Goal: Task Accomplishment & Management: Manage account settings

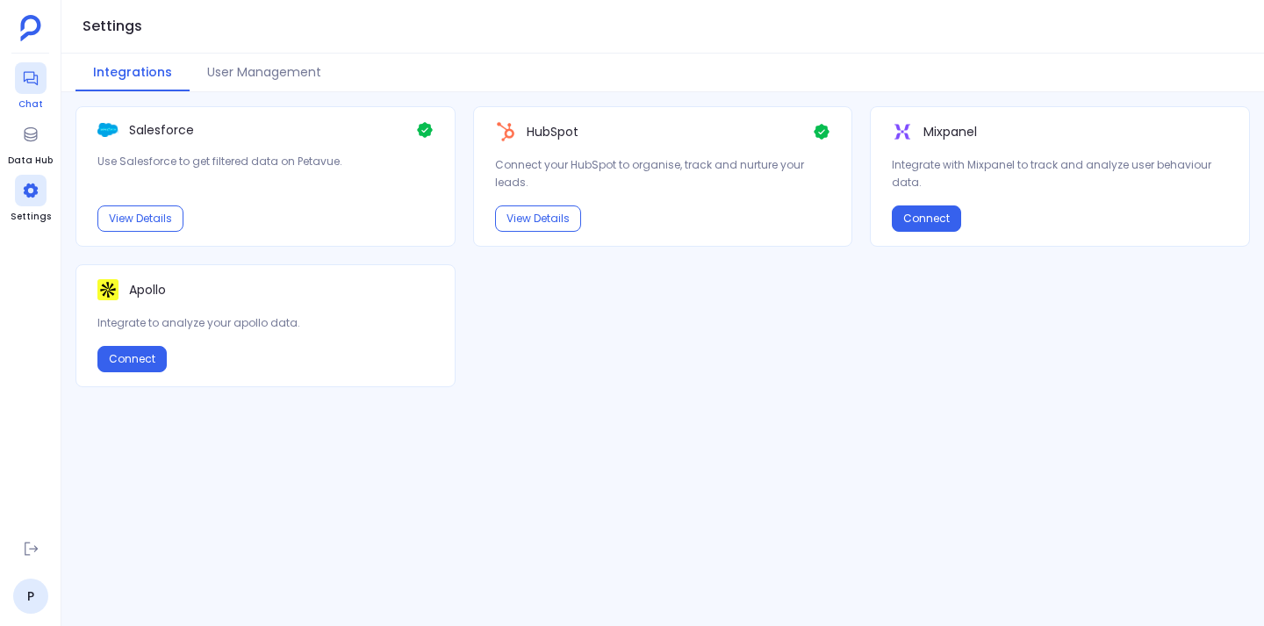
click at [30, 103] on span "Chat" at bounding box center [31, 104] width 32 height 14
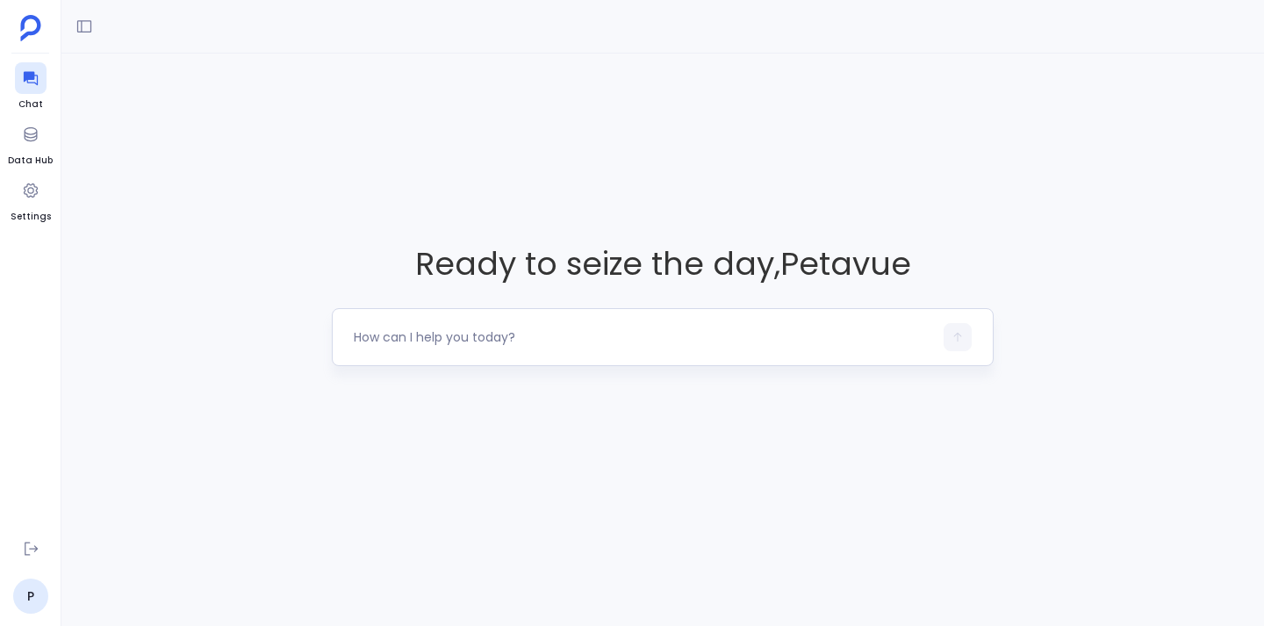
click at [487, 338] on textarea at bounding box center [643, 337] width 579 height 18
click at [778, 138] on div "Ready to seize the day , Petavue" at bounding box center [662, 304] width 1202 height 500
click at [477, 334] on textarea at bounding box center [643, 337] width 579 height 18
click at [198, 368] on div "Ready to seize the day , Petavue" at bounding box center [662, 304] width 1202 height 500
click at [499, 344] on textarea at bounding box center [643, 337] width 579 height 18
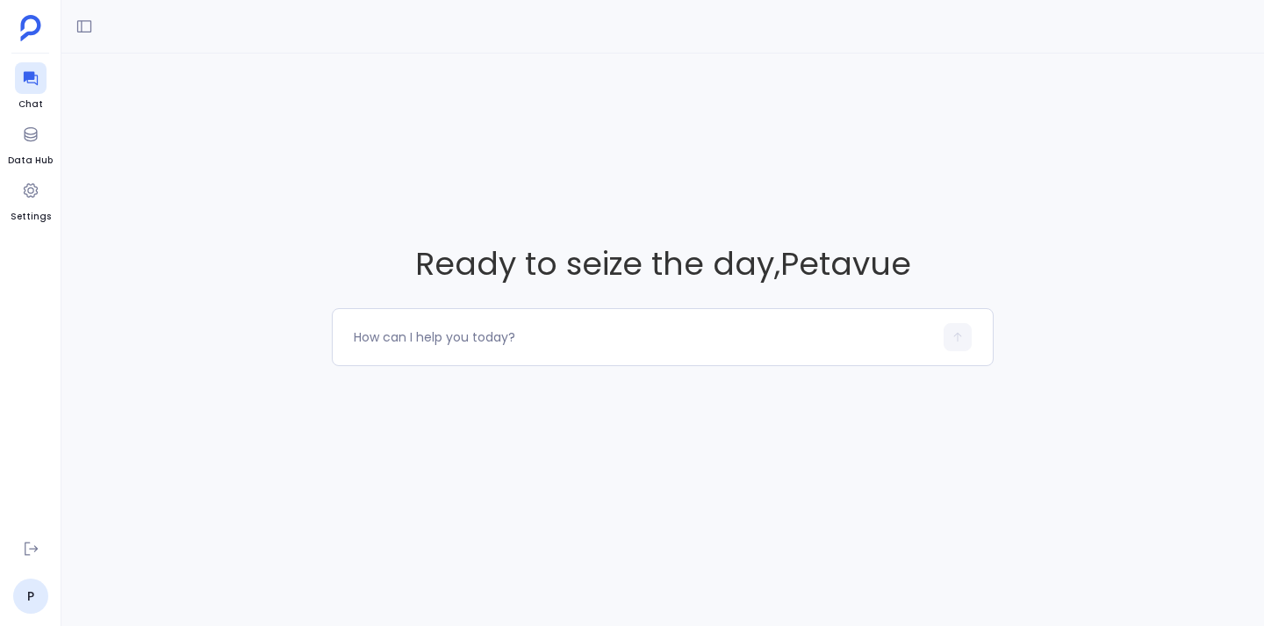
click at [799, 451] on div "Ready to seize the day , Petavue" at bounding box center [662, 304] width 1202 height 500
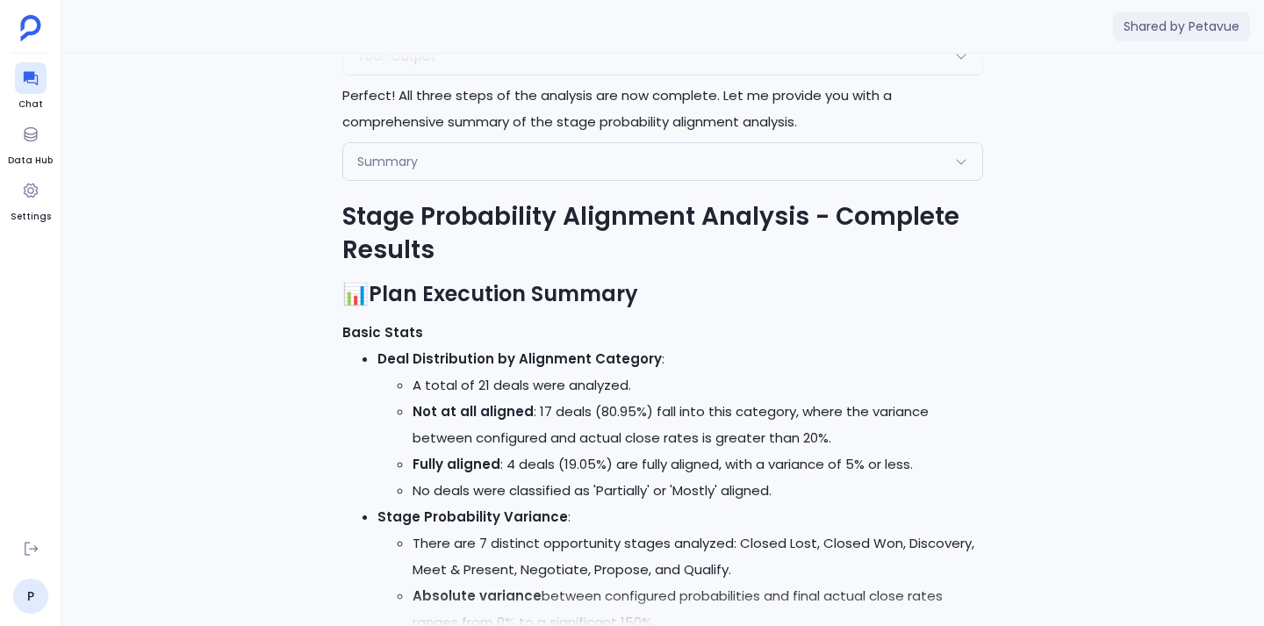
scroll to position [-1730, 0]
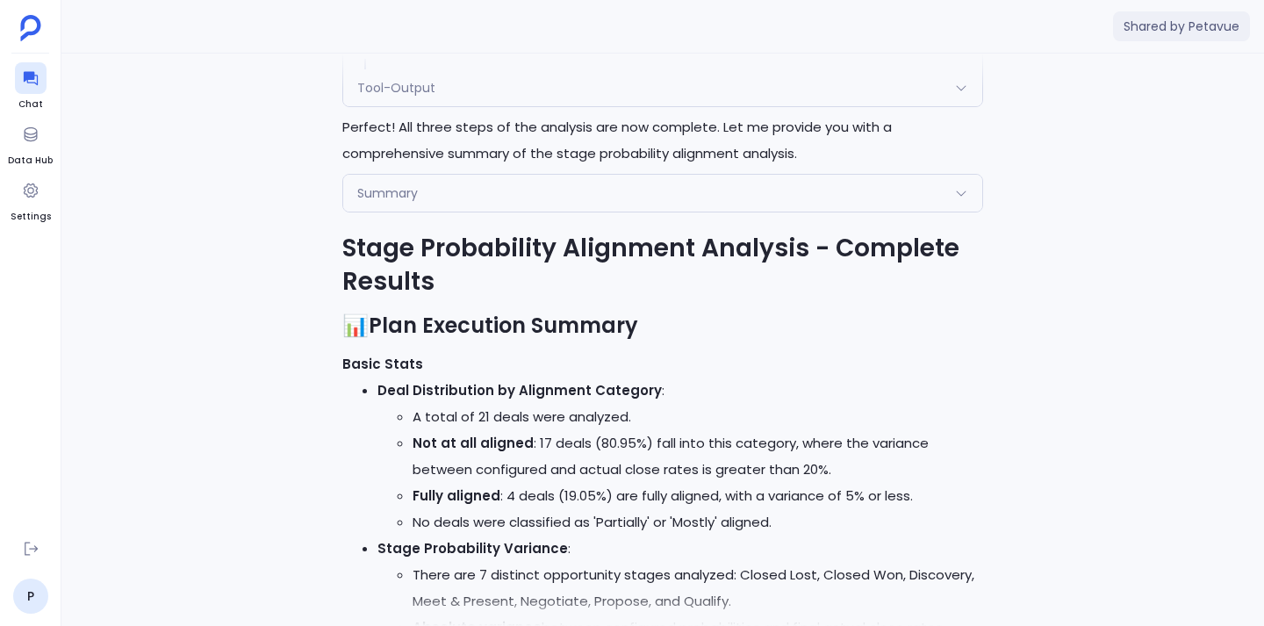
click at [632, 196] on div "Summary" at bounding box center [662, 193] width 639 height 37
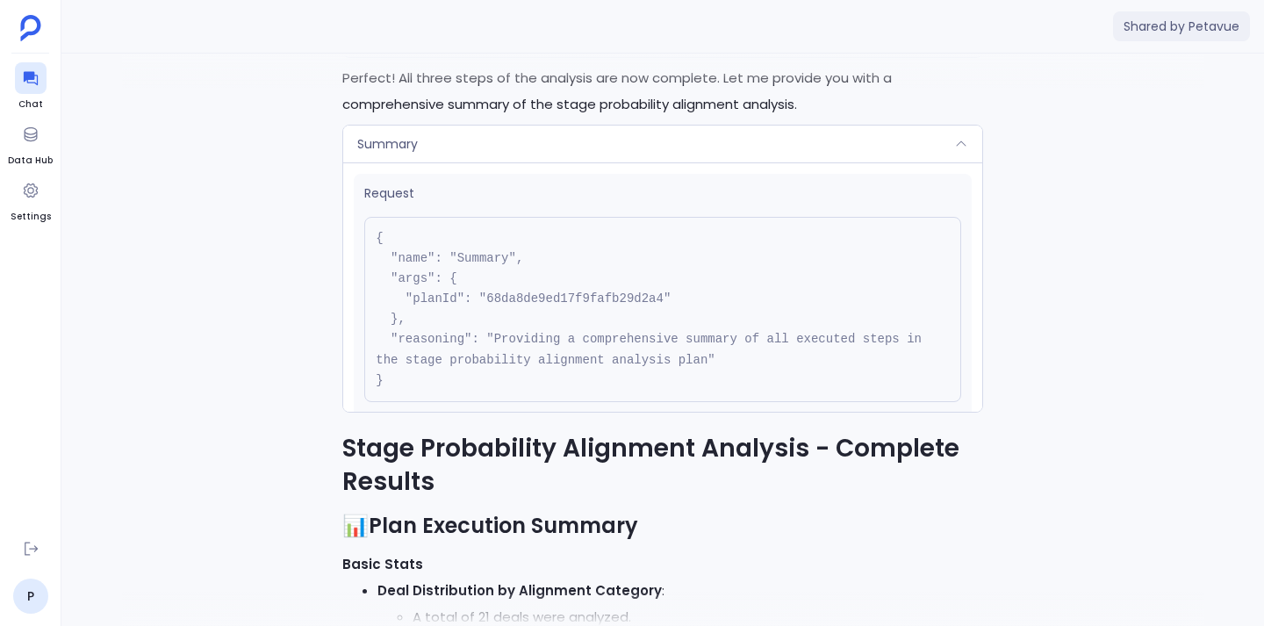
scroll to position [-2056, 0]
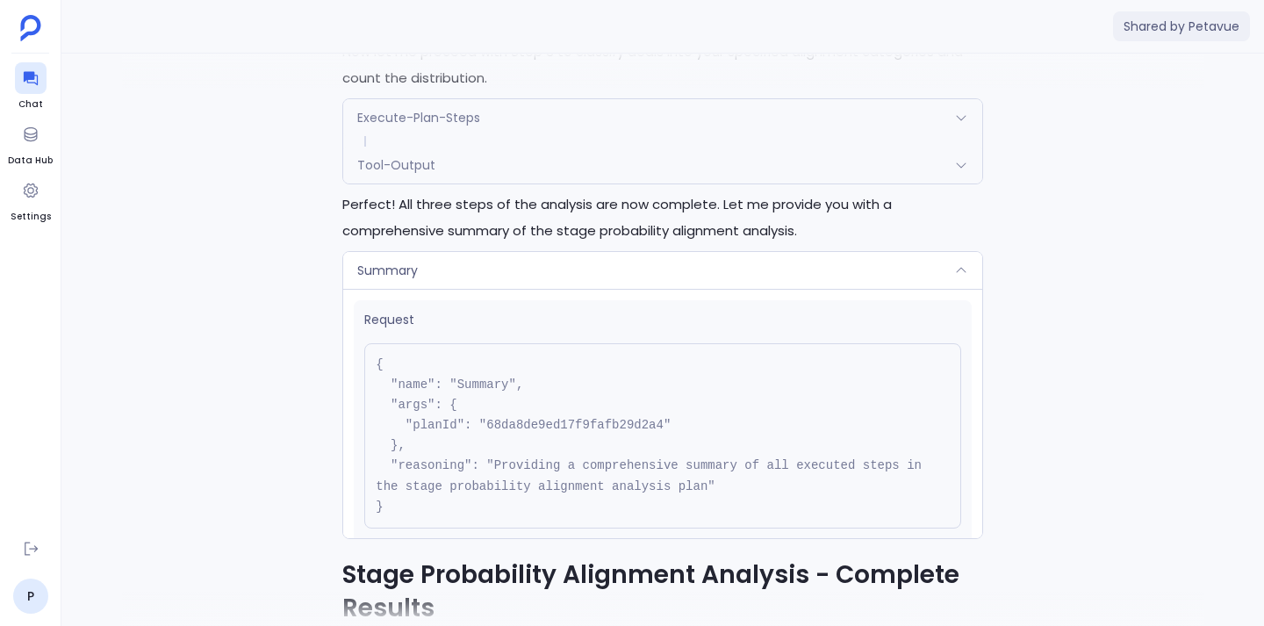
click at [866, 276] on div "Summary" at bounding box center [662, 270] width 639 height 37
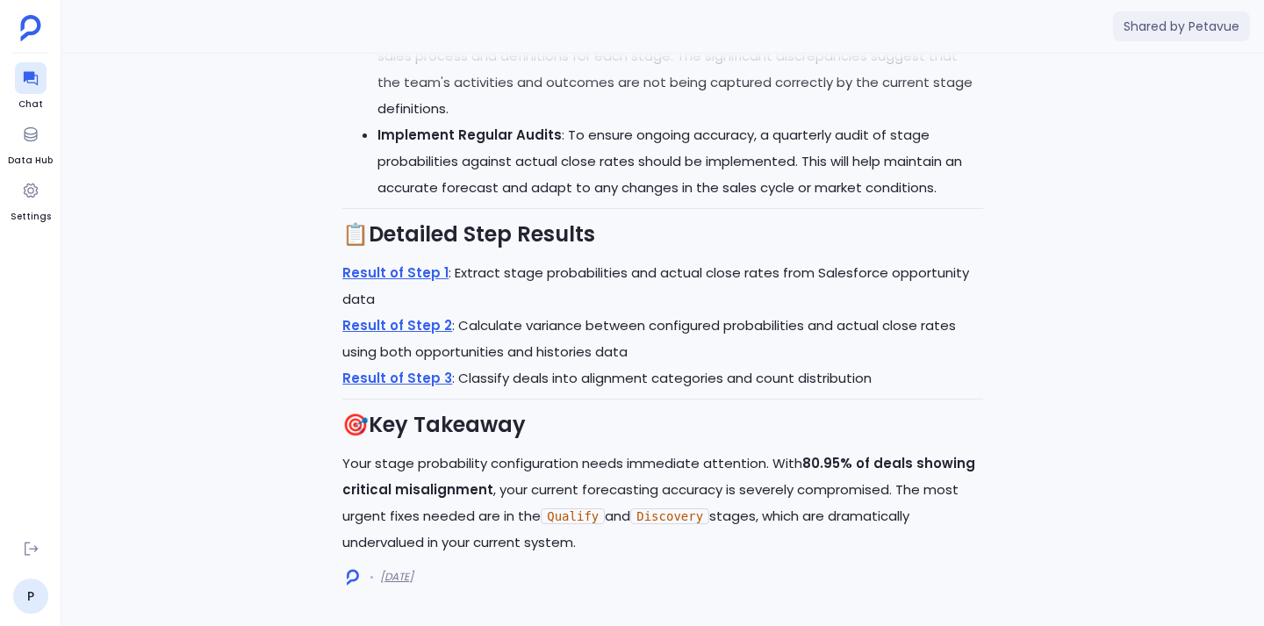
scroll to position [0, 0]
drag, startPoint x: 678, startPoint y: 441, endPoint x: 747, endPoint y: 538, distance: 119.6
click at [747, 538] on p "Your stage probability configuration needs immediate attention. With 80.95% of …" at bounding box center [662, 502] width 641 height 105
drag, startPoint x: 725, startPoint y: 429, endPoint x: 821, endPoint y: 545, distance: 150.2
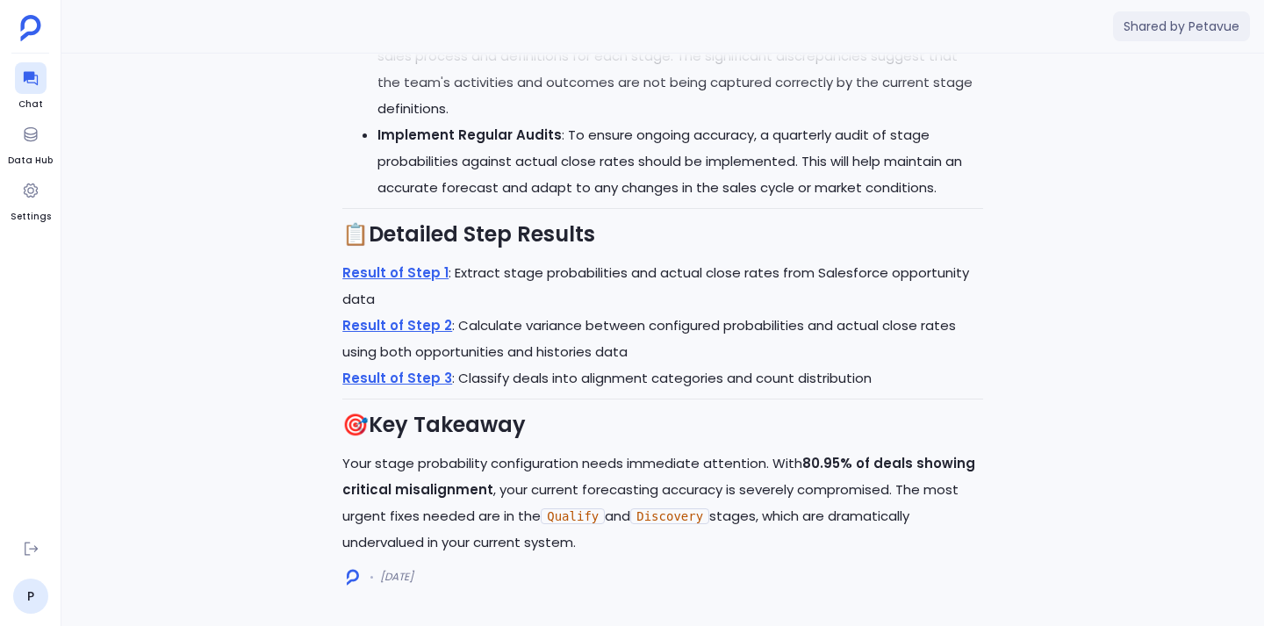
click at [821, 545] on p "Your stage probability configuration needs immediate attention. With 80.95% of …" at bounding box center [662, 502] width 641 height 105
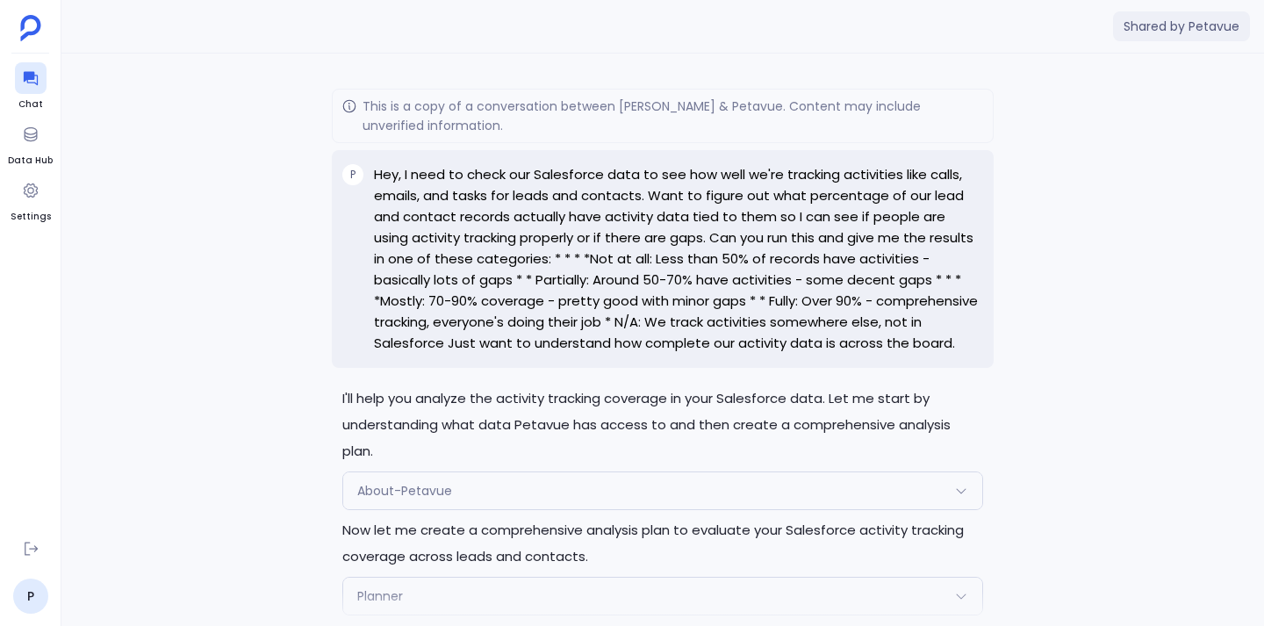
click at [918, 2] on div "Shared by Petavue" at bounding box center [662, 27] width 1202 height 54
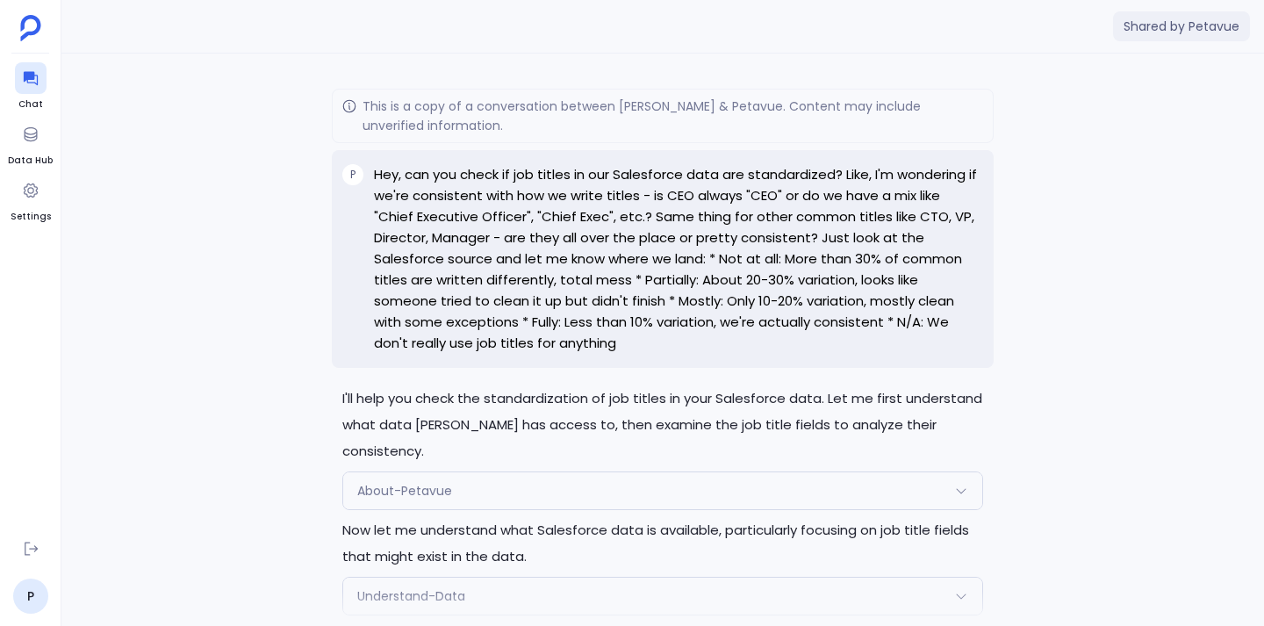
scroll to position [-3717, 0]
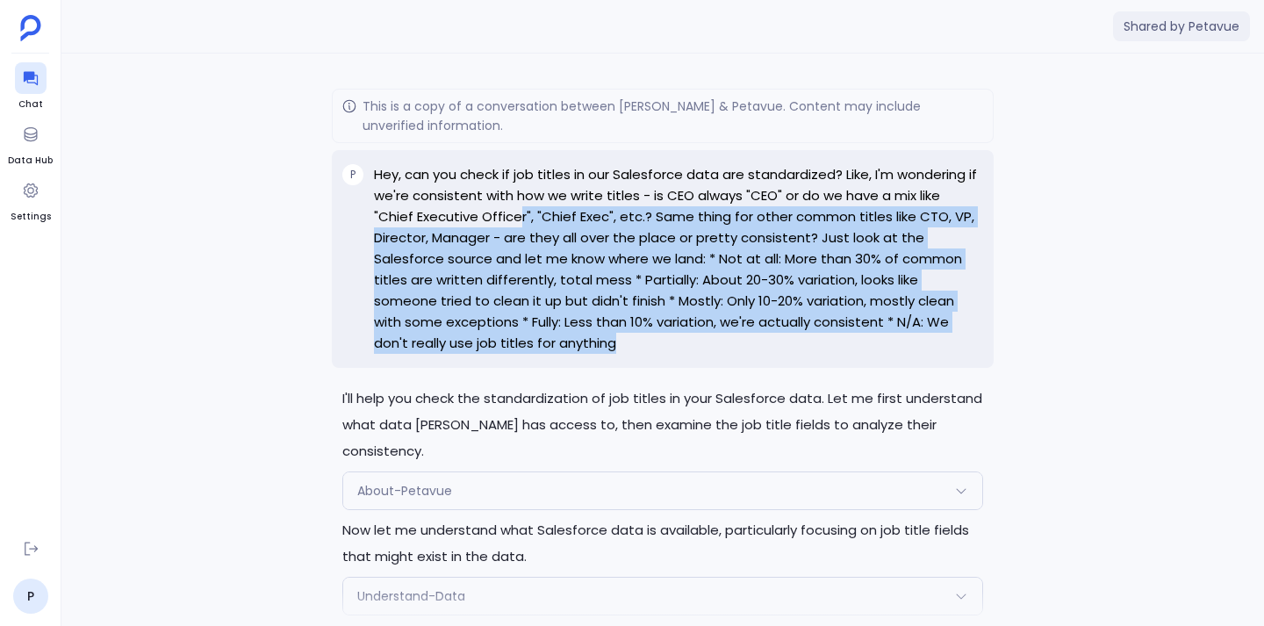
drag, startPoint x: 477, startPoint y: 205, endPoint x: 593, endPoint y: 349, distance: 185.3
click at [593, 349] on p "Hey, can you check if job titles in our Salesforce data are standardized? Like,…" at bounding box center [678, 259] width 609 height 190
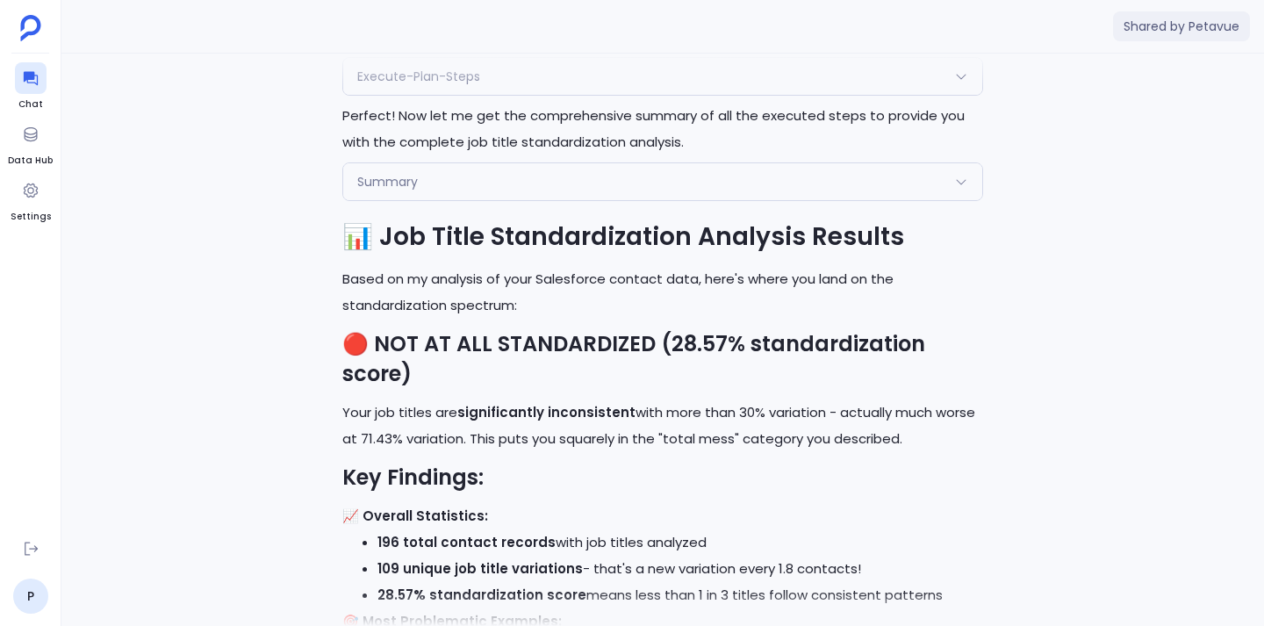
scroll to position [-1058, 0]
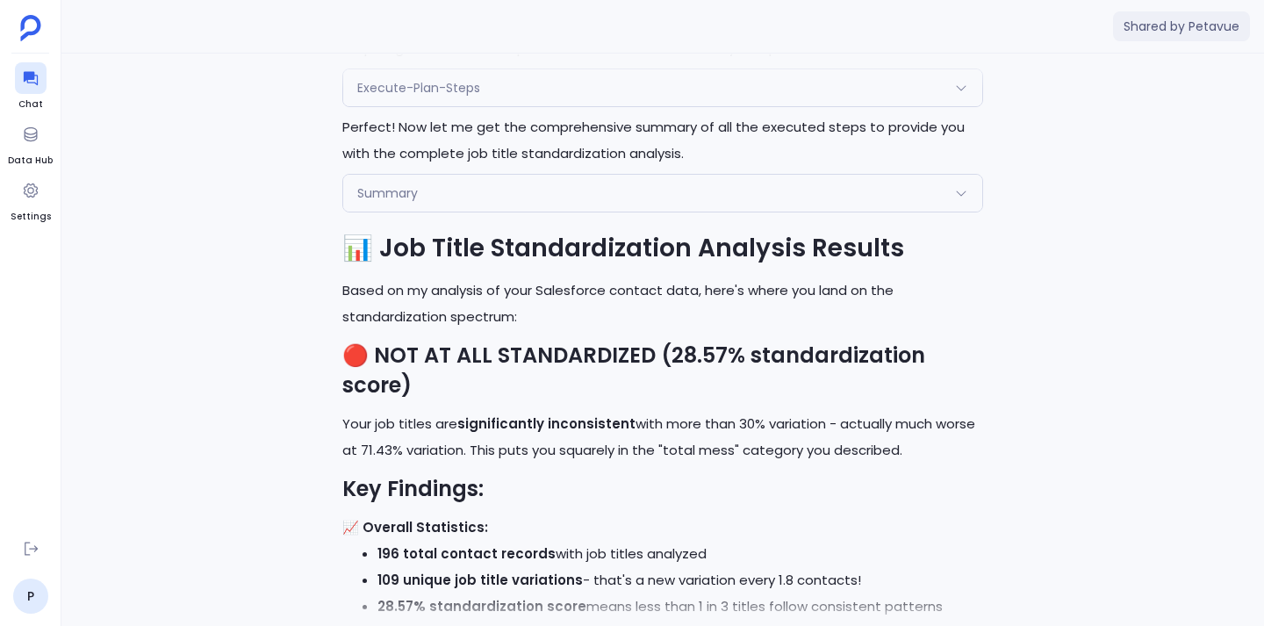
drag, startPoint x: 872, startPoint y: 375, endPoint x: 951, endPoint y: 434, distance: 99.0
click at [951, 434] on p "Your job titles are significantly inconsistent with more than 30% variation - a…" at bounding box center [662, 437] width 641 height 53
drag, startPoint x: 874, startPoint y: 370, endPoint x: 930, endPoint y: 425, distance: 78.8
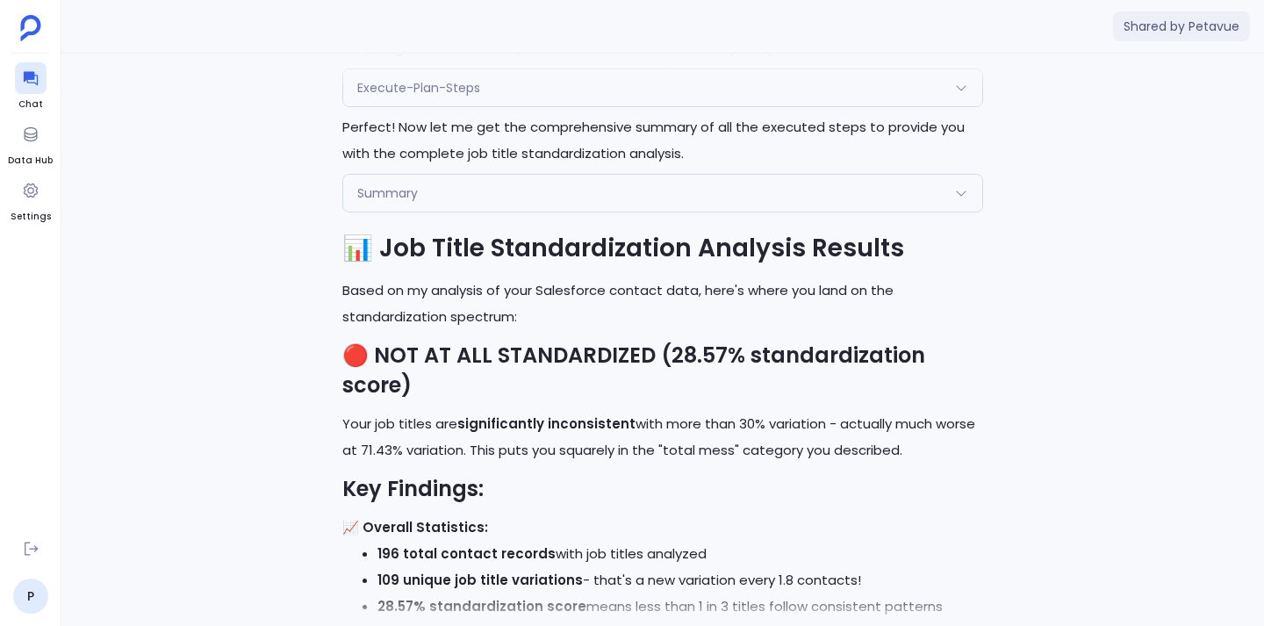
click at [930, 425] on p "Your job titles are significantly inconsistent with more than 30% variation - a…" at bounding box center [662, 437] width 641 height 53
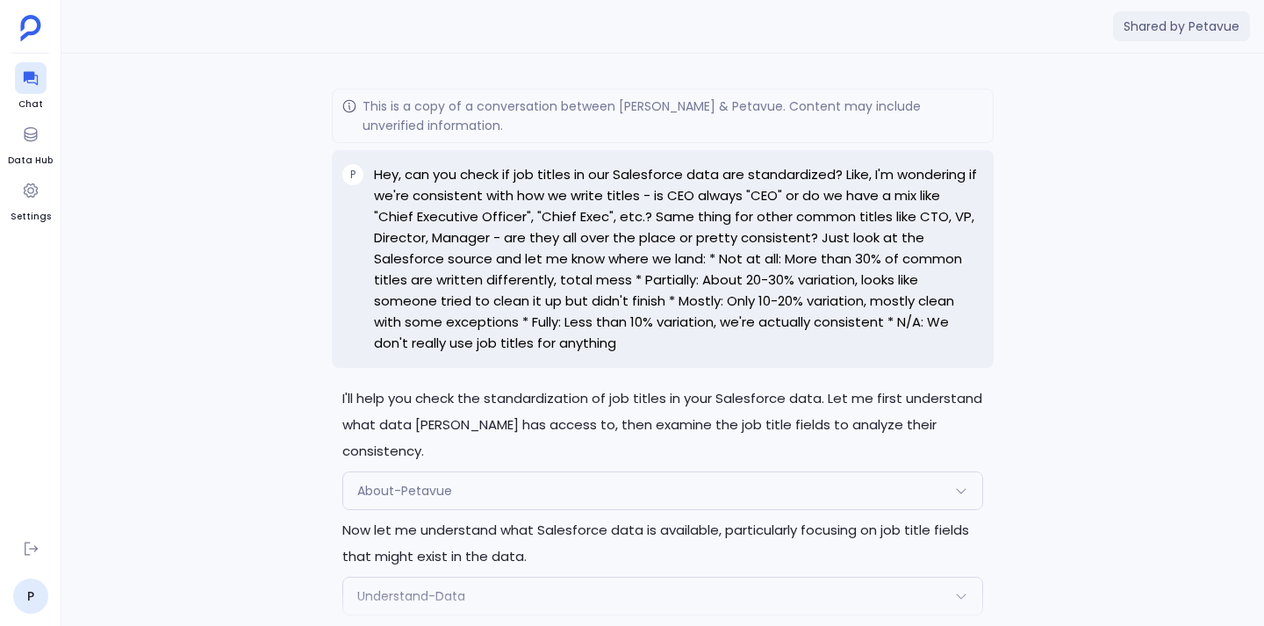
scroll to position [-3717, 0]
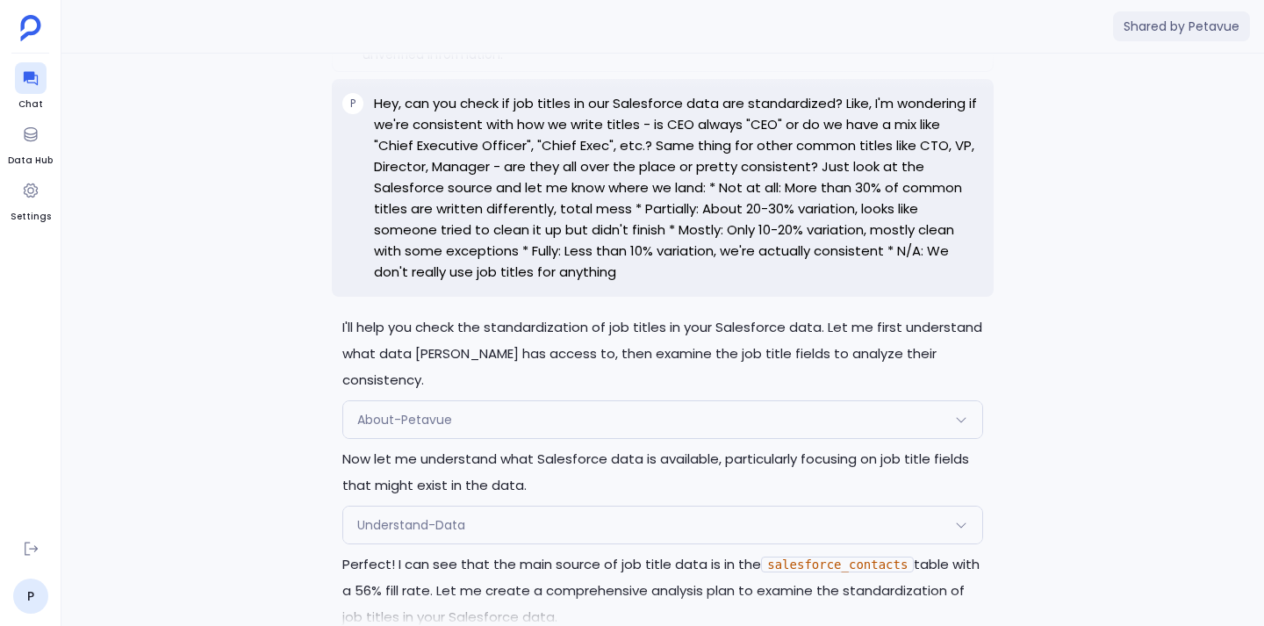
scroll to position [-3633, 0]
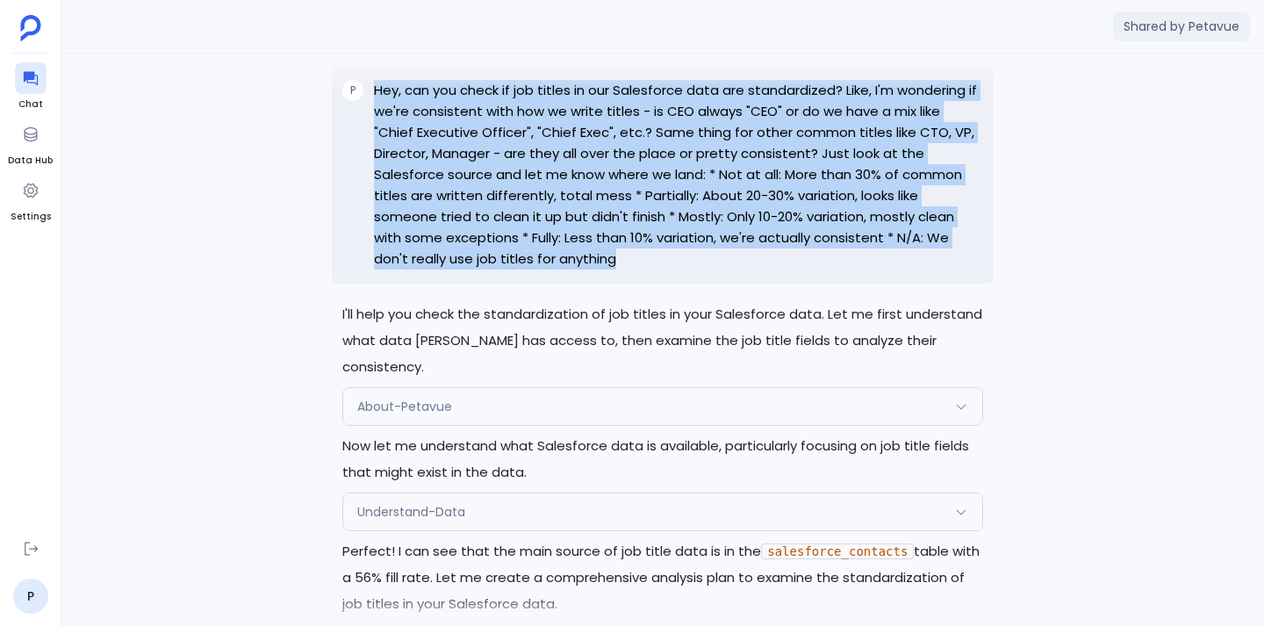
drag, startPoint x: 374, startPoint y: 90, endPoint x: 541, endPoint y: 261, distance: 238.3
click at [541, 261] on p "Hey, can you check if job titles in our Salesforce data are standardized? Like,…" at bounding box center [678, 175] width 609 height 190
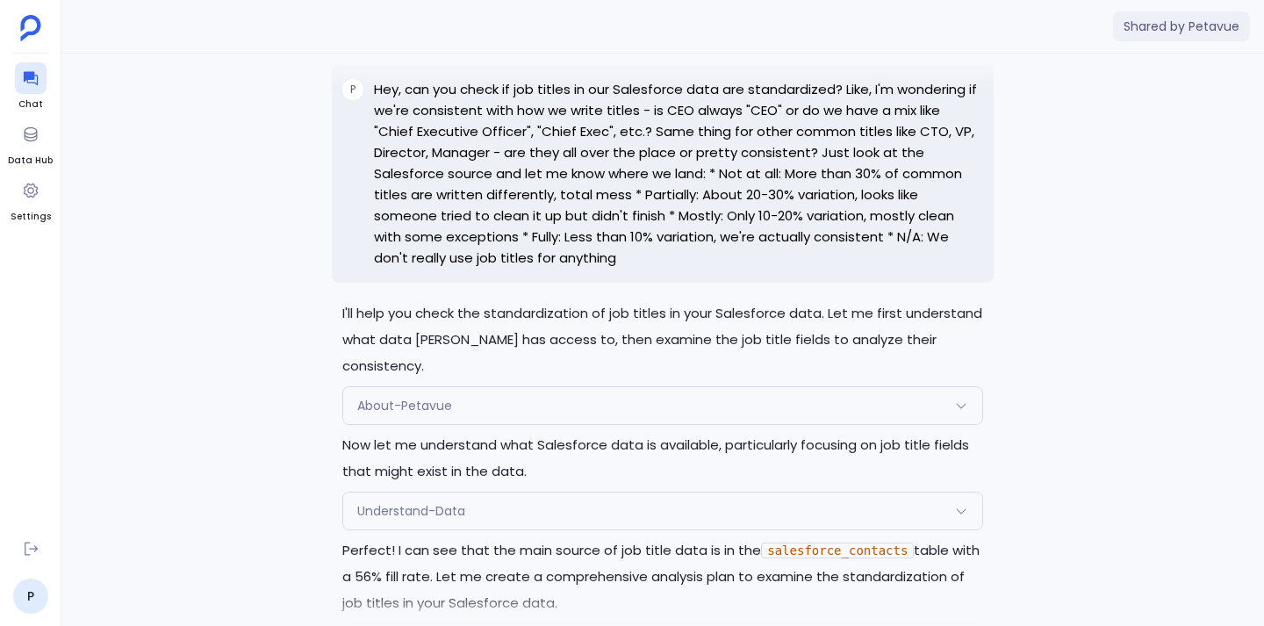
scroll to position [-3631, 0]
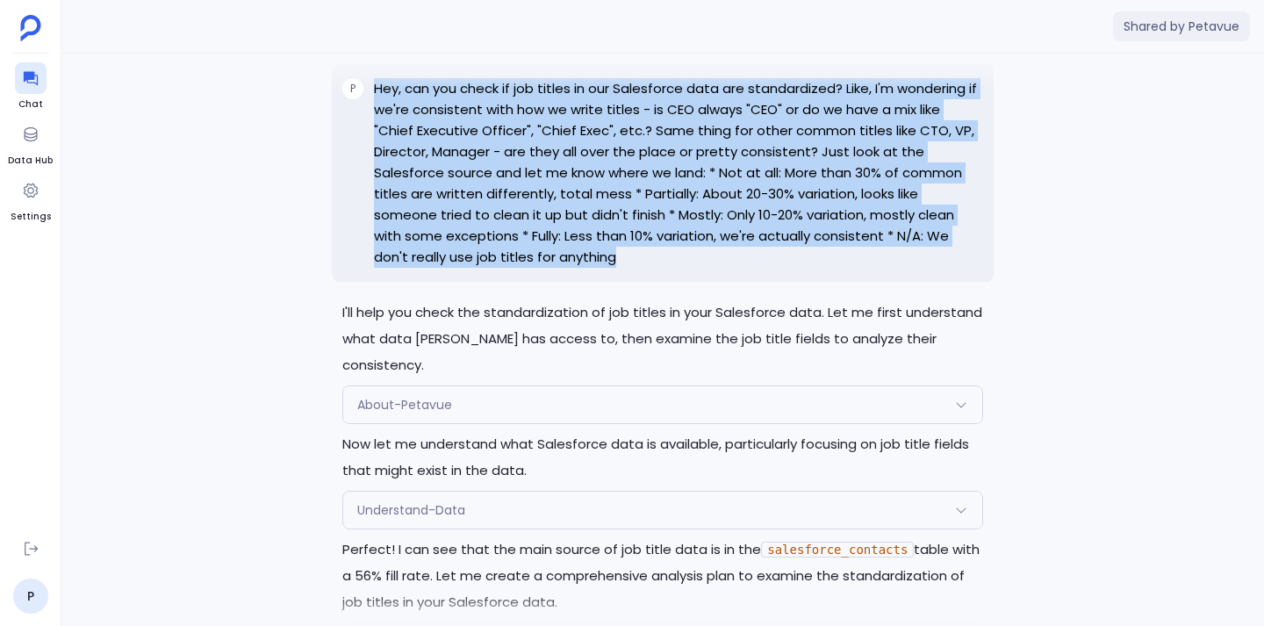
drag, startPoint x: 376, startPoint y: 90, endPoint x: 515, endPoint y: 271, distance: 228.4
click at [515, 271] on div "P Hey, can you check if job titles in our Salesforce data are standardized? Lik…" at bounding box center [663, 173] width 662 height 218
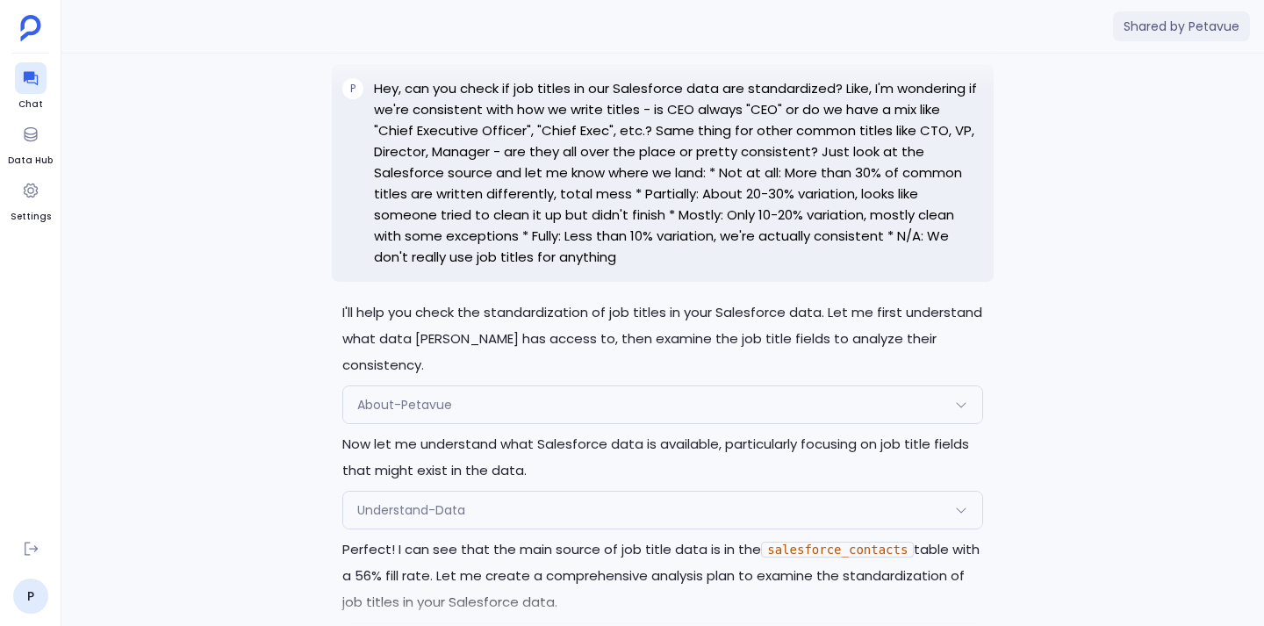
drag, startPoint x: 659, startPoint y: 85, endPoint x: 811, endPoint y: 85, distance: 151.8
click at [811, 85] on div at bounding box center [663, 71] width 1082 height 35
drag, startPoint x: 454, startPoint y: 154, endPoint x: 659, endPoint y: 145, distance: 205.6
click at [659, 145] on p "Hey, can you check if job titles in our Salesforce data are standardized? Like,…" at bounding box center [678, 173] width 609 height 190
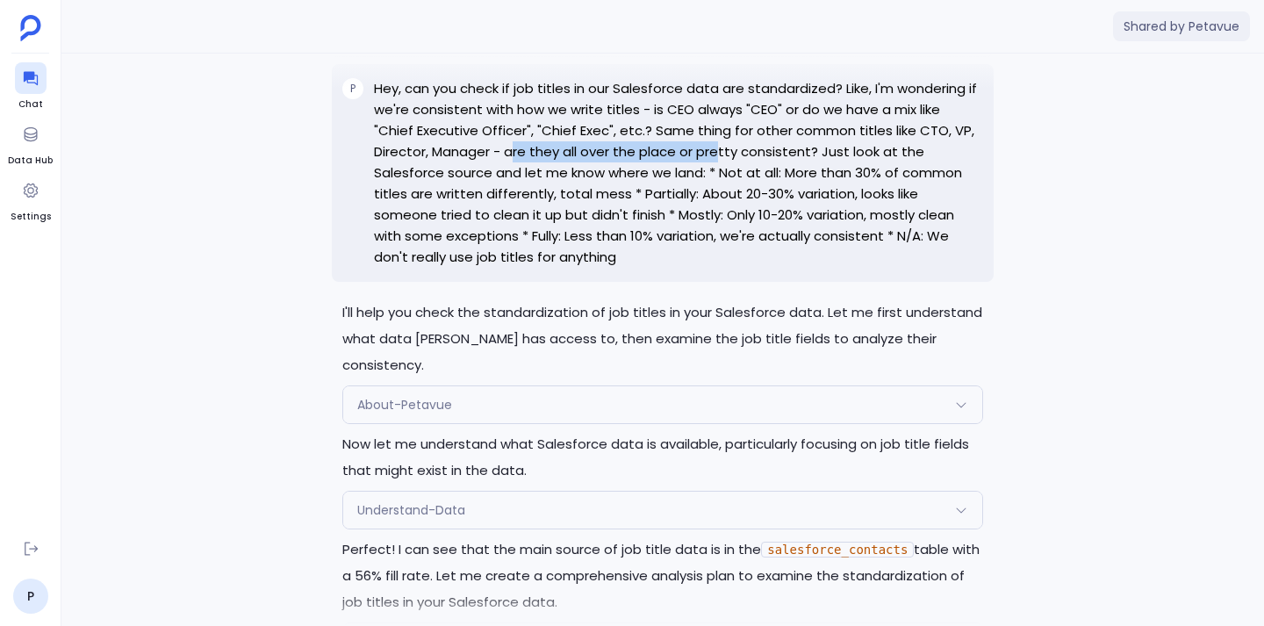
click at [659, 145] on p "Hey, can you check if job titles in our Salesforce data are standardized? Like,…" at bounding box center [678, 173] width 609 height 190
drag, startPoint x: 723, startPoint y: 152, endPoint x: 456, endPoint y: 160, distance: 267.8
click at [456, 160] on p "Hey, can you check if job titles in our Salesforce data are standardized? Like,…" at bounding box center [678, 173] width 609 height 190
drag, startPoint x: 456, startPoint y: 149, endPoint x: 724, endPoint y: 151, distance: 267.7
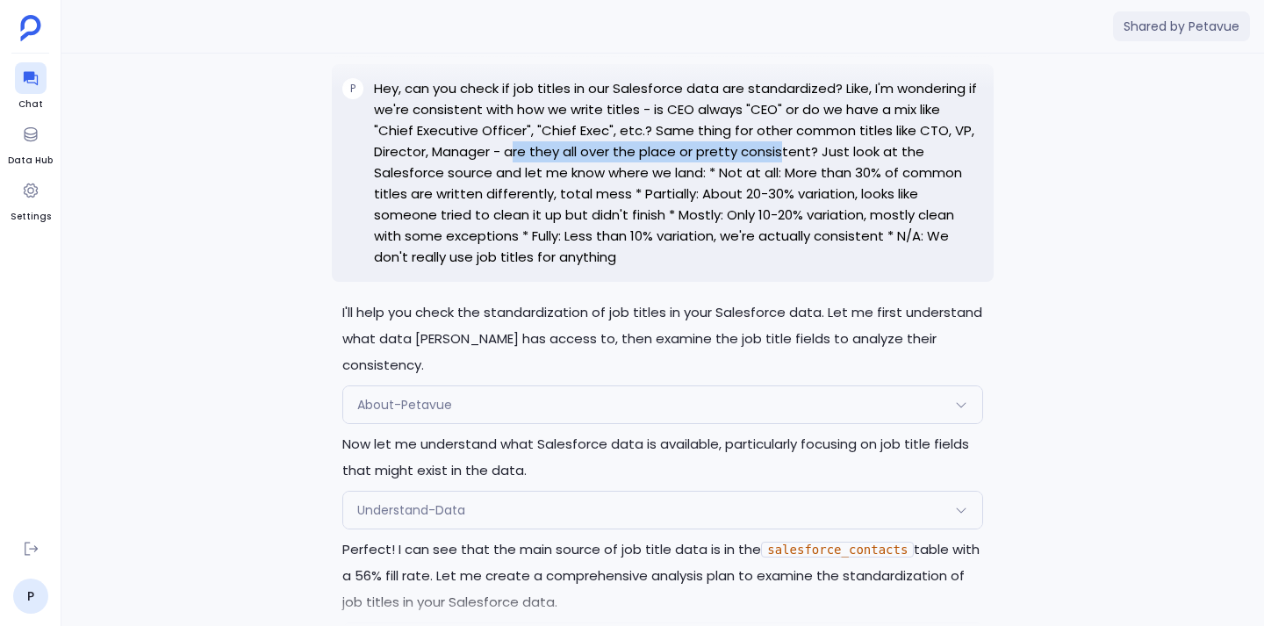
click at [724, 151] on p "Hey, can you check if job titles in our Salesforce data are standardized? Like,…" at bounding box center [678, 173] width 609 height 190
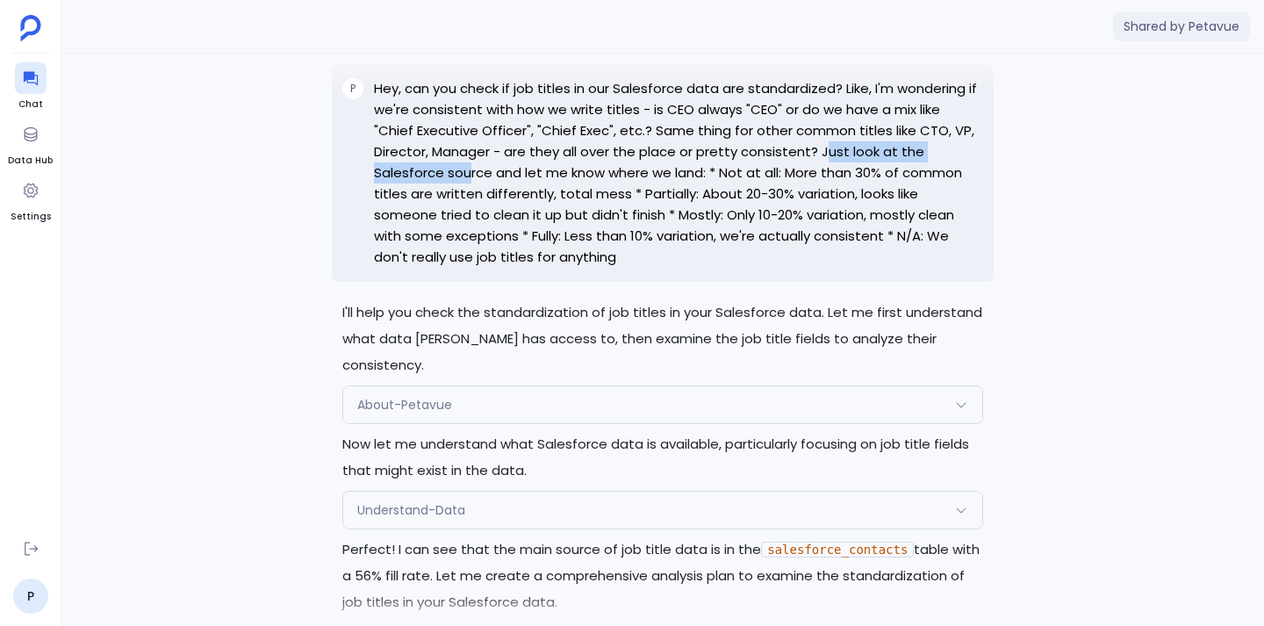
drag, startPoint x: 766, startPoint y: 153, endPoint x: 959, endPoint y: 149, distance: 193.1
click at [959, 149] on p "Hey, can you check if job titles in our Salesforce data are standardized? Like,…" at bounding box center [678, 173] width 609 height 190
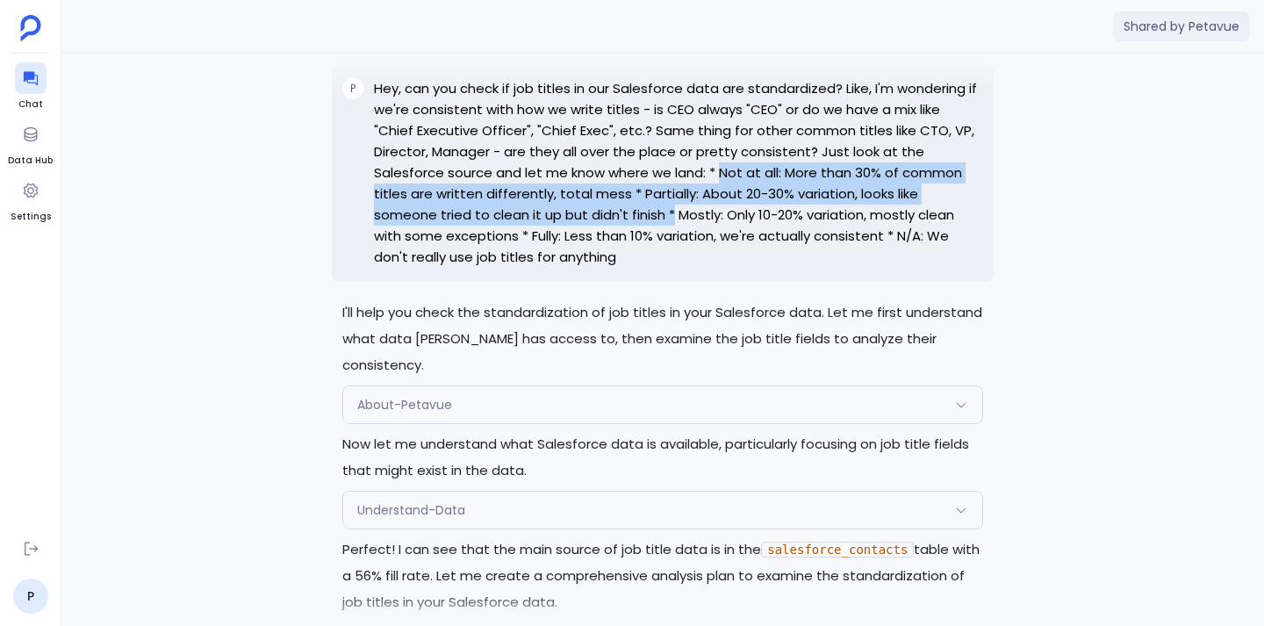
drag, startPoint x: 599, startPoint y: 175, endPoint x: 506, endPoint y: 214, distance: 101.1
click at [506, 214] on p "Hey, can you check if job titles in our Salesforce data are standardized? Like,…" at bounding box center [678, 173] width 609 height 190
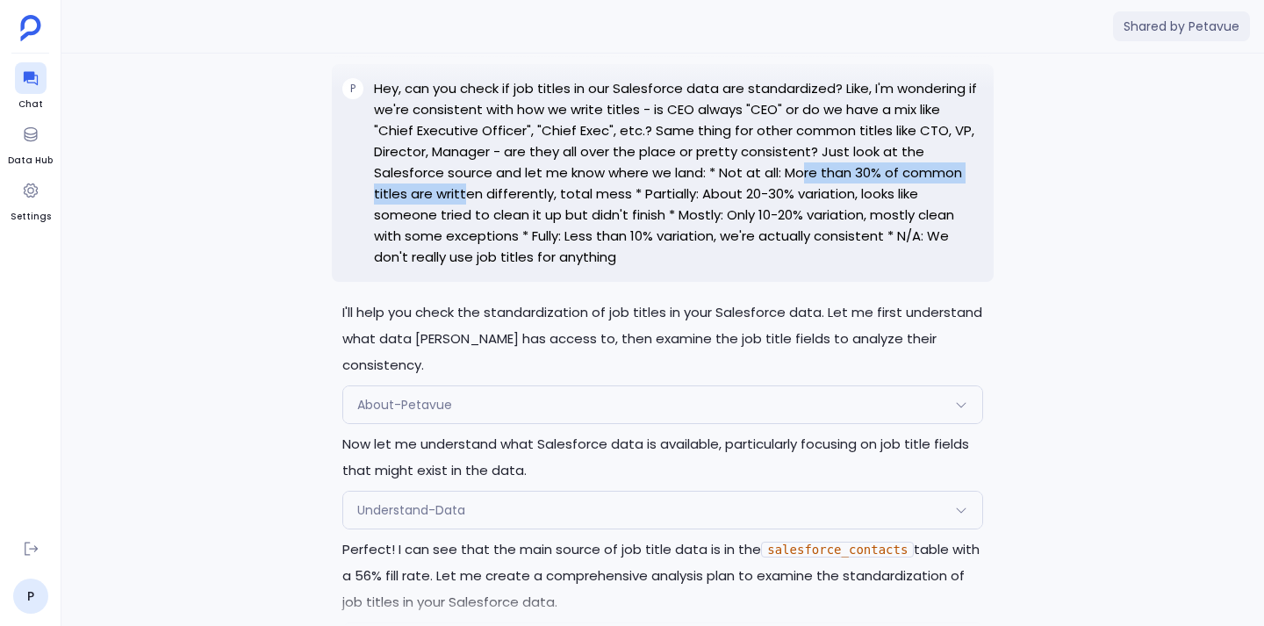
drag, startPoint x: 681, startPoint y: 174, endPoint x: 930, endPoint y: 164, distance: 249.5
click at [930, 164] on p "Hey, can you check if job titles in our Salesforce data are standardized? Like,…" at bounding box center [678, 173] width 609 height 190
drag, startPoint x: 601, startPoint y: 175, endPoint x: 657, endPoint y: 176, distance: 55.3
click at [657, 176] on p "Hey, can you check if job titles in our Salesforce data are standardized? Like,…" at bounding box center [678, 173] width 609 height 190
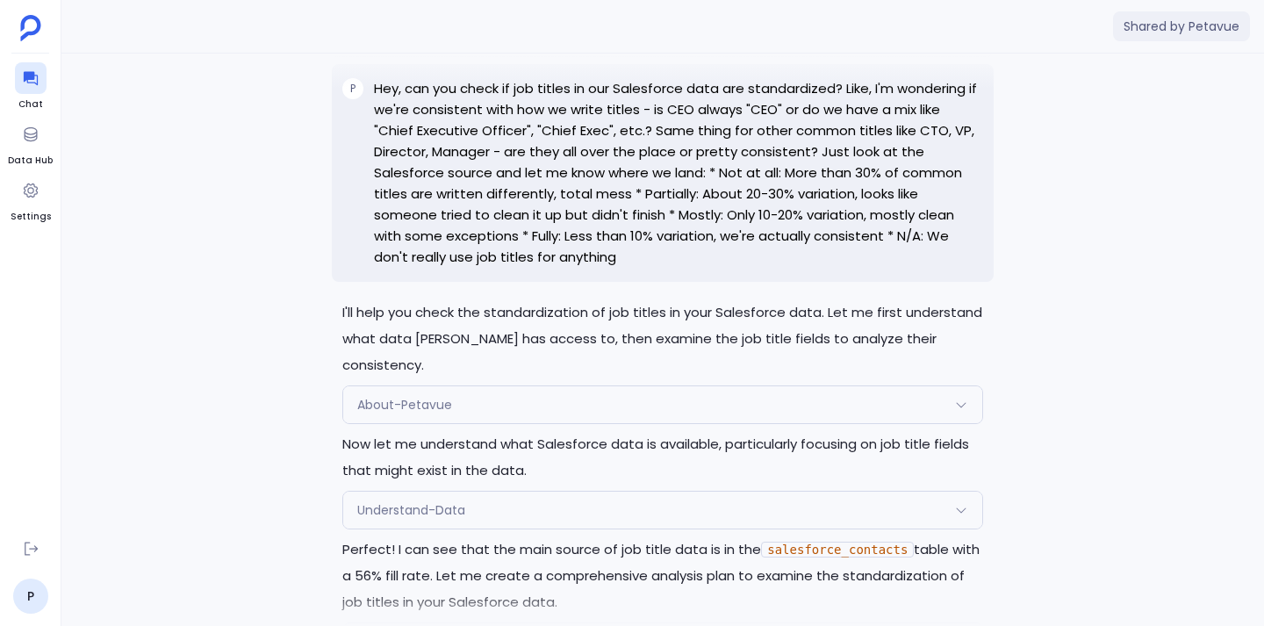
click at [538, 192] on p "Hey, can you check if job titles in our Salesforce data are standardized? Like,…" at bounding box center [678, 173] width 609 height 190
drag, startPoint x: 591, startPoint y: 215, endPoint x: 657, endPoint y: 216, distance: 66.7
click at [657, 216] on p "Hey, can you check if job titles in our Salesforce data are standardized? Like,…" at bounding box center [678, 173] width 609 height 190
click at [531, 217] on p "Hey, can you check if job titles in our Salesforce data are standardized? Like,…" at bounding box center [678, 173] width 609 height 190
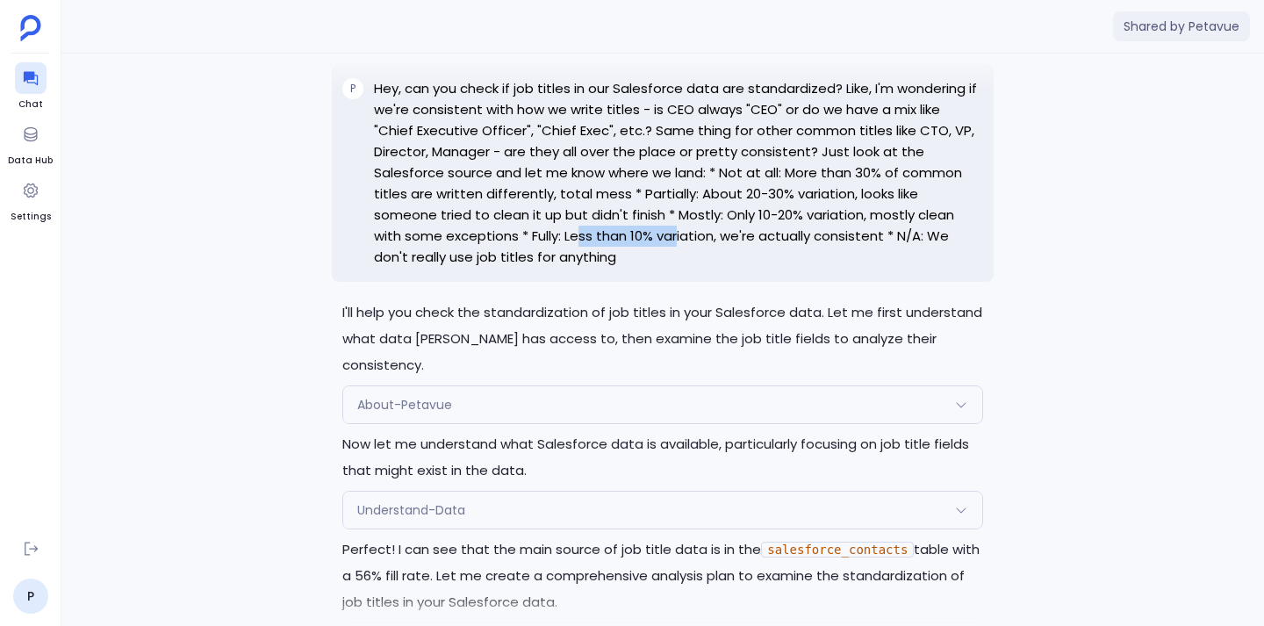
drag, startPoint x: 384, startPoint y: 237, endPoint x: 488, endPoint y: 229, distance: 103.9
click at [488, 229] on p "Hey, can you check if job titles in our Salesforce data are standardized? Like,…" at bounding box center [678, 173] width 609 height 190
drag, startPoint x: 701, startPoint y: 235, endPoint x: 724, endPoint y: 234, distance: 22.8
click at [724, 234] on p "Hey, can you check if job titles in our Salesforce data are standardized? Like,…" at bounding box center [678, 173] width 609 height 190
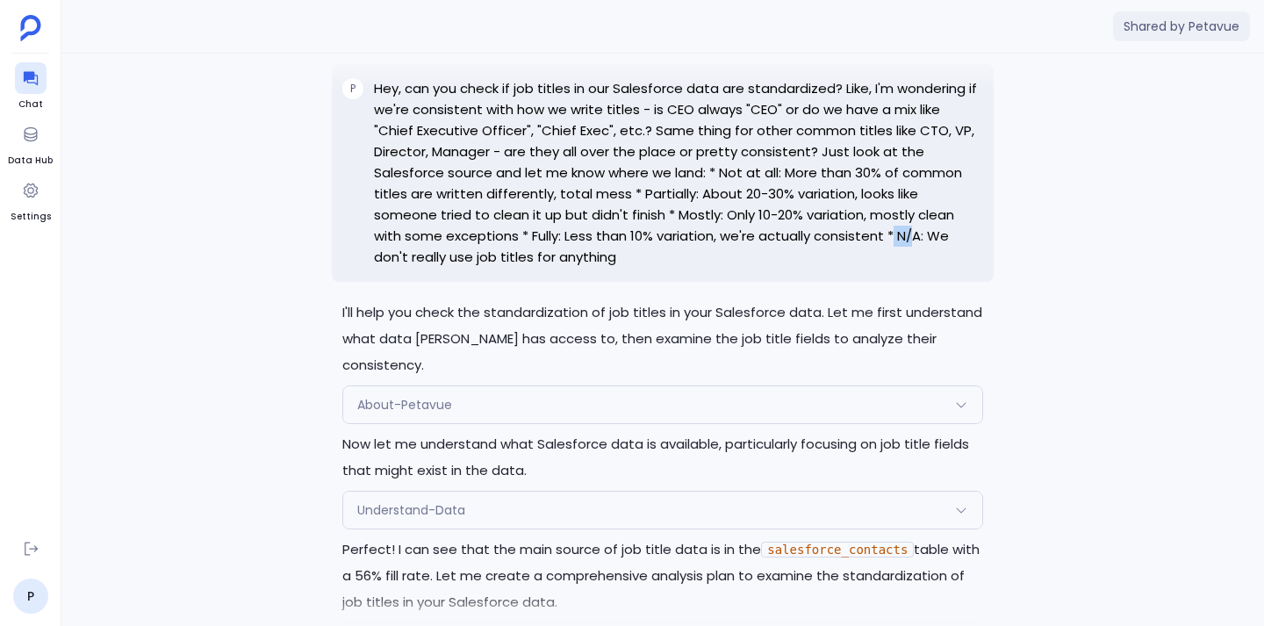
click at [724, 234] on p "Hey, can you check if job titles in our Salesforce data are standardized? Like,…" at bounding box center [678, 173] width 609 height 190
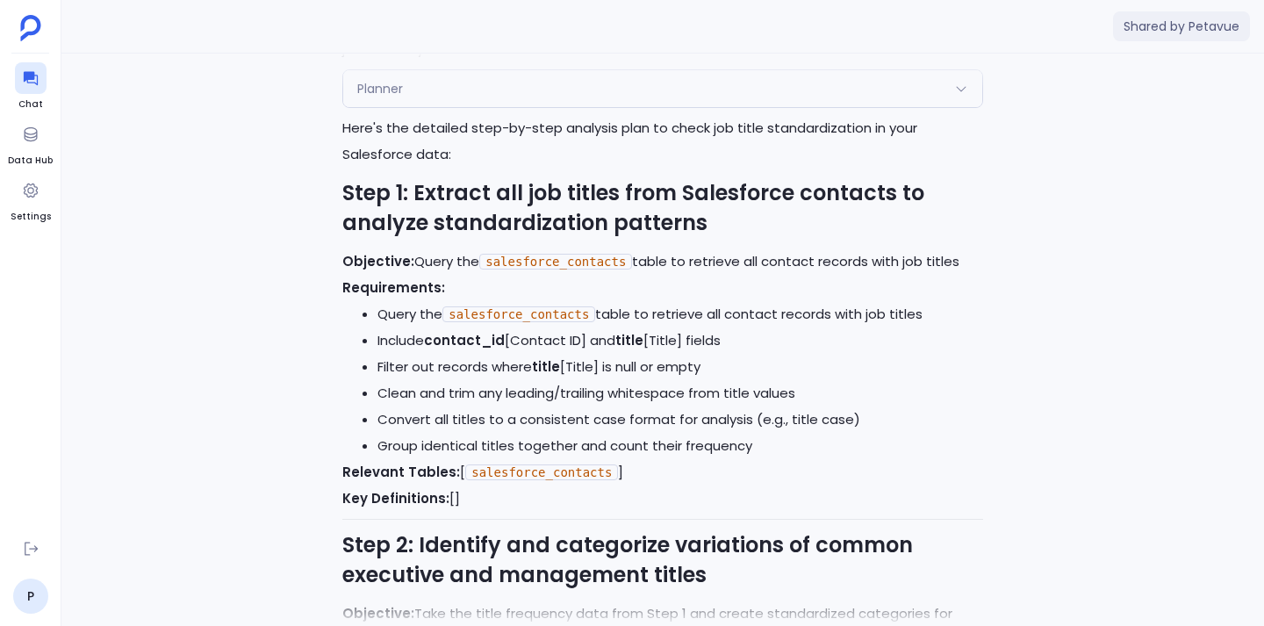
scroll to position [-3130, 0]
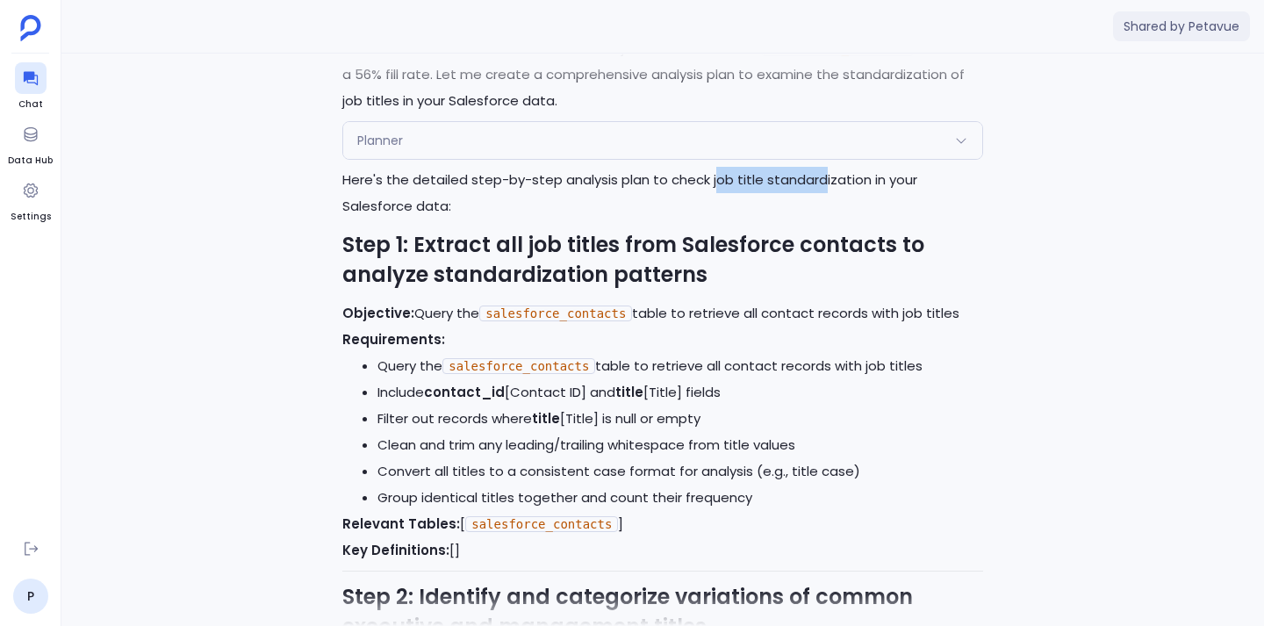
drag, startPoint x: 713, startPoint y: 154, endPoint x: 820, endPoint y: 154, distance: 107.1
click at [820, 167] on p "Here's the detailed step-by-step analysis plan to check job title standardizati…" at bounding box center [662, 193] width 641 height 53
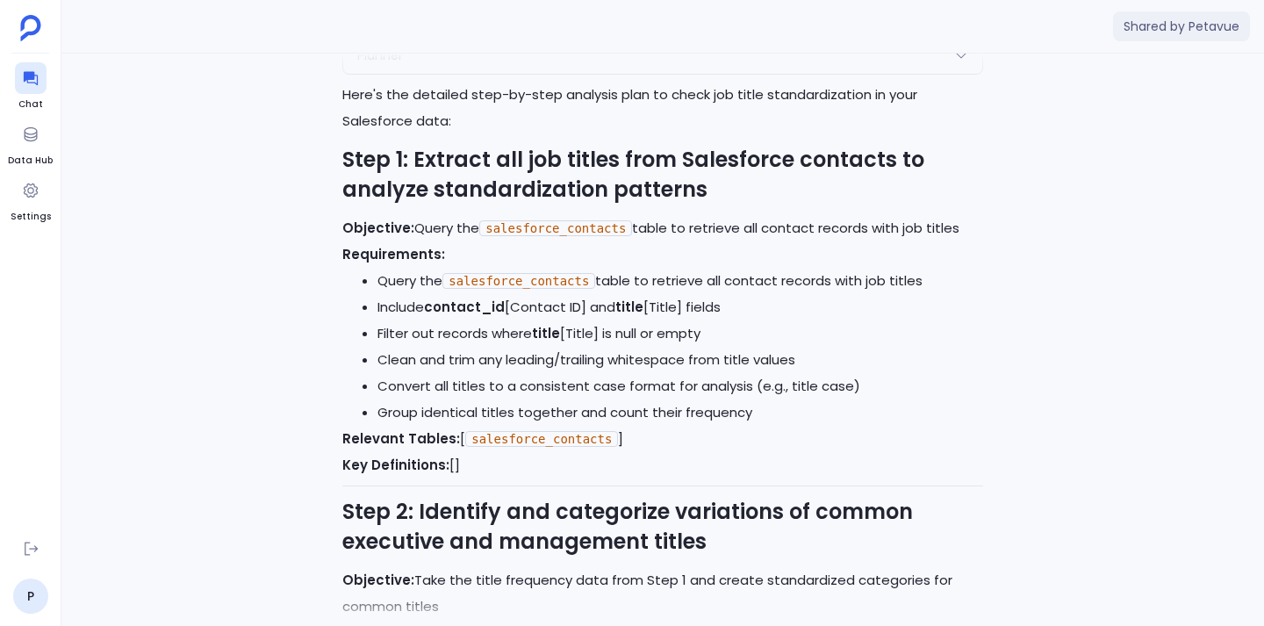
scroll to position [-3041, 0]
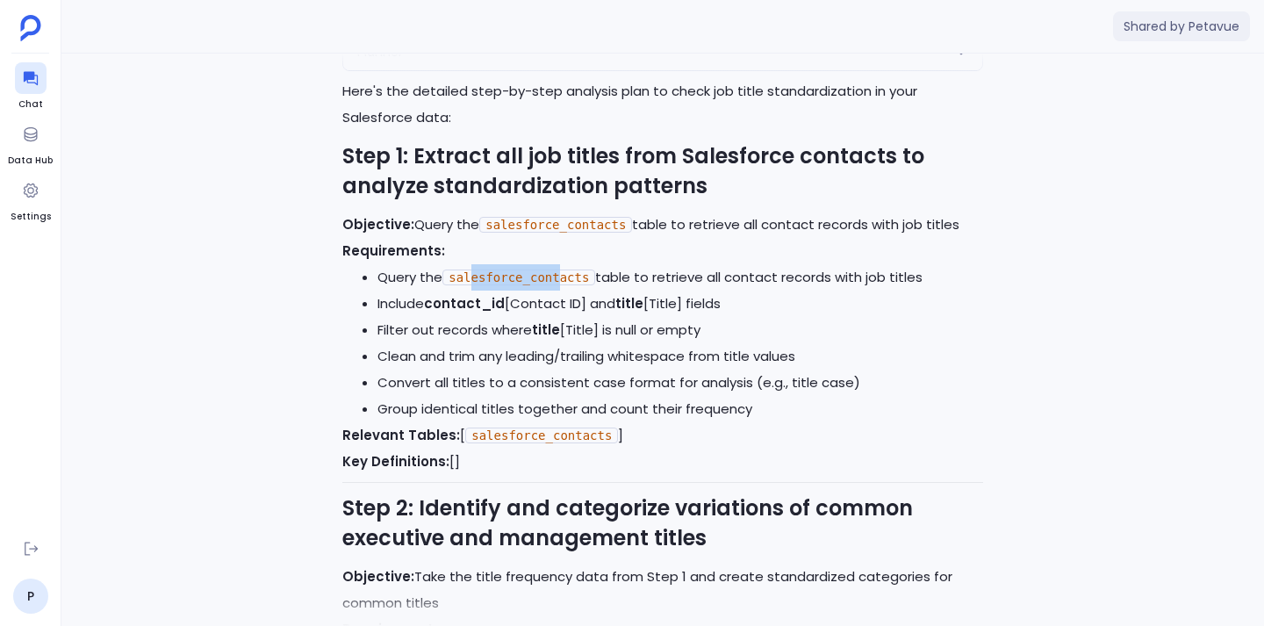
drag, startPoint x: 473, startPoint y: 249, endPoint x: 565, endPoint y: 249, distance: 92.2
click at [565, 269] on code "salesforce_contacts" at bounding box center [518, 277] width 153 height 16
drag, startPoint x: 442, startPoint y: 277, endPoint x: 499, endPoint y: 277, distance: 57.0
click at [499, 294] on strong "contact_id" at bounding box center [464, 303] width 81 height 18
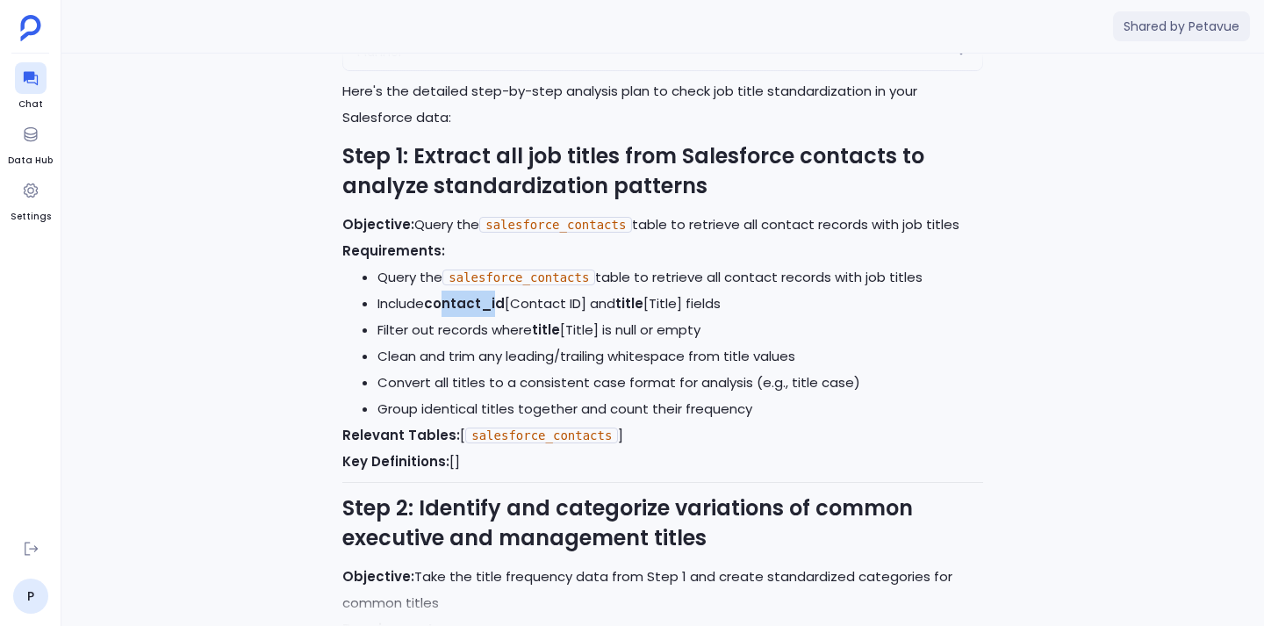
click at [499, 294] on strong "contact_id" at bounding box center [464, 303] width 81 height 18
drag, startPoint x: 631, startPoint y: 281, endPoint x: 649, endPoint y: 278, distance: 18.6
click at [649, 291] on li "Include contact_id [Contact ID] and title [Title] fields" at bounding box center [680, 304] width 606 height 26
drag, startPoint x: 542, startPoint y: 303, endPoint x: 727, endPoint y: 300, distance: 185.2
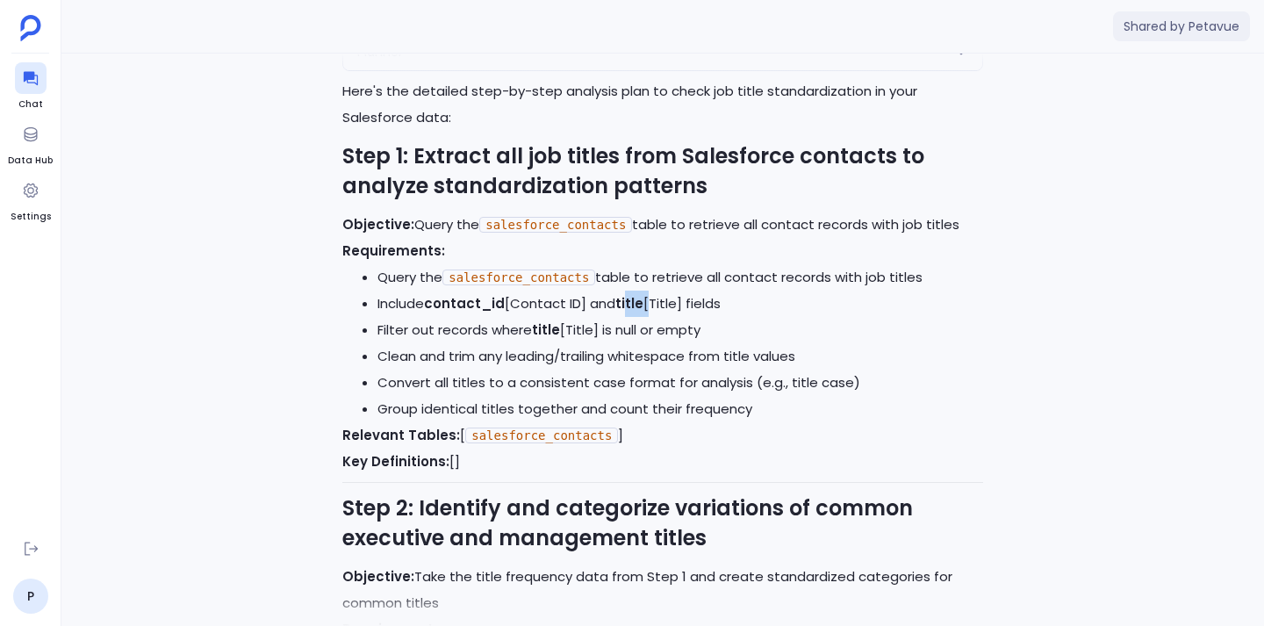
click at [727, 317] on li "Filter out records where title [Title] is null or empty" at bounding box center [680, 330] width 606 height 26
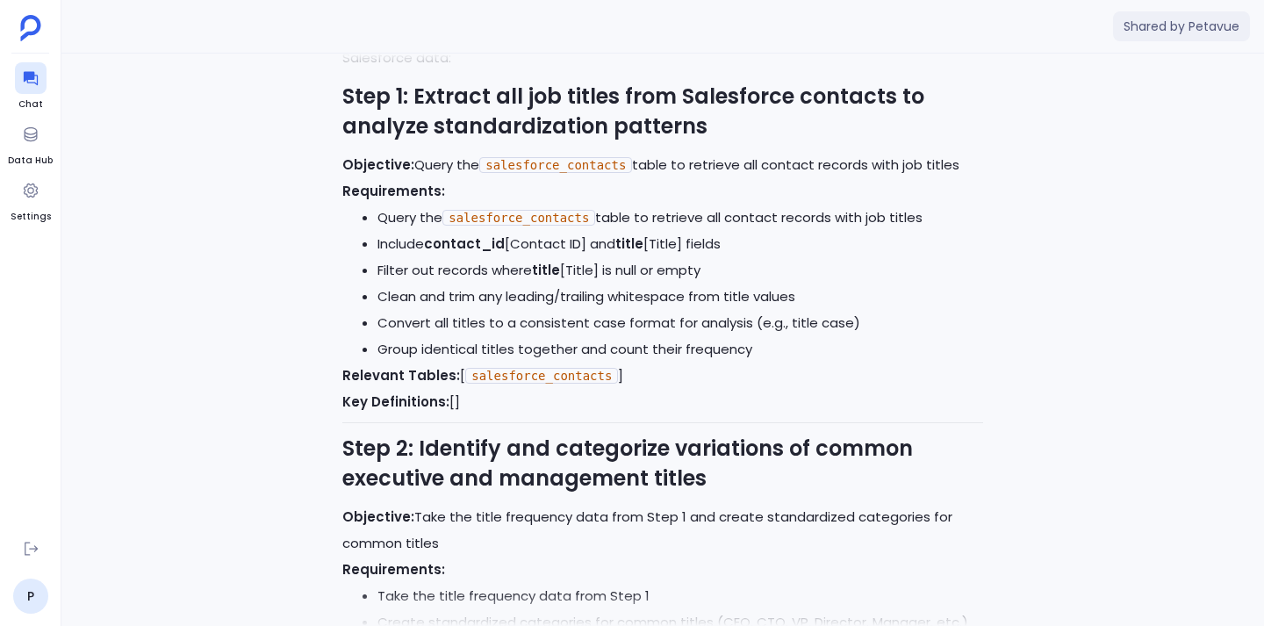
scroll to position [-2978, 0]
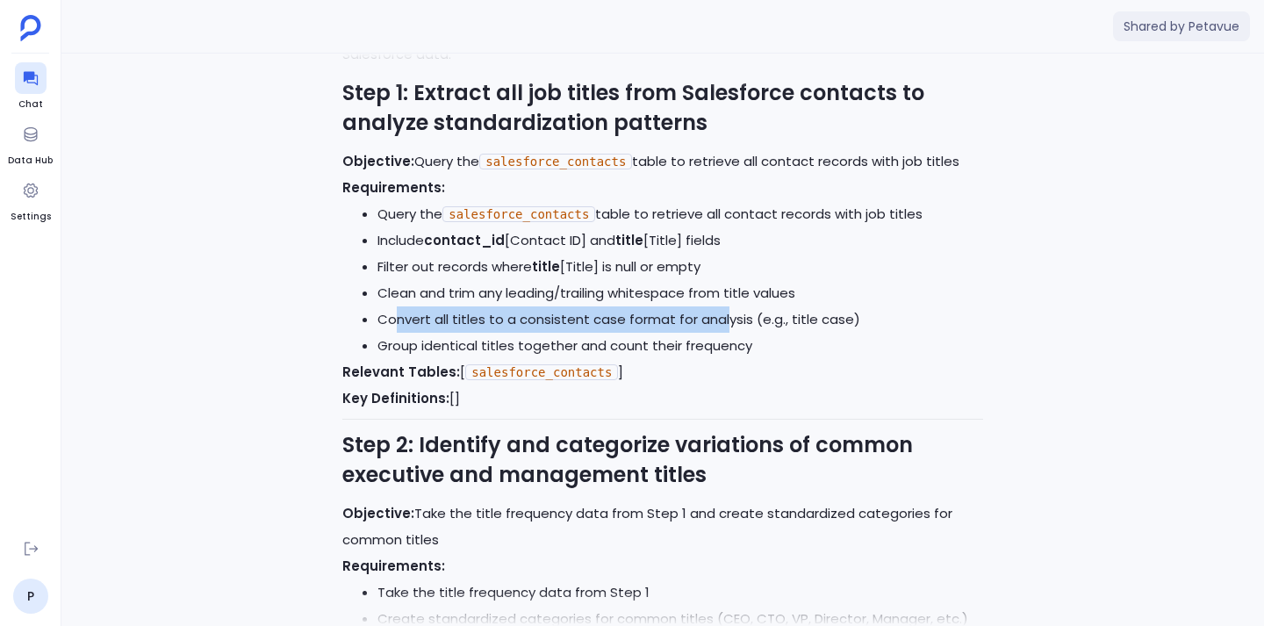
drag, startPoint x: 396, startPoint y: 296, endPoint x: 723, endPoint y: 300, distance: 327.4
click at [723, 306] on li "Convert all titles to a consistent case format for analysis (e.g., title case)" at bounding box center [680, 319] width 606 height 26
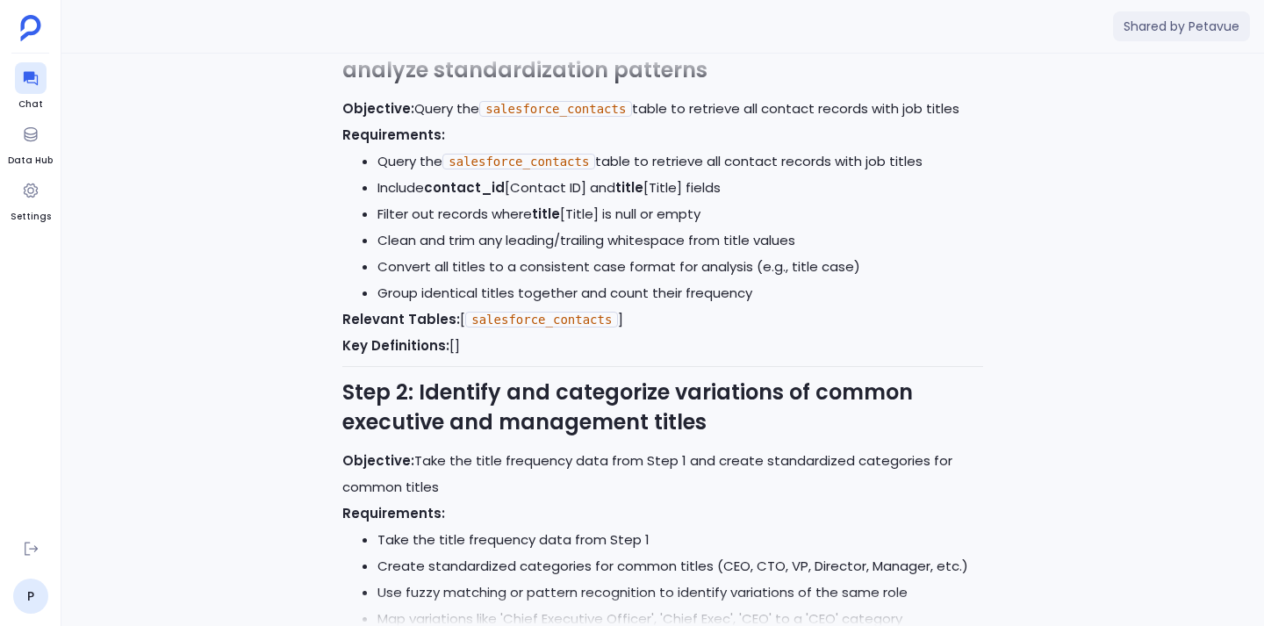
scroll to position [-2924, 0]
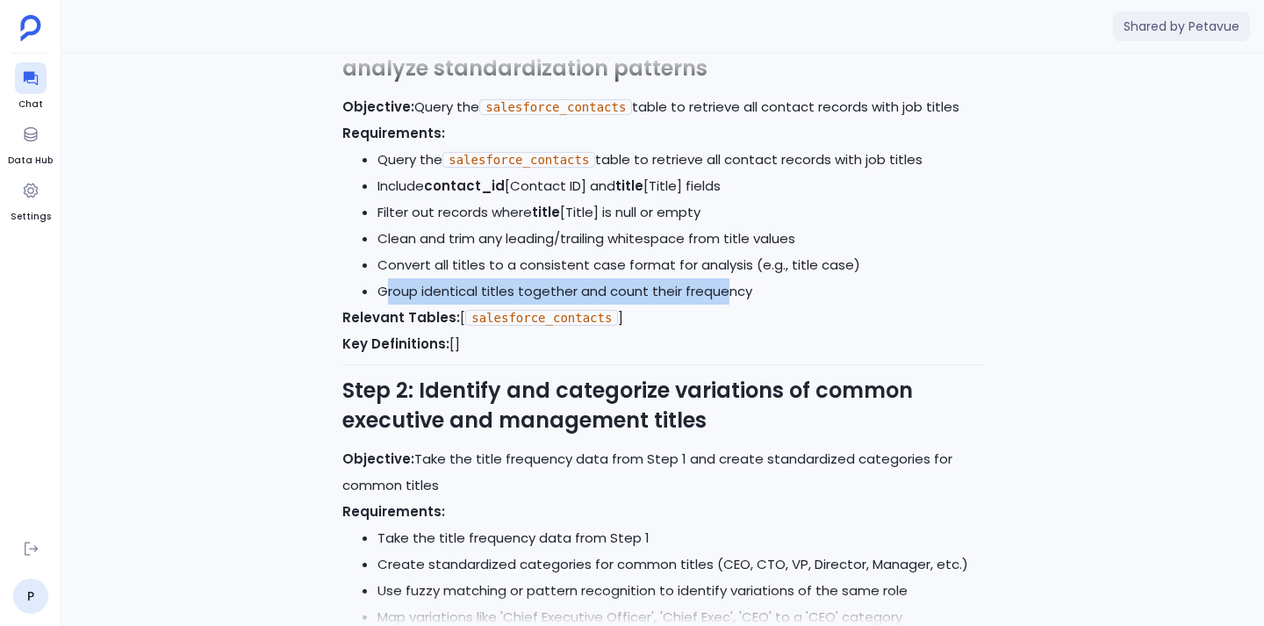
drag, startPoint x: 389, startPoint y: 265, endPoint x: 728, endPoint y: 260, distance: 338.8
click at [728, 278] on li "Group identical titles together and count their frequency" at bounding box center [680, 291] width 606 height 26
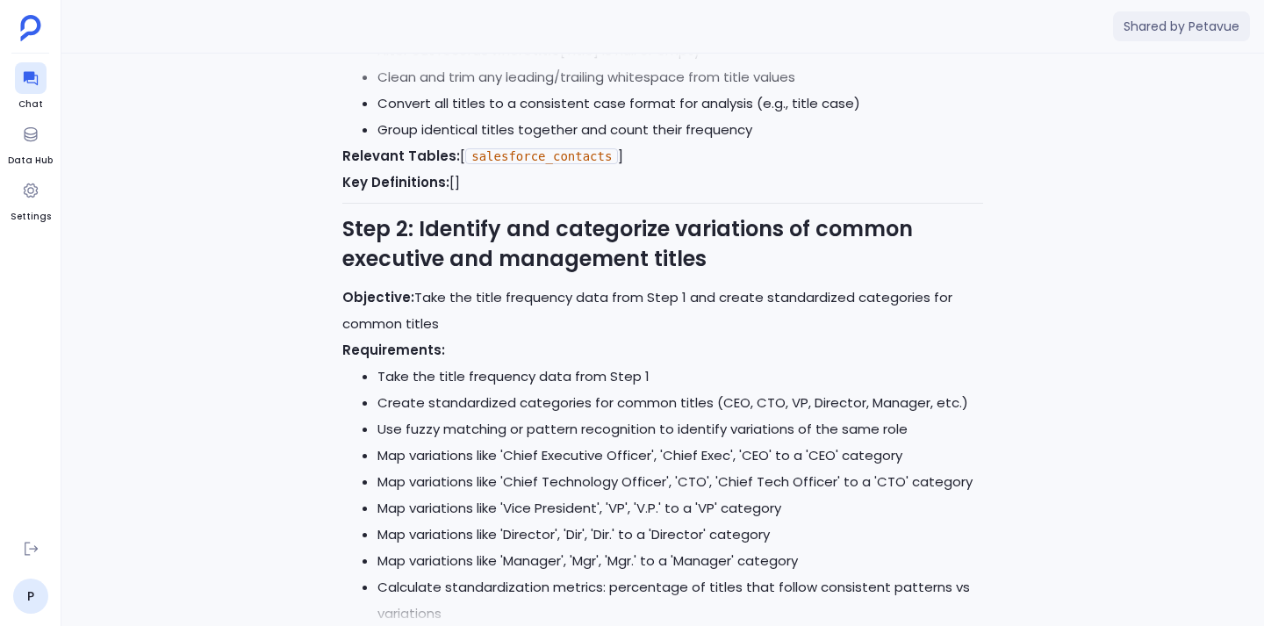
scroll to position [-2760, 0]
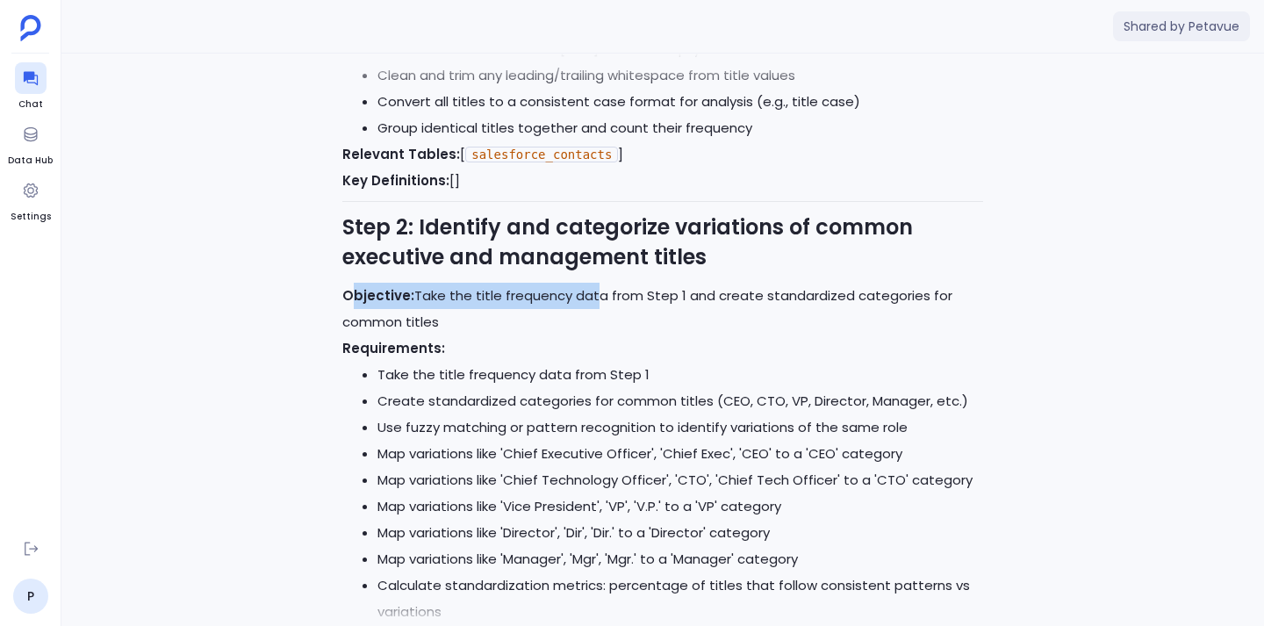
drag, startPoint x: 350, startPoint y: 271, endPoint x: 587, endPoint y: 275, distance: 237.0
click at [587, 283] on p "Objective: Take the title frequency data from Step 1 and create standardized ca…" at bounding box center [662, 309] width 641 height 53
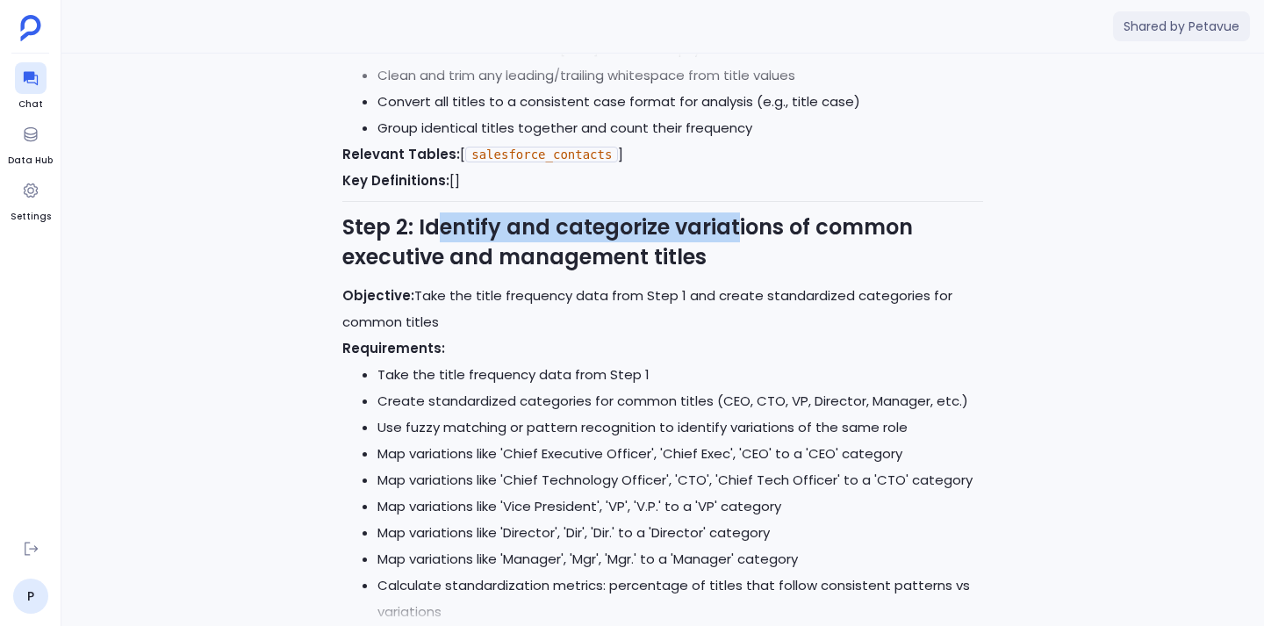
drag, startPoint x: 434, startPoint y: 197, endPoint x: 730, endPoint y: 188, distance: 295.9
click at [730, 212] on strong "Step 2: Identify and categorize variations of common executive and management t…" at bounding box center [627, 241] width 570 height 59
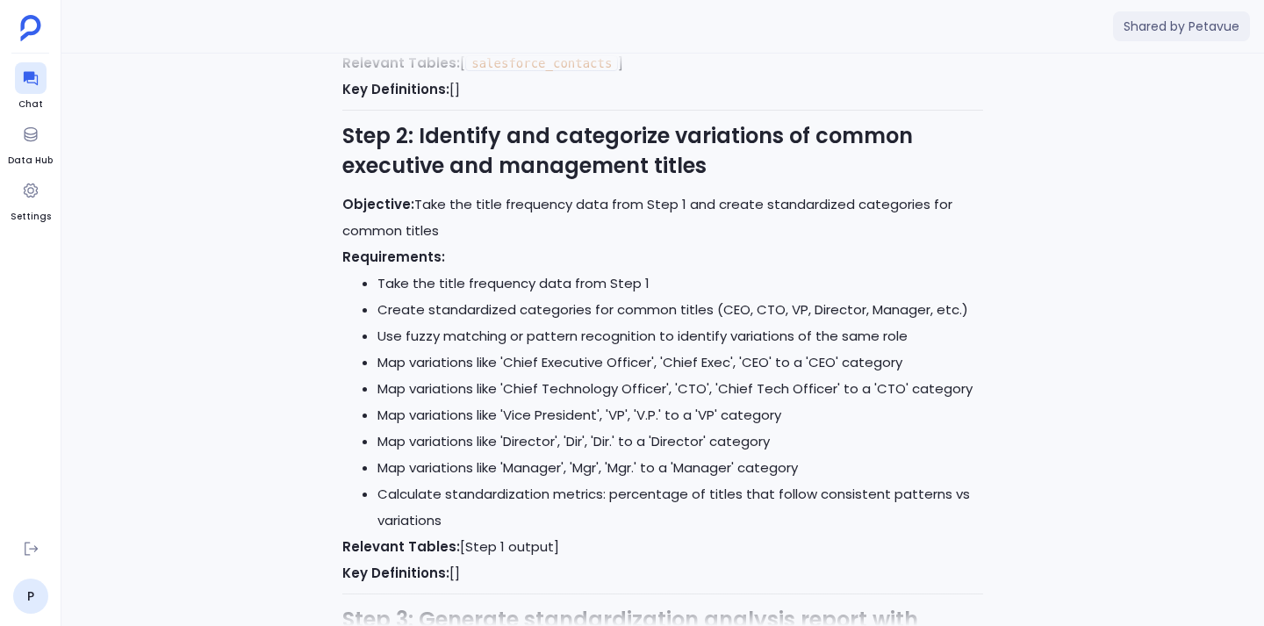
scroll to position [-2667, 0]
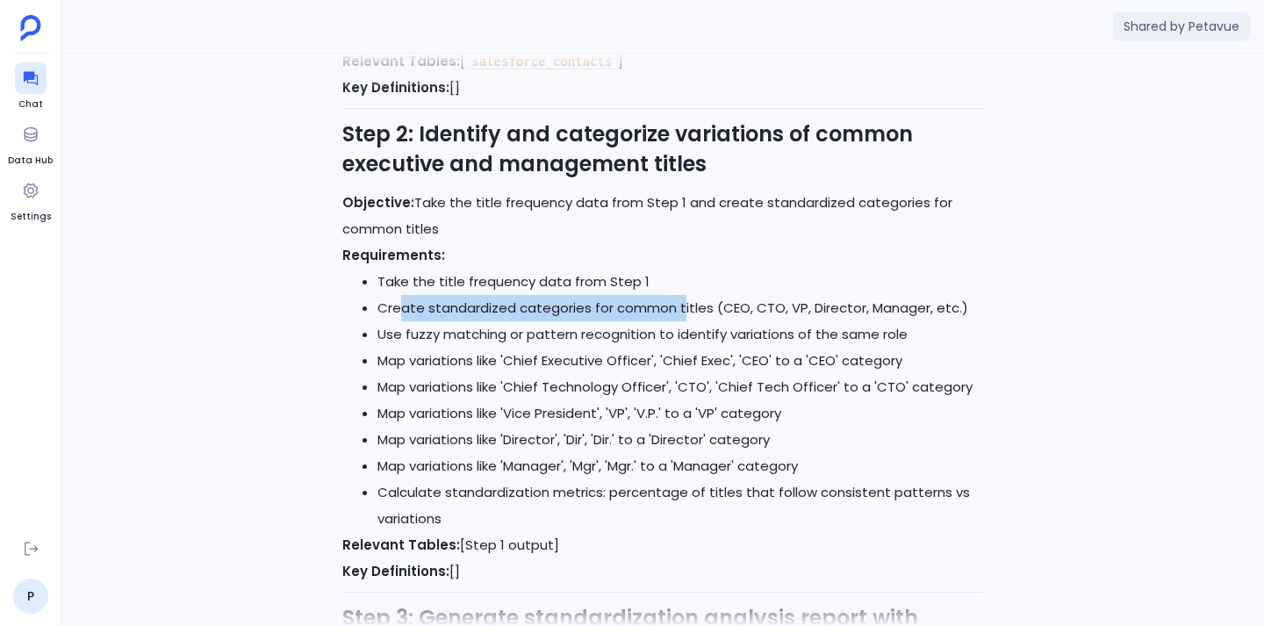
drag, startPoint x: 401, startPoint y: 283, endPoint x: 679, endPoint y: 275, distance: 278.4
click at [679, 295] on li "Create standardized categories for common titles (CEO, CTO, VP, Director, Manag…" at bounding box center [680, 308] width 606 height 26
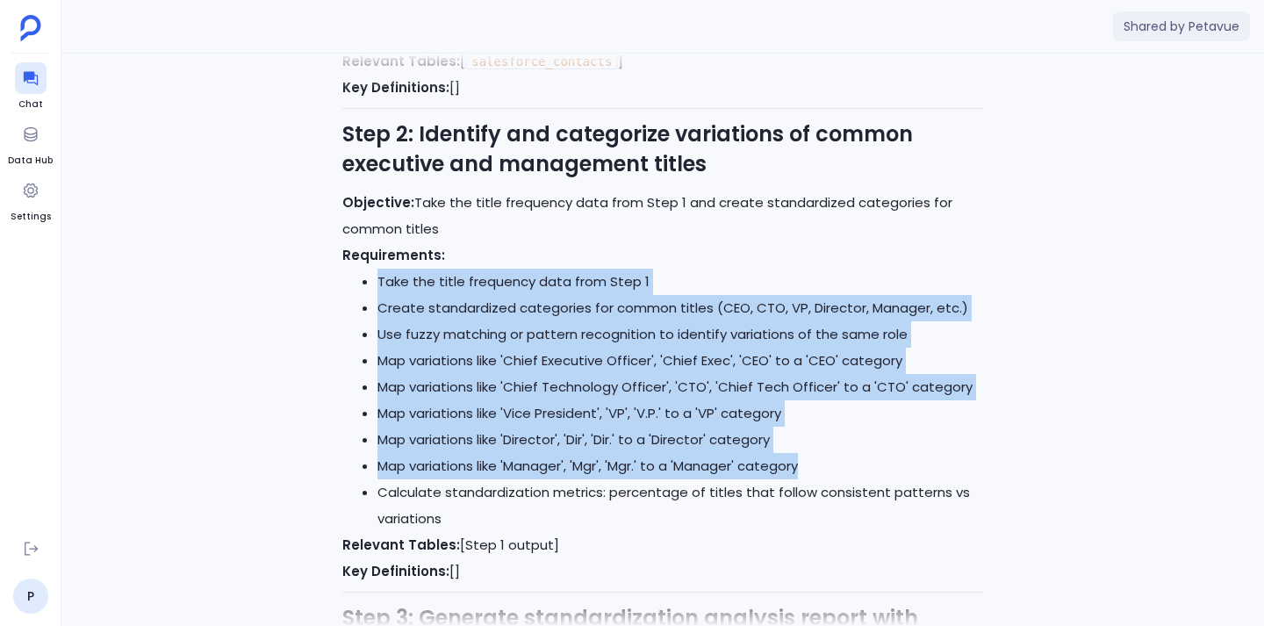
drag, startPoint x: 377, startPoint y: 253, endPoint x: 849, endPoint y: 450, distance: 511.0
click at [849, 450] on ul "Take the title frequency data from Step 1 Create standardized categories for co…" at bounding box center [662, 400] width 641 height 263
click at [849, 453] on li "Map variations like 'Manager', 'Mgr', 'Mgr.' to a 'Manager' category" at bounding box center [680, 466] width 606 height 26
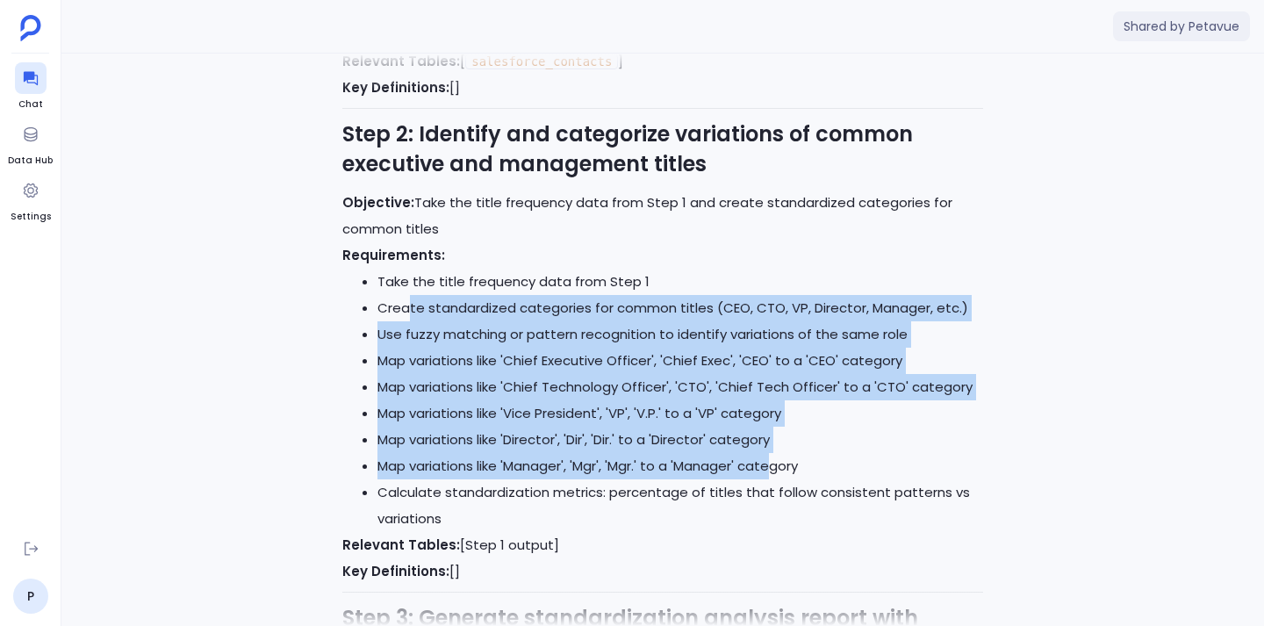
drag, startPoint x: 405, startPoint y: 289, endPoint x: 772, endPoint y: 429, distance: 392.8
click at [772, 429] on ul "Take the title frequency data from Step 1 Create standardized categories for co…" at bounding box center [662, 400] width 641 height 263
click at [772, 453] on li "Map variations like 'Manager', 'Mgr', 'Mgr.' to a 'Manager' category" at bounding box center [680, 466] width 606 height 26
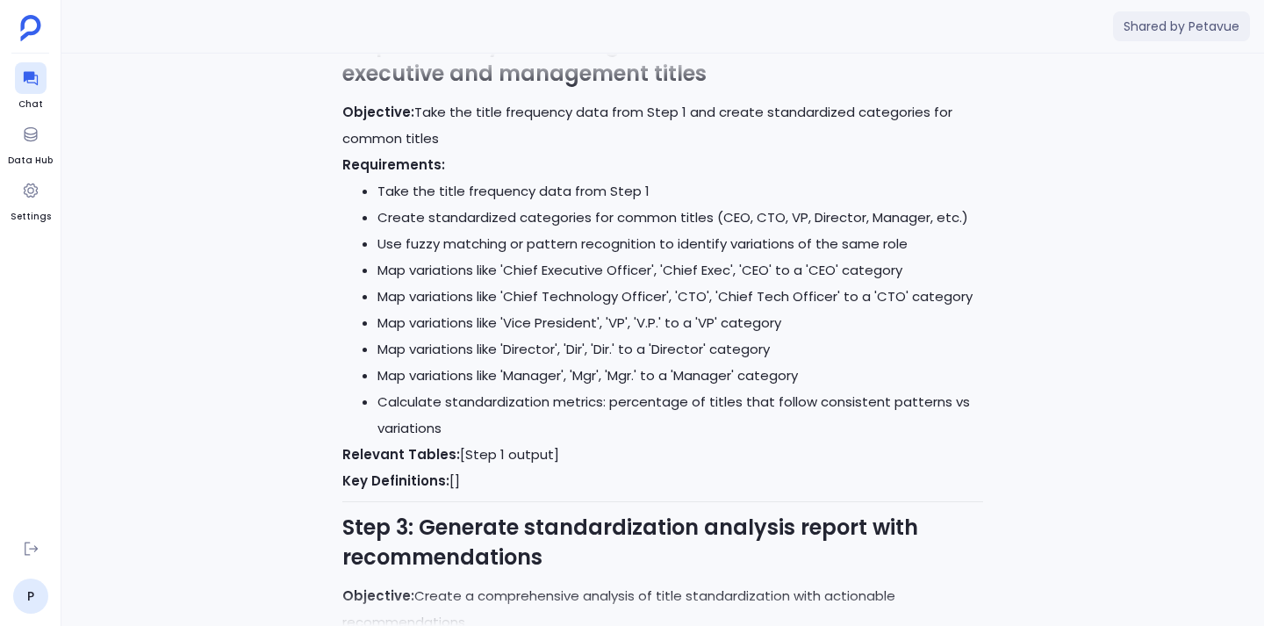
scroll to position [-2576, 0]
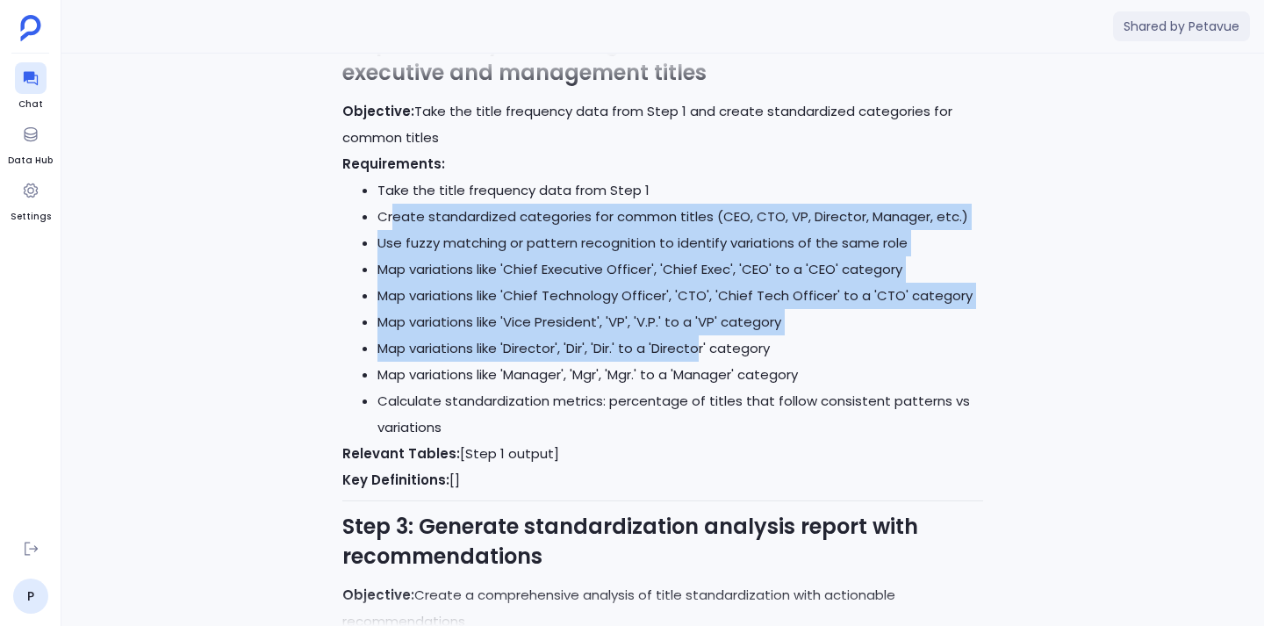
drag, startPoint x: 397, startPoint y: 182, endPoint x: 697, endPoint y: 311, distance: 326.7
click at [697, 311] on ul "Take the title frequency data from Step 1 Create standardized categories for co…" at bounding box center [662, 308] width 641 height 263
click at [697, 335] on li "Map variations like 'Director', 'Dir', 'Dir.' to a 'Director' category" at bounding box center [680, 348] width 606 height 26
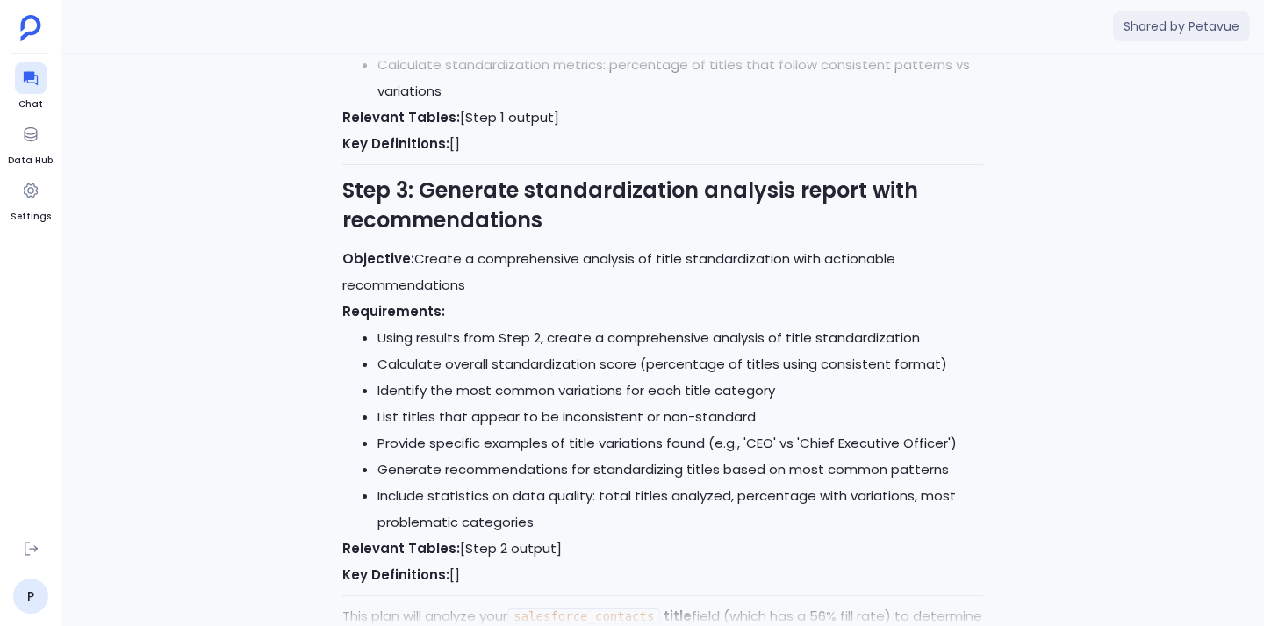
scroll to position [-2237, 0]
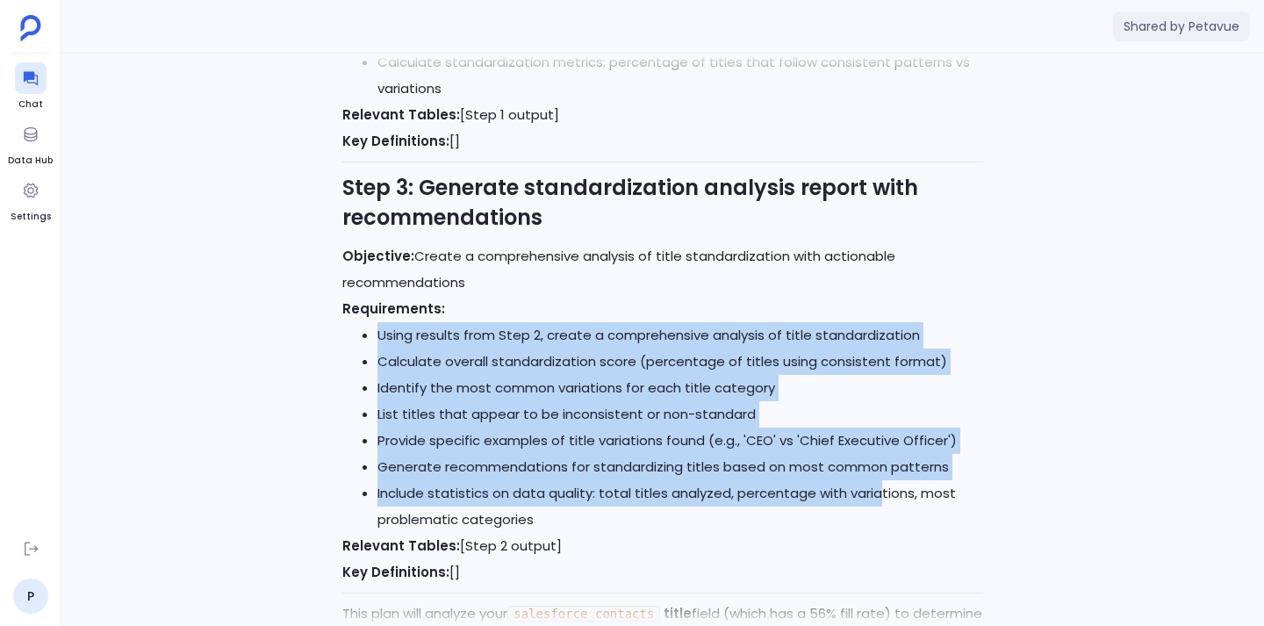
drag, startPoint x: 632, startPoint y: 289, endPoint x: 878, endPoint y: 470, distance: 305.1
click at [878, 470] on div "Here's the detailed step-by-step analysis plan to check job title standardizati…" at bounding box center [662, 42] width 641 height 1537
click at [878, 480] on li "Include statistics on data quality: total titles analyzed, percentage with vari…" at bounding box center [680, 506] width 606 height 53
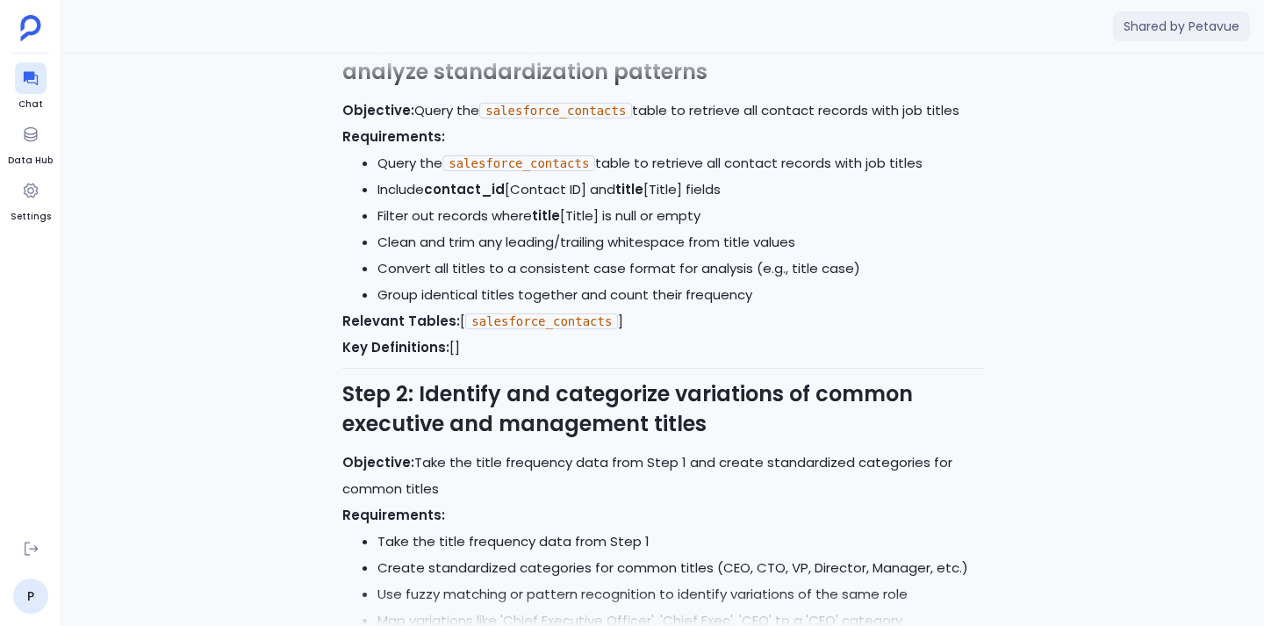
scroll to position [-2927, 0]
drag, startPoint x: 483, startPoint y: 298, endPoint x: 611, endPoint y: 289, distance: 128.4
click at [611, 313] on code "salesforce_contacts" at bounding box center [541, 321] width 153 height 16
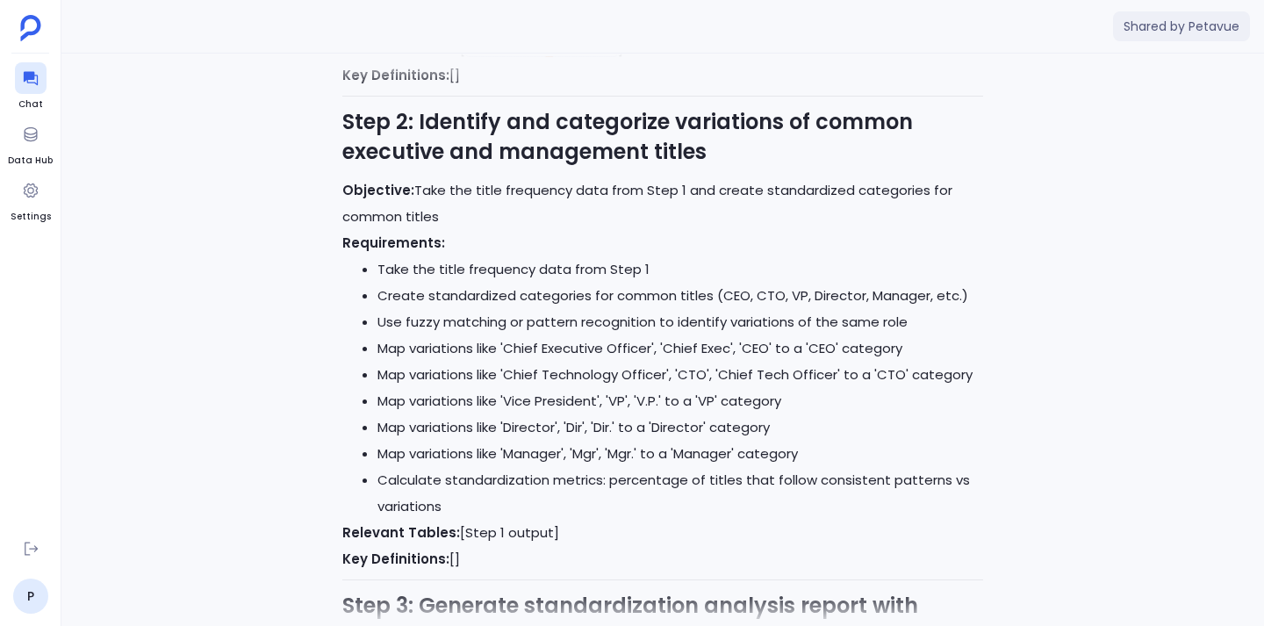
scroll to position [-2637, 0]
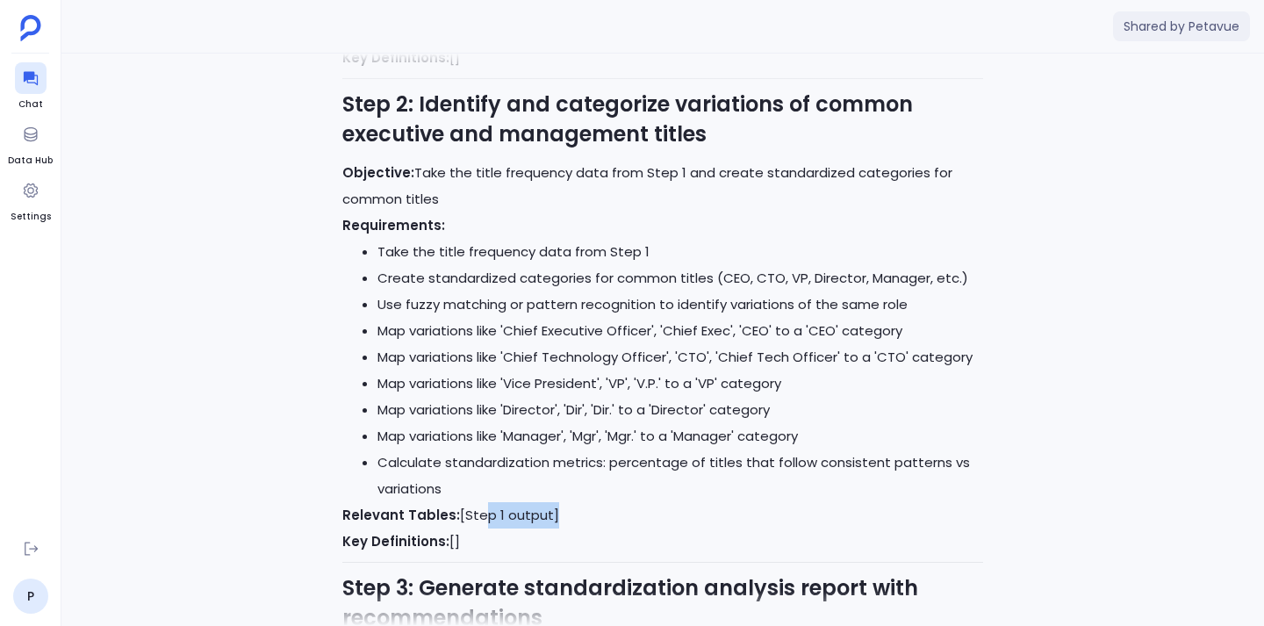
drag, startPoint x: 472, startPoint y: 488, endPoint x: 549, endPoint y: 490, distance: 76.4
click at [549, 502] on p "Relevant Tables: [Step 1 output]" at bounding box center [662, 515] width 641 height 26
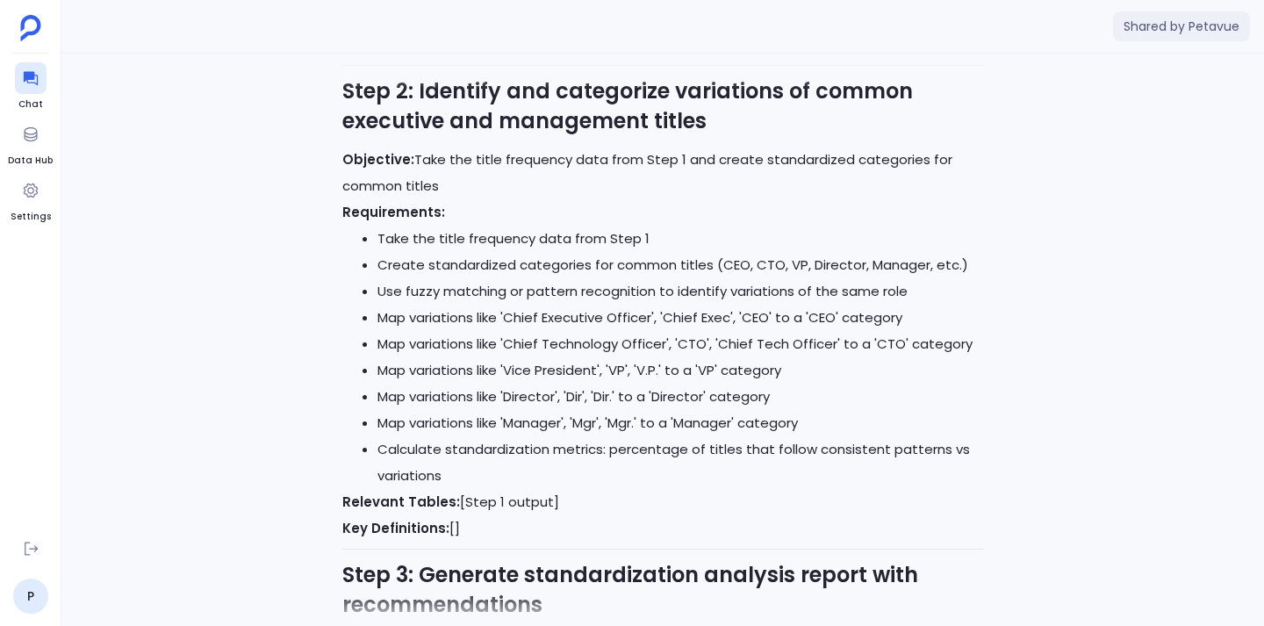
scroll to position [-2619, 0]
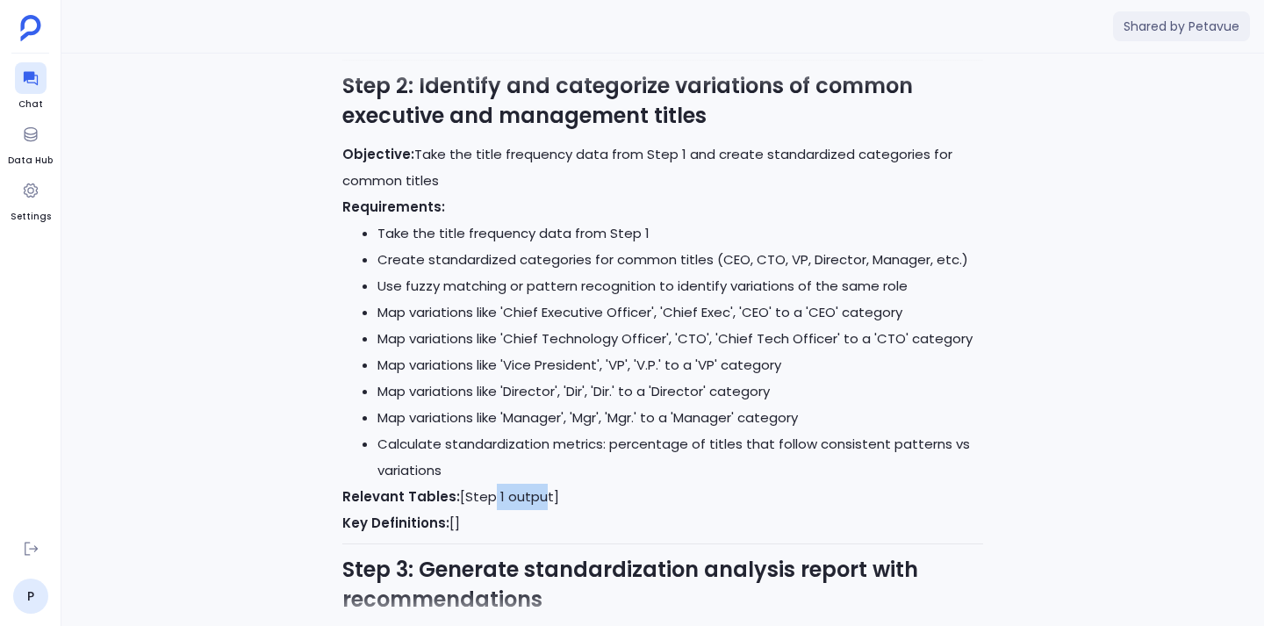
drag, startPoint x: 481, startPoint y: 475, endPoint x: 530, endPoint y: 475, distance: 49.2
click at [530, 484] on p "Relevant Tables: [Step 1 output]" at bounding box center [662, 497] width 641 height 26
click at [529, 484] on p "Relevant Tables: [Step 1 output]" at bounding box center [662, 497] width 641 height 26
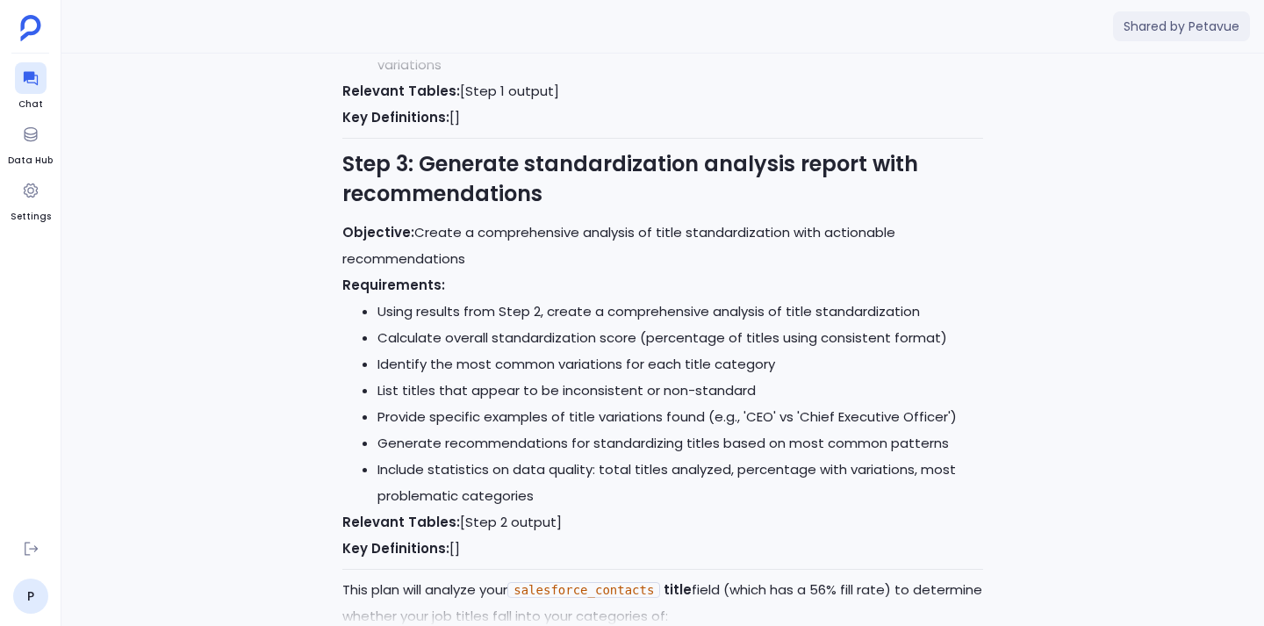
scroll to position [-2212, 0]
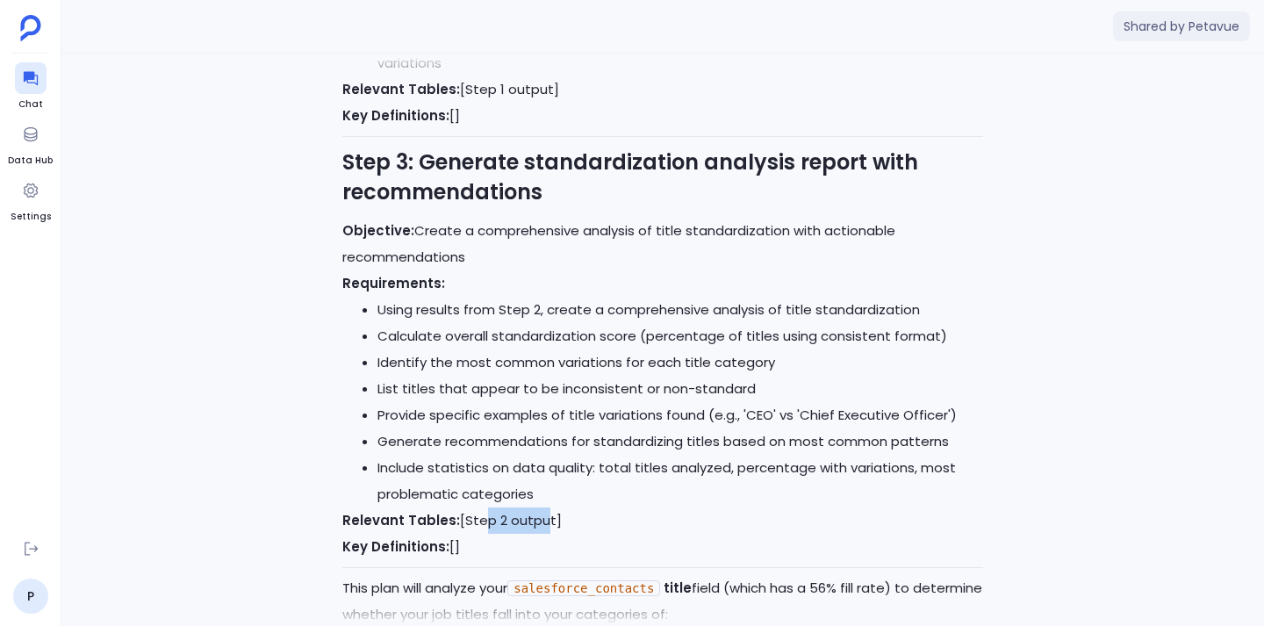
drag, startPoint x: 475, startPoint y: 496, endPoint x: 537, endPoint y: 491, distance: 62.5
click at [537, 507] on p "Relevant Tables: [Step 2 output]" at bounding box center [662, 520] width 641 height 26
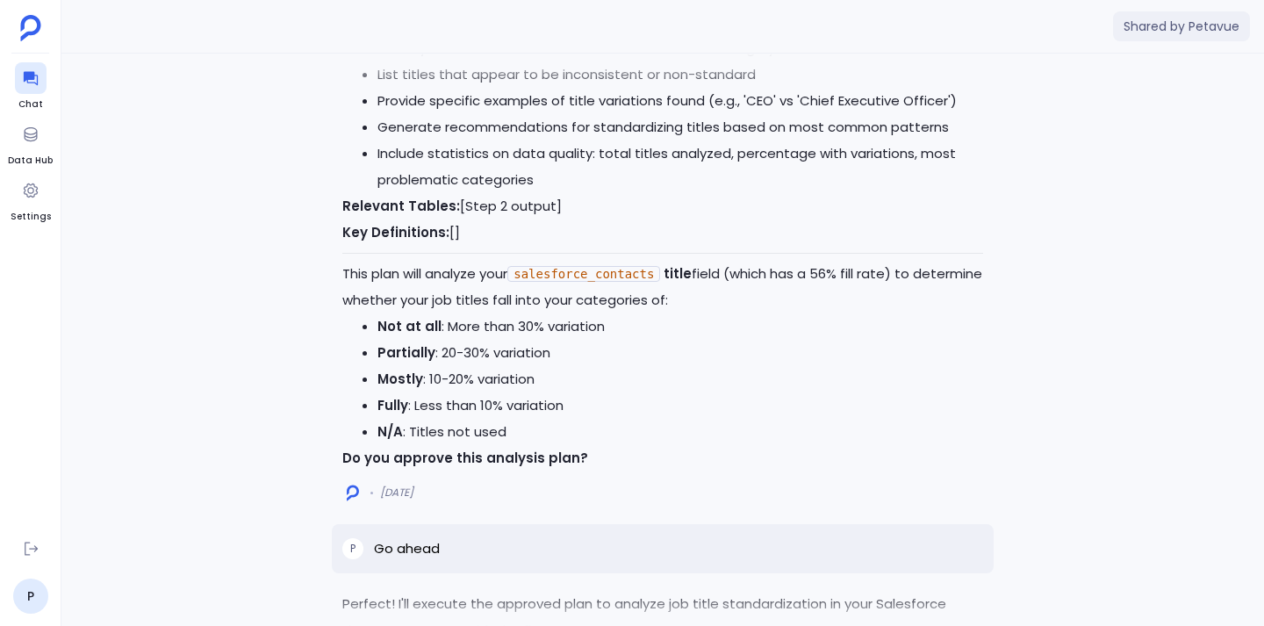
scroll to position [-1894, 0]
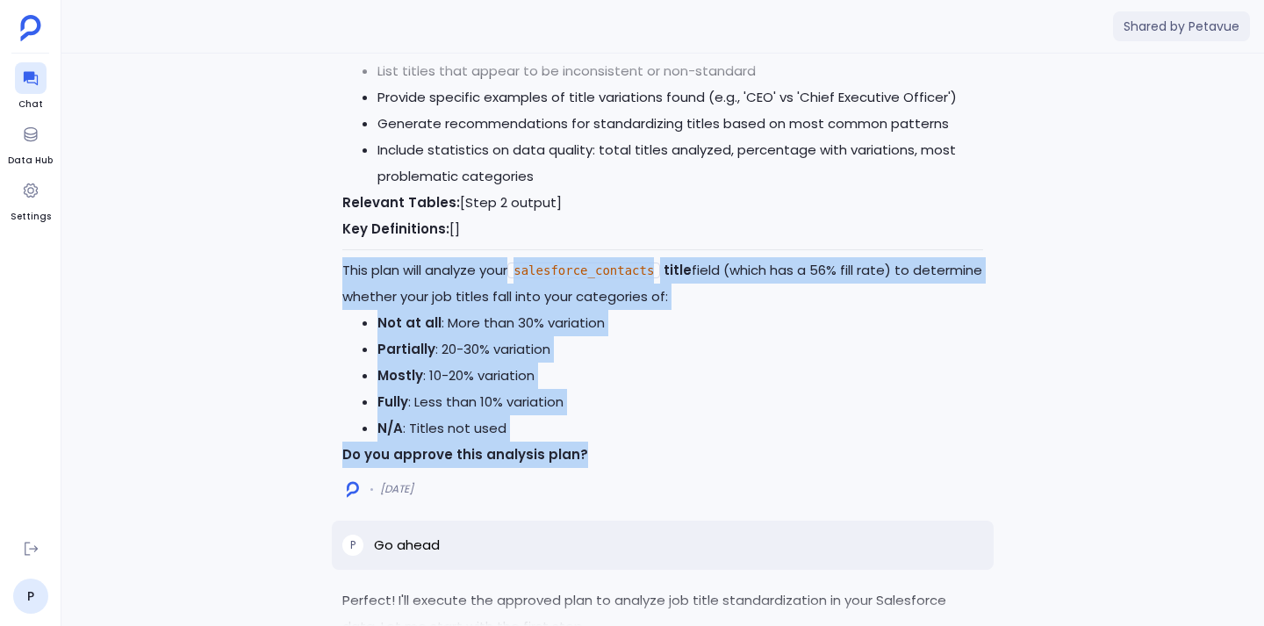
drag, startPoint x: 342, startPoint y: 240, endPoint x: 696, endPoint y: 440, distance: 406.0
click at [696, 441] on p "Do you approve this analysis plan?" at bounding box center [662, 454] width 641 height 26
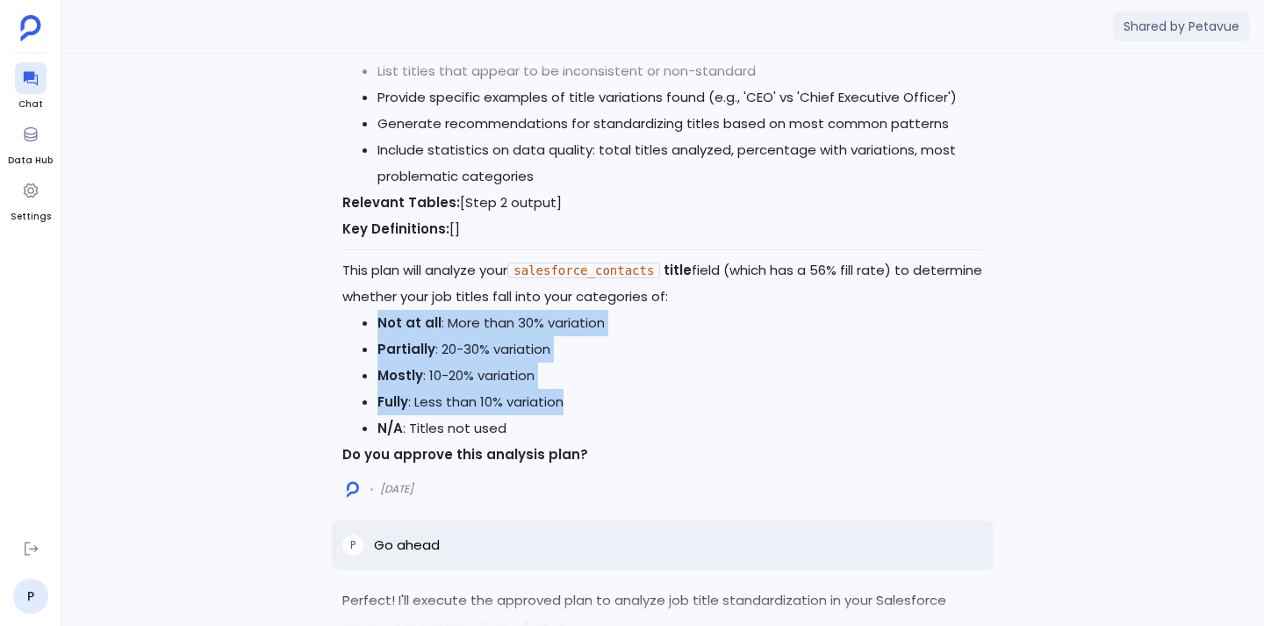
drag, startPoint x: 378, startPoint y: 291, endPoint x: 615, endPoint y: 387, distance: 255.6
click at [615, 387] on ul "Not at all : More than 30% variation Partially : 20-30% variation Mostly : 10-2…" at bounding box center [662, 376] width 641 height 132
click at [615, 389] on li "Fully : Less than 10% variation" at bounding box center [680, 402] width 606 height 26
drag, startPoint x: 377, startPoint y: 294, endPoint x: 594, endPoint y: 405, distance: 244.5
click at [594, 405] on ul "Not at all : More than 30% variation Partially : 20-30% variation Mostly : 10-2…" at bounding box center [662, 376] width 641 height 132
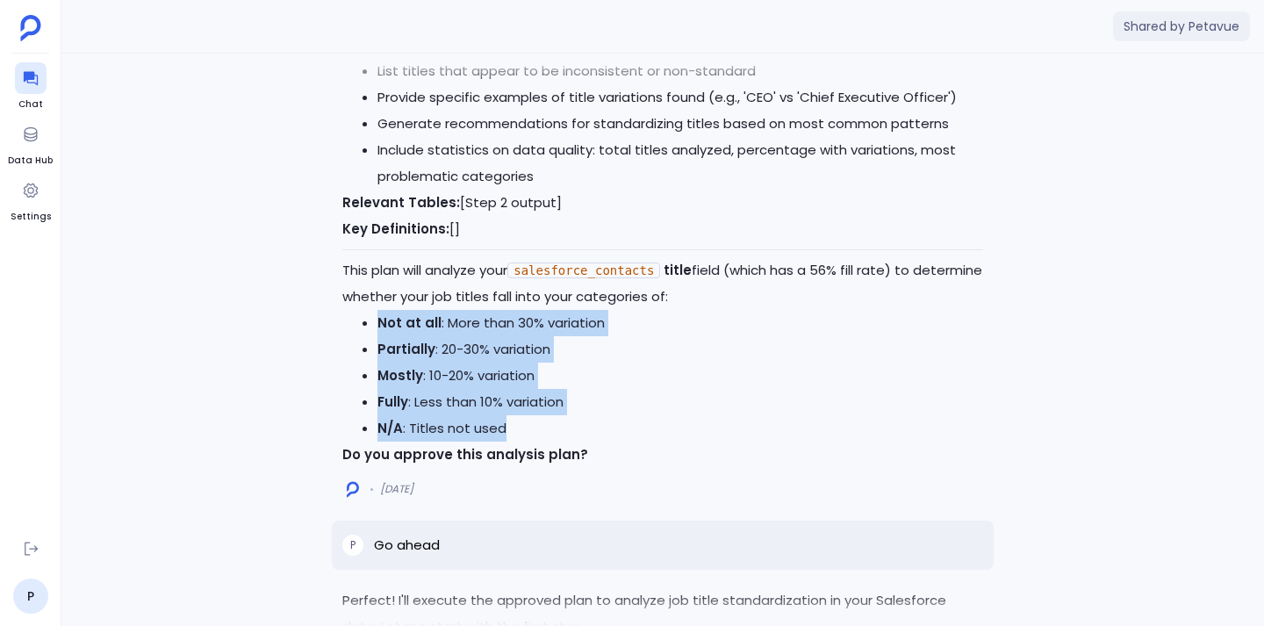
click at [594, 415] on li "N/A : Titles not used" at bounding box center [680, 428] width 606 height 26
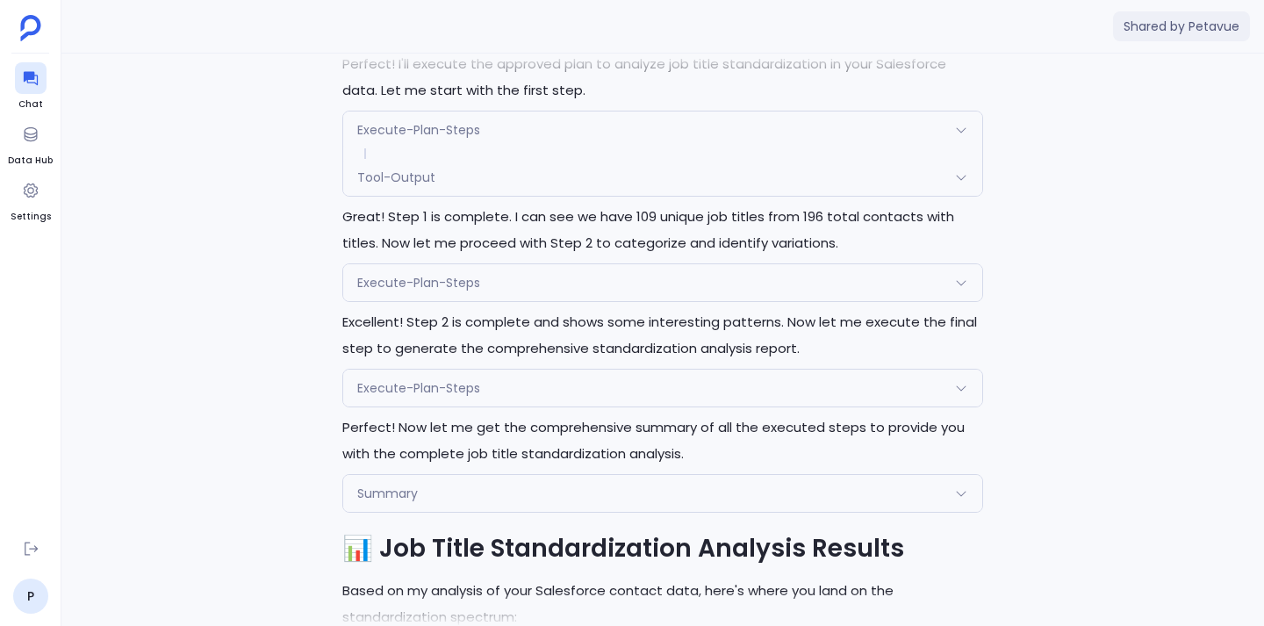
scroll to position [-1354, 0]
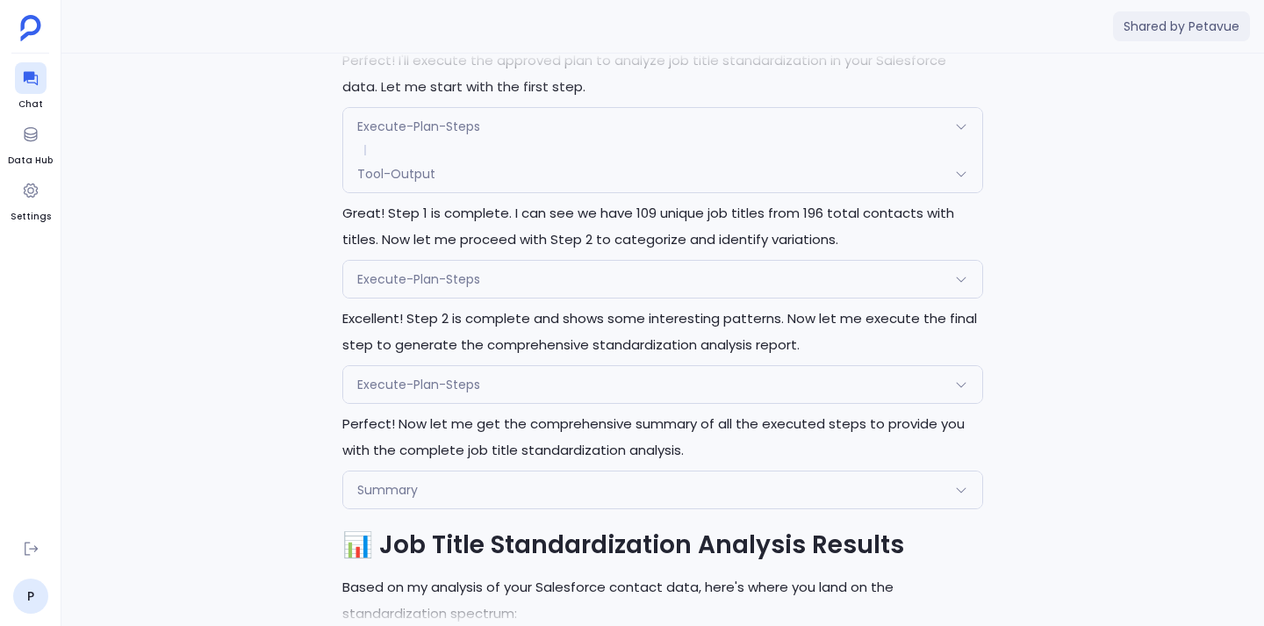
click at [530, 261] on div "Execute-Plan-Steps" at bounding box center [662, 279] width 639 height 37
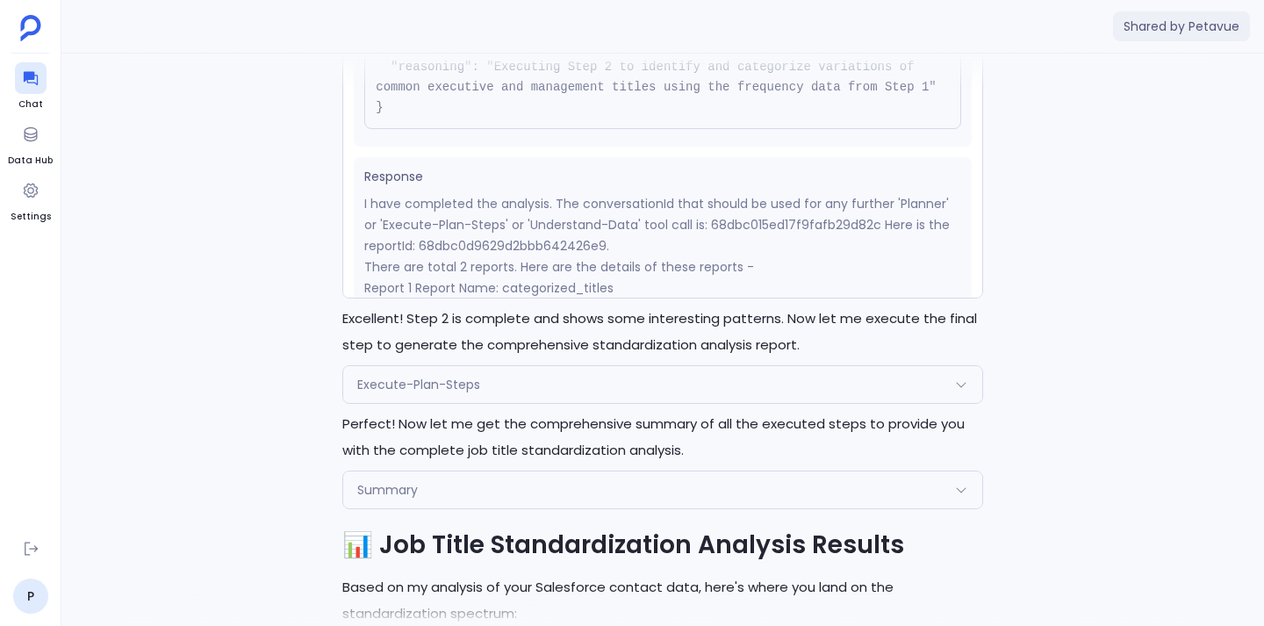
scroll to position [263, 0]
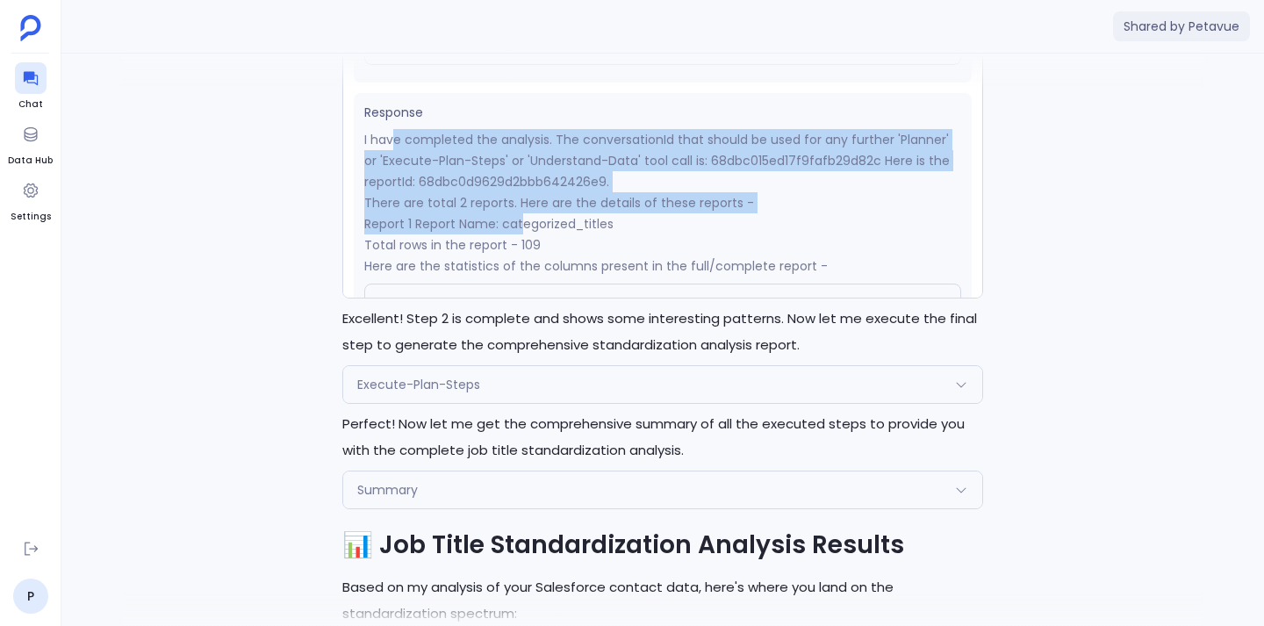
drag, startPoint x: 392, startPoint y: 137, endPoint x: 521, endPoint y: 209, distance: 147.7
click at [521, 213] on p "Report 1 Report Name: categorized_titles" at bounding box center [662, 223] width 597 height 21
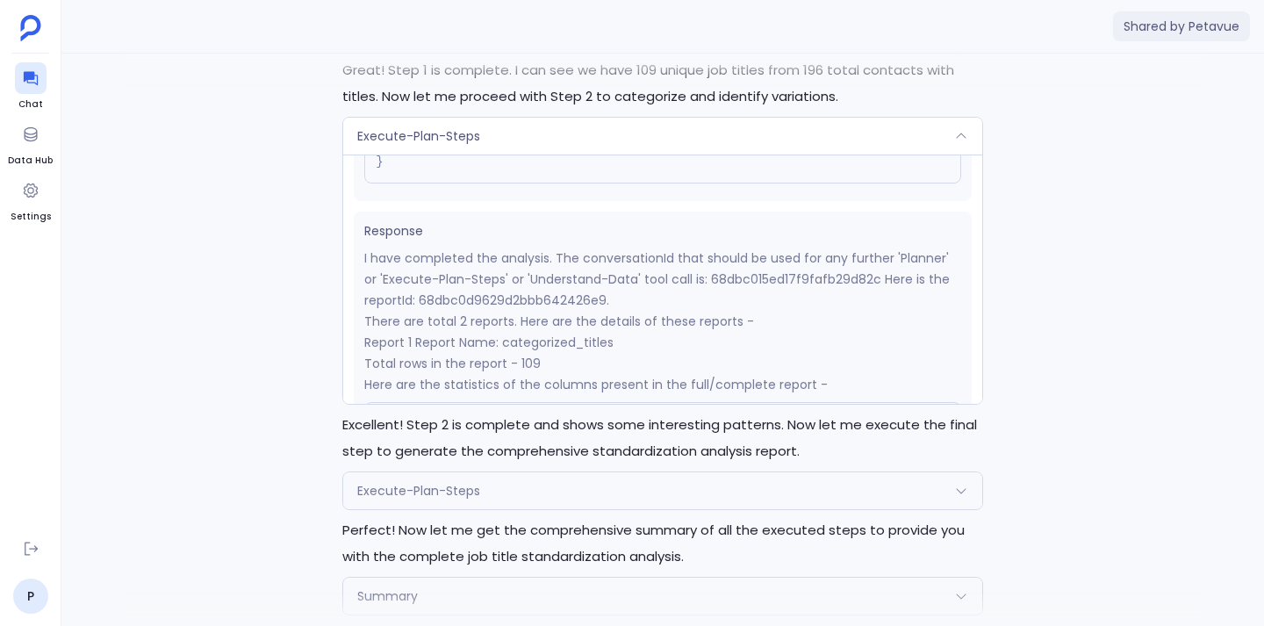
scroll to position [-1461, 0]
click at [708, 118] on div "Execute-Plan-Steps" at bounding box center [662, 136] width 639 height 37
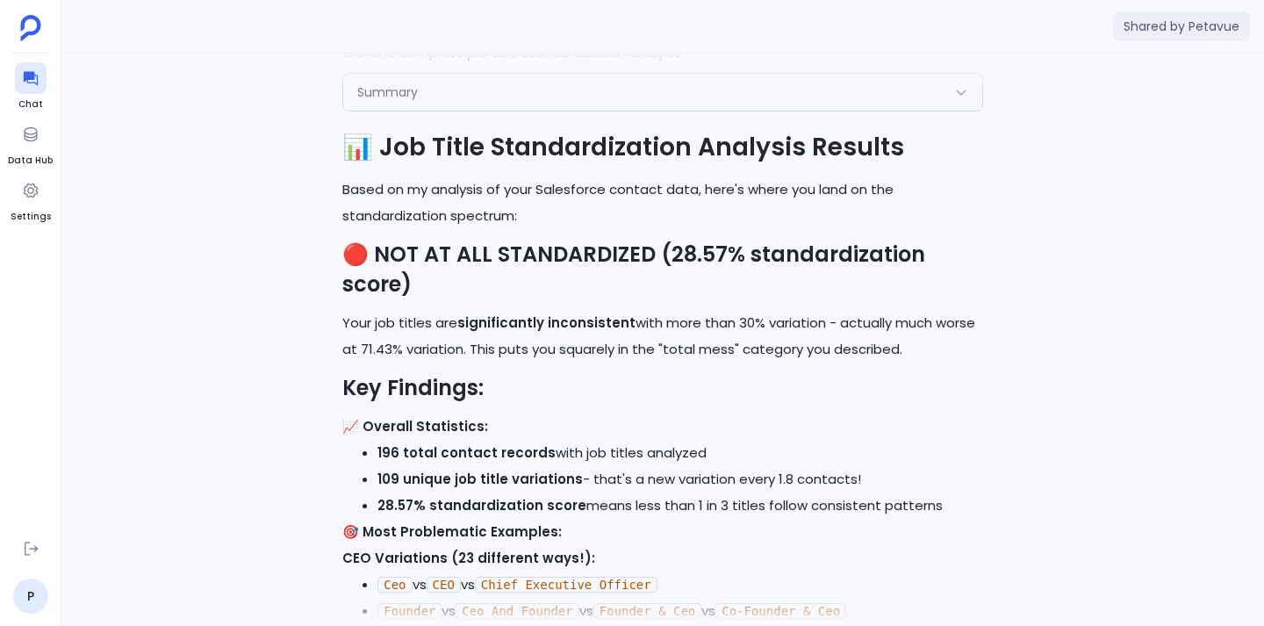
scroll to position [-956, 0]
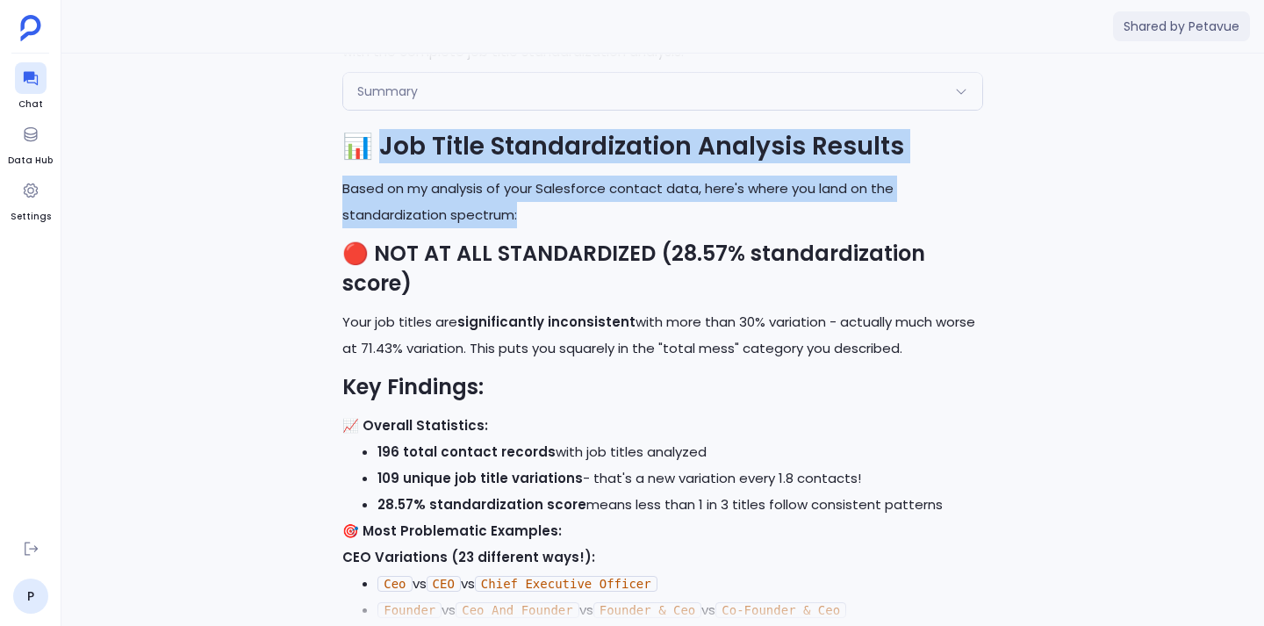
drag, startPoint x: 375, startPoint y: 118, endPoint x: 541, endPoint y: 186, distance: 179.1
click at [541, 186] on p "Based on my analysis of your Salesforce contact data, here's where you land on …" at bounding box center [662, 202] width 641 height 53
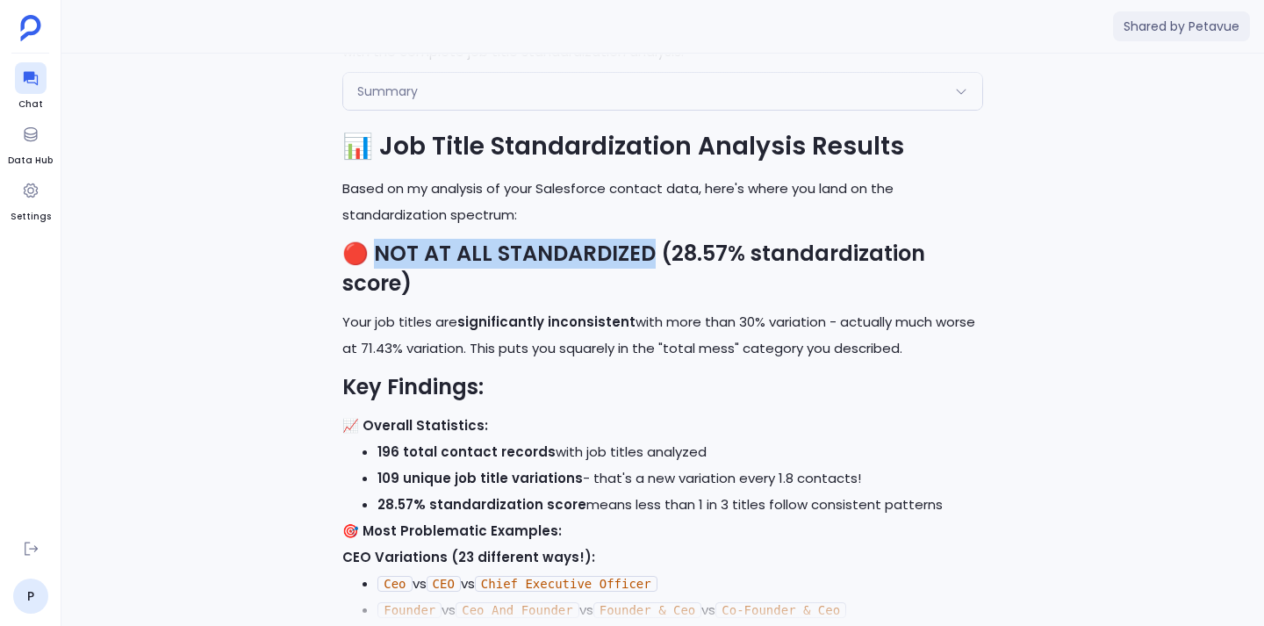
drag, startPoint x: 373, startPoint y: 228, endPoint x: 651, endPoint y: 229, distance: 278.2
click at [651, 239] on strong "🔴 NOT AT ALL STANDARDIZED (28.57% standardization score)" at bounding box center [633, 268] width 583 height 59
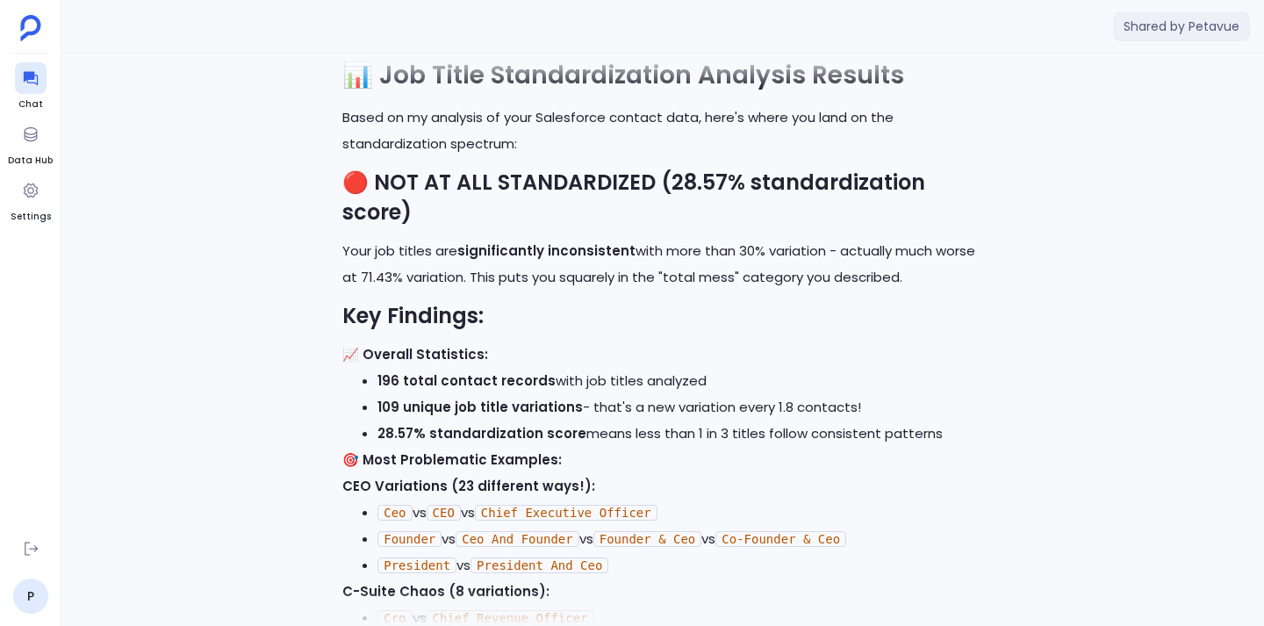
scroll to position [-884, 0]
drag, startPoint x: 502, startPoint y: 219, endPoint x: 580, endPoint y: 221, distance: 78.2
click at [580, 240] on strong "significantly inconsistent" at bounding box center [546, 249] width 178 height 18
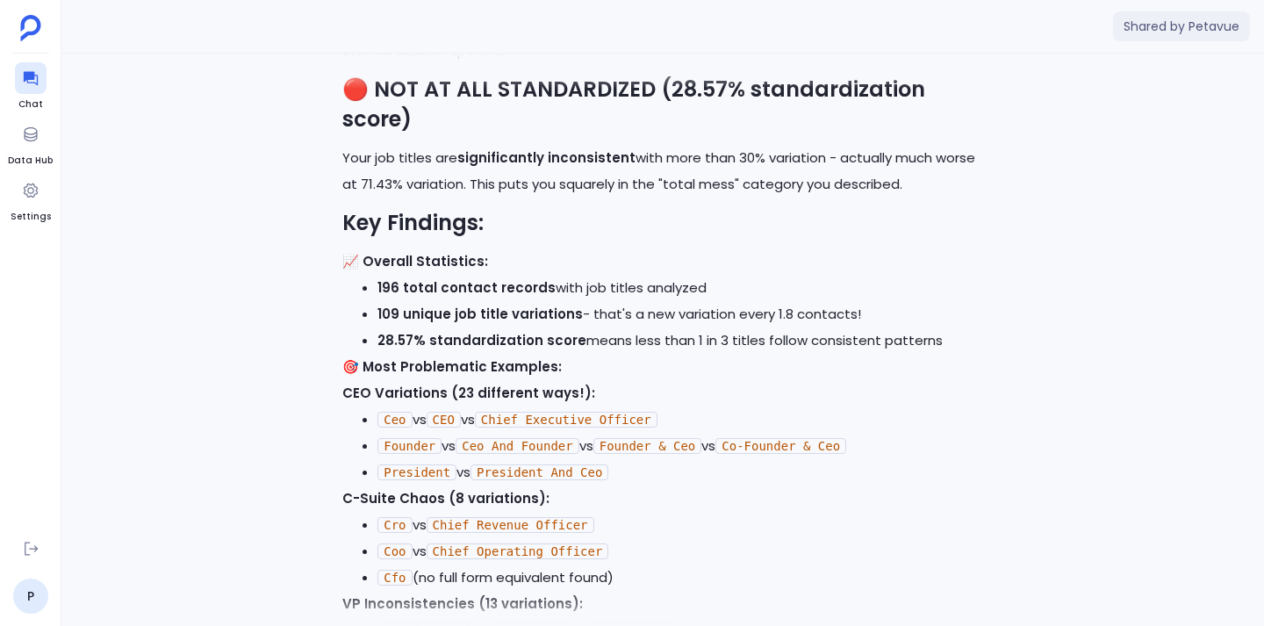
scroll to position [-791, 0]
drag, startPoint x: 384, startPoint y: 234, endPoint x: 463, endPoint y: 236, distance: 79.0
click at [463, 251] on strong "📈 Overall Statistics:" at bounding box center [415, 260] width 146 height 18
drag, startPoint x: 386, startPoint y: 265, endPoint x: 522, endPoint y: 257, distance: 136.3
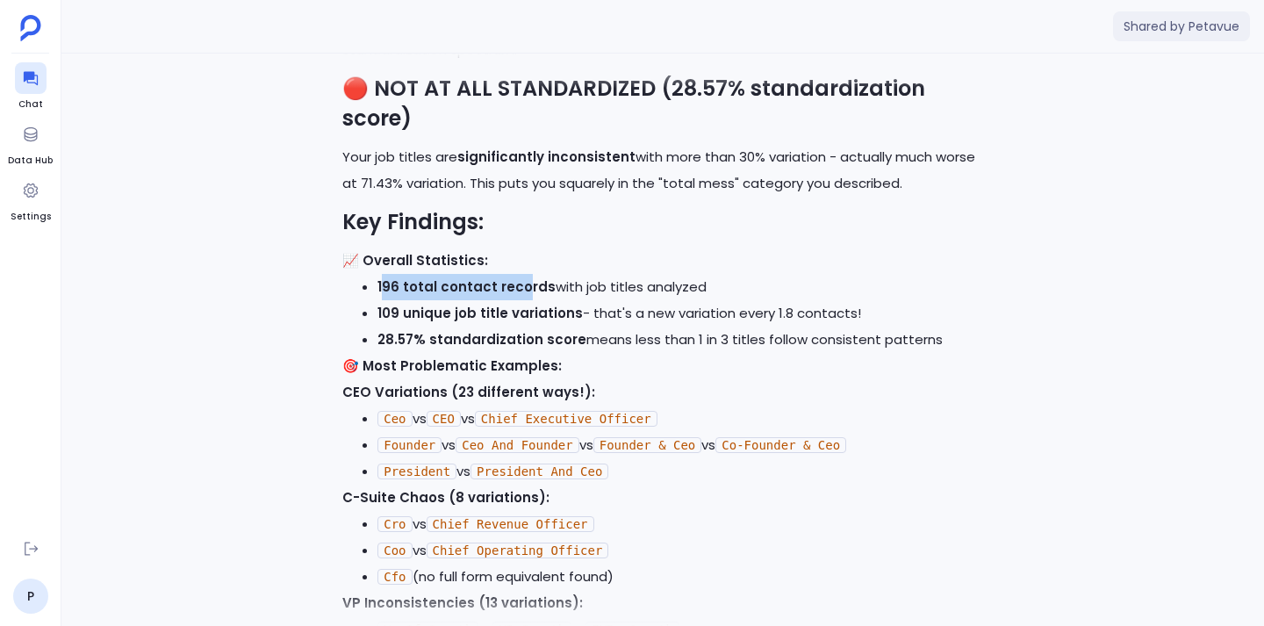
click at [522, 277] on strong "196 total contact records" at bounding box center [466, 286] width 178 height 18
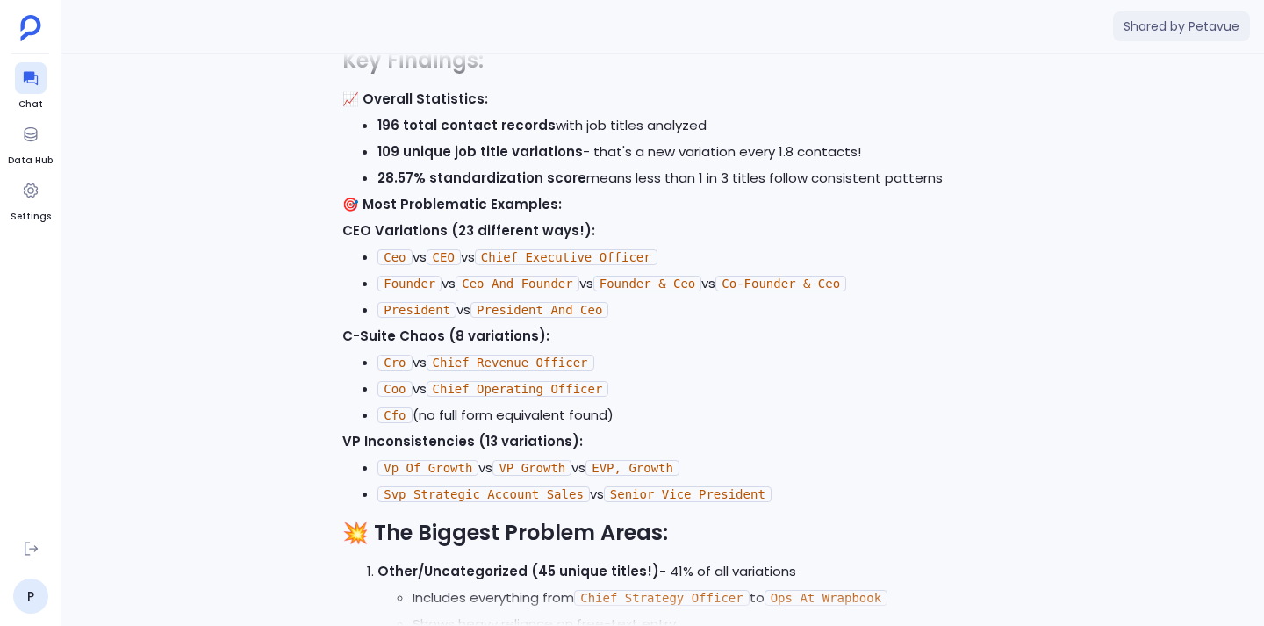
scroll to position [-645, 0]
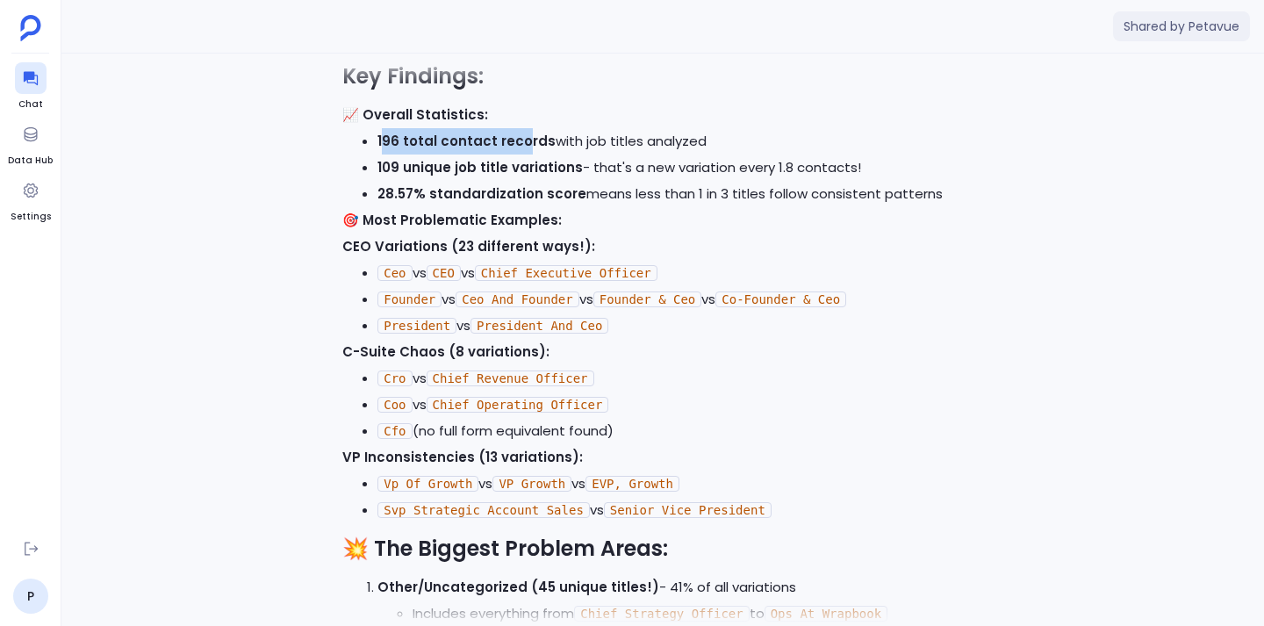
drag, startPoint x: 384, startPoint y: 111, endPoint x: 522, endPoint y: 104, distance: 138.9
click at [522, 128] on li "196 total contact records with job titles analyzed" at bounding box center [680, 141] width 606 height 26
drag, startPoint x: 382, startPoint y: 141, endPoint x: 554, endPoint y: 141, distance: 172.0
click at [554, 158] on strong "109 unique job title variations" at bounding box center [479, 167] width 205 height 18
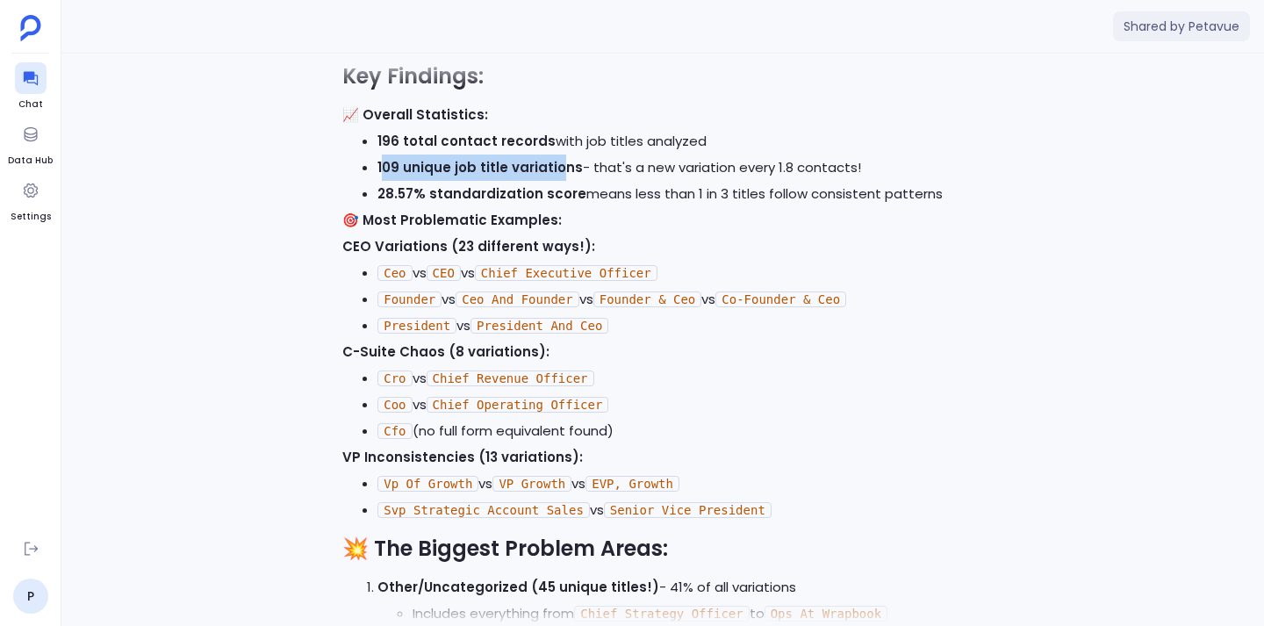
click at [554, 158] on strong "109 unique job title variations" at bounding box center [479, 167] width 205 height 18
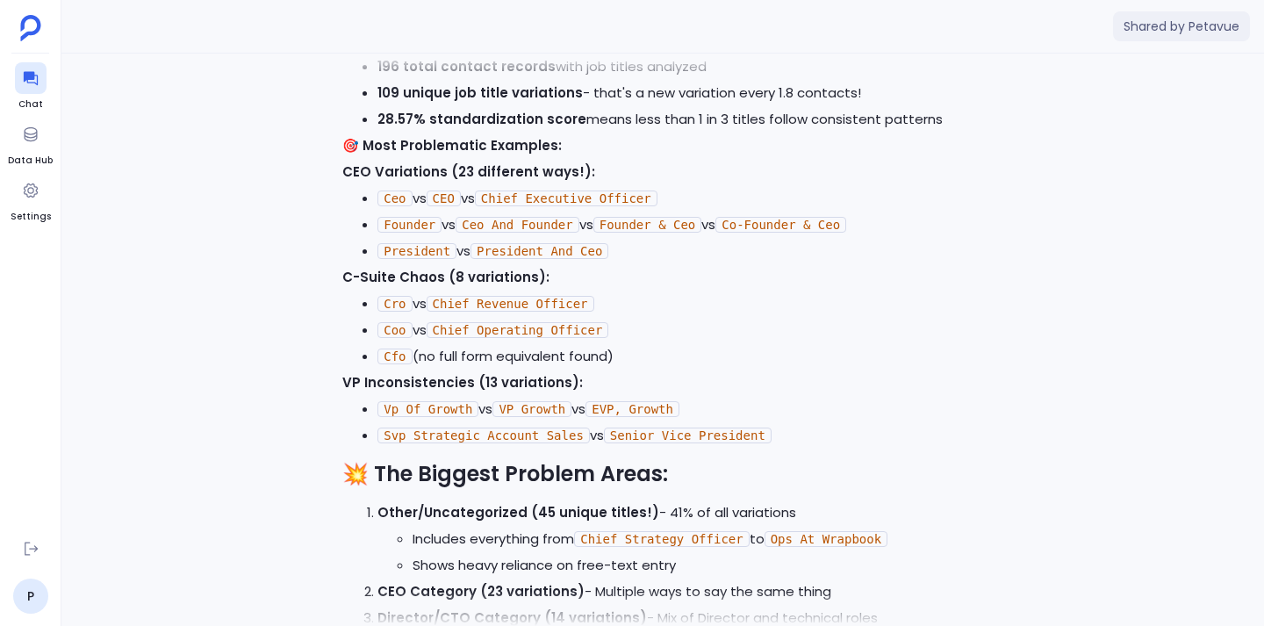
scroll to position [-568, 0]
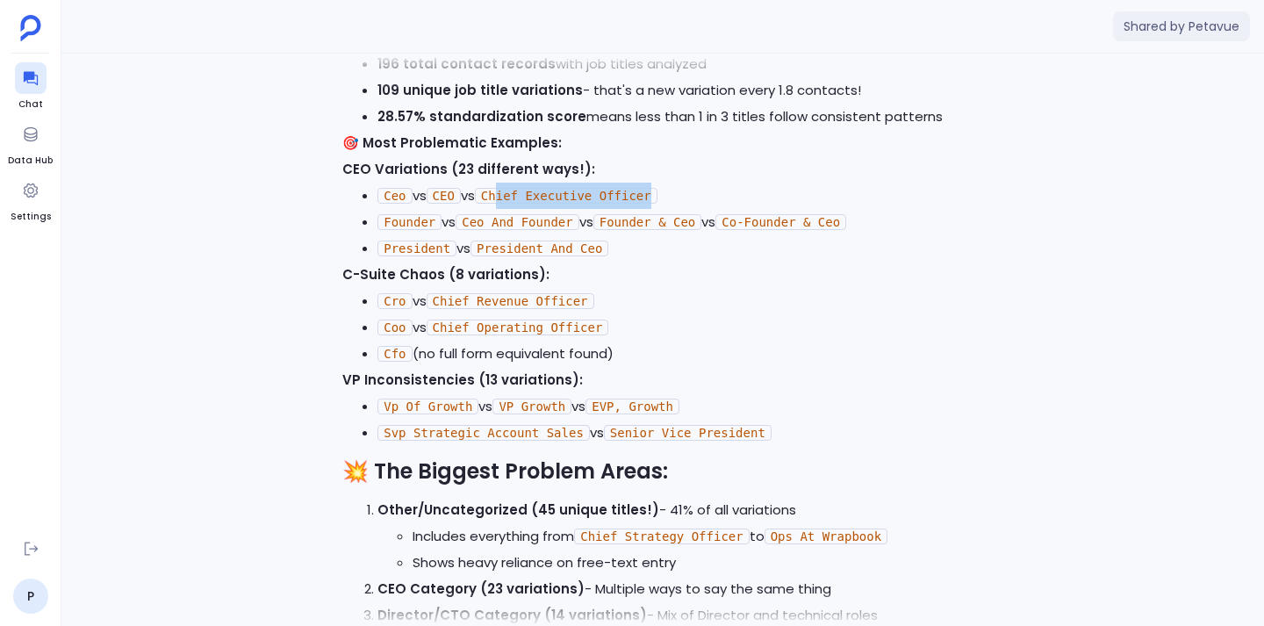
drag, startPoint x: 511, startPoint y: 167, endPoint x: 675, endPoint y: 171, distance: 164.2
click at [657, 188] on code "Chief Executive Officer" at bounding box center [566, 196] width 183 height 16
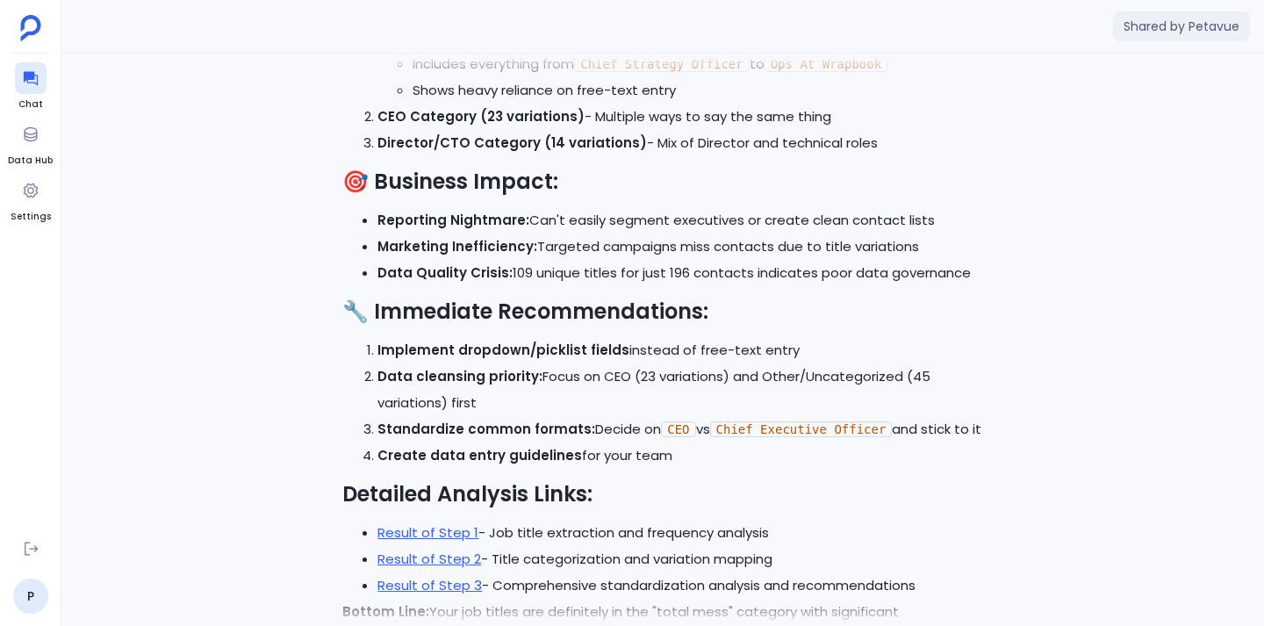
scroll to position [-91, 0]
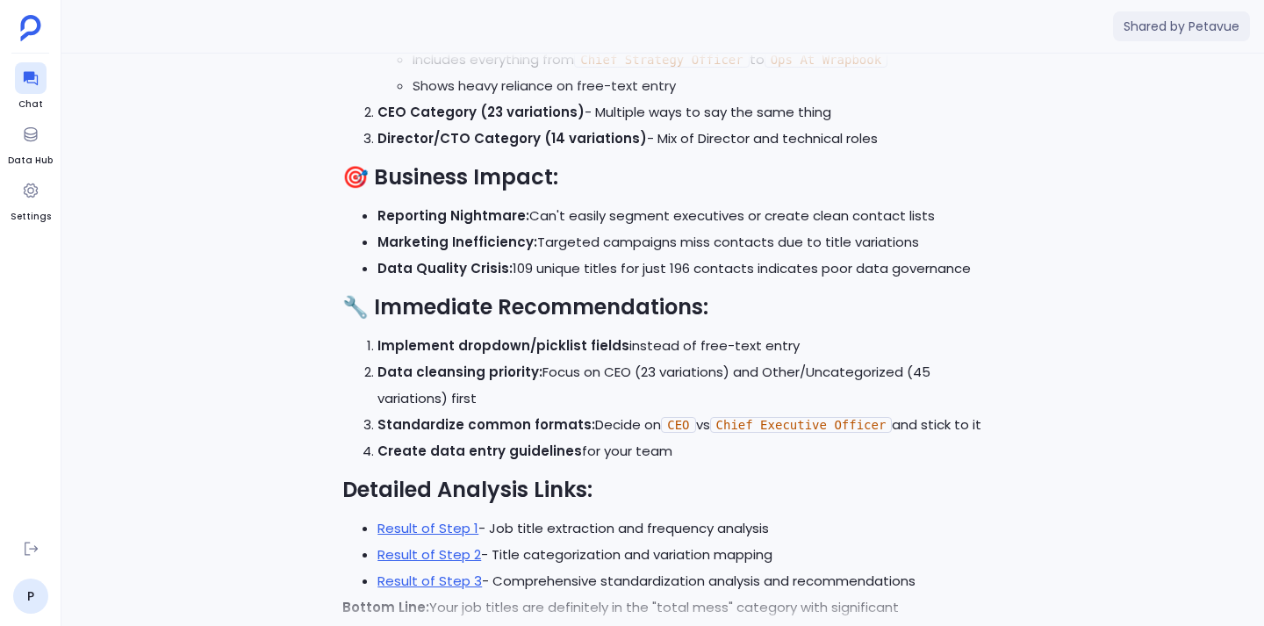
drag, startPoint x: 566, startPoint y: 176, endPoint x: 977, endPoint y: 244, distance: 416.4
click at [977, 255] on li "Data Quality Crisis: 109 unique titles for just 196 contacts indicates poor dat…" at bounding box center [680, 268] width 606 height 26
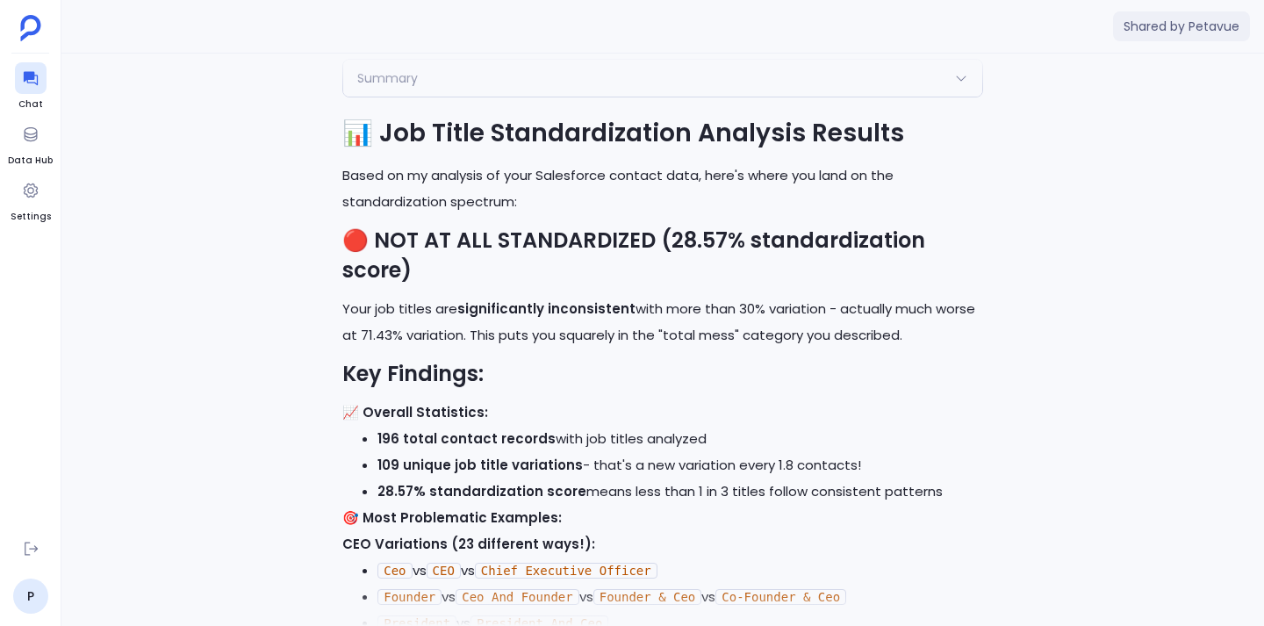
scroll to position [-942, 0]
drag, startPoint x: 390, startPoint y: 218, endPoint x: 628, endPoint y: 214, distance: 238.8
click at [628, 225] on strong "🔴 NOT AT ALL STANDARDIZED (28.57% standardization score)" at bounding box center [633, 254] width 583 height 59
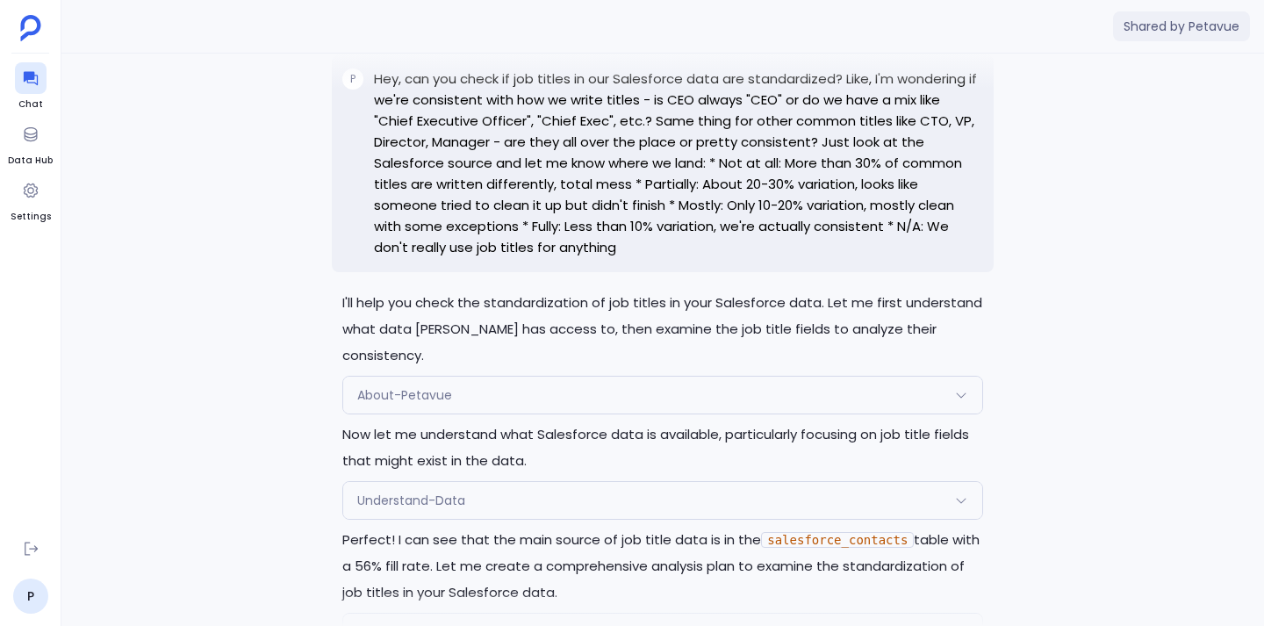
scroll to position [-3711, 0]
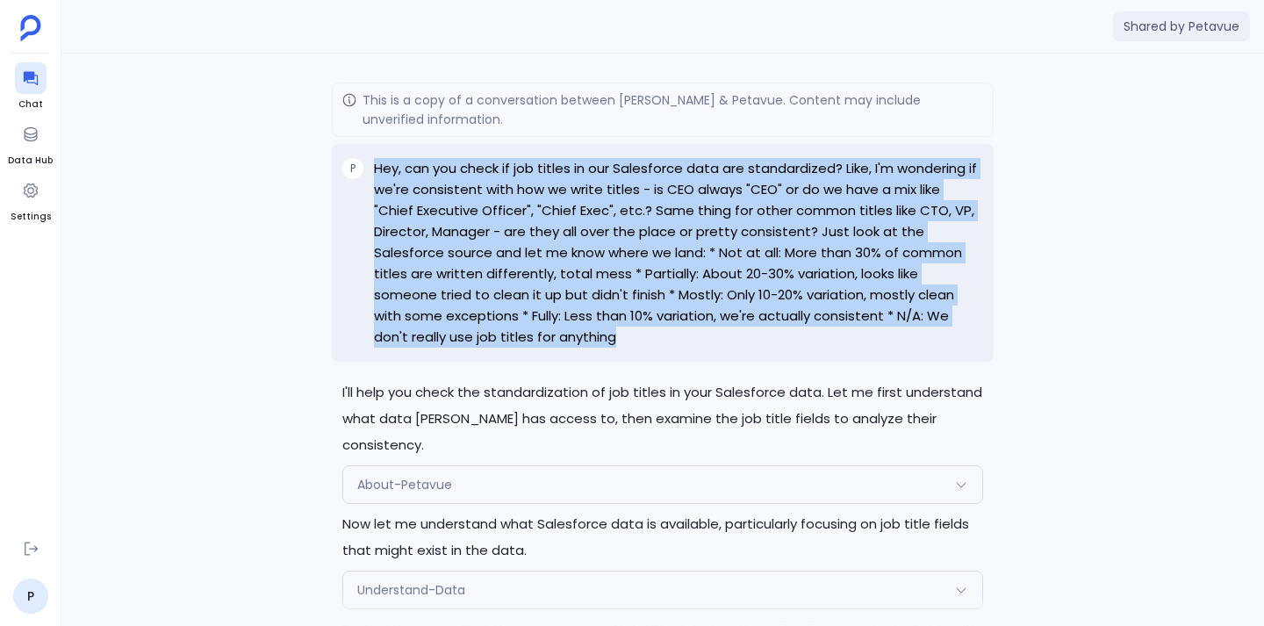
drag, startPoint x: 375, startPoint y: 169, endPoint x: 527, endPoint y: 351, distance: 237.3
click at [527, 351] on div "P Hey, can you check if job titles in our Salesforce data are standardized? Lik…" at bounding box center [663, 253] width 662 height 218
drag, startPoint x: 377, startPoint y: 168, endPoint x: 578, endPoint y: 362, distance: 280.0
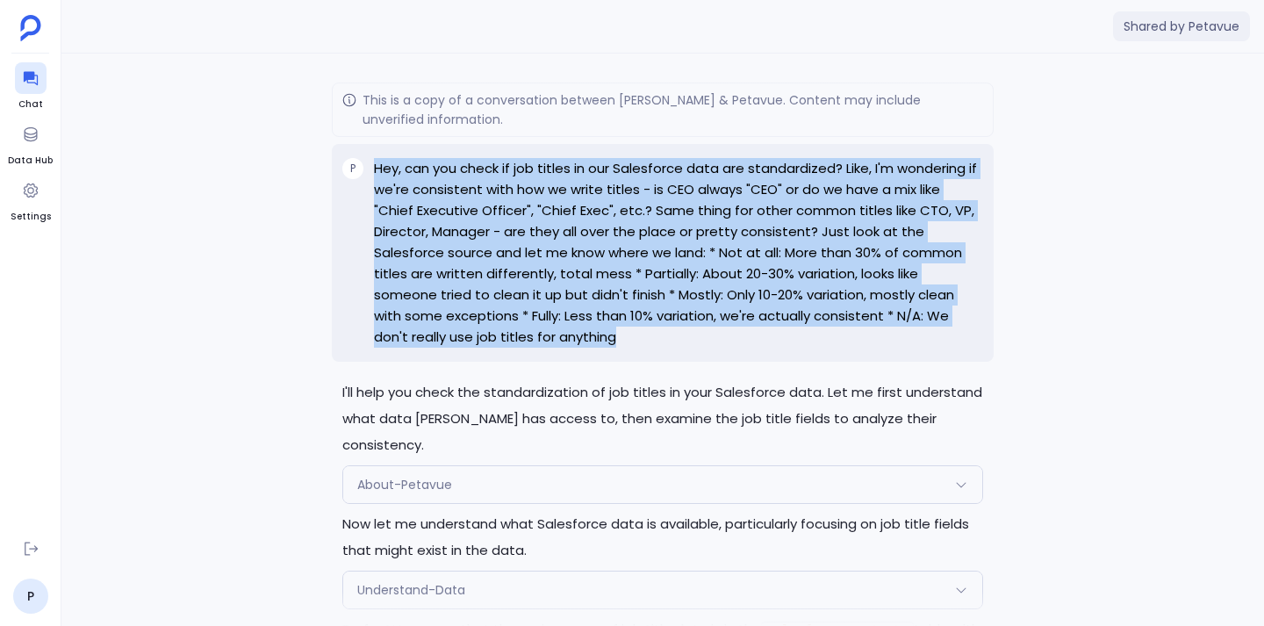
drag, startPoint x: 373, startPoint y: 164, endPoint x: 549, endPoint y: 329, distance: 240.9
click at [549, 329] on div "P Hey, can you check if job titles in our Salesforce data are standardized? Lik…" at bounding box center [663, 253] width 662 height 218
click at [549, 329] on p "Hey, can you check if job titles in our Salesforce data are standardized? Like,…" at bounding box center [678, 253] width 609 height 190
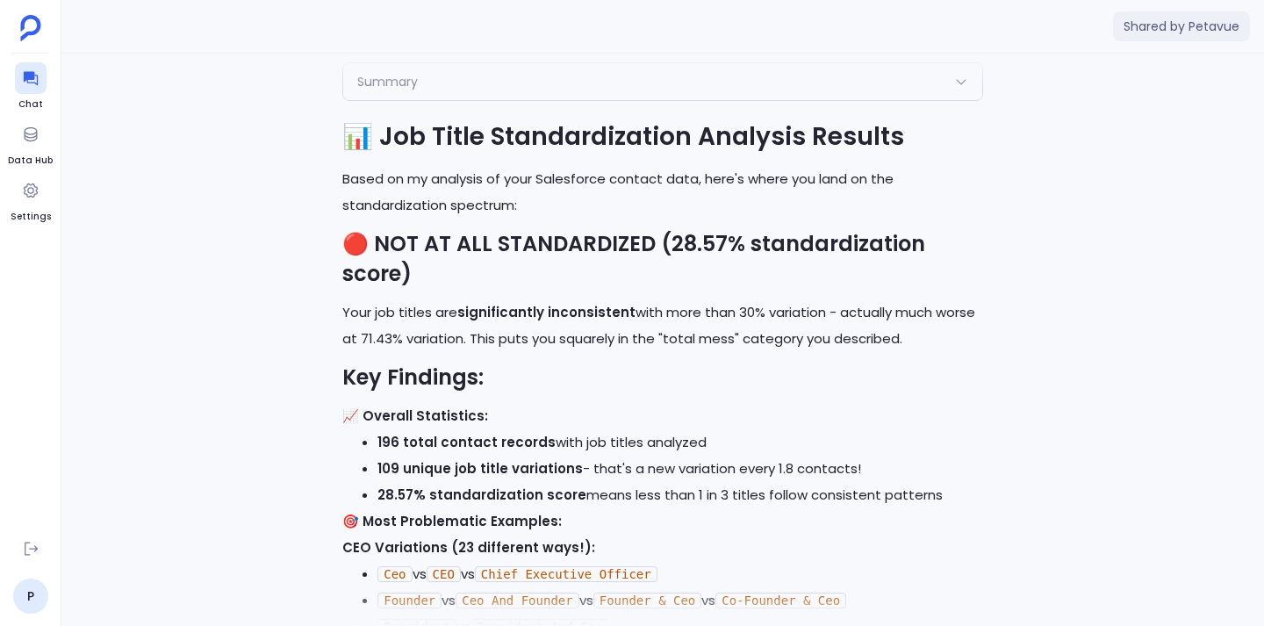
scroll to position [-952, 0]
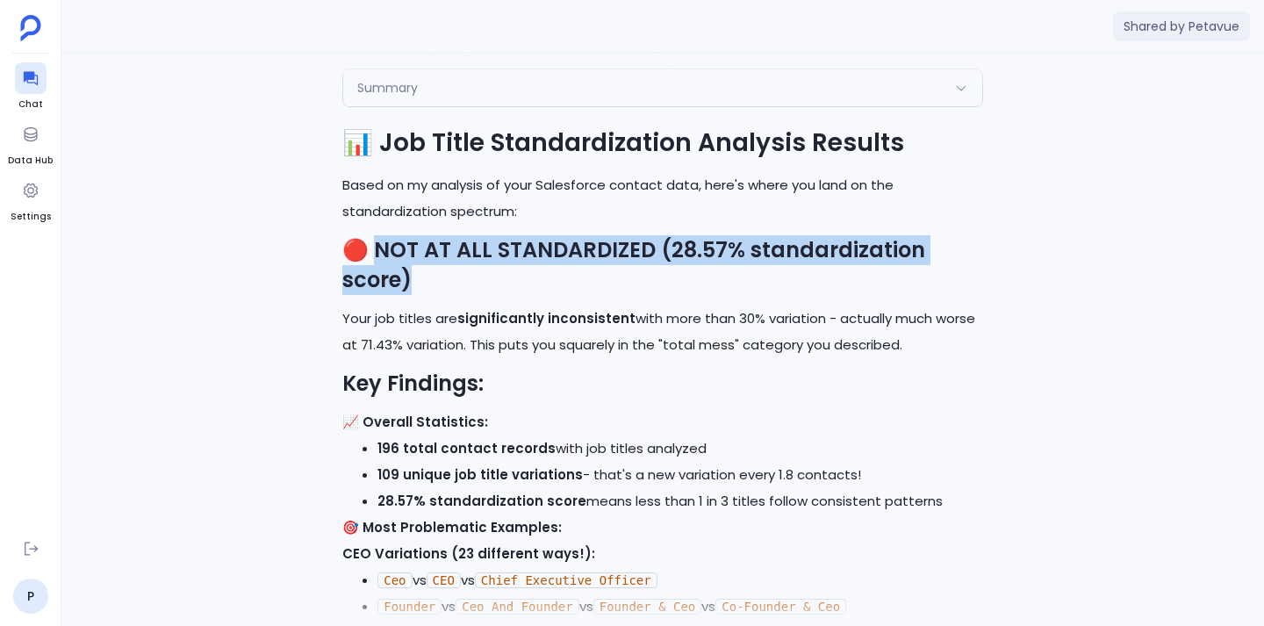
drag, startPoint x: 370, startPoint y: 220, endPoint x: 472, endPoint y: 266, distance: 112.4
click at [472, 266] on h2 "🔴 NOT AT ALL STANDARDIZED (28.57% standardization score)" at bounding box center [662, 265] width 641 height 60
drag, startPoint x: 370, startPoint y: 223, endPoint x: 450, endPoint y: 263, distance: 90.3
click at [450, 263] on h2 "🔴 NOT AT ALL STANDARDIZED (28.57% standardization score)" at bounding box center [662, 265] width 641 height 60
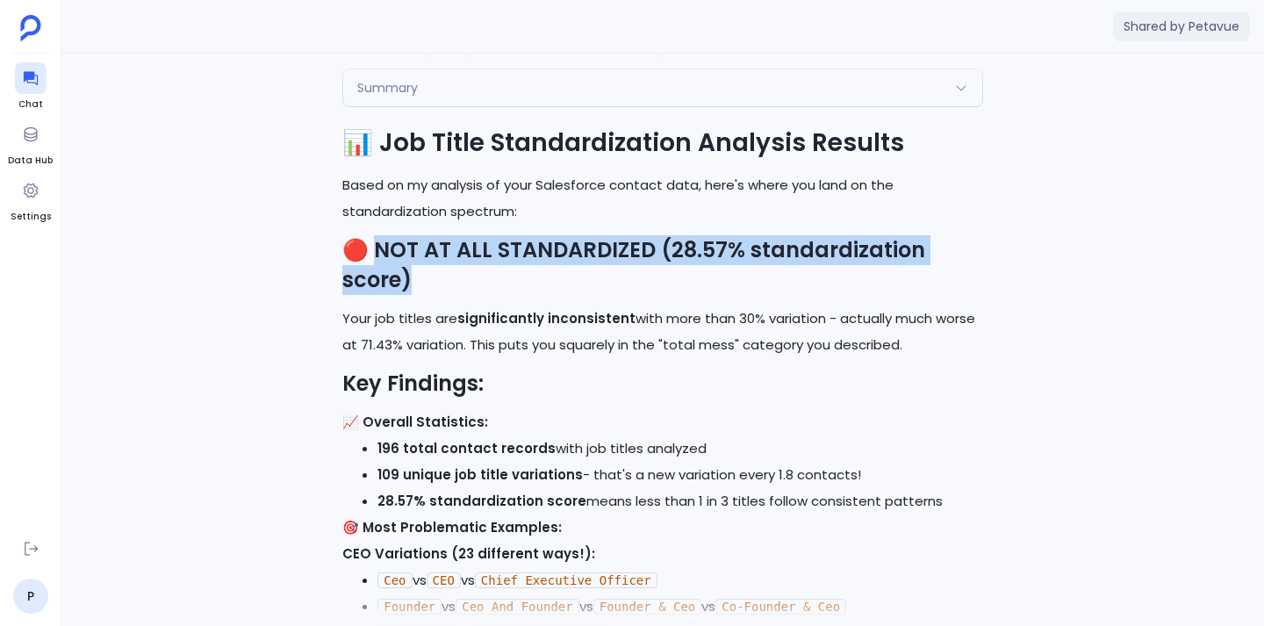
click at [450, 263] on h2 "🔴 NOT AT ALL STANDARDIZED (28.57% standardization score)" at bounding box center [662, 265] width 641 height 60
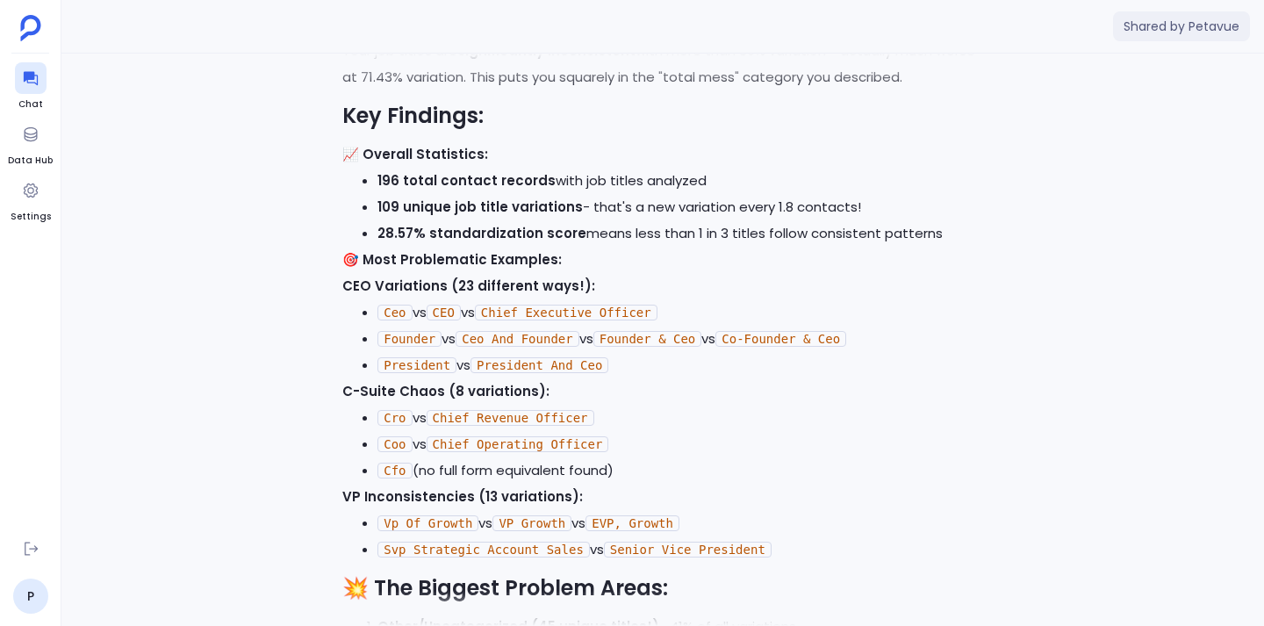
scroll to position [-680, 0]
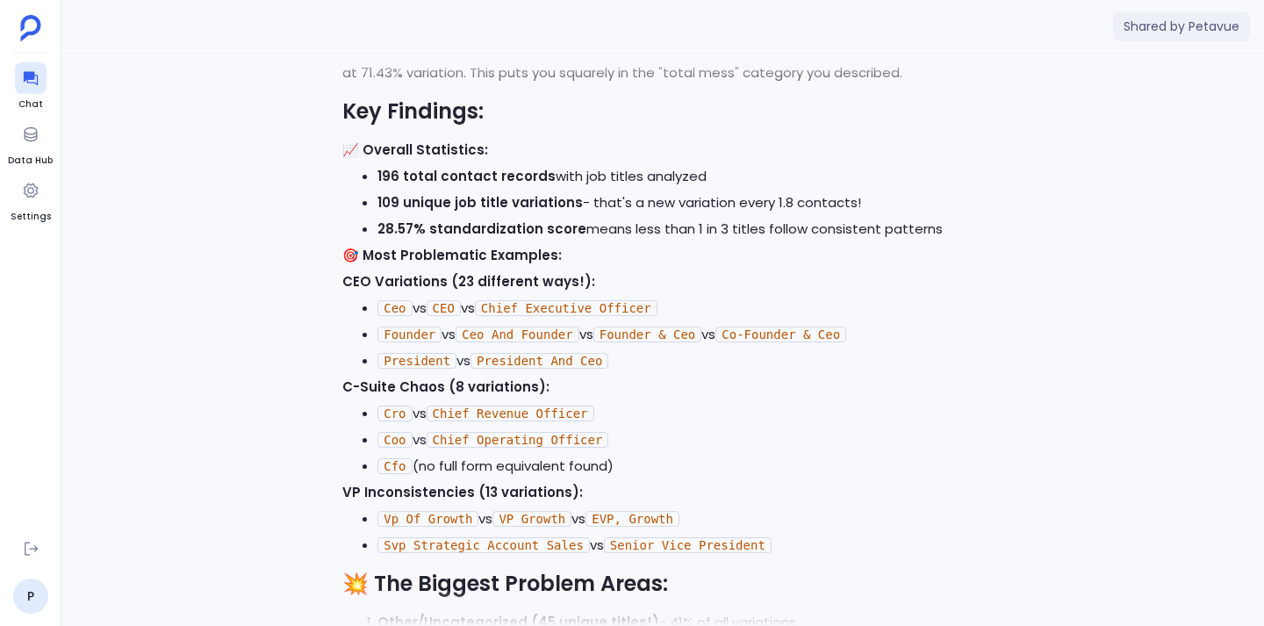
drag, startPoint x: 348, startPoint y: 82, endPoint x: 853, endPoint y: 443, distance: 621.6
click at [853, 443] on div "Perfect! I'll execute the approved plan to analyze job title standardization in…" at bounding box center [662, 340] width 1202 height 572
click at [853, 453] on li "Cfo (no full form equivalent found)" at bounding box center [680, 466] width 606 height 26
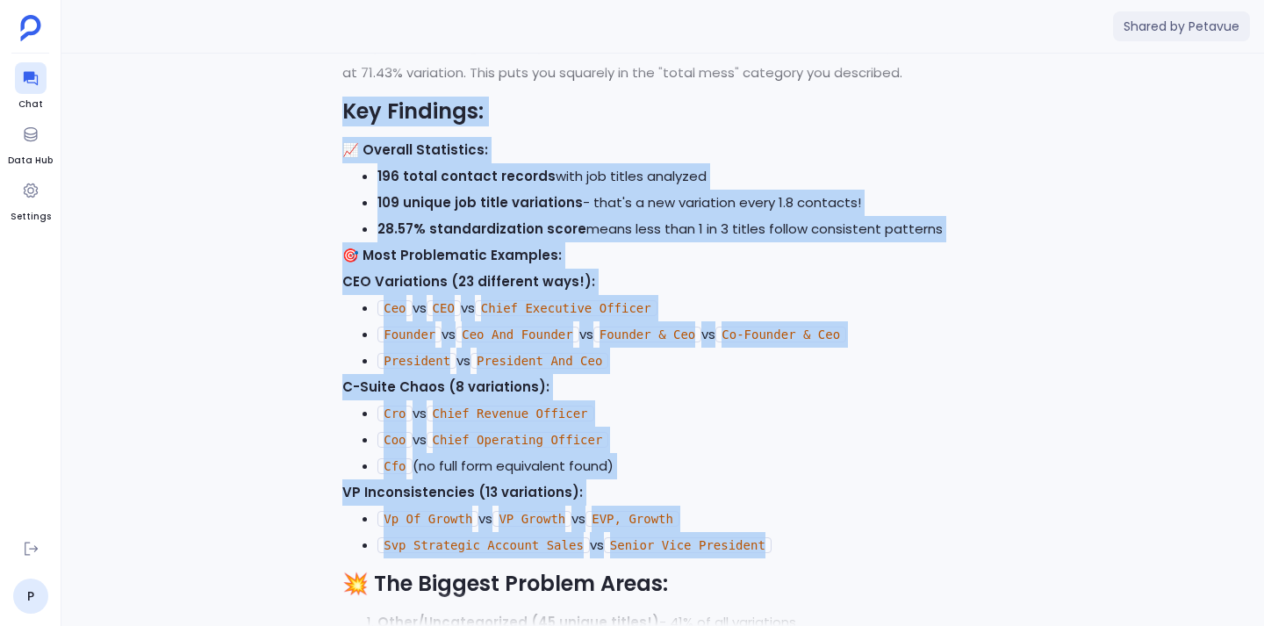
drag, startPoint x: 348, startPoint y: 89, endPoint x: 872, endPoint y: 518, distance: 676.6
click at [872, 518] on div "📊 Job Title Standardization Analysis Results Based on my analysis of your Sales…" at bounding box center [662, 544] width 641 height 1381
click at [872, 532] on li "Svp Strategic Account Sales vs Senior Vice President" at bounding box center [680, 545] width 606 height 26
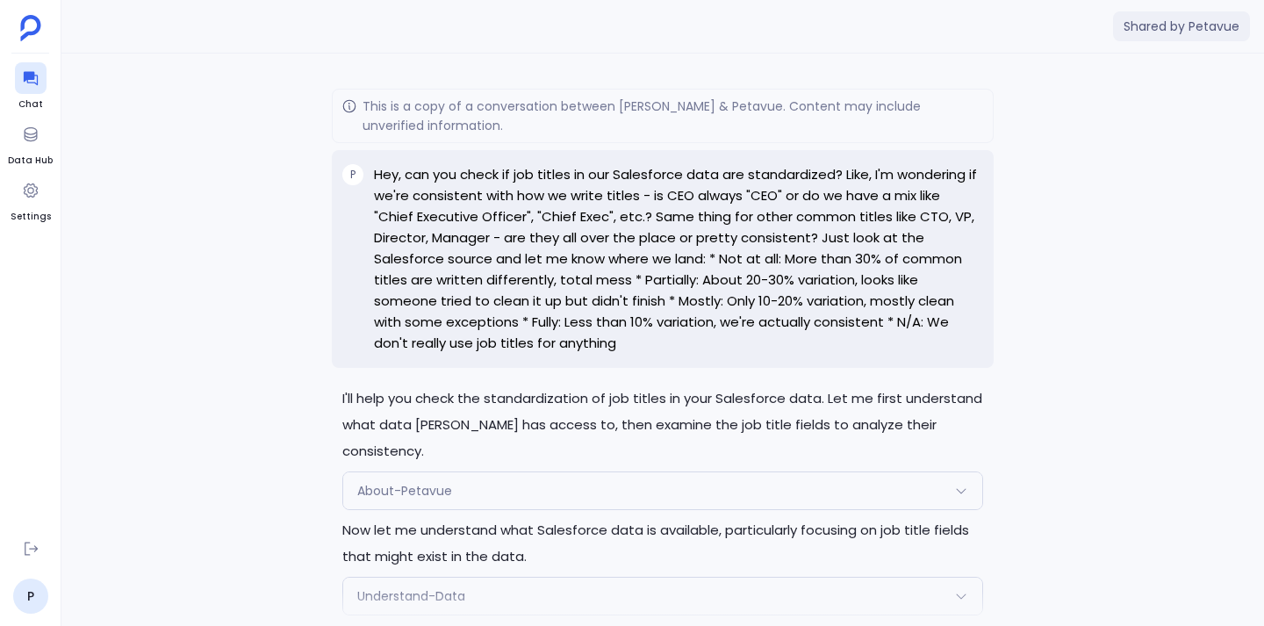
scroll to position [-3717, 0]
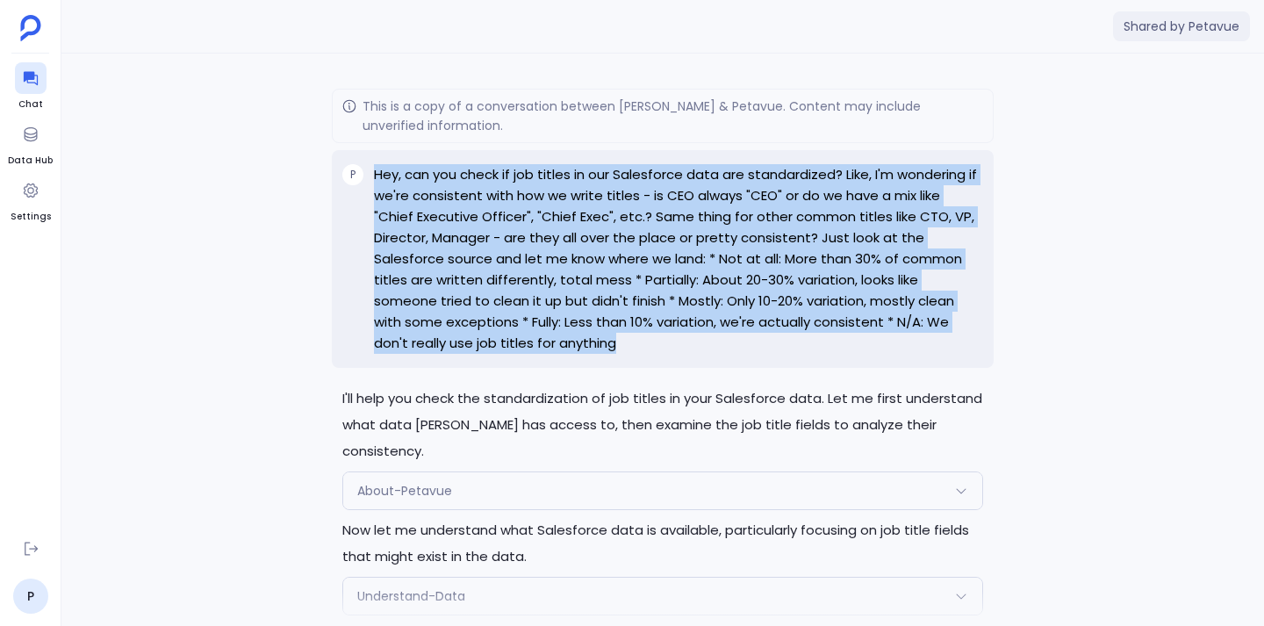
drag, startPoint x: 373, startPoint y: 176, endPoint x: 536, endPoint y: 350, distance: 238.4
click at [536, 350] on div "P Hey, can you check if job titles in our Salesforce data are standardized? Lik…" at bounding box center [663, 259] width 662 height 218
click at [536, 350] on p "Hey, can you check if job titles in our Salesforce data are standardized? Like,…" at bounding box center [678, 259] width 609 height 190
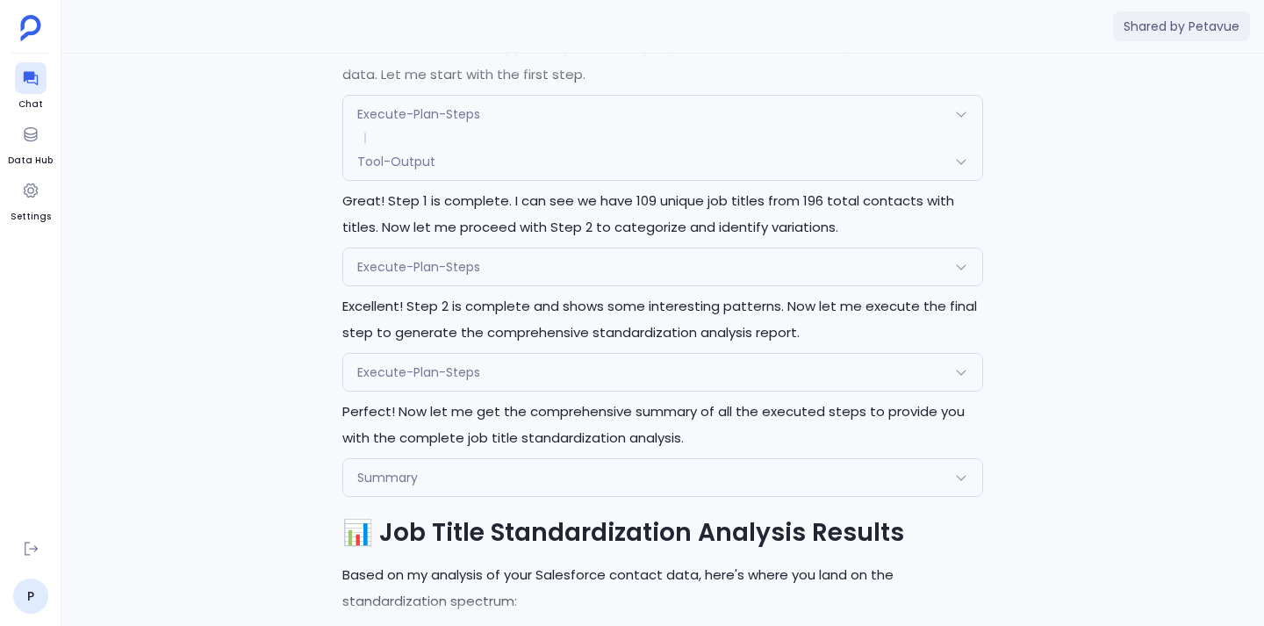
scroll to position [-1794, 0]
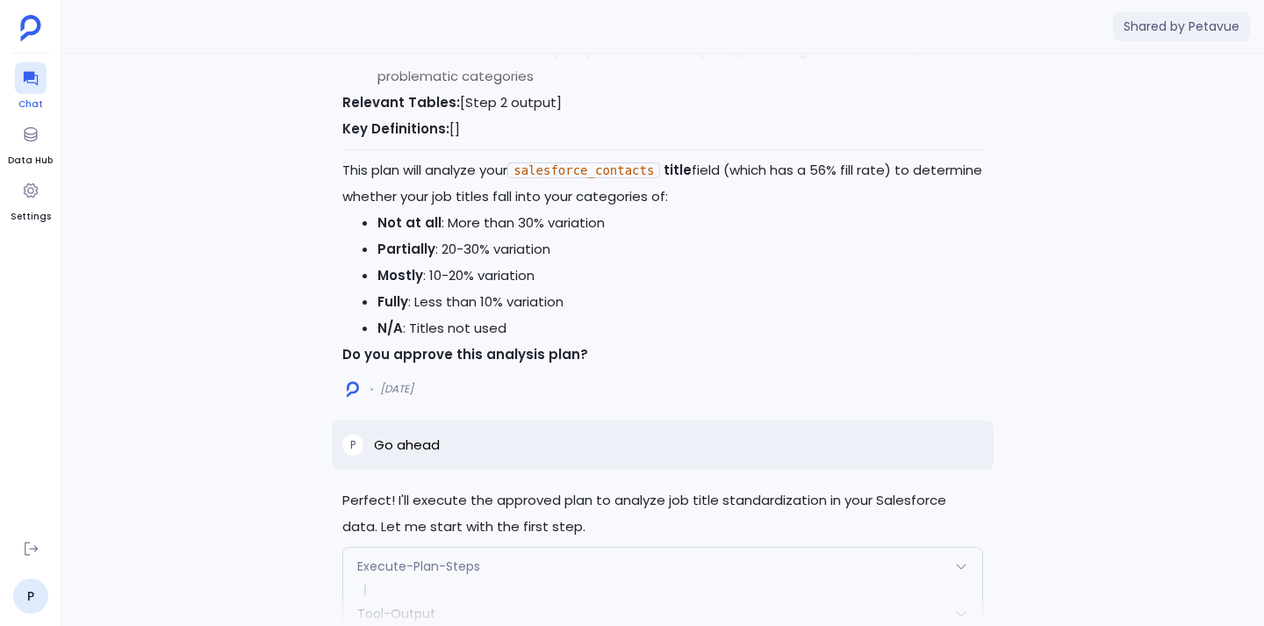
click at [34, 77] on icon at bounding box center [31, 78] width 18 height 18
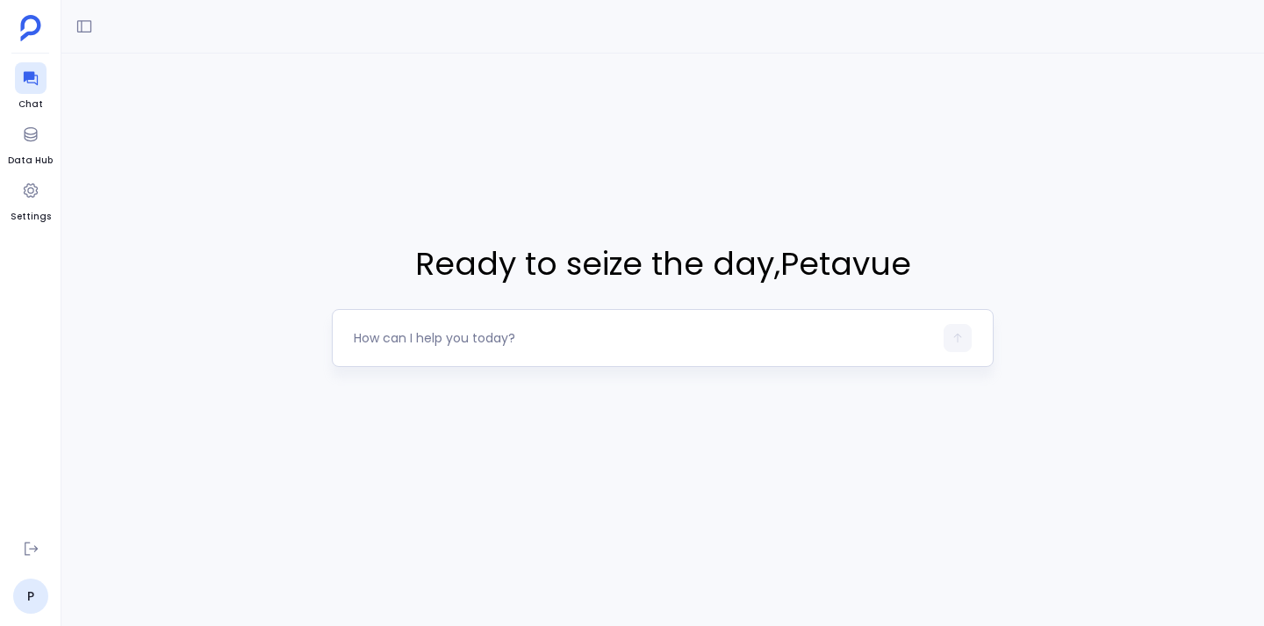
click at [433, 343] on textarea at bounding box center [643, 338] width 579 height 18
click at [24, 80] on icon at bounding box center [30, 79] width 14 height 14
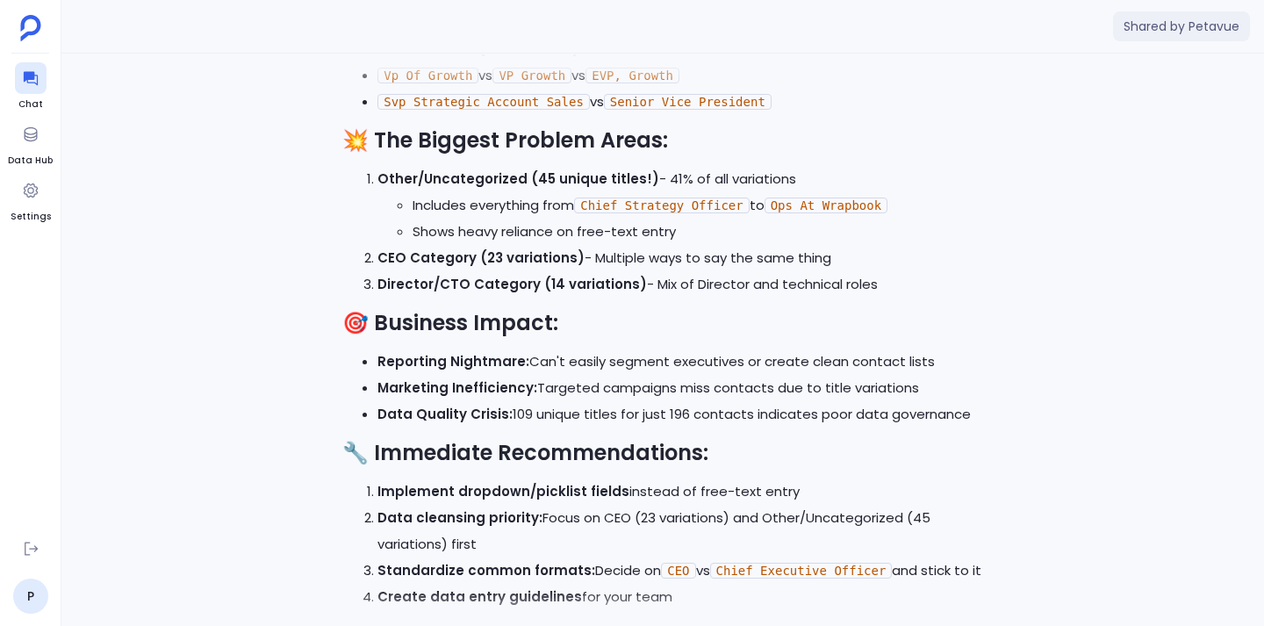
scroll to position [-236, 0]
click at [27, 191] on icon at bounding box center [30, 190] width 14 height 14
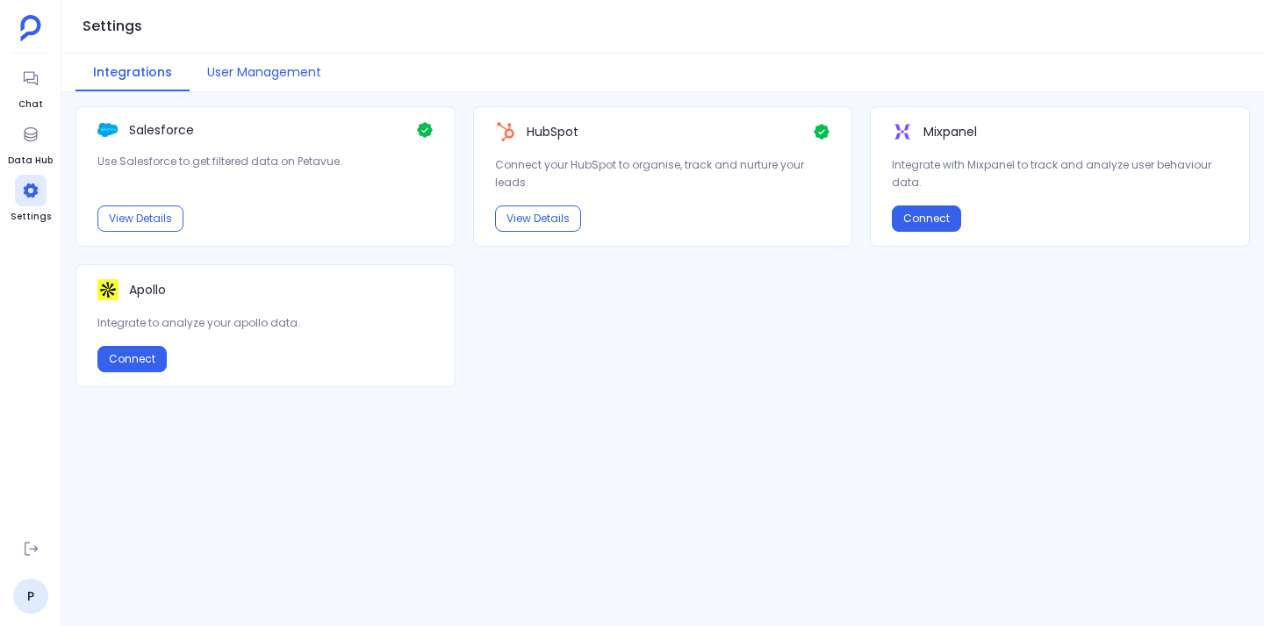
click at [244, 66] on button "User Management" at bounding box center [264, 73] width 149 height 38
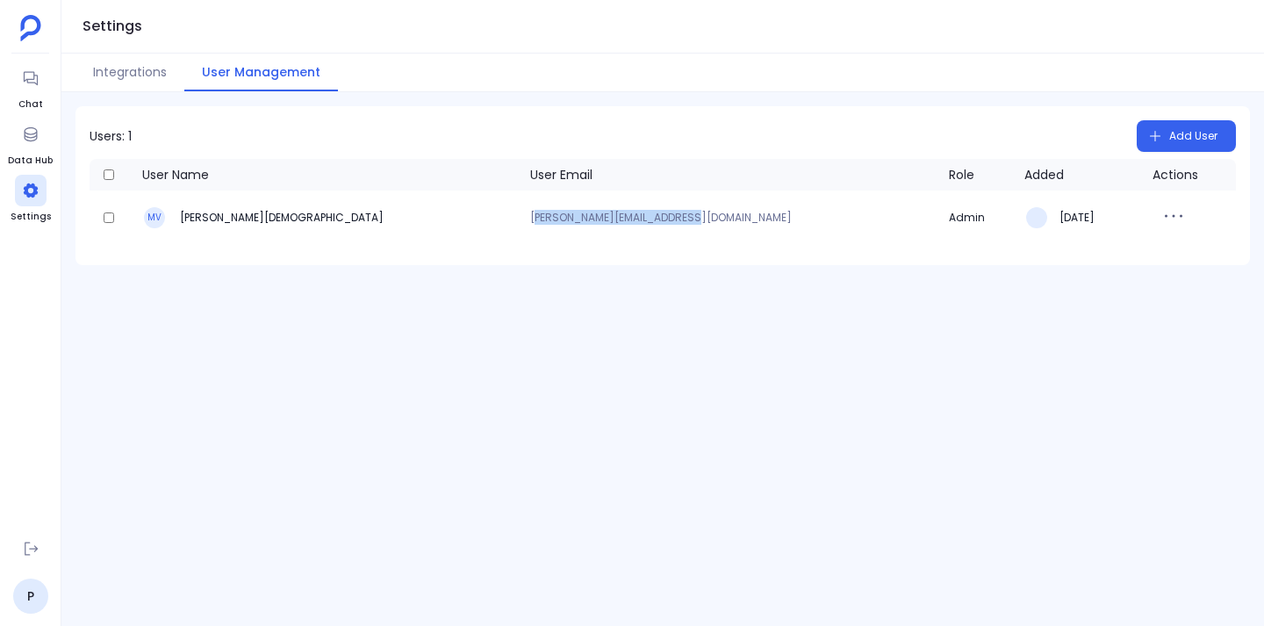
drag, startPoint x: 405, startPoint y: 217, endPoint x: 557, endPoint y: 219, distance: 151.9
click at [557, 219] on p "mahak@revologyconsulting.com" at bounding box center [732, 217] width 405 height 11
click at [1159, 215] on icon "button" at bounding box center [1173, 216] width 28 height 28
click at [972, 369] on div "Users: 1 Add User User Name User Email Role Added Actions MV Mahak Vedi mahak@r…" at bounding box center [662, 359] width 1202 height 534
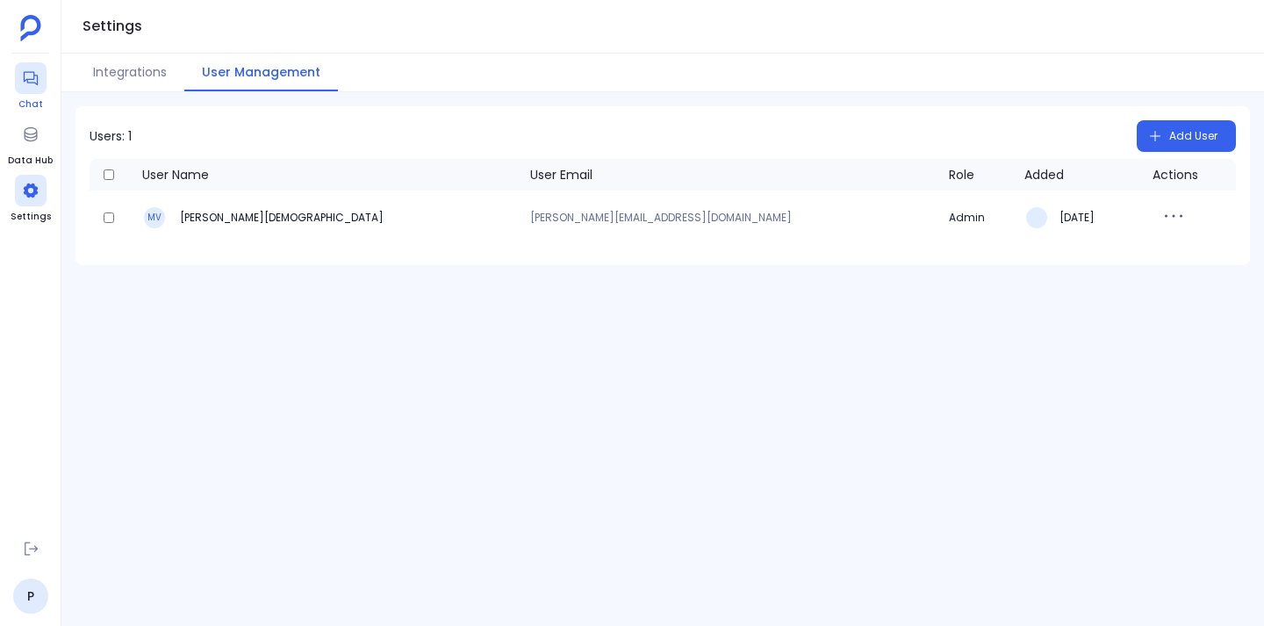
click at [27, 75] on icon at bounding box center [31, 78] width 18 height 18
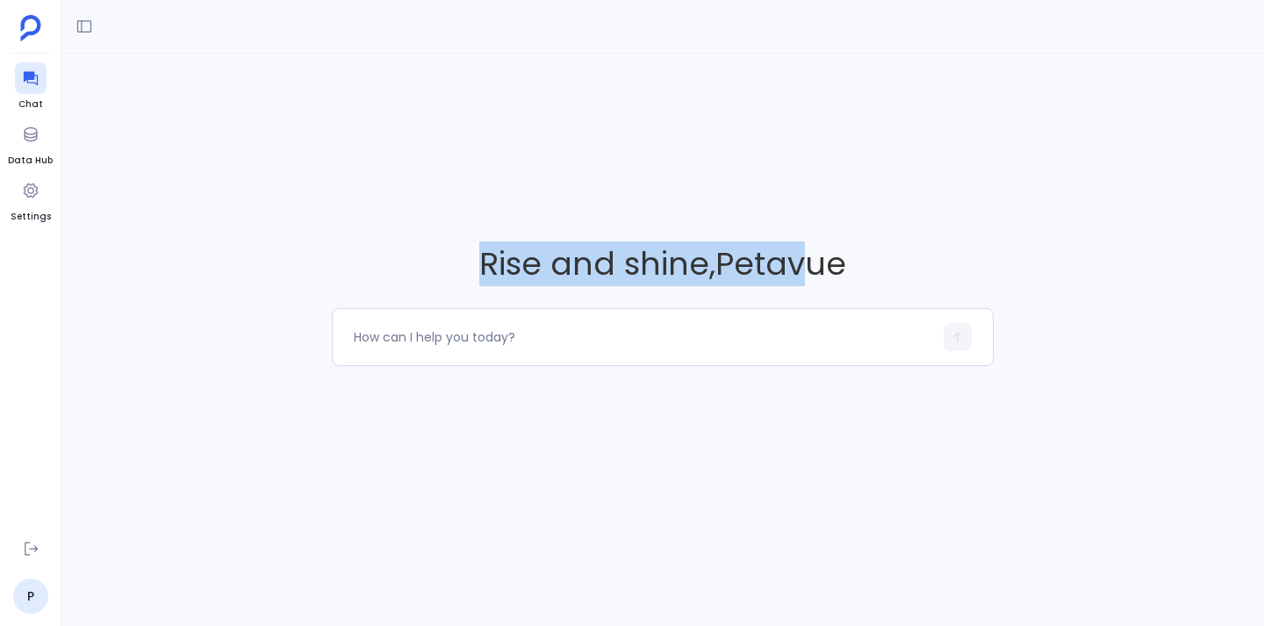
drag, startPoint x: 479, startPoint y: 268, endPoint x: 814, endPoint y: 260, distance: 334.5
click at [814, 260] on span "Rise and shine , Petavue" at bounding box center [663, 263] width 662 height 45
drag, startPoint x: 484, startPoint y: 262, endPoint x: 903, endPoint y: 262, distance: 418.7
click at [903, 262] on span "Rise and shine , Petavue" at bounding box center [663, 263] width 662 height 45
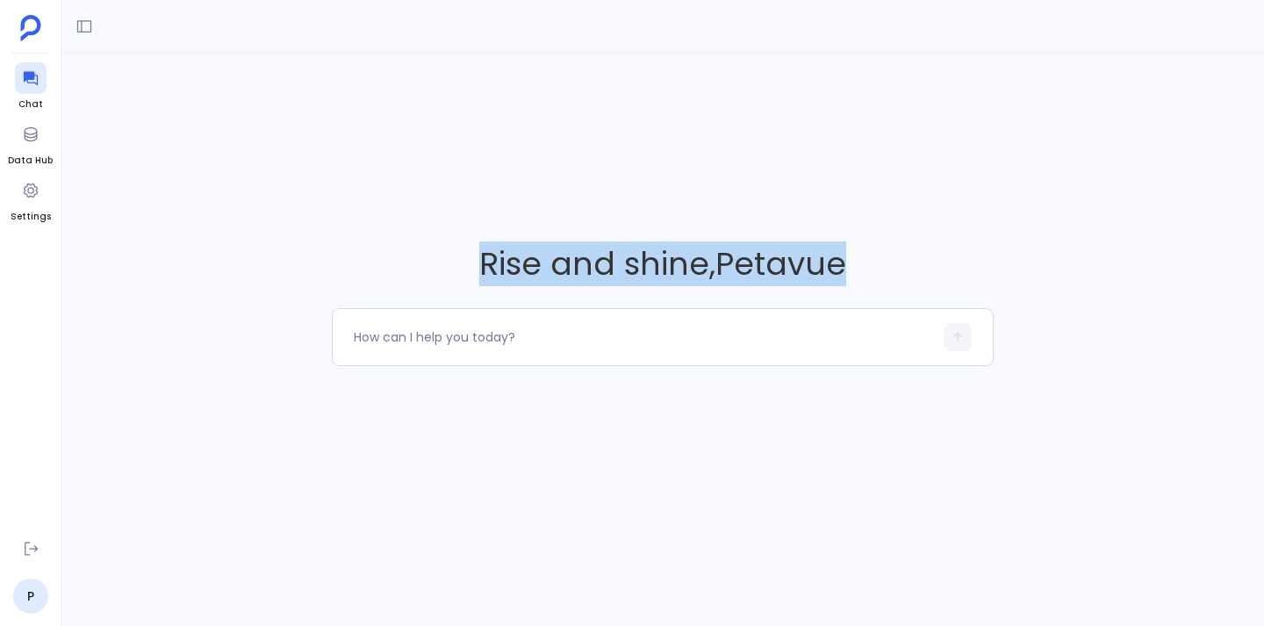
click at [903, 262] on span "Rise and shine , Petavue" at bounding box center [663, 263] width 662 height 45
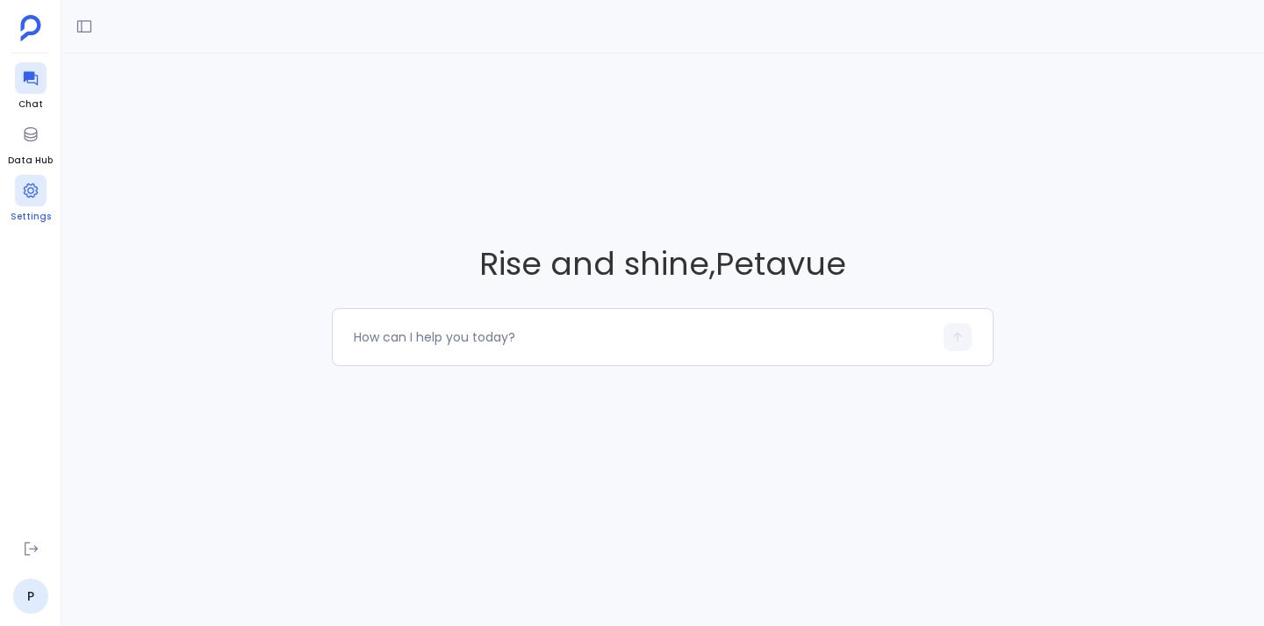
click at [36, 198] on icon at bounding box center [31, 191] width 18 height 18
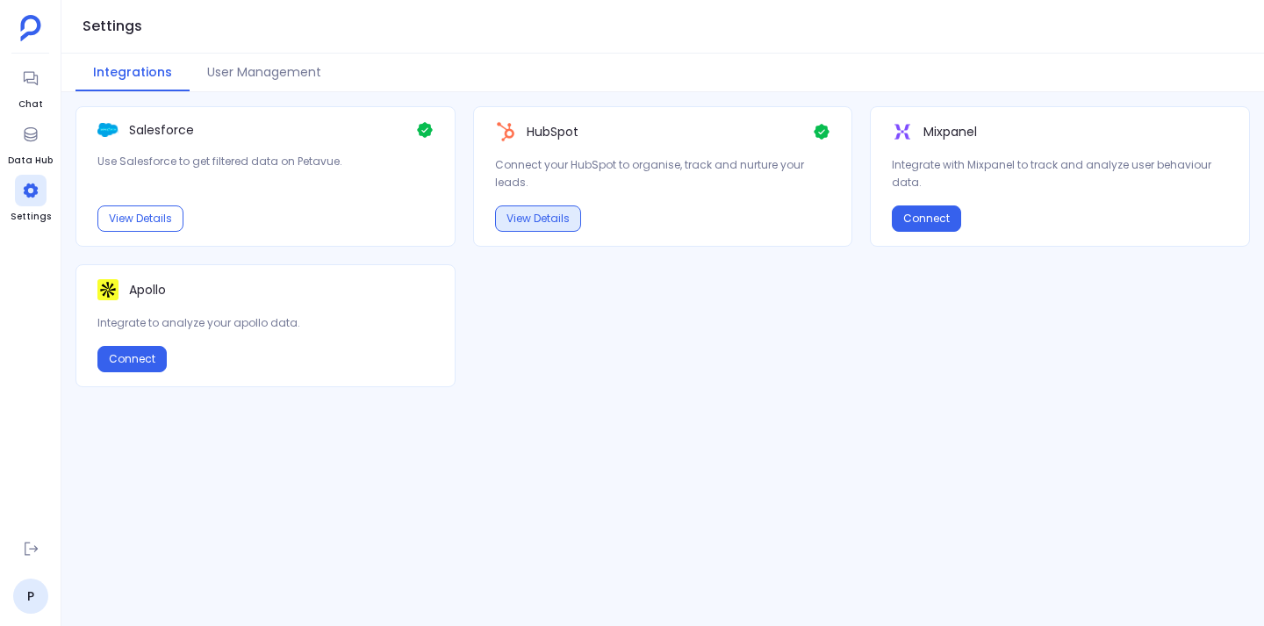
click at [545, 217] on button "View Details" at bounding box center [538, 218] width 86 height 26
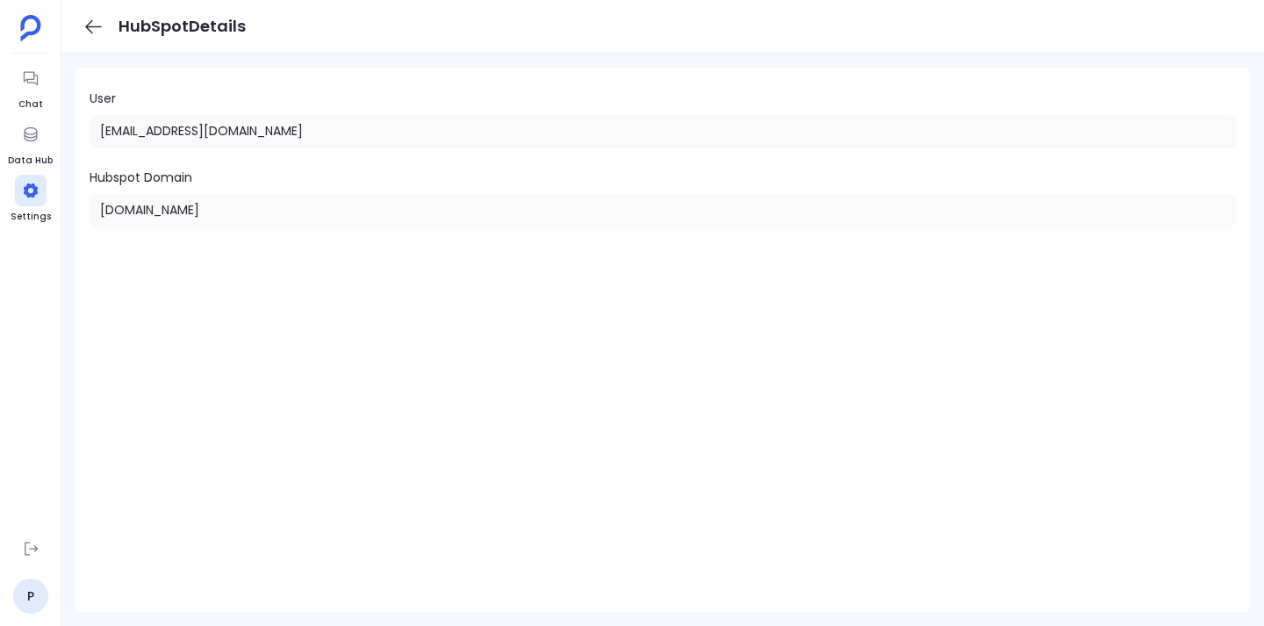
click at [93, 18] on icon at bounding box center [94, 27] width 22 height 22
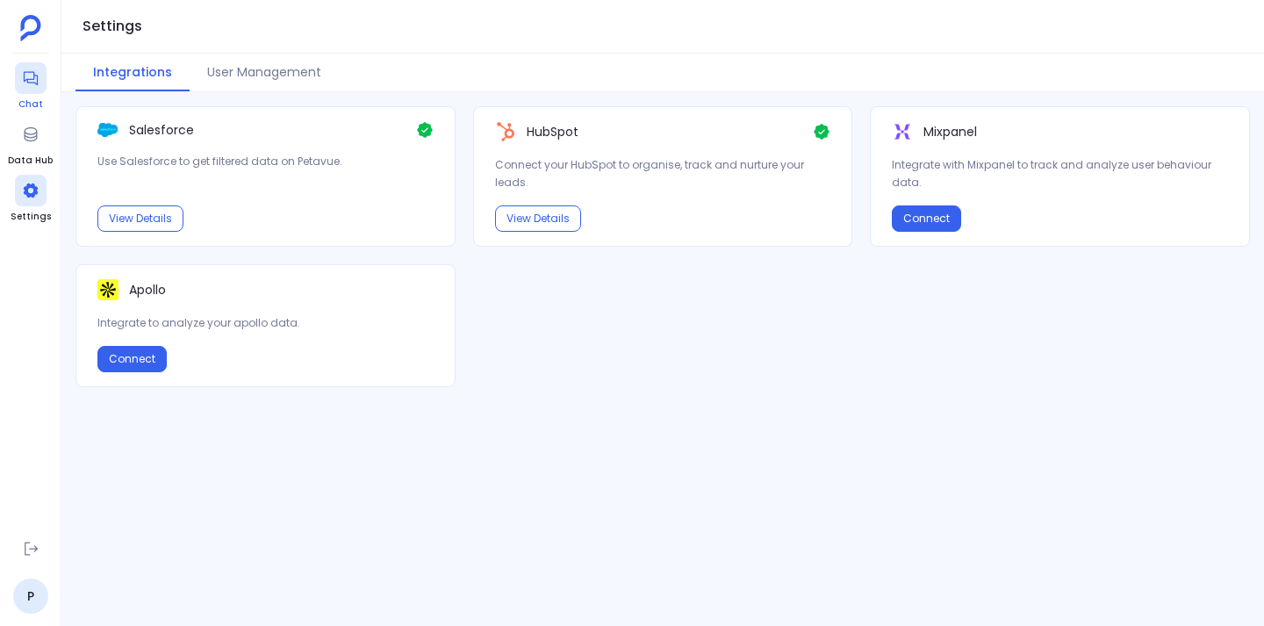
click at [30, 77] on icon at bounding box center [31, 78] width 18 height 18
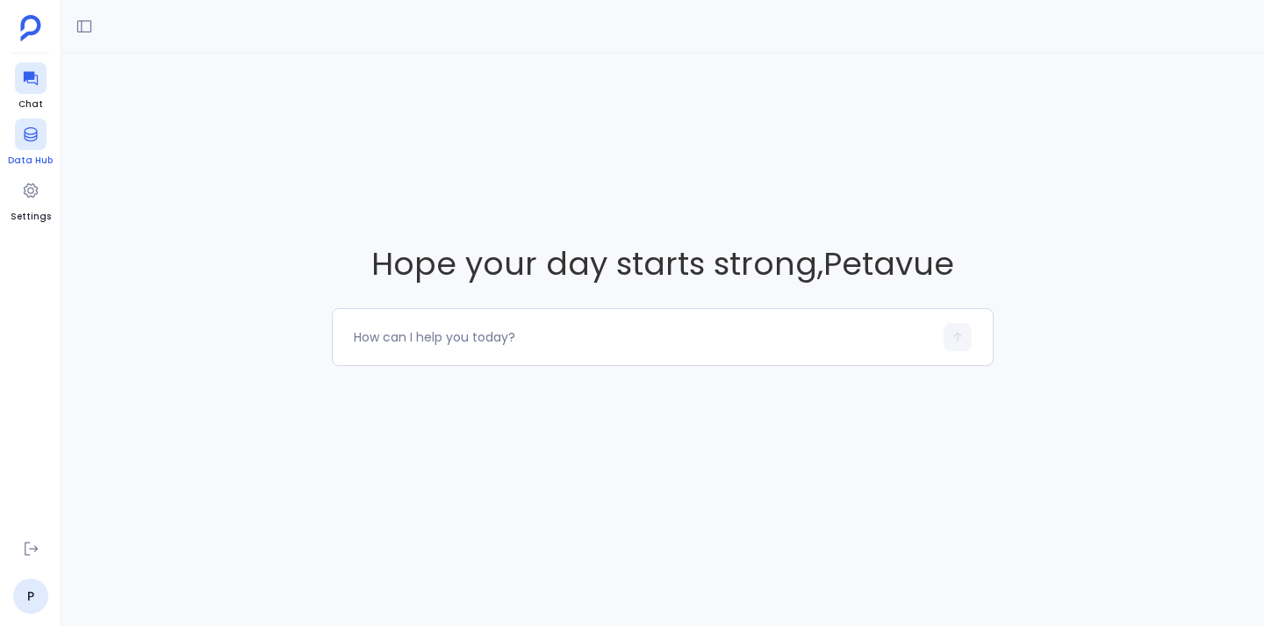
click at [25, 140] on icon at bounding box center [31, 135] width 18 height 18
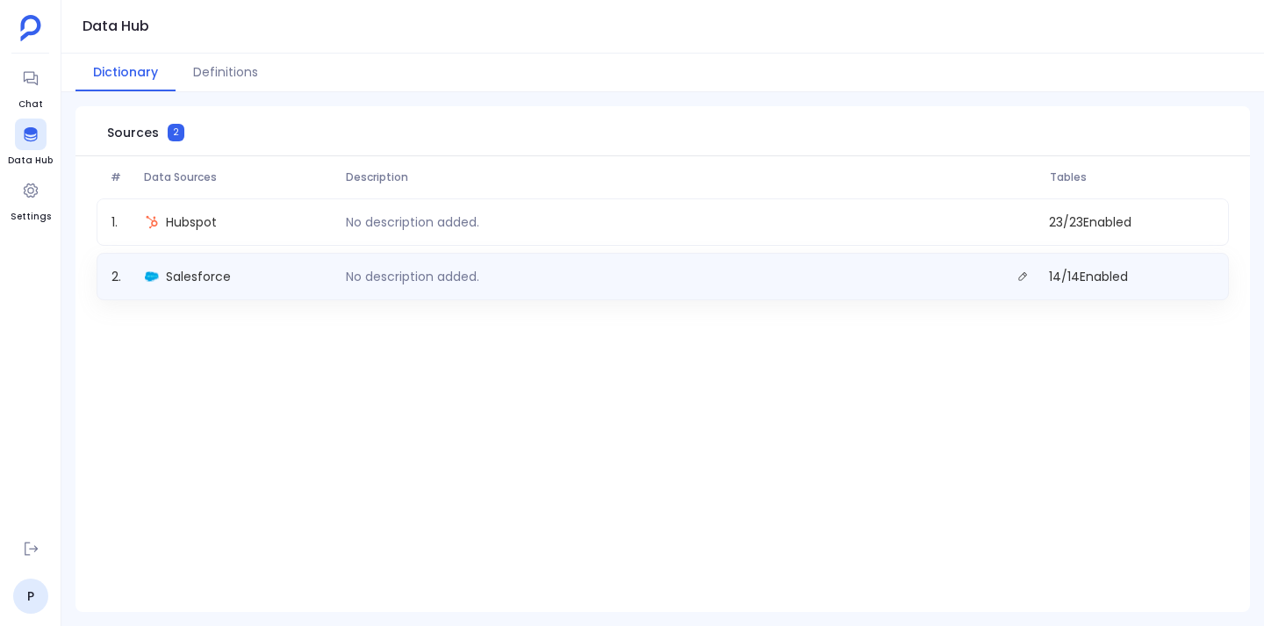
click at [509, 286] on div "No description added." at bounding box center [690, 276] width 703 height 25
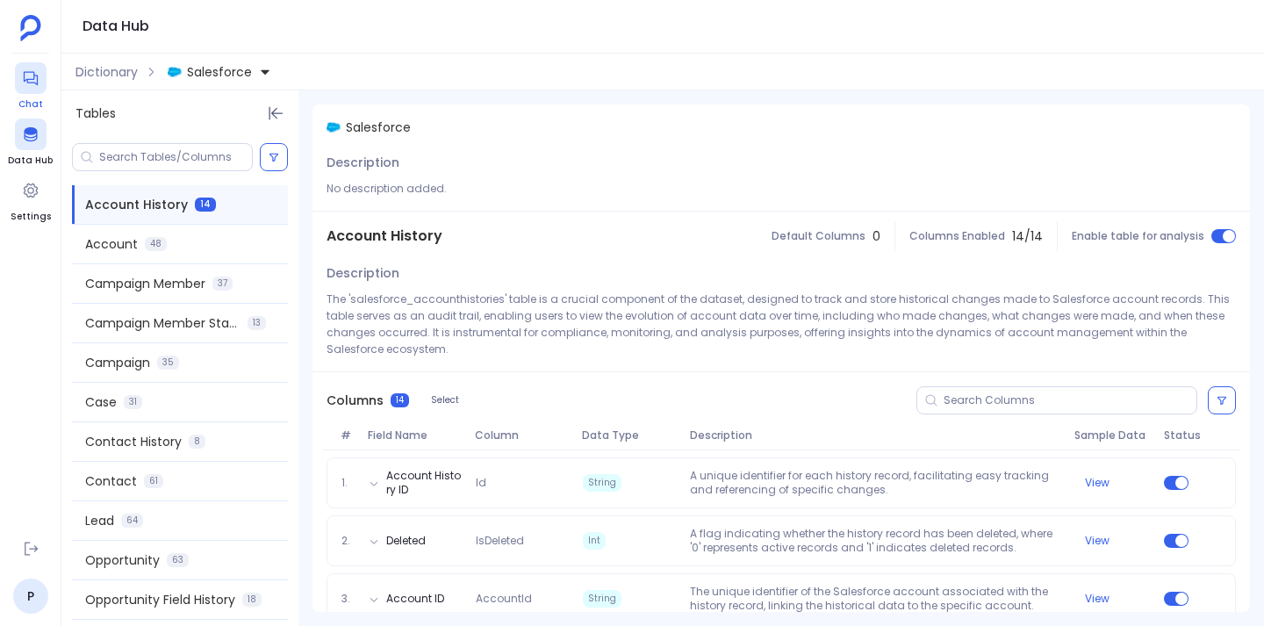
click at [28, 77] on icon at bounding box center [31, 78] width 18 height 18
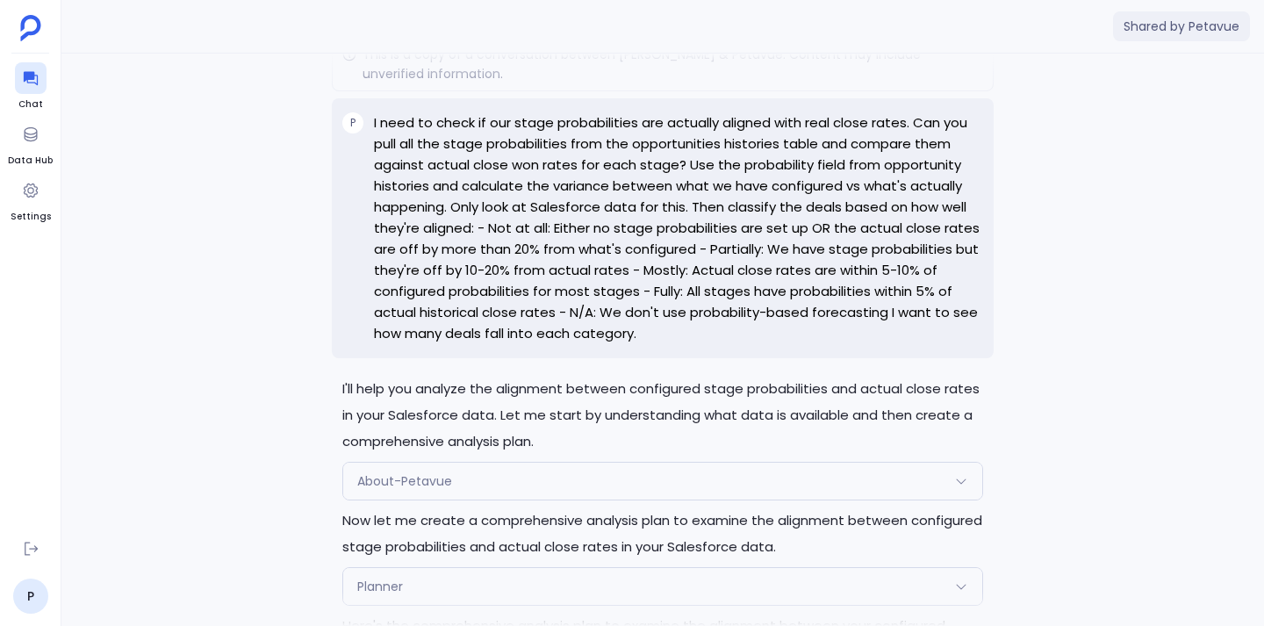
scroll to position [-6428, 0]
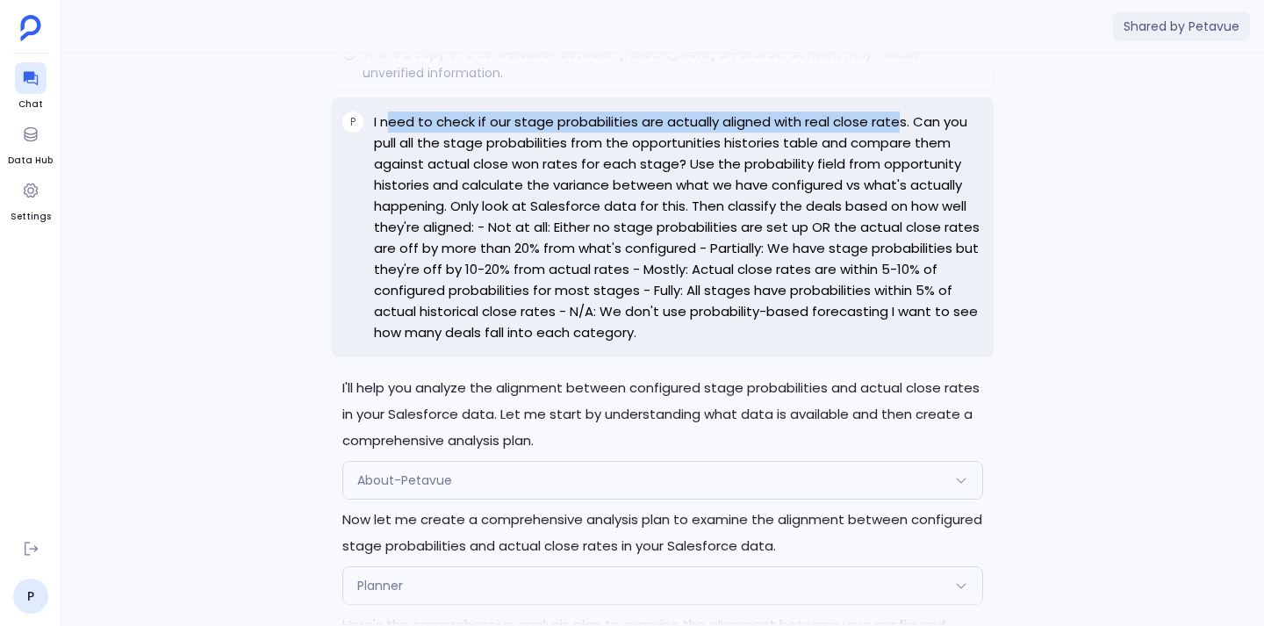
drag, startPoint x: 386, startPoint y: 177, endPoint x: 897, endPoint y: 172, distance: 510.8
click at [897, 172] on p "I need to check if our stage probabilities are actually aligned with real close…" at bounding box center [678, 227] width 609 height 232
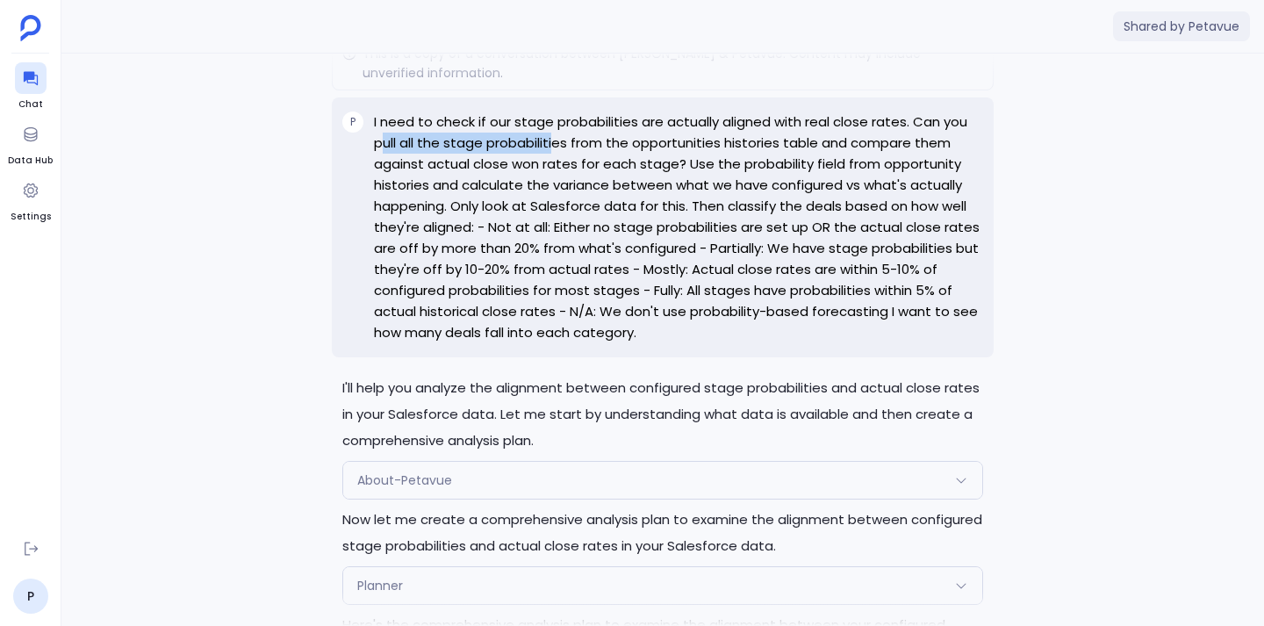
drag, startPoint x: 379, startPoint y: 196, endPoint x: 554, endPoint y: 197, distance: 174.7
click at [554, 197] on p "I need to check if our stage probabilities are actually aligned with real close…" at bounding box center [678, 227] width 609 height 232
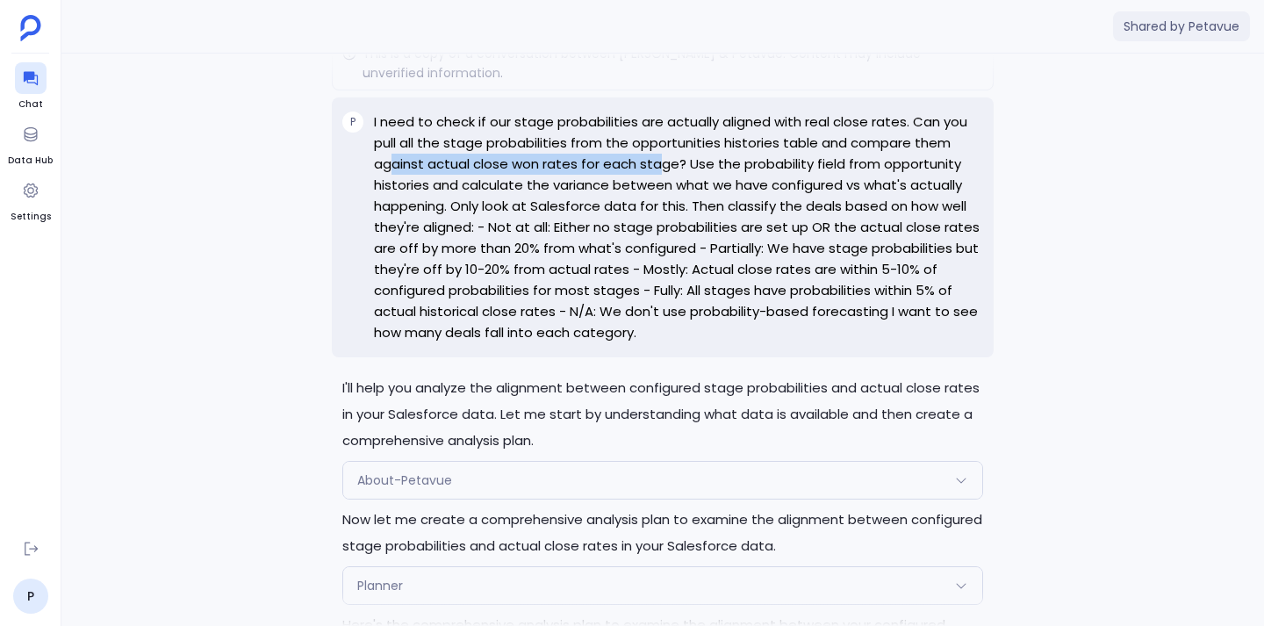
drag, startPoint x: 389, startPoint y: 220, endPoint x: 661, endPoint y: 219, distance: 272.1
click at [661, 219] on p "I need to check if our stage probabilities are actually aligned with real close…" at bounding box center [678, 227] width 609 height 232
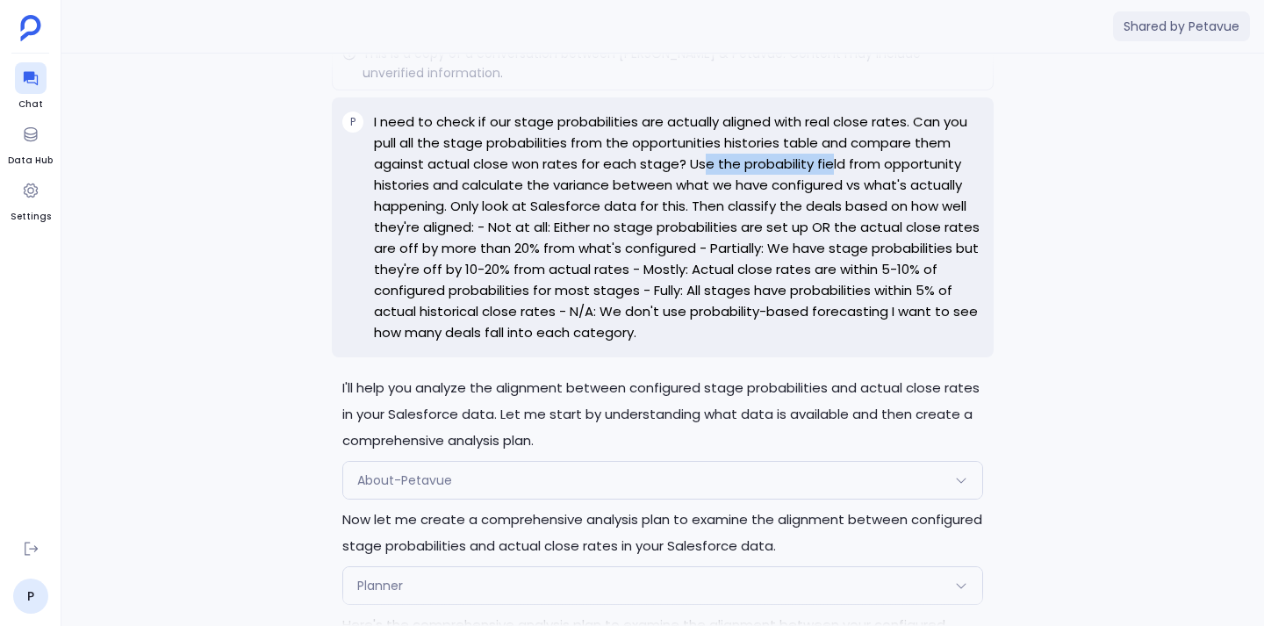
drag, startPoint x: 699, startPoint y: 219, endPoint x: 829, endPoint y: 218, distance: 129.9
click at [829, 218] on p "I need to check if our stage probabilities are actually aligned with real close…" at bounding box center [678, 227] width 609 height 232
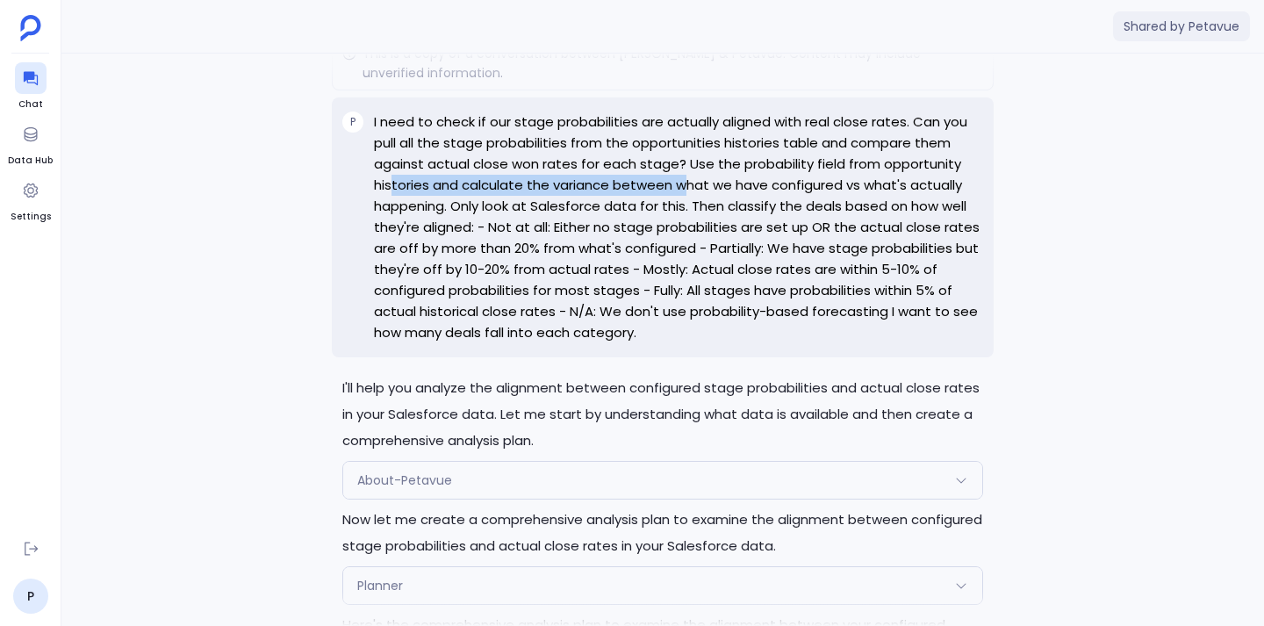
drag, startPoint x: 393, startPoint y: 239, endPoint x: 680, endPoint y: 239, distance: 287.0
click at [680, 239] on p "I need to check if our stage probabilities are actually aligned with real close…" at bounding box center [678, 227] width 609 height 232
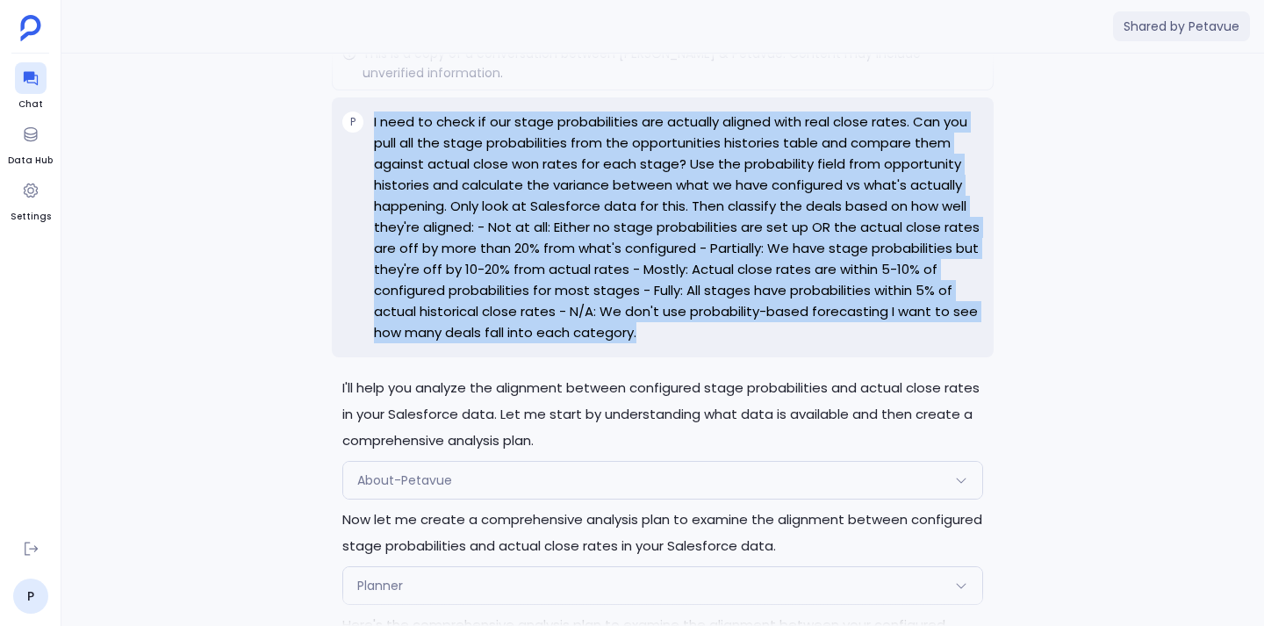
drag, startPoint x: 374, startPoint y: 174, endPoint x: 732, endPoint y: 387, distance: 416.8
click at [732, 343] on p "I need to check if our stage probabilities are actually aligned with real close…" at bounding box center [678, 227] width 609 height 232
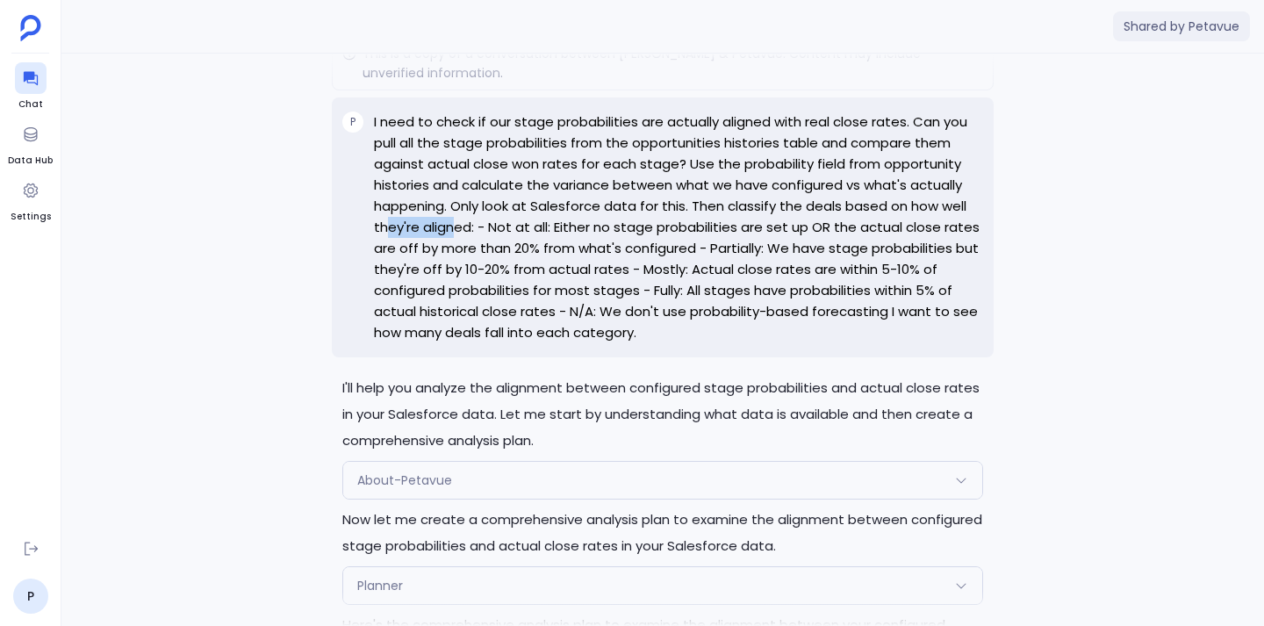
drag, startPoint x: 386, startPoint y: 281, endPoint x: 456, endPoint y: 276, distance: 69.5
click at [456, 276] on p "I need to check if our stage probabilities are actually aligned with real close…" at bounding box center [678, 227] width 609 height 232
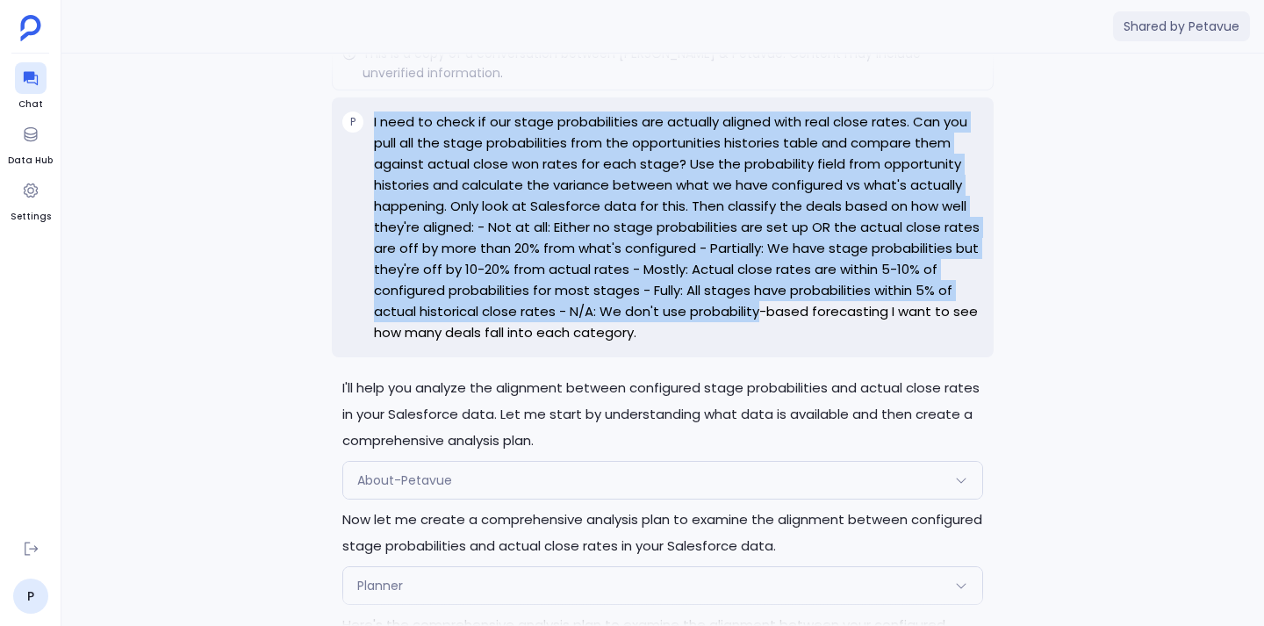
drag, startPoint x: 372, startPoint y: 175, endPoint x: 756, endPoint y: 364, distance: 427.8
click at [756, 357] on div "P I need to check if our stage probabilities are actually aligned with real clo…" at bounding box center [663, 227] width 662 height 260
click at [756, 343] on p "I need to check if our stage probabilities are actually aligned with real close…" at bounding box center [678, 227] width 609 height 232
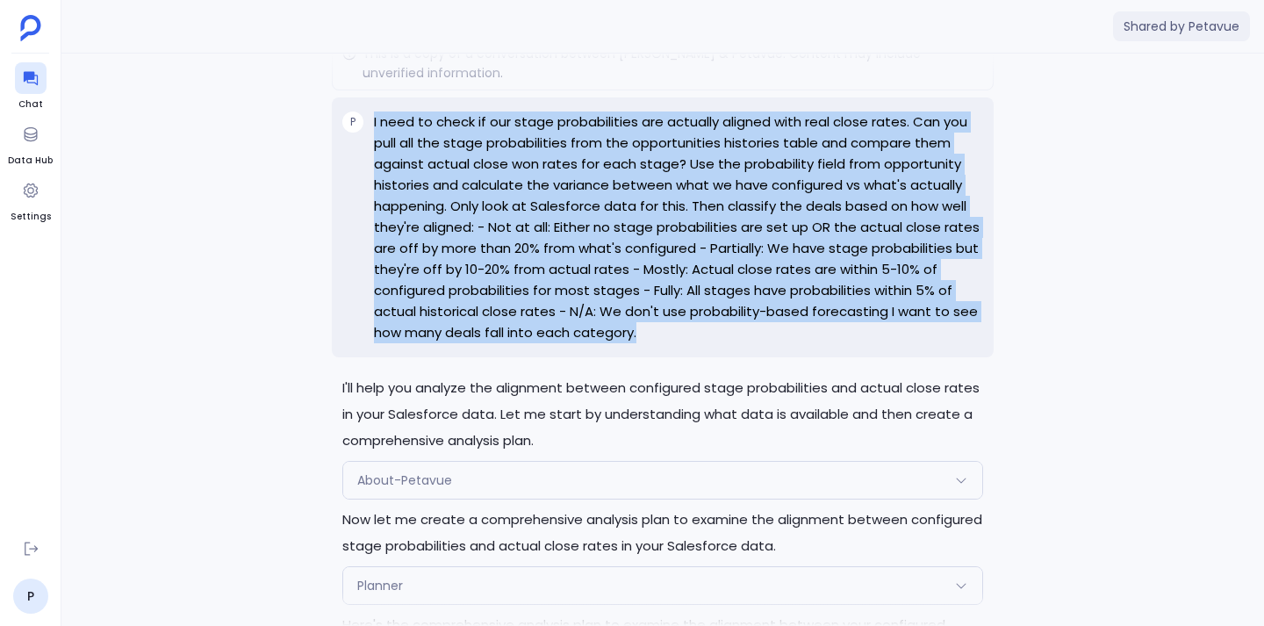
drag, startPoint x: 651, startPoint y: 383, endPoint x: 373, endPoint y: 170, distance: 350.0
click at [373, 170] on div "P I need to check if our stage probabilities are actually aligned with real clo…" at bounding box center [663, 227] width 662 height 260
drag, startPoint x: 373, startPoint y: 170, endPoint x: 708, endPoint y: 396, distance: 404.1
click at [708, 357] on div "P I need to check if our stage probabilities are actually aligned with real clo…" at bounding box center [663, 227] width 662 height 260
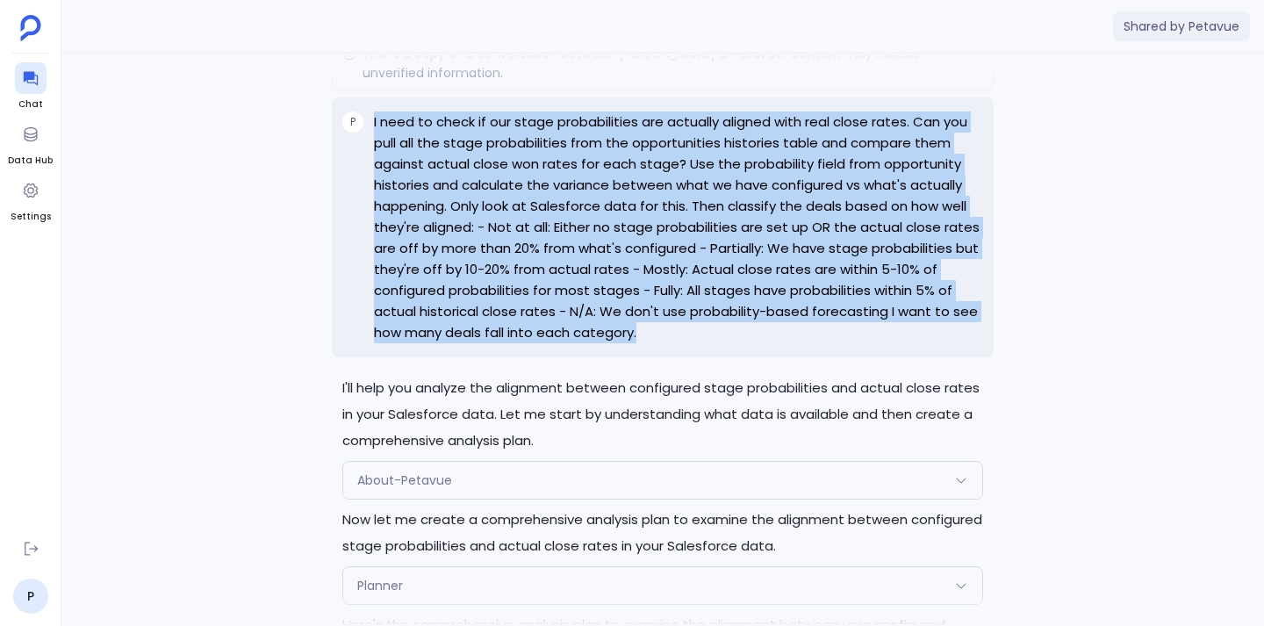
click at [708, 357] on div "P I need to check if our stage probabilities are actually aligned with real clo…" at bounding box center [663, 227] width 662 height 260
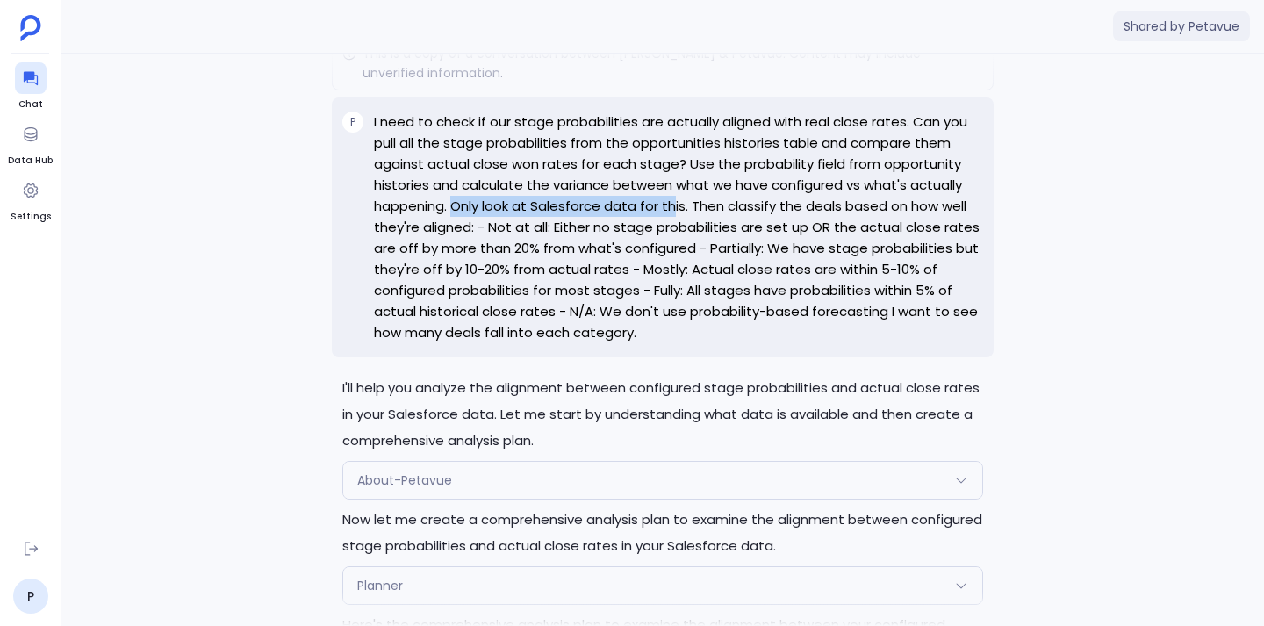
drag, startPoint x: 454, startPoint y: 259, endPoint x: 675, endPoint y: 255, distance: 221.2
click at [675, 255] on p "I need to check if our stage probabilities are actually aligned with real close…" at bounding box center [678, 227] width 609 height 232
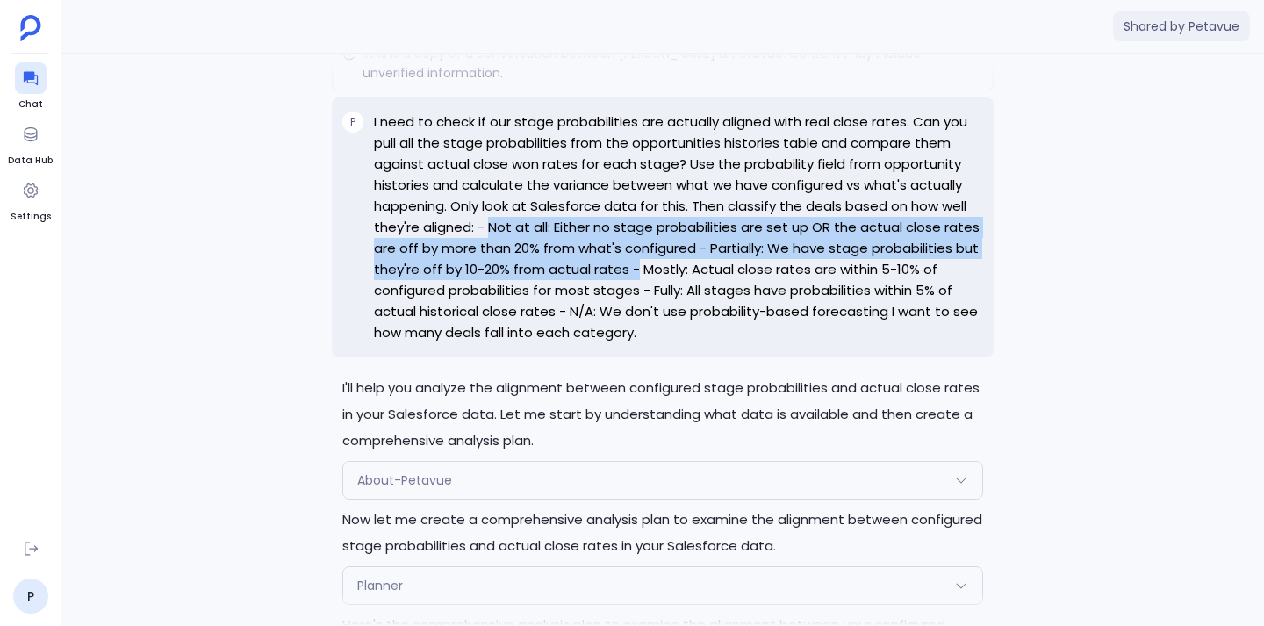
drag, startPoint x: 491, startPoint y: 275, endPoint x: 635, endPoint y: 329, distance: 154.7
click at [635, 329] on p "I need to check if our stage probabilities are actually aligned with real close…" at bounding box center [678, 227] width 609 height 232
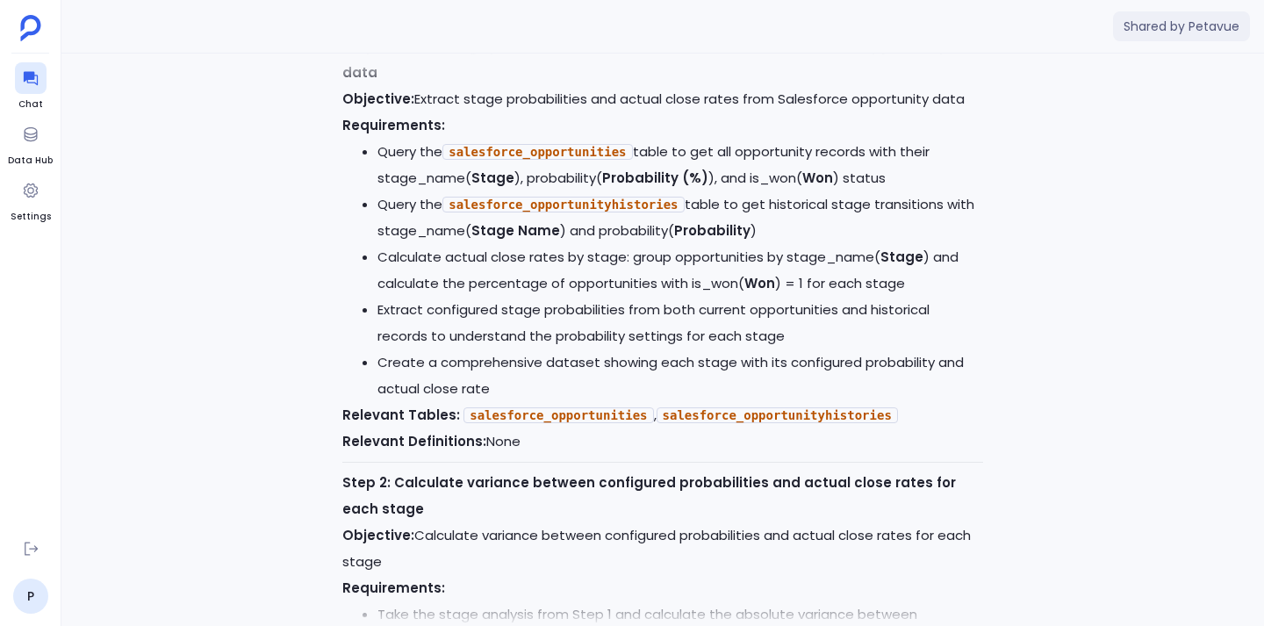
scroll to position [-5721, 0]
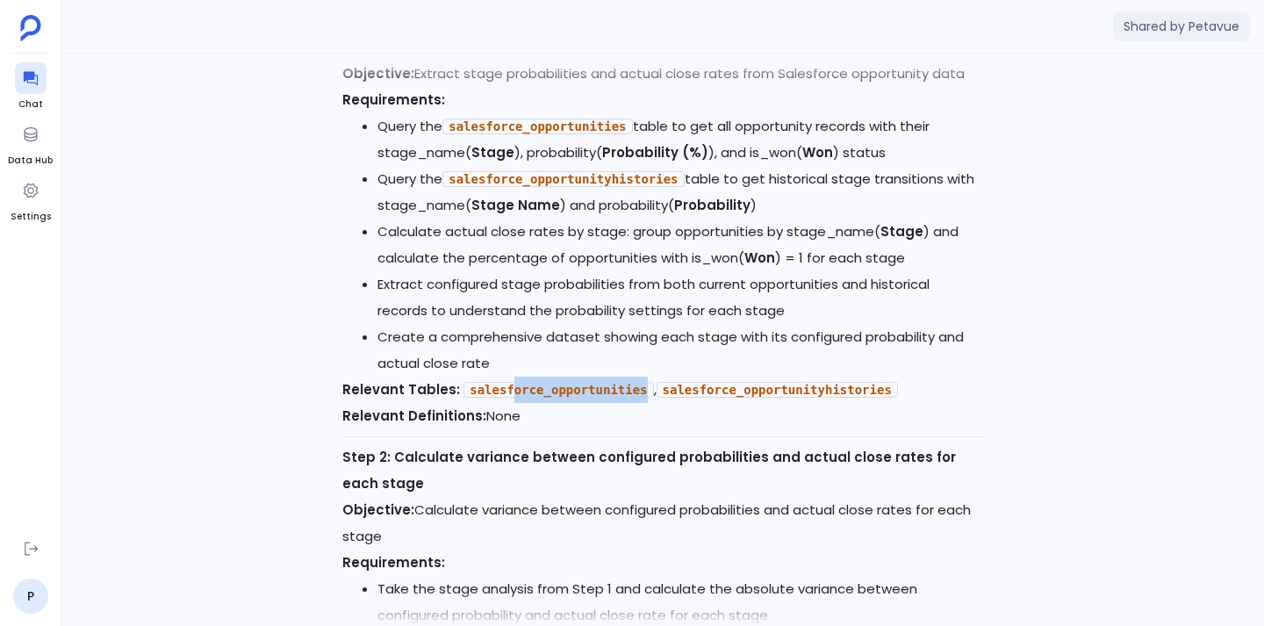
drag, startPoint x: 509, startPoint y: 421, endPoint x: 641, endPoint y: 417, distance: 131.7
click at [641, 398] on code "salesforce_opportunities" at bounding box center [558, 390] width 190 height 16
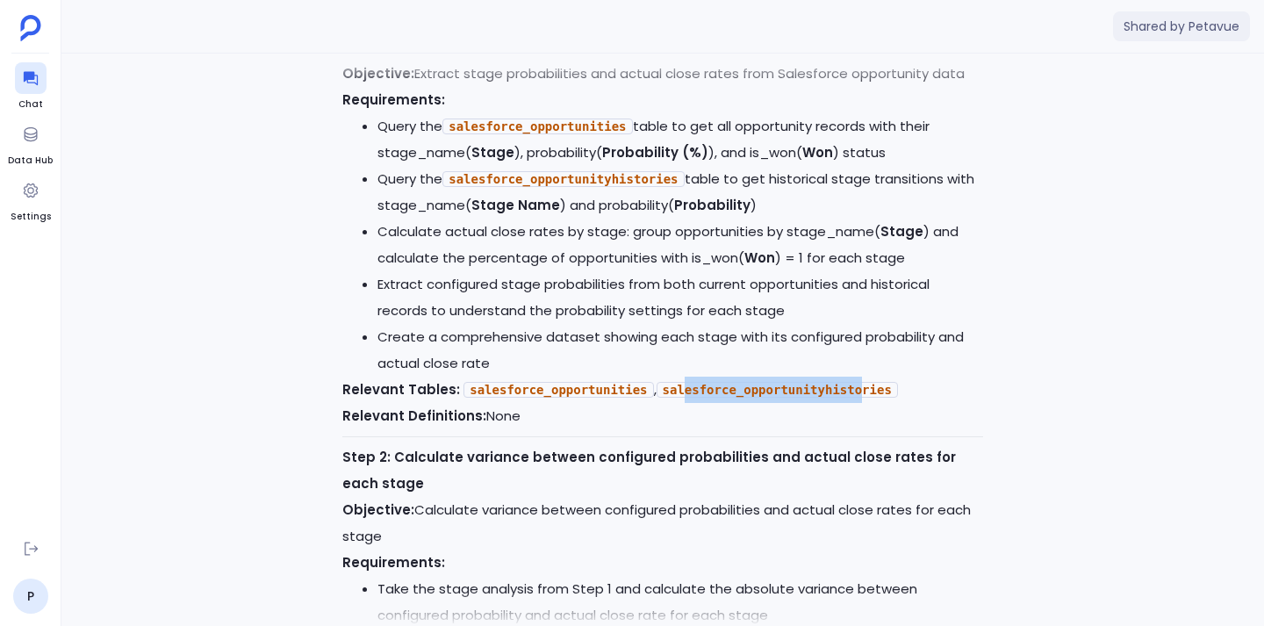
drag, startPoint x: 687, startPoint y: 416, endPoint x: 865, endPoint y: 414, distance: 177.3
click at [865, 398] on code "salesforce_opportunityhistories" at bounding box center [777, 390] width 241 height 16
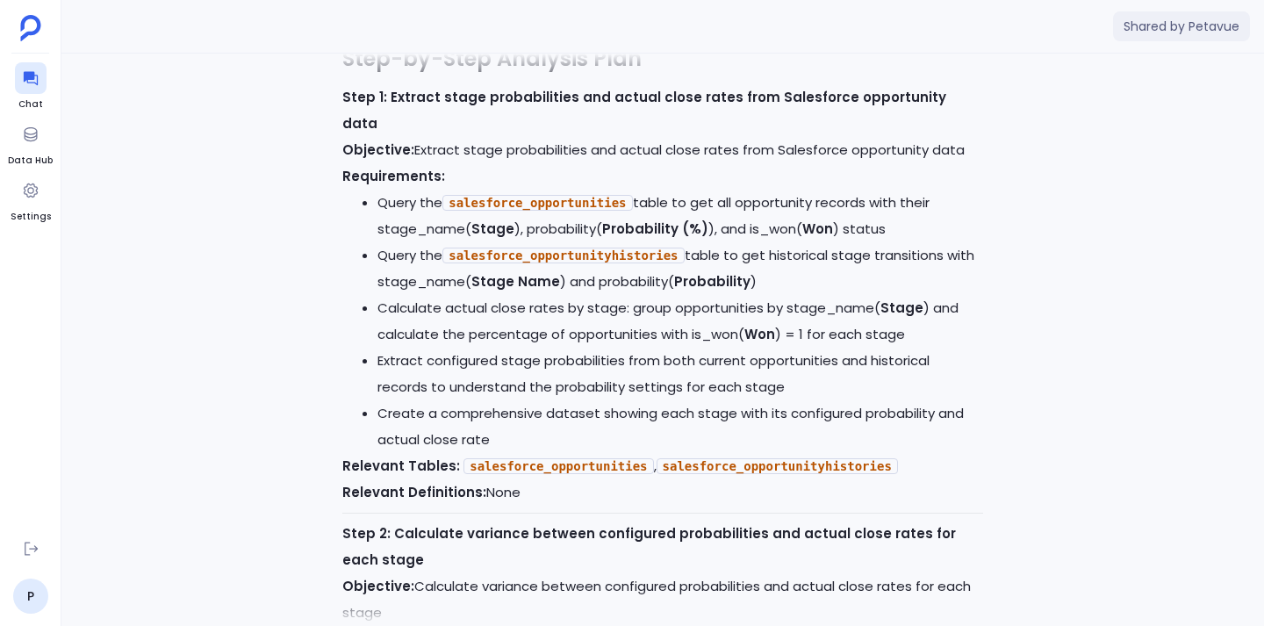
scroll to position [-5799, 0]
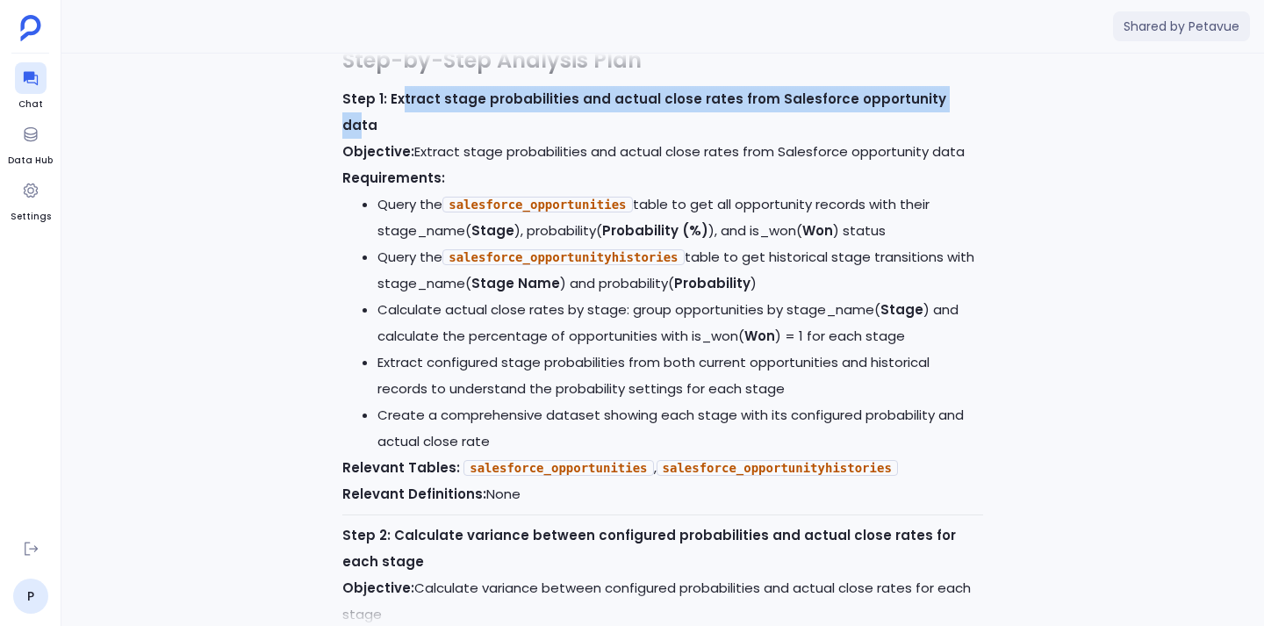
drag, startPoint x: 401, startPoint y: 150, endPoint x: 929, endPoint y: 147, distance: 527.5
click at [929, 134] on strong "Step 1: Extract stage probabilities and actual close rates from Salesforce oppo…" at bounding box center [644, 112] width 604 height 45
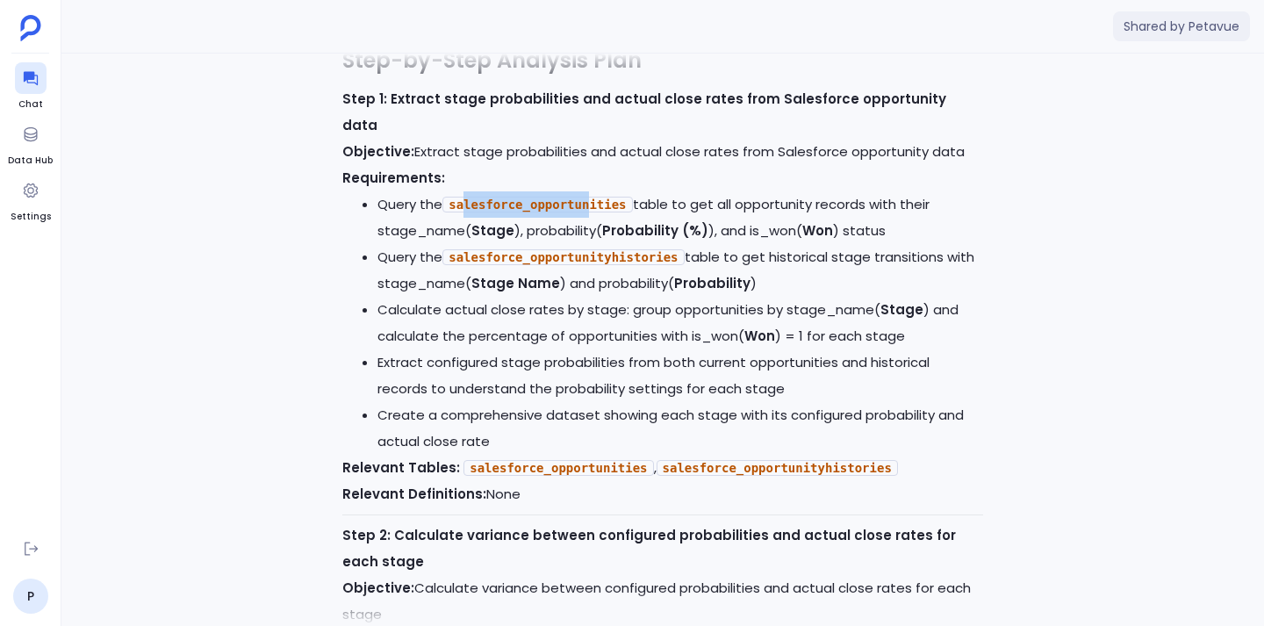
drag, startPoint x: 464, startPoint y: 229, endPoint x: 592, endPoint y: 223, distance: 128.3
click at [592, 212] on code "salesforce_opportunities" at bounding box center [537, 205] width 190 height 16
drag, startPoint x: 472, startPoint y: 288, endPoint x: 623, endPoint y: 280, distance: 151.2
click at [623, 265] on code "salesforce_opportunityhistories" at bounding box center [562, 257] width 241 height 16
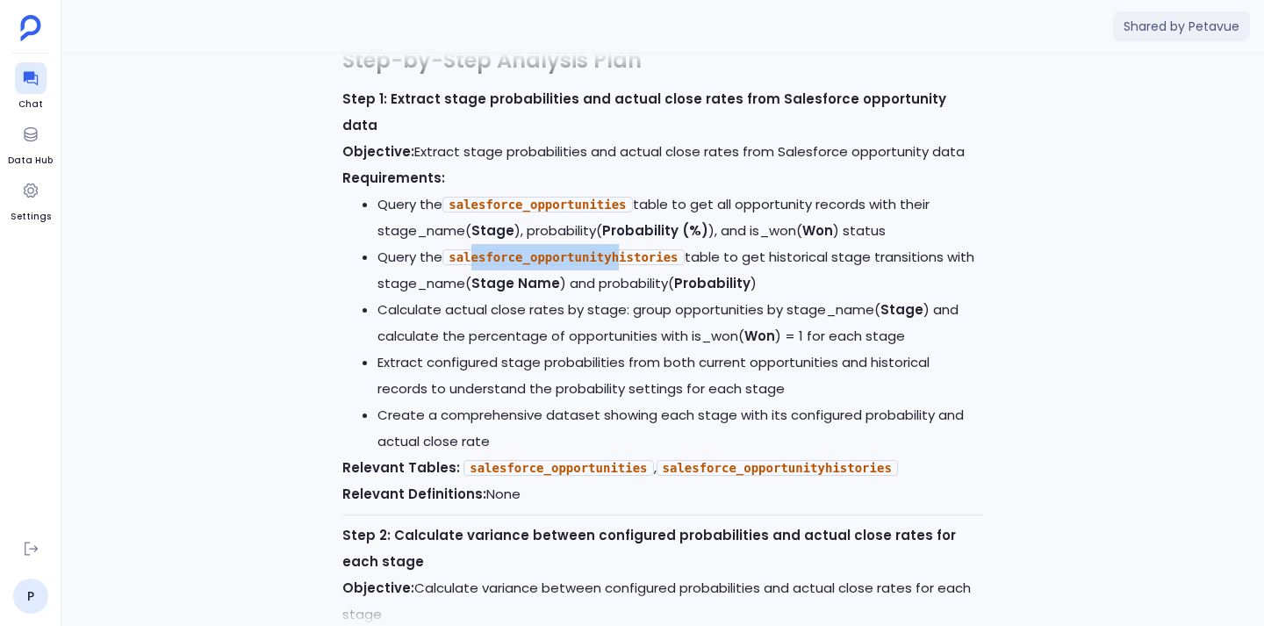
click at [623, 265] on code "salesforce_opportunityhistories" at bounding box center [562, 257] width 241 height 16
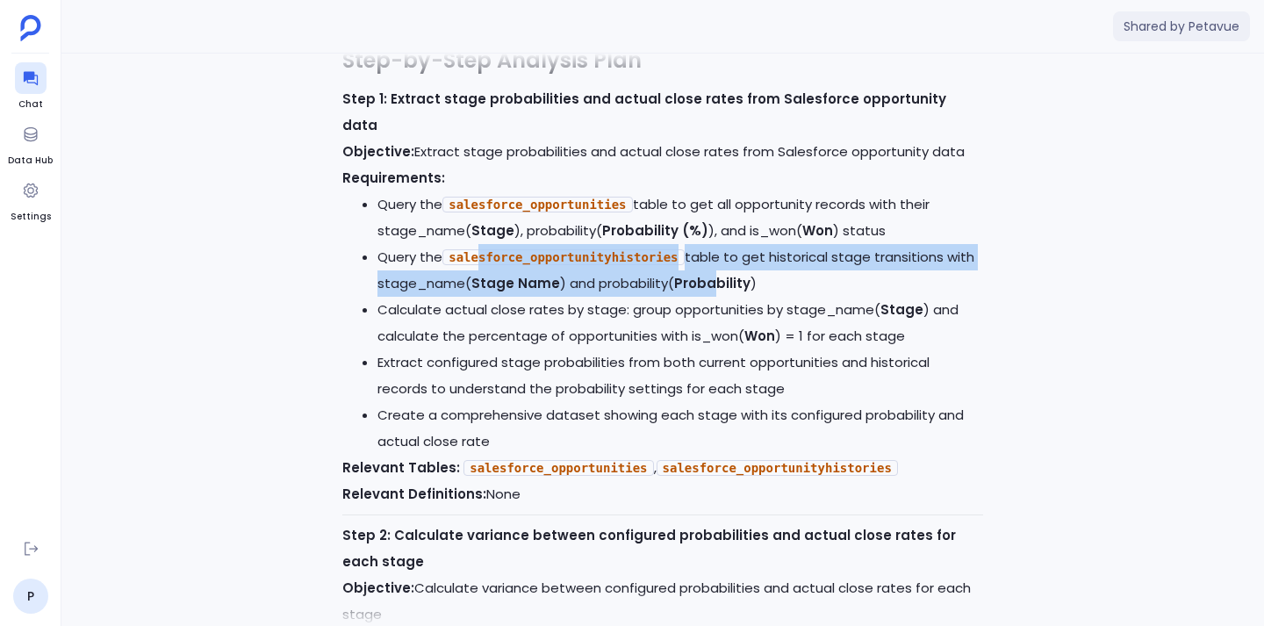
drag, startPoint x: 709, startPoint y: 307, endPoint x: 482, endPoint y: 288, distance: 228.1
click at [482, 288] on li "Query the salesforce_opportunityhistories table to get historical stage transit…" at bounding box center [680, 270] width 606 height 53
click at [482, 265] on code "salesforce_opportunityhistories" at bounding box center [562, 257] width 241 height 16
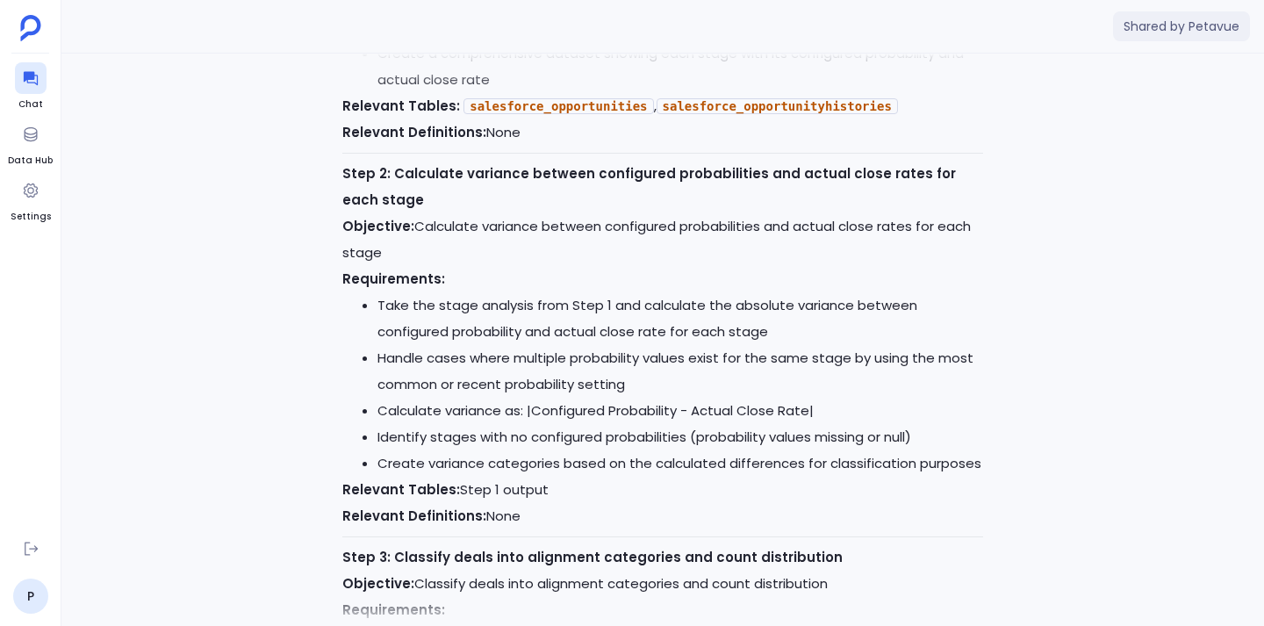
scroll to position [-5436, 0]
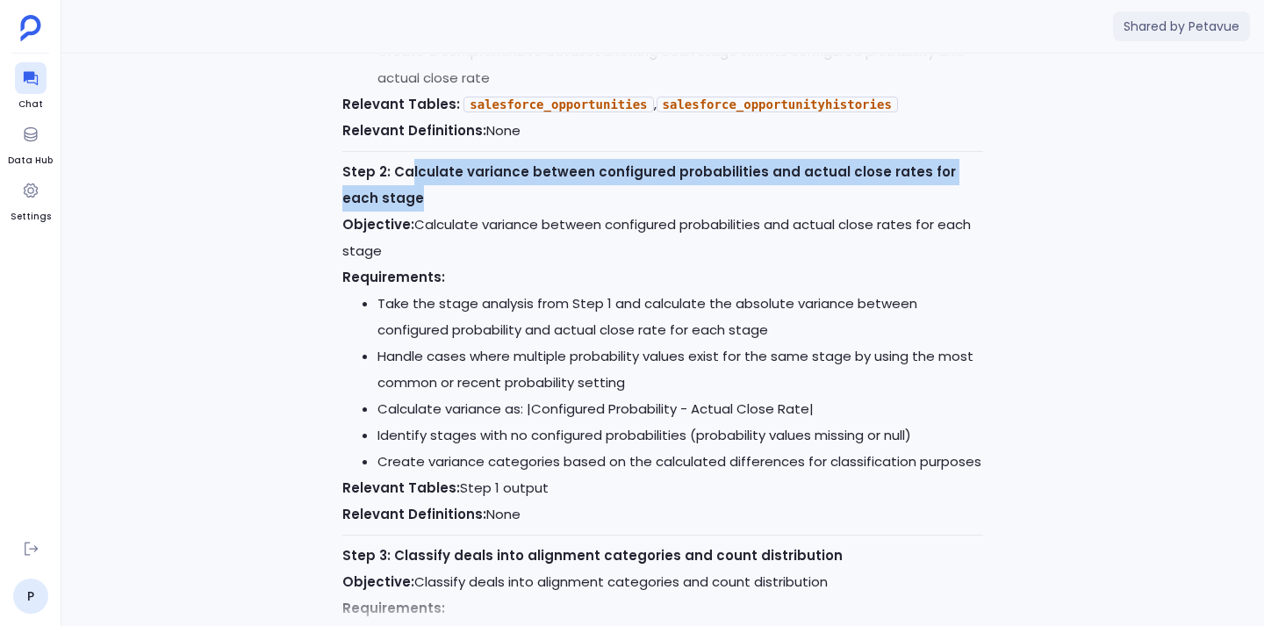
drag, startPoint x: 411, startPoint y: 197, endPoint x: 361, endPoint y: 234, distance: 62.7
click at [361, 212] on p "Step 2: Calculate variance between configured probabilities and actual close ra…" at bounding box center [662, 185] width 641 height 53
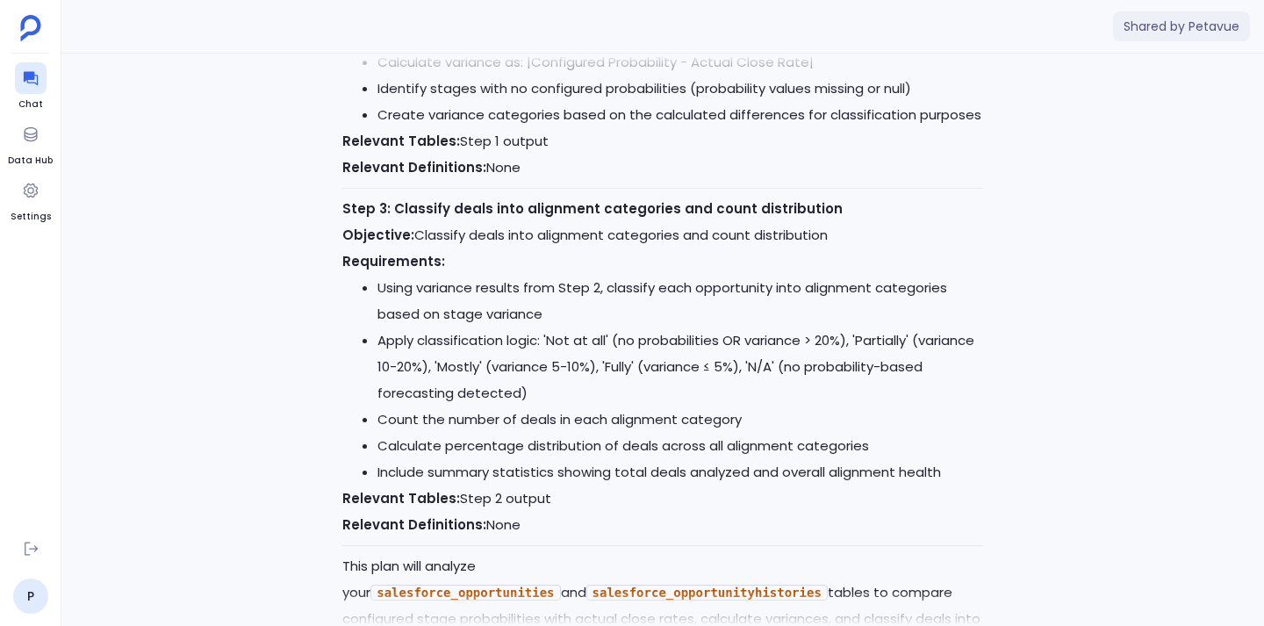
scroll to position [-5085, 0]
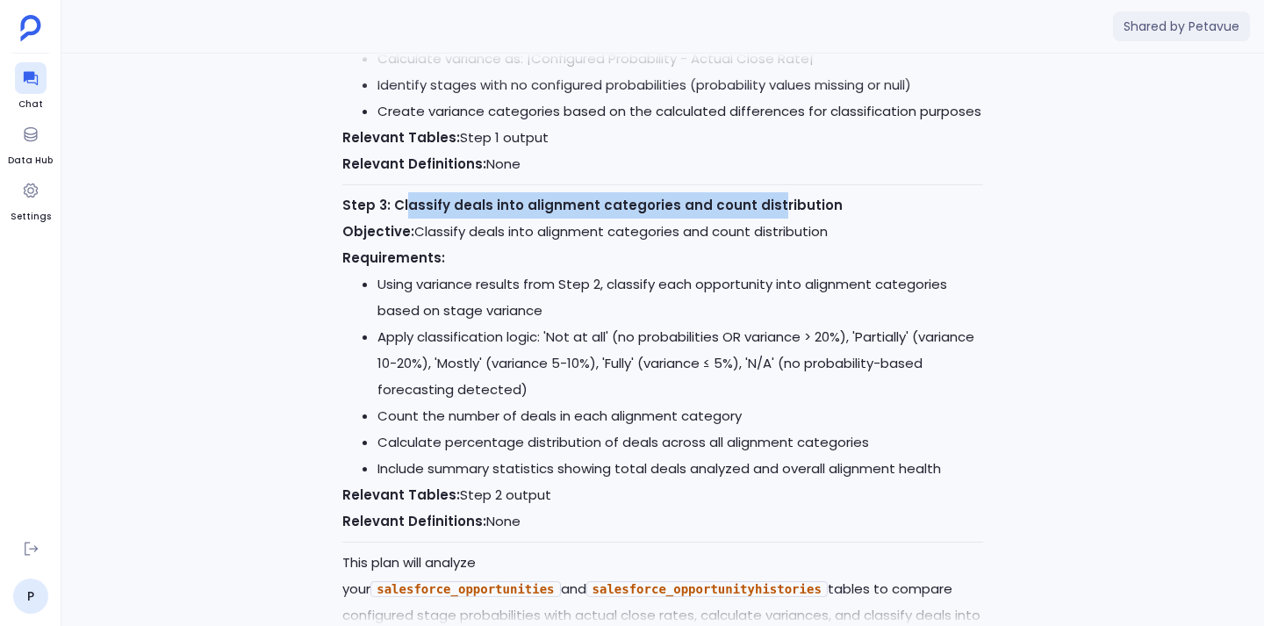
drag, startPoint x: 403, startPoint y: 232, endPoint x: 762, endPoint y: 233, distance: 359.0
click at [762, 214] on strong "Step 3: Classify deals into alignment categories and count distribution" at bounding box center [592, 205] width 500 height 18
click at [761, 214] on strong "Step 3: Classify deals into alignment categories and count distribution" at bounding box center [592, 205] width 500 height 18
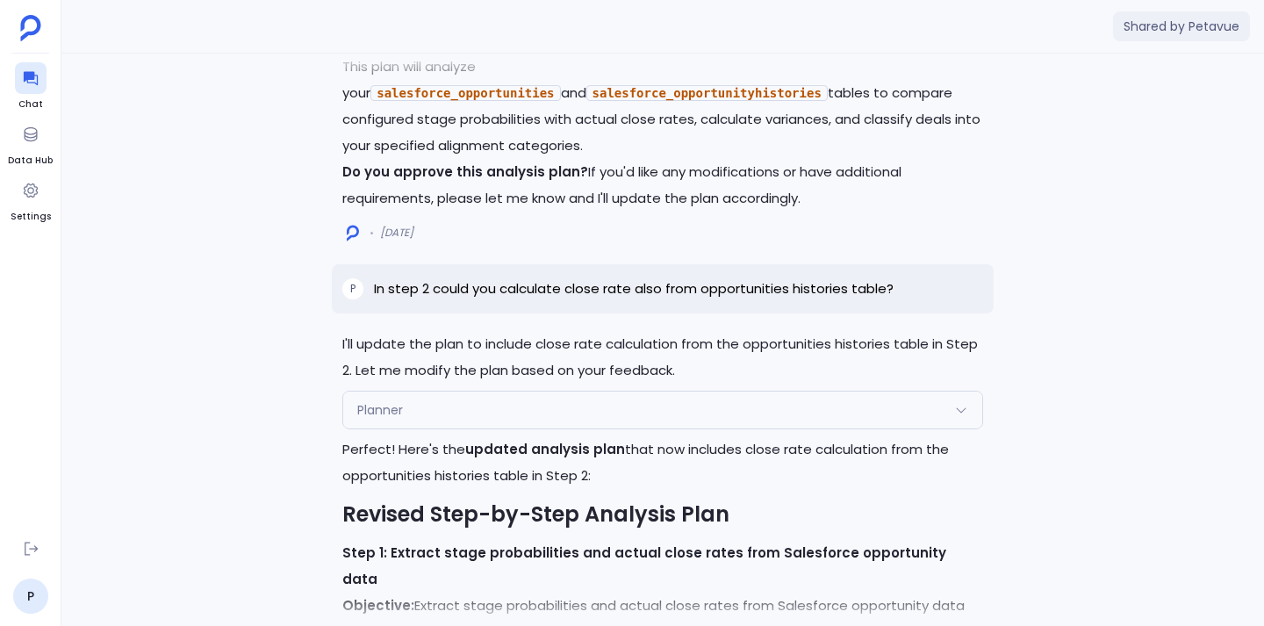
scroll to position [-4591, 0]
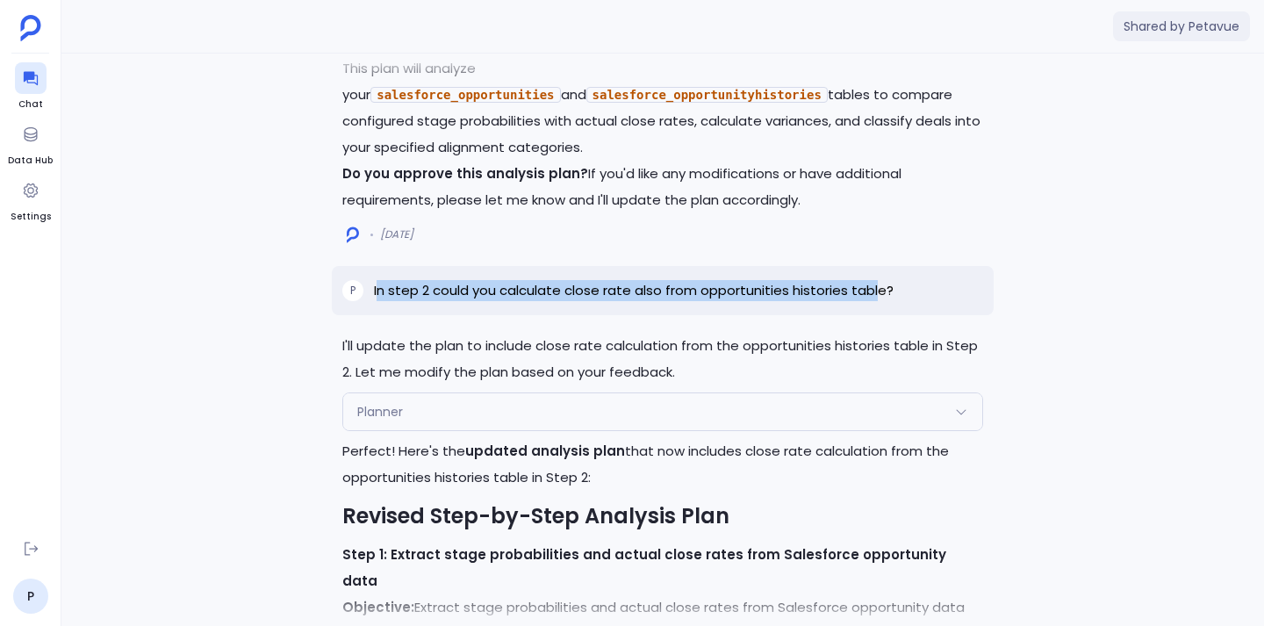
drag, startPoint x: 381, startPoint y: 319, endPoint x: 876, endPoint y: 310, distance: 495.1
click at [876, 301] on p "In step 2 could you calculate close rate also from opportunities histories tabl…" at bounding box center [634, 290] width 520 height 21
drag, startPoint x: 377, startPoint y: 316, endPoint x: 875, endPoint y: 315, distance: 497.7
click at [875, 301] on p "In step 2 could you calculate close rate also from opportunities histories tabl…" at bounding box center [634, 290] width 520 height 21
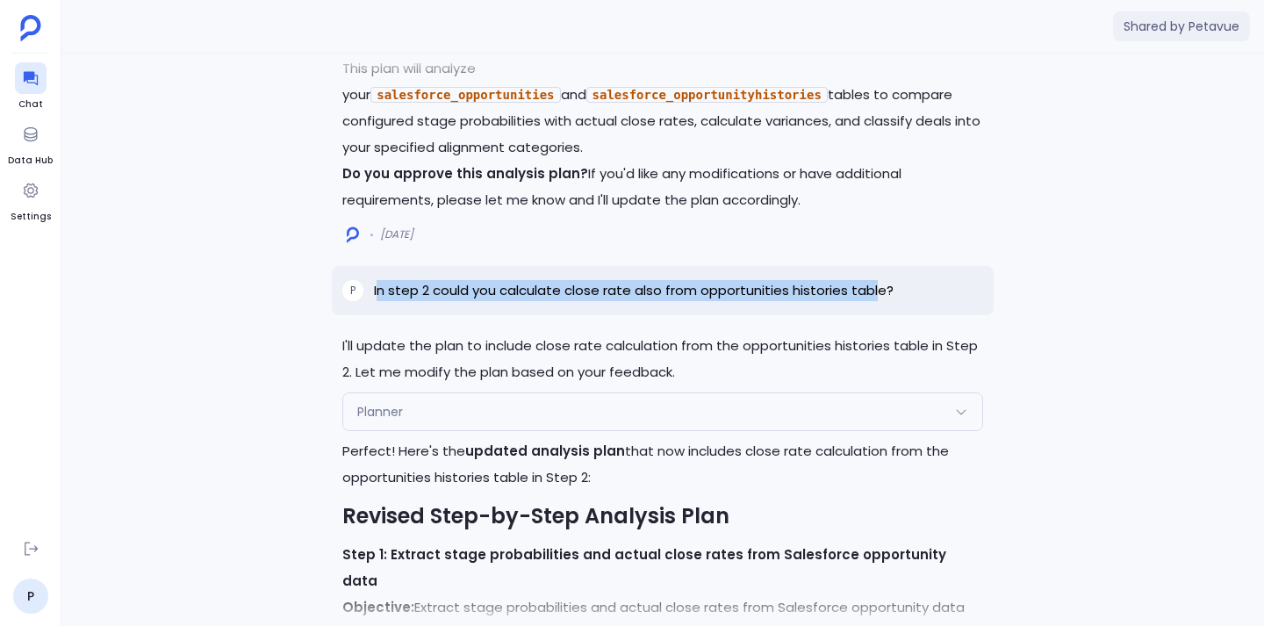
click at [875, 301] on p "In step 2 could you calculate close rate also from opportunities histories tabl…" at bounding box center [634, 290] width 520 height 21
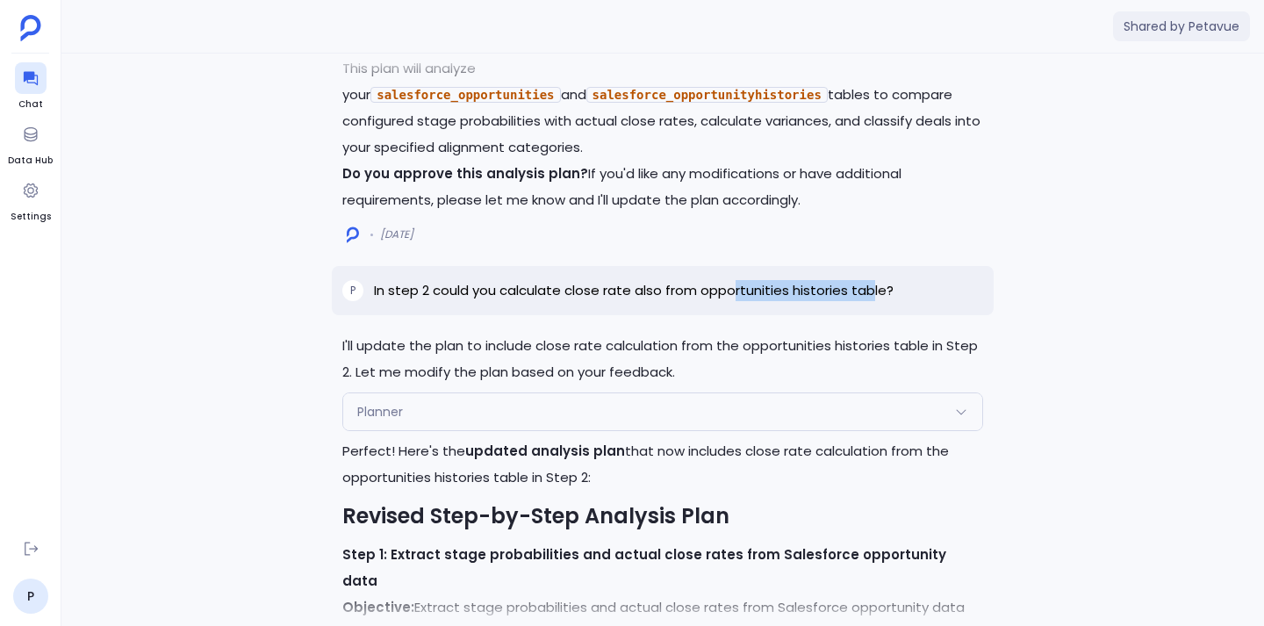
drag, startPoint x: 735, startPoint y: 320, endPoint x: 871, endPoint y: 317, distance: 136.1
click at [871, 301] on p "In step 2 could you calculate close rate also from opportunities histories tabl…" at bounding box center [634, 290] width 520 height 21
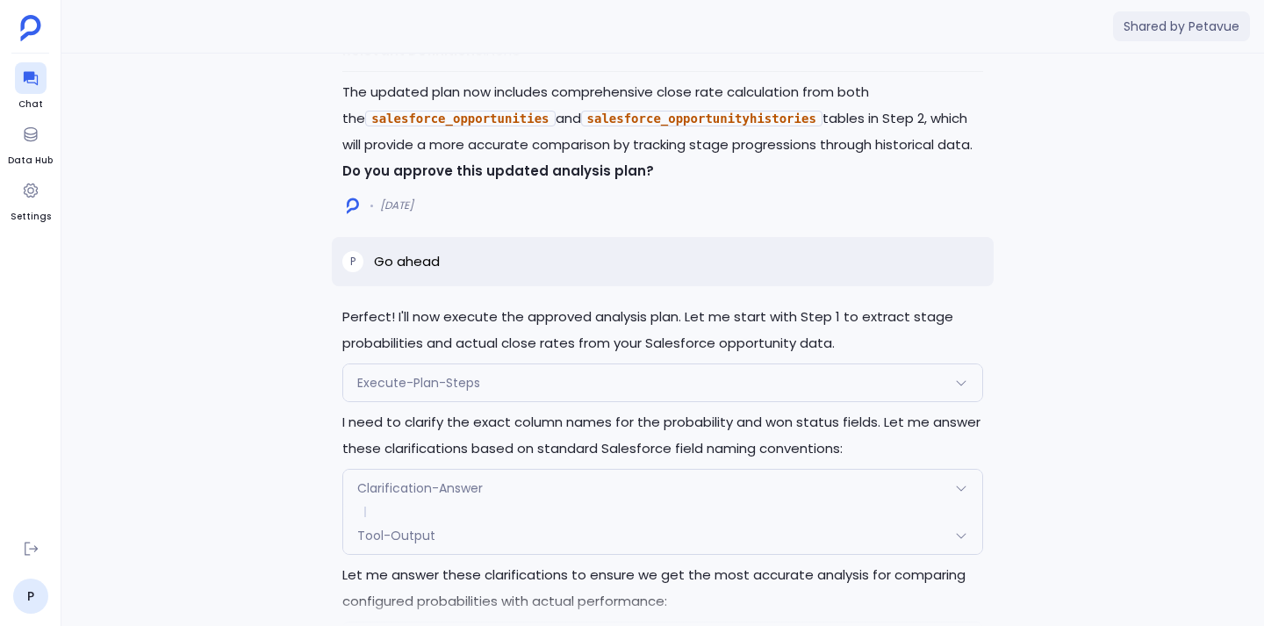
scroll to position [-2773, 0]
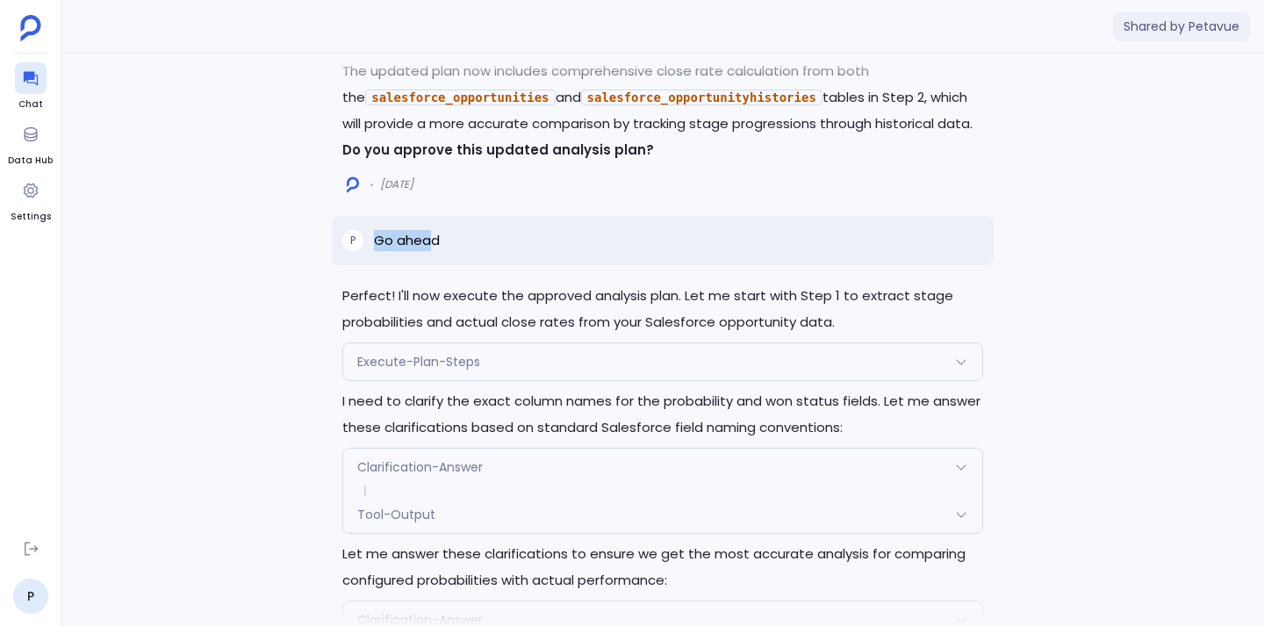
drag, startPoint x: 378, startPoint y: 236, endPoint x: 427, endPoint y: 238, distance: 48.3
click at [427, 238] on p "Go ahead" at bounding box center [407, 240] width 66 height 21
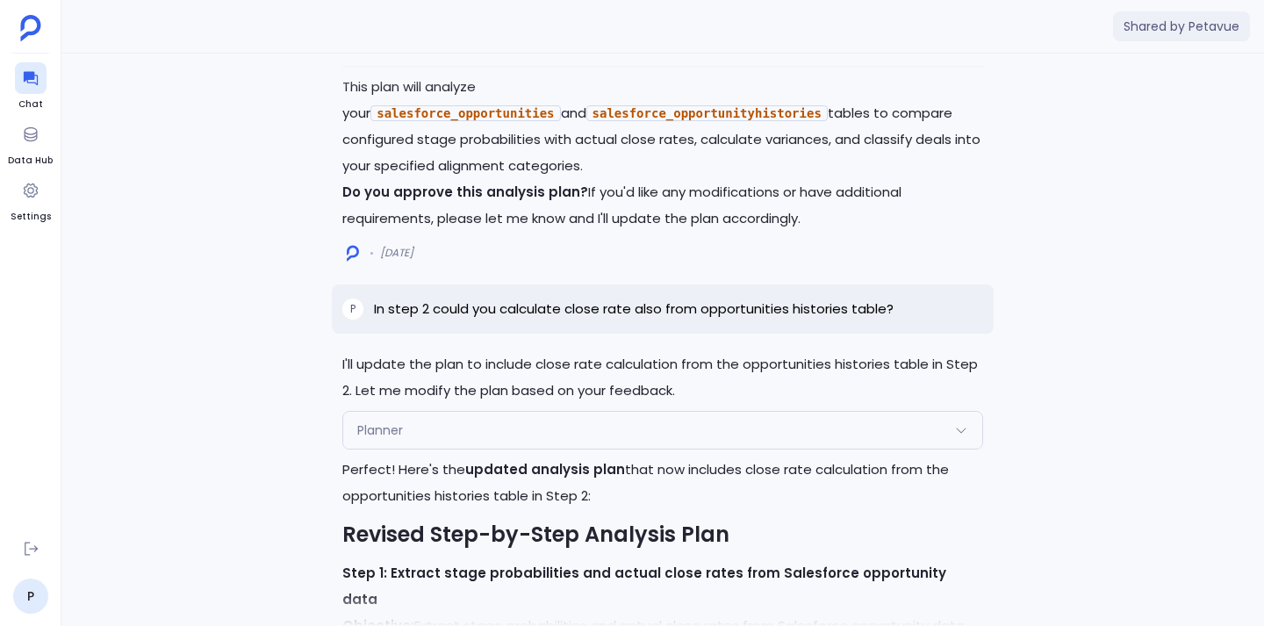
scroll to position [-4672, 0]
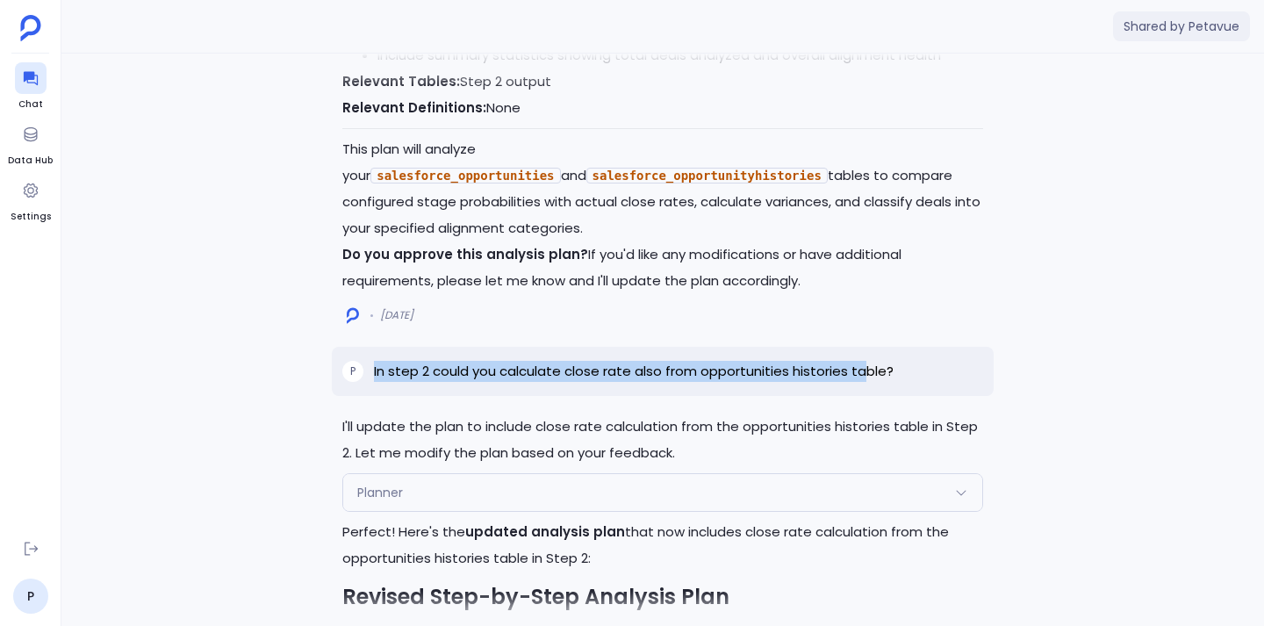
drag, startPoint x: 375, startPoint y: 398, endPoint x: 865, endPoint y: 396, distance: 490.6
click at [865, 382] on p "In step 2 could you calculate close rate also from opportunities histories tabl…" at bounding box center [634, 371] width 520 height 21
click at [378, 382] on p "In step 2 could you calculate close rate also from opportunities histories tabl…" at bounding box center [634, 371] width 520 height 21
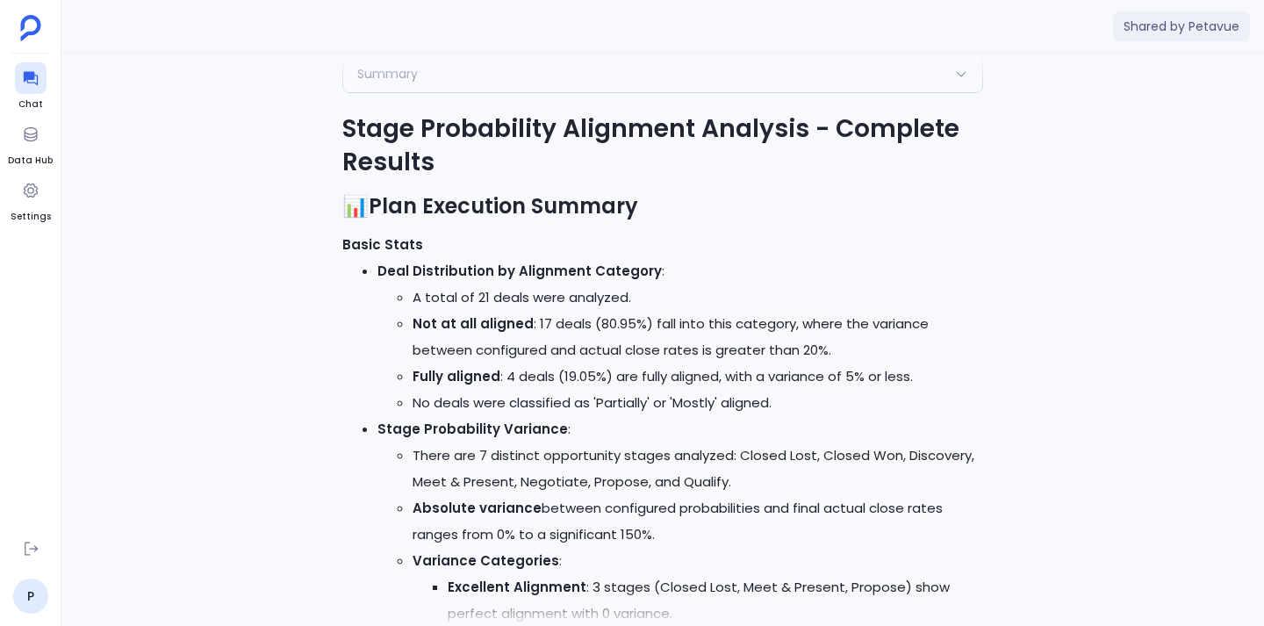
scroll to position [-1603, 0]
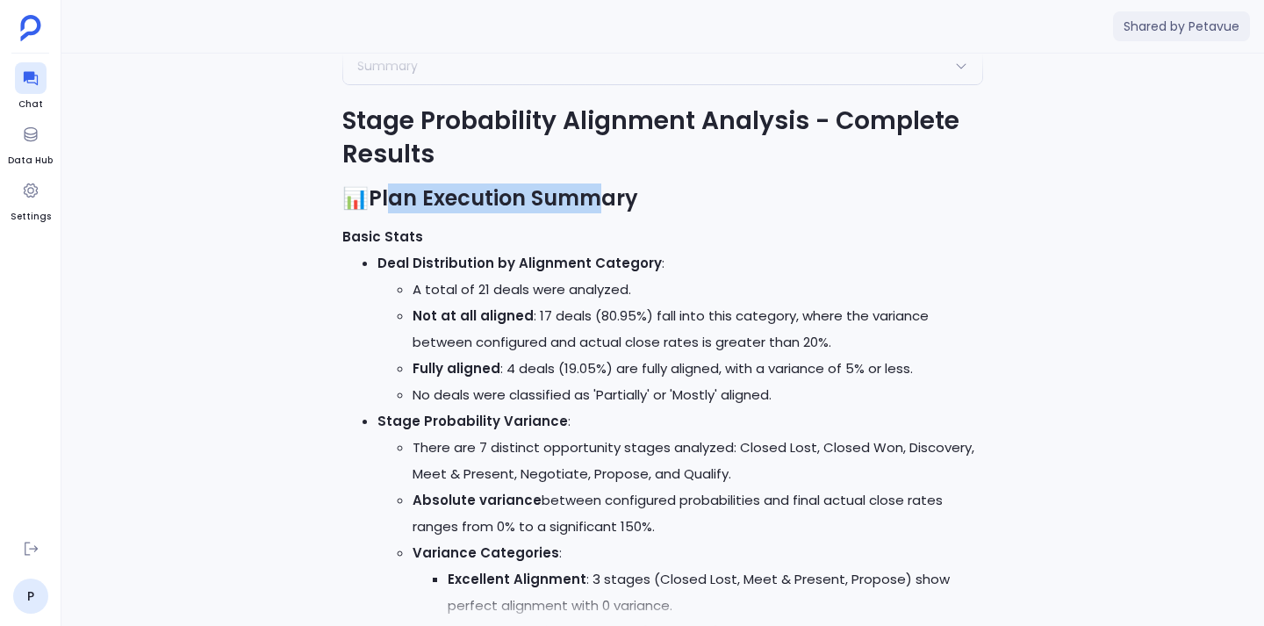
drag, startPoint x: 391, startPoint y: 199, endPoint x: 598, endPoint y: 202, distance: 207.2
click at [598, 202] on strong "Plan Execution Summary" at bounding box center [503, 197] width 269 height 29
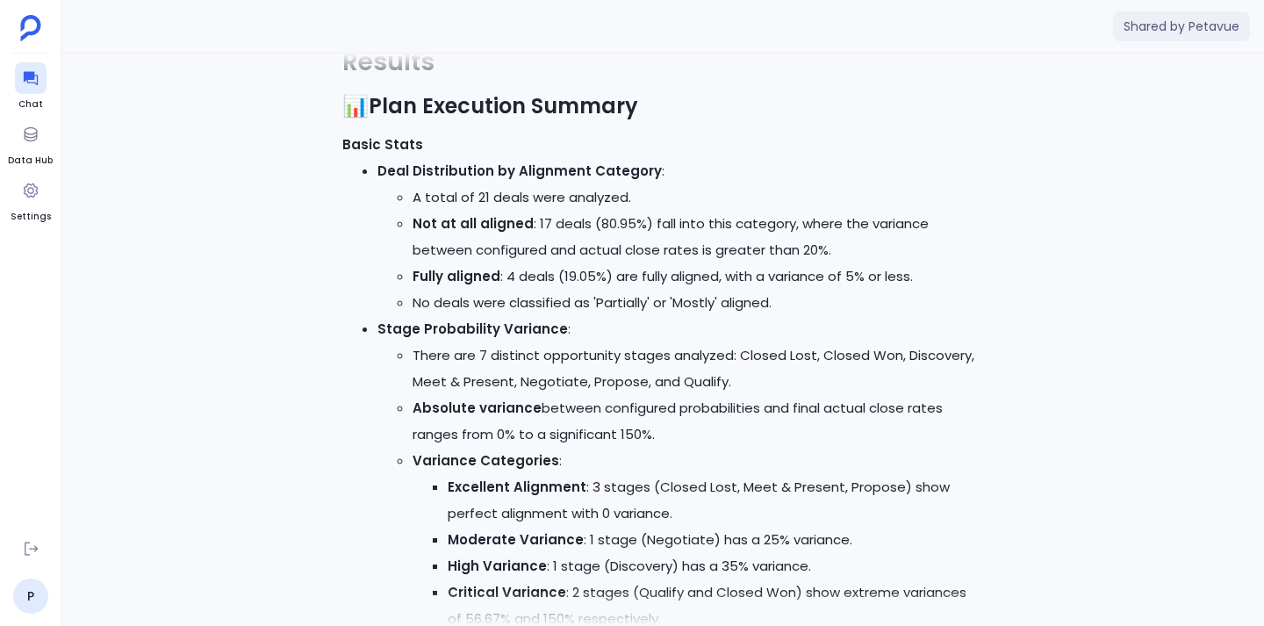
scroll to position [-1509, 0]
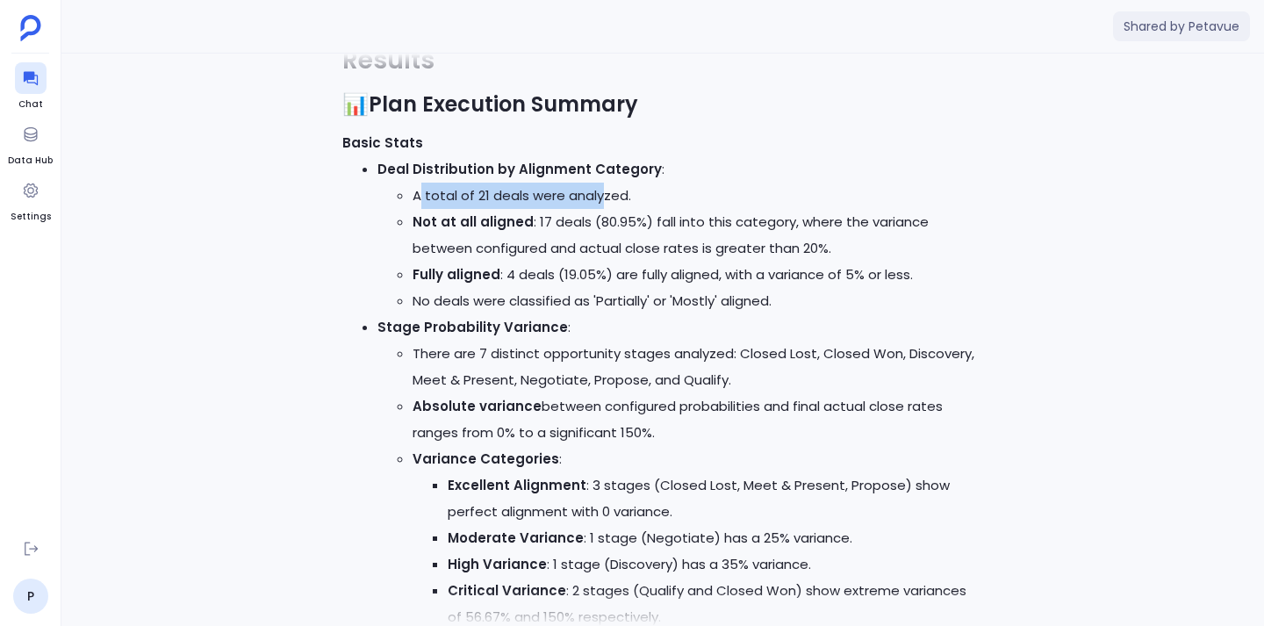
drag, startPoint x: 422, startPoint y: 197, endPoint x: 602, endPoint y: 190, distance: 180.0
click at [602, 190] on li "A total of 21 deals were analyzed." at bounding box center [698, 196] width 570 height 26
drag, startPoint x: 416, startPoint y: 222, endPoint x: 533, endPoint y: 222, distance: 116.7
click at [533, 222] on li "Not at all aligned : 17 deals (80.95%) fall into this category, where the varia…" at bounding box center [698, 235] width 570 height 53
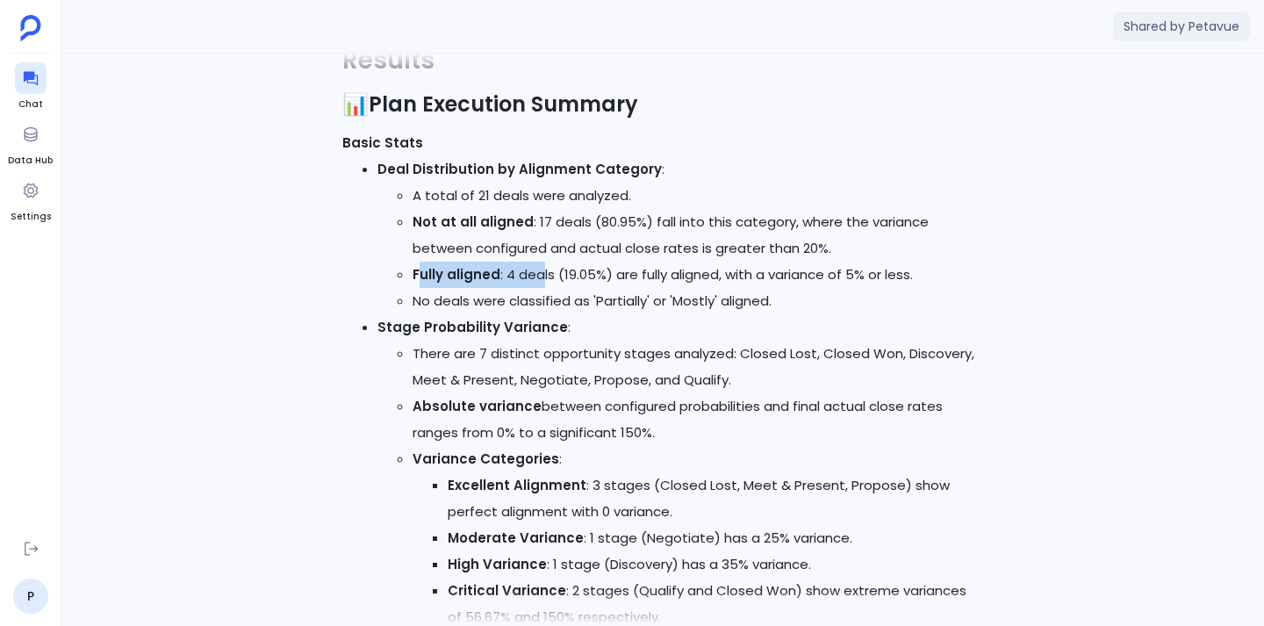
drag, startPoint x: 421, startPoint y: 276, endPoint x: 542, endPoint y: 276, distance: 121.1
click at [542, 276] on li "Fully aligned : 4 deals (19.05%) are fully aligned, with a variance of 5% or le…" at bounding box center [698, 275] width 570 height 26
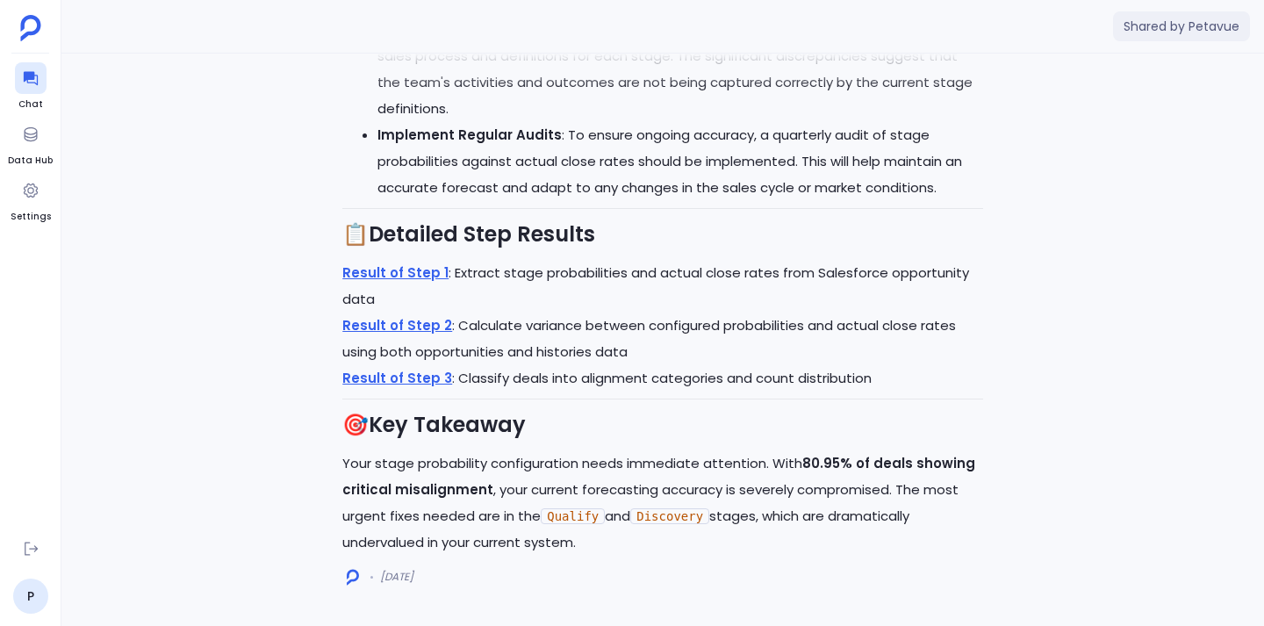
scroll to position [0, 0]
drag, startPoint x: 363, startPoint y: 485, endPoint x: 463, endPoint y: 494, distance: 99.6
click at [463, 494] on strong "80.95% of deals showing critical misalignment" at bounding box center [658, 476] width 633 height 45
drag, startPoint x: 592, startPoint y: 542, endPoint x: 318, endPoint y: 461, distance: 285.7
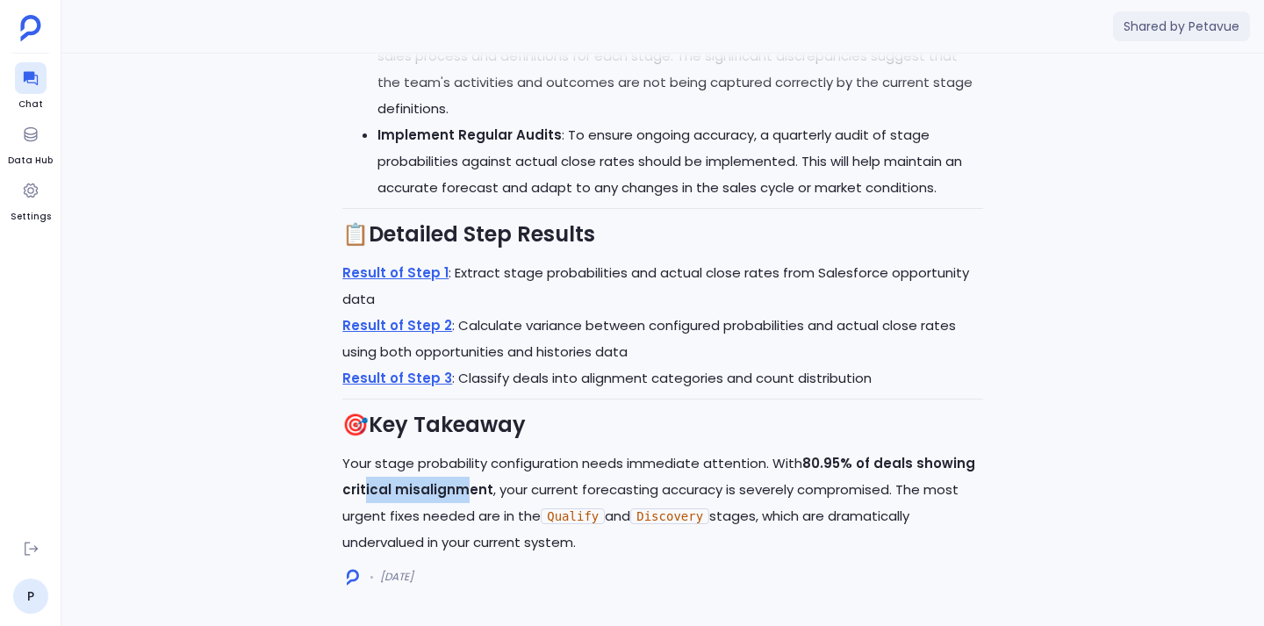
click at [318, 461] on div "Perfect! I'll now execute the approved analysis plan. Let me start with Step 1 …" at bounding box center [662, 340] width 1202 height 572
drag, startPoint x: 570, startPoint y: 453, endPoint x: 657, endPoint y: 544, distance: 126.6
click at [657, 544] on p "Your stage probability configuration needs immediate attention. With 80.95% of …" at bounding box center [662, 502] width 641 height 105
click at [656, 542] on p "Your stage probability configuration needs immediate attention. With 80.95% of …" at bounding box center [662, 502] width 641 height 105
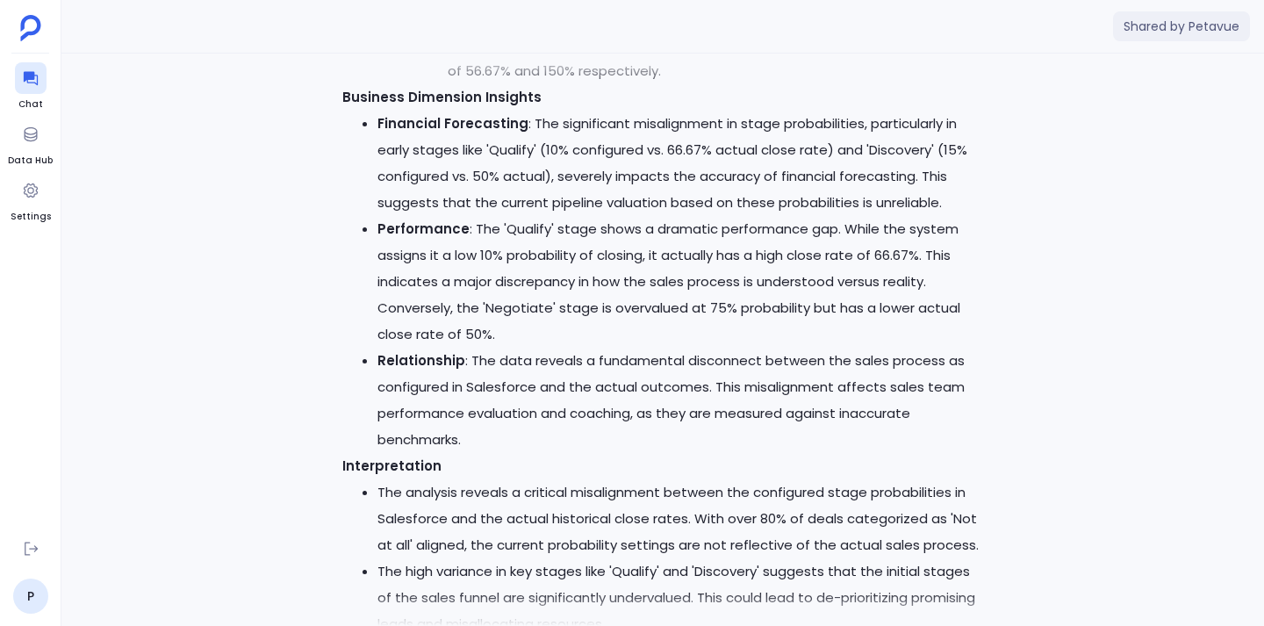
scroll to position [-1373, 0]
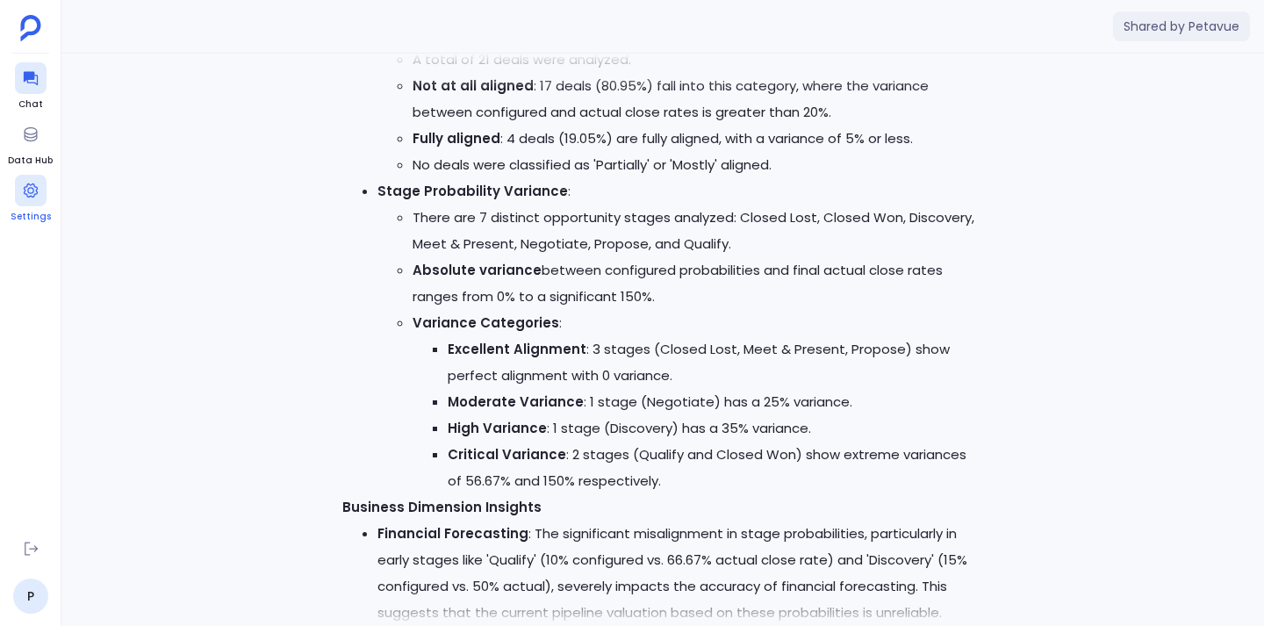
click at [26, 205] on div at bounding box center [31, 191] width 32 height 32
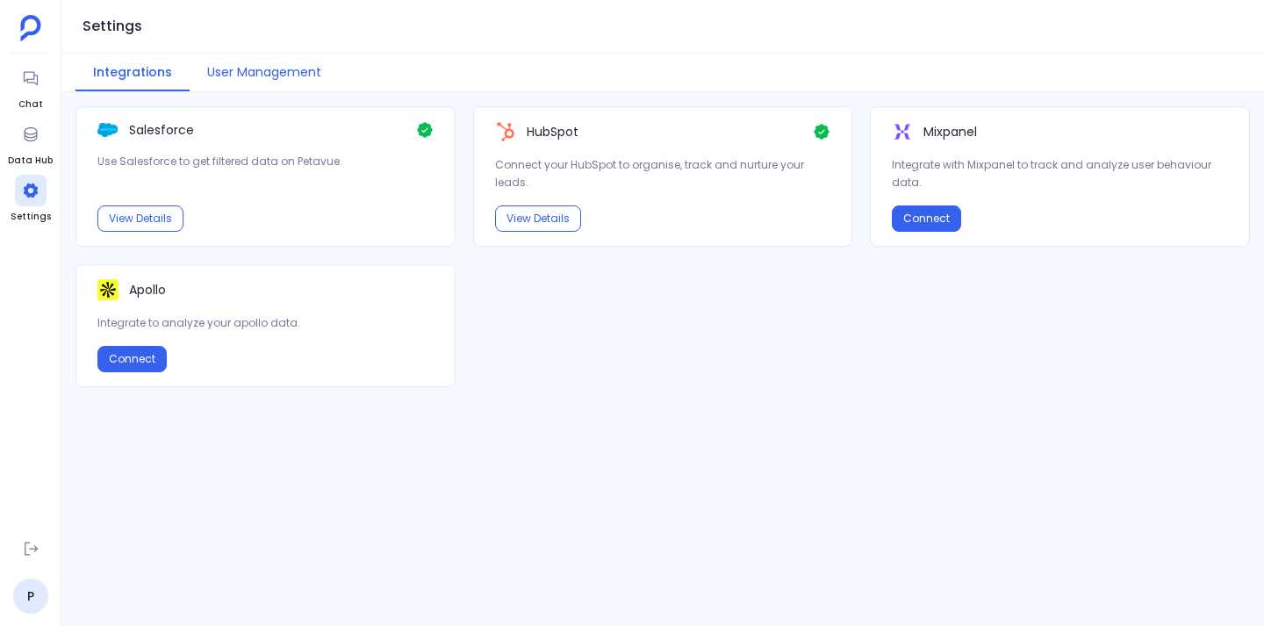
click at [248, 69] on button "User Management" at bounding box center [264, 73] width 149 height 38
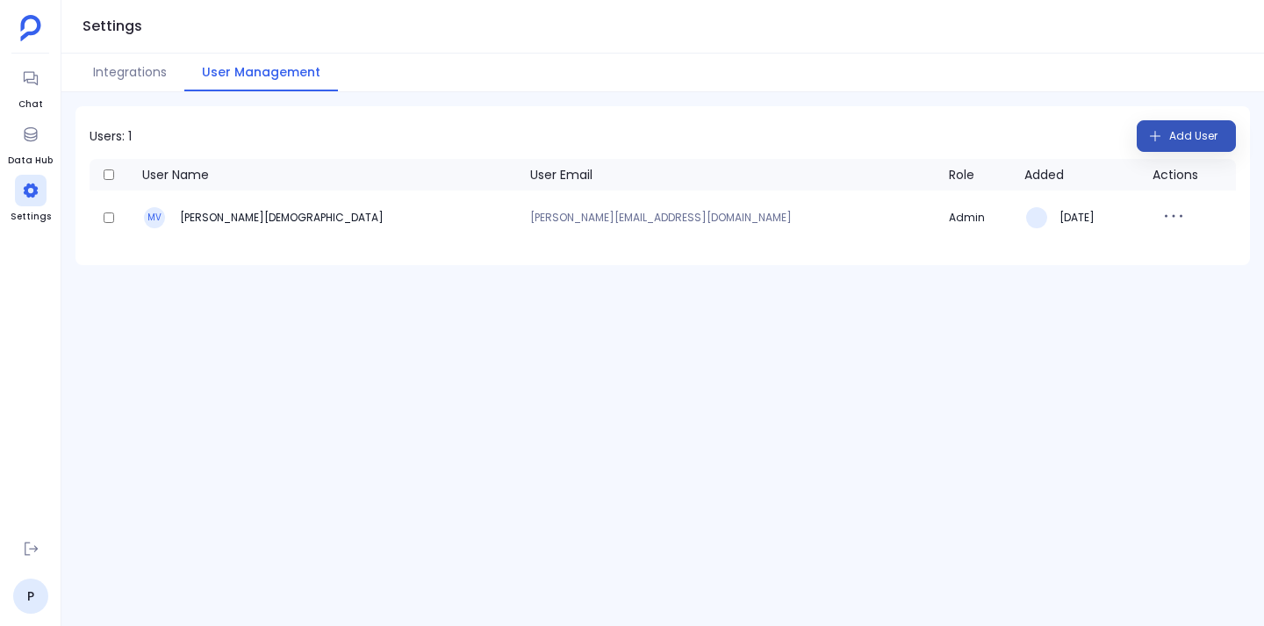
click at [1202, 131] on span "Add User" at bounding box center [1193, 136] width 48 height 28
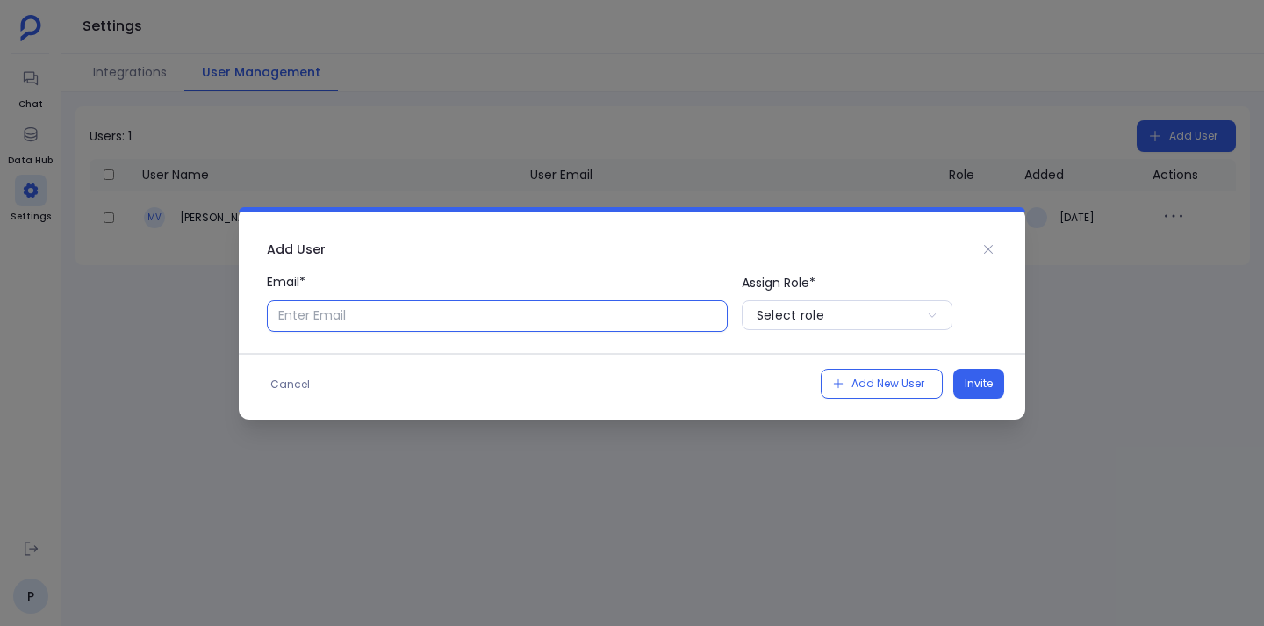
click at [391, 314] on input "Email*" at bounding box center [497, 316] width 461 height 32
paste input "nicole@revologyconsulting.com"
type input "nicole@revologyconsulting.com"
click at [828, 324] on button "Select role" at bounding box center [847, 315] width 211 height 30
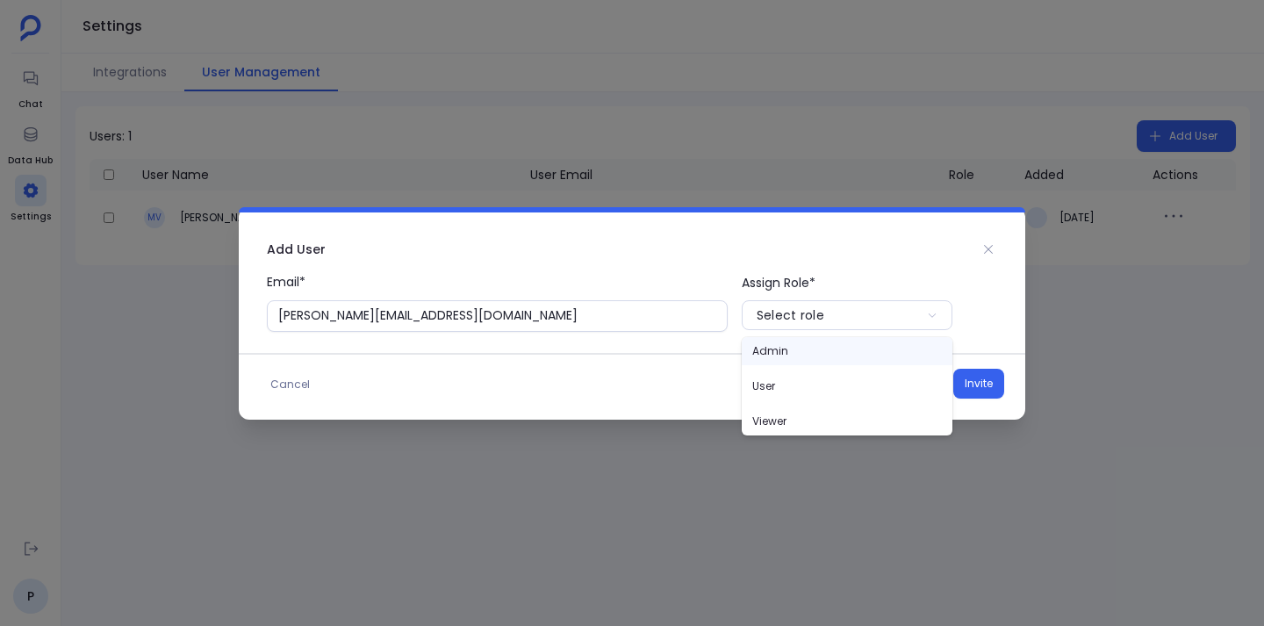
click at [828, 342] on p "Admin" at bounding box center [847, 351] width 211 height 28
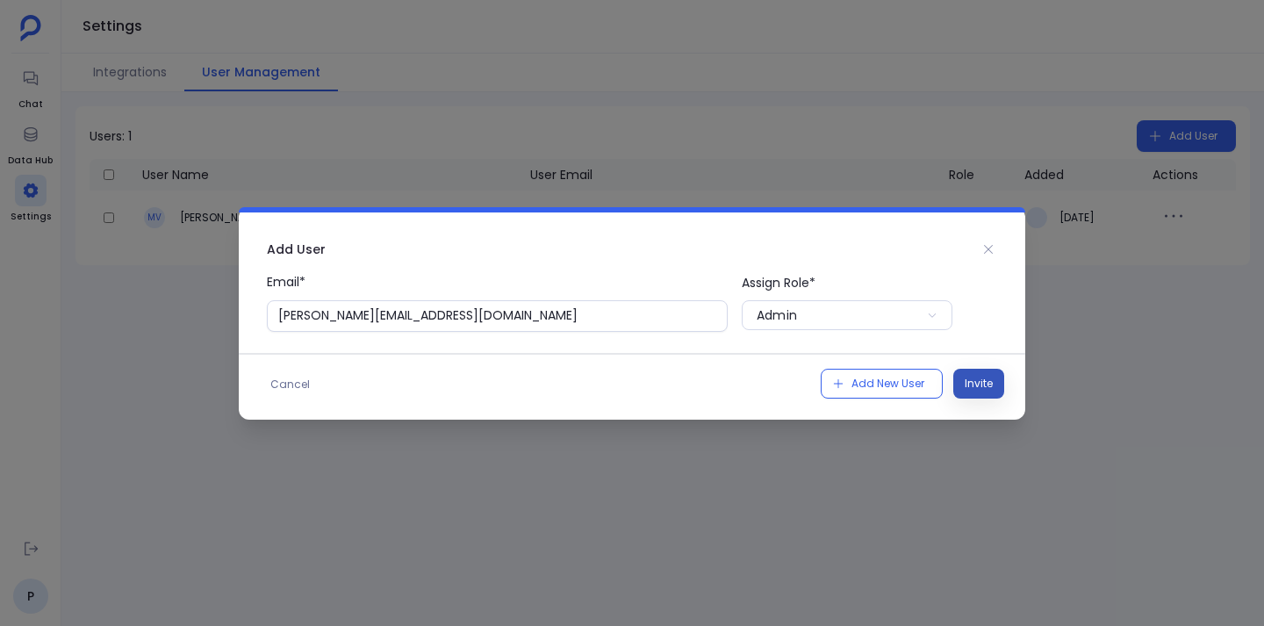
click at [983, 384] on span "Invite" at bounding box center [979, 384] width 28 height 18
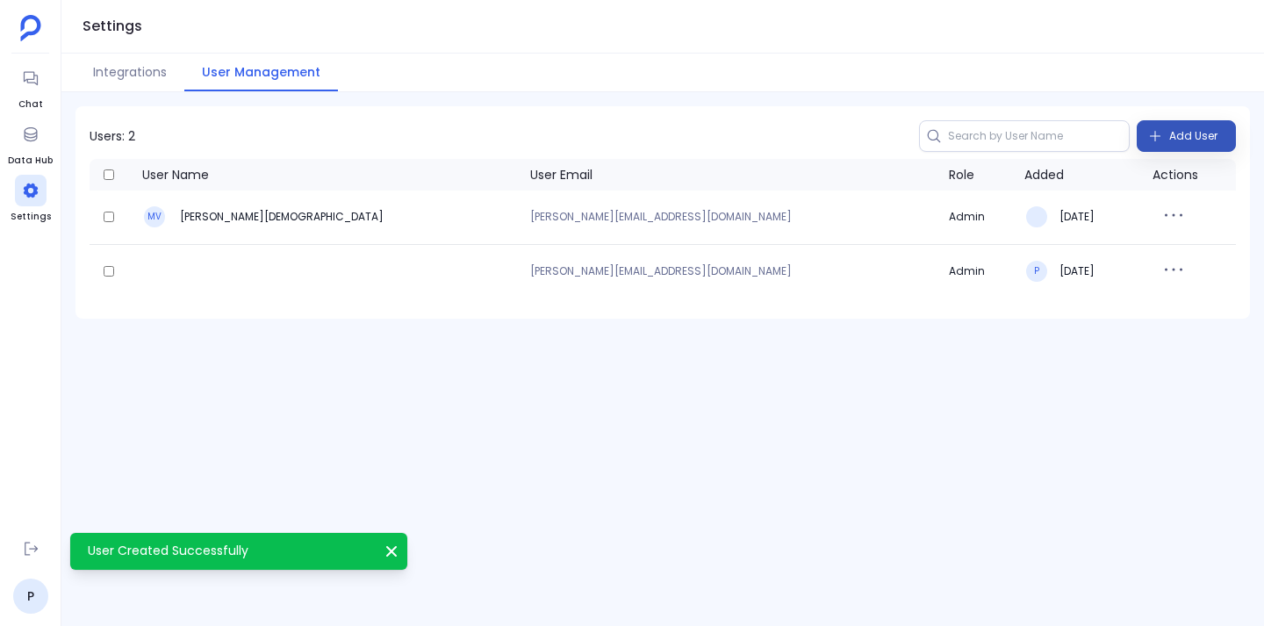
click at [1183, 140] on span "Add User" at bounding box center [1193, 136] width 48 height 28
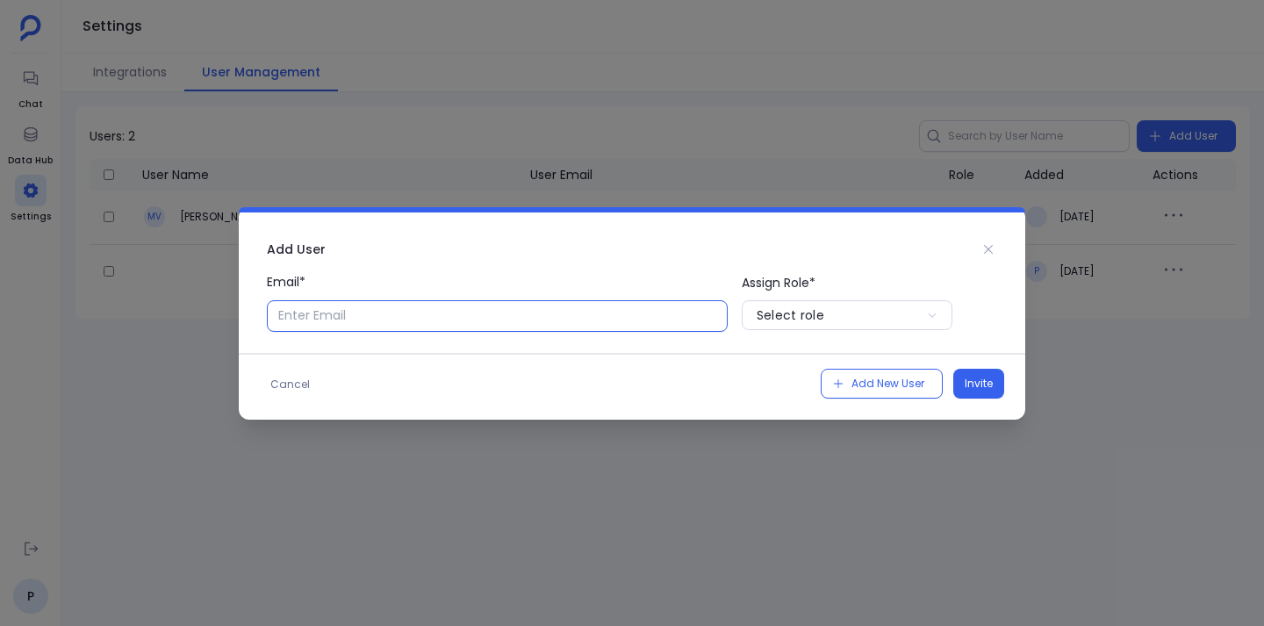
click at [463, 319] on input "Email*" at bounding box center [497, 316] width 461 height 32
type input "george@revologycn"
paste input "george@revologyconsulting.com"
type input "george@revologyconsulting.com"
click at [985, 381] on span "Invite" at bounding box center [979, 384] width 28 height 18
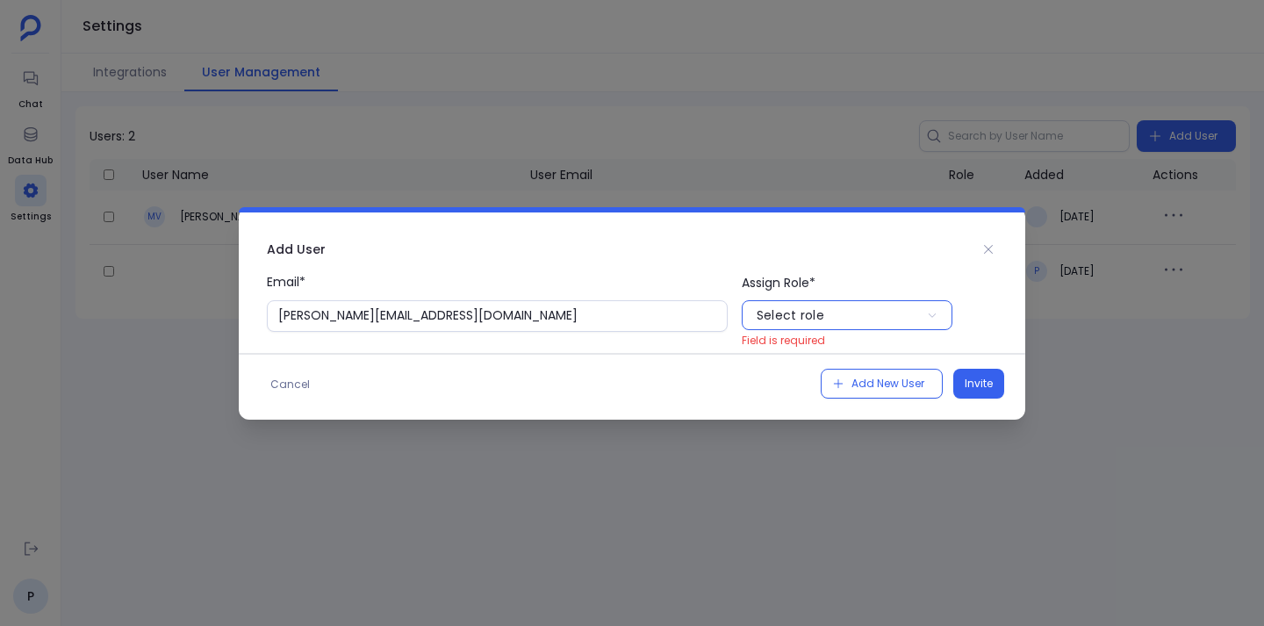
click at [858, 311] on button "Select role" at bounding box center [847, 315] width 211 height 30
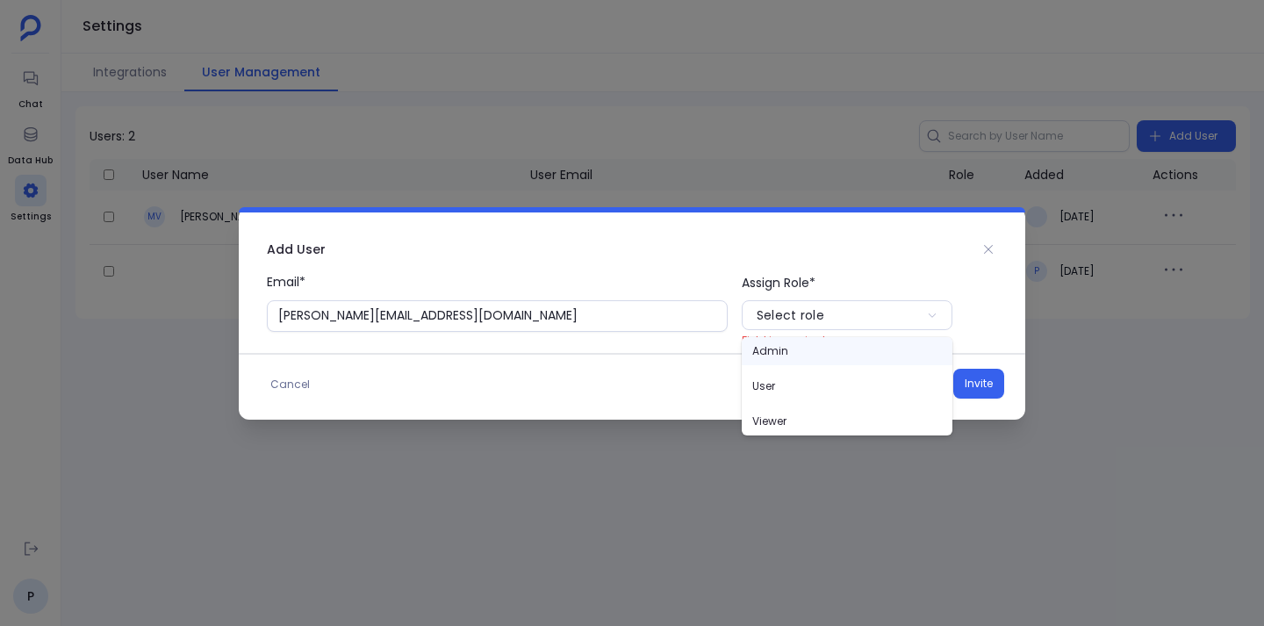
click at [806, 355] on p "Admin" at bounding box center [847, 351] width 211 height 28
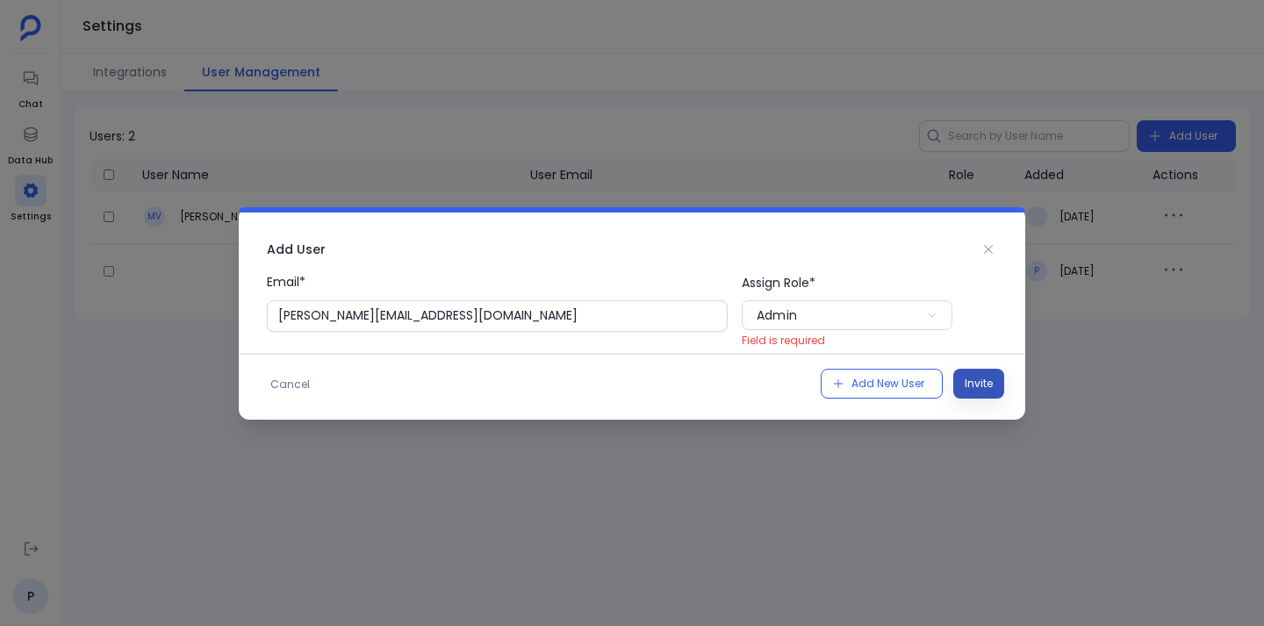
click at [979, 380] on span "Invite" at bounding box center [979, 384] width 28 height 18
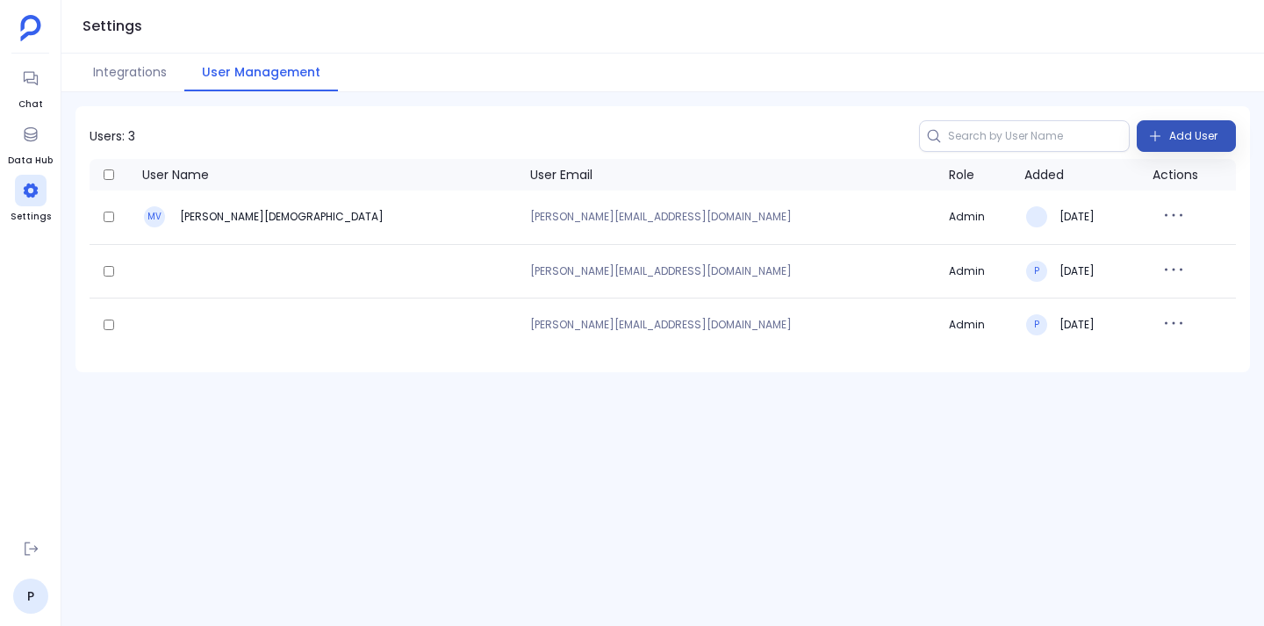
click at [1199, 139] on span "Add User" at bounding box center [1193, 136] width 48 height 28
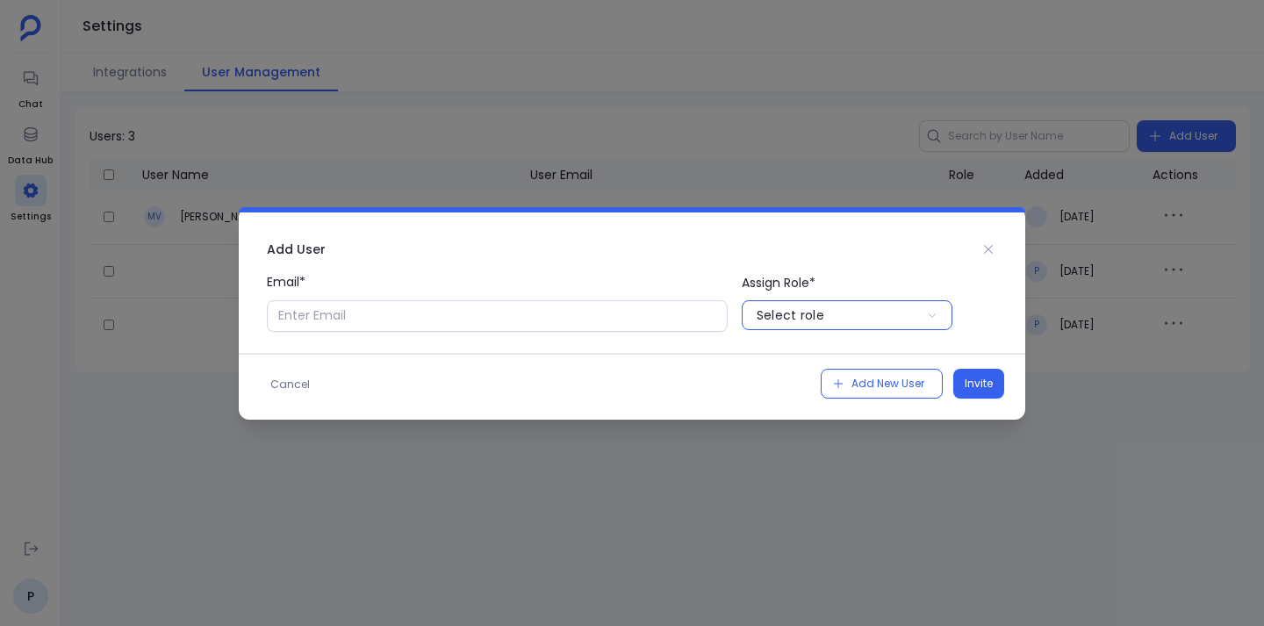
click at [892, 315] on button "Select role" at bounding box center [847, 315] width 211 height 30
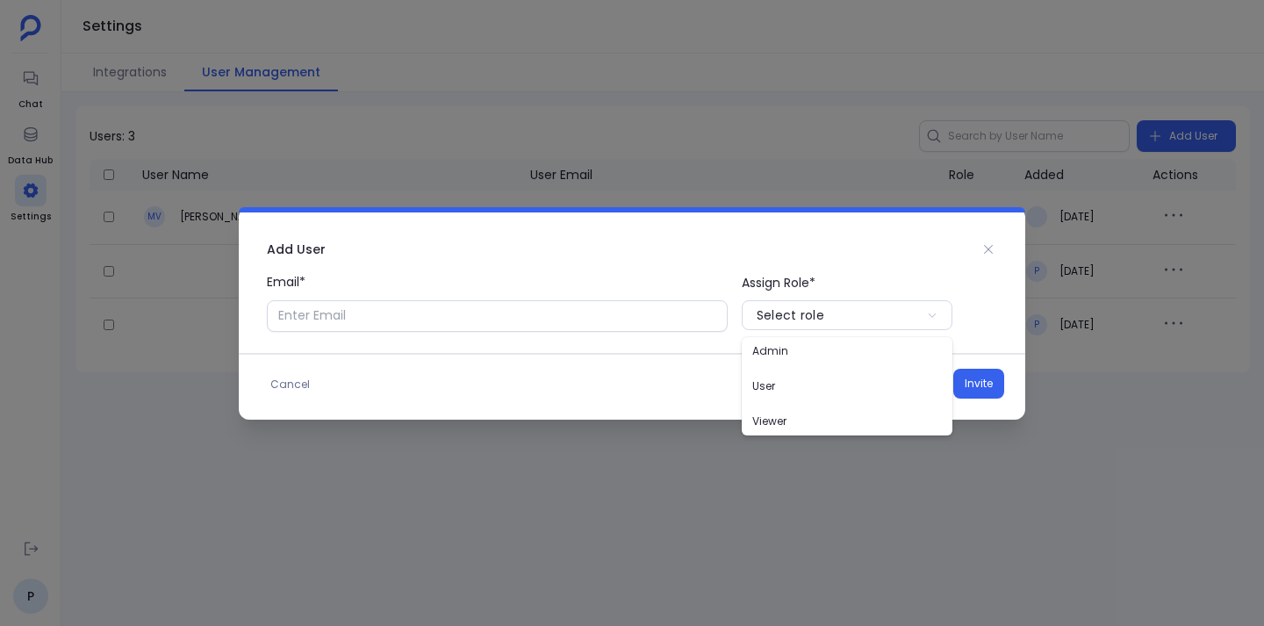
click at [648, 376] on div "Cancel Add New User Invite" at bounding box center [632, 376] width 786 height 46
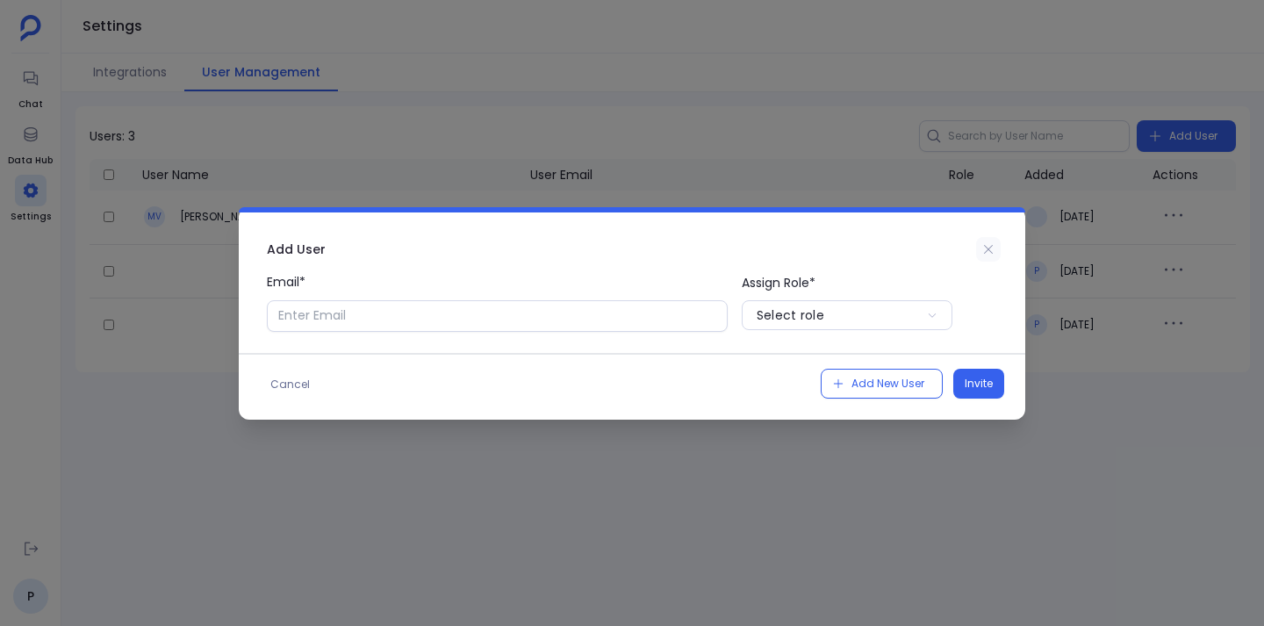
click at [992, 248] on icon at bounding box center [988, 249] width 14 height 14
